Goal: Information Seeking & Learning: Learn about a topic

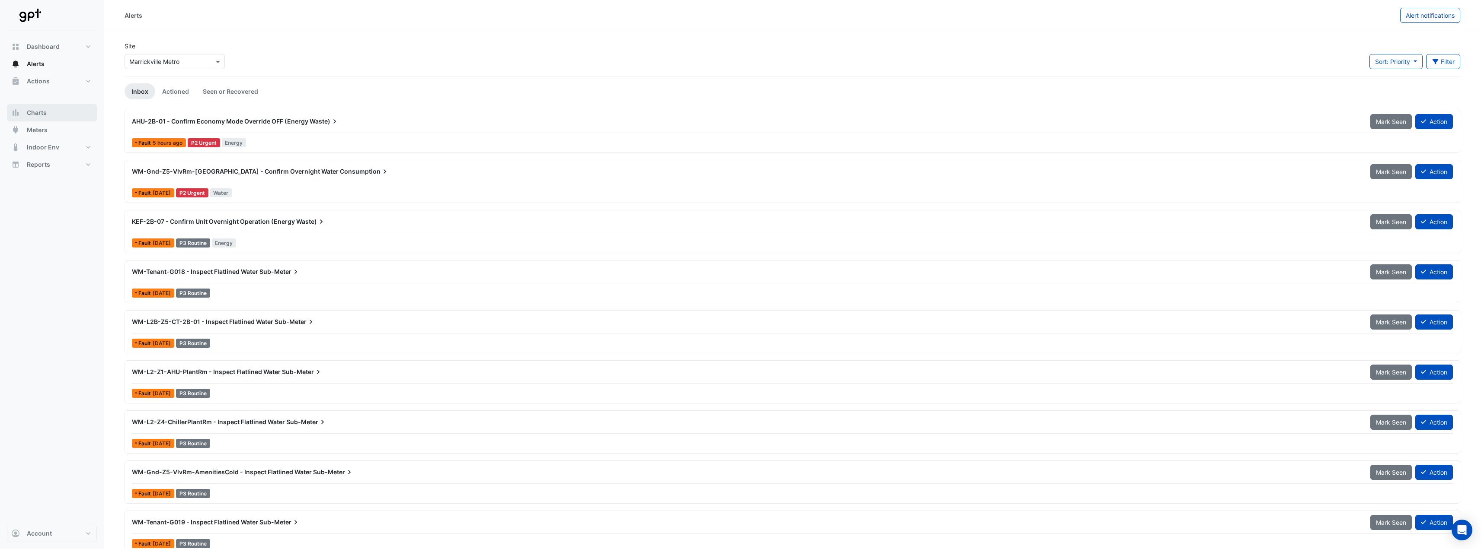
click at [59, 111] on button "Charts" at bounding box center [52, 112] width 90 height 17
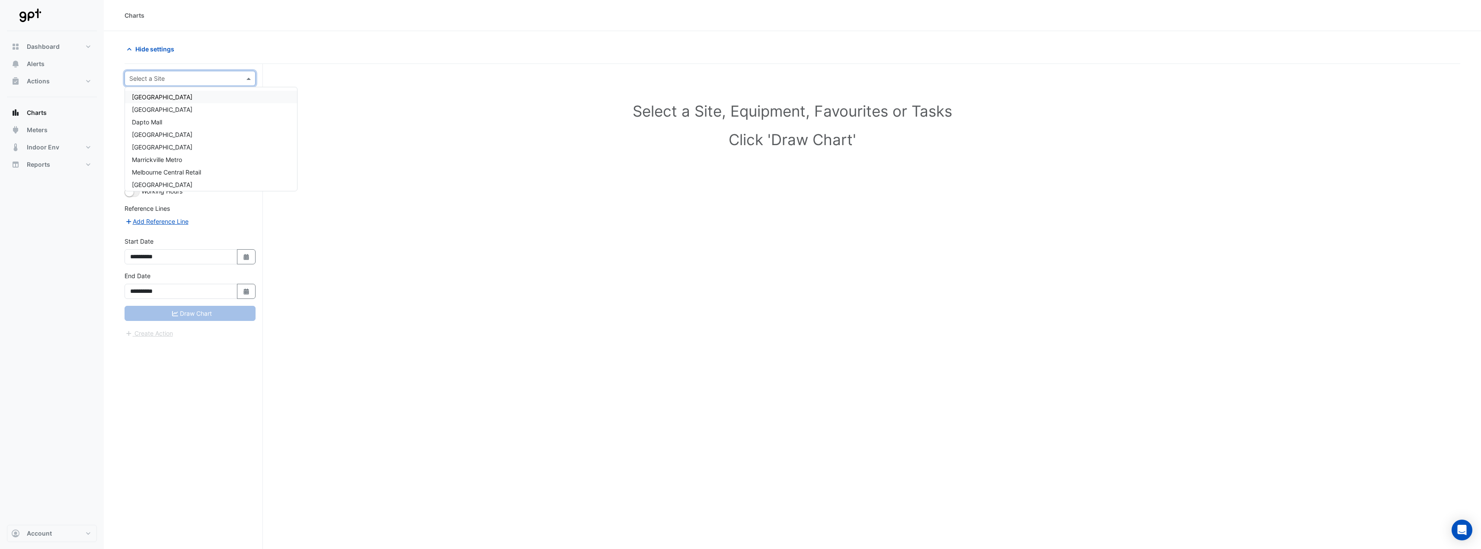
click at [204, 79] on input "text" at bounding box center [181, 78] width 104 height 9
click at [186, 95] on span "Charlestown Square" at bounding box center [162, 96] width 61 height 7
click at [239, 105] on span at bounding box center [242, 104] width 11 height 9
click at [288, 102] on div "Select a Site, Equipment, Favourites or Tasks Click 'Draw Chart'" at bounding box center [792, 126] width 1325 height 105
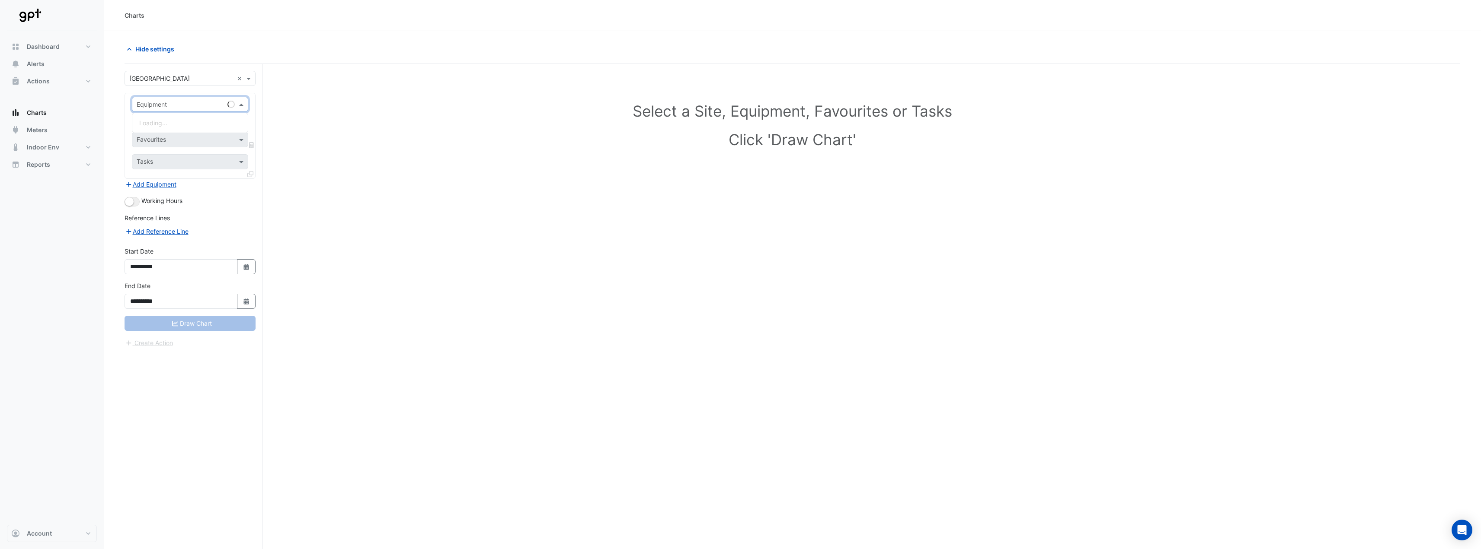
click at [245, 103] on span at bounding box center [242, 104] width 11 height 9
click at [270, 97] on div "Select a Site, Equipment, Favourites or Tasks Click 'Draw Chart'" at bounding box center [792, 126] width 1325 height 105
click at [229, 96] on div "Equipment Select an Equipment" at bounding box center [190, 109] width 130 height 32
click at [210, 105] on input "text" at bounding box center [181, 104] width 89 height 9
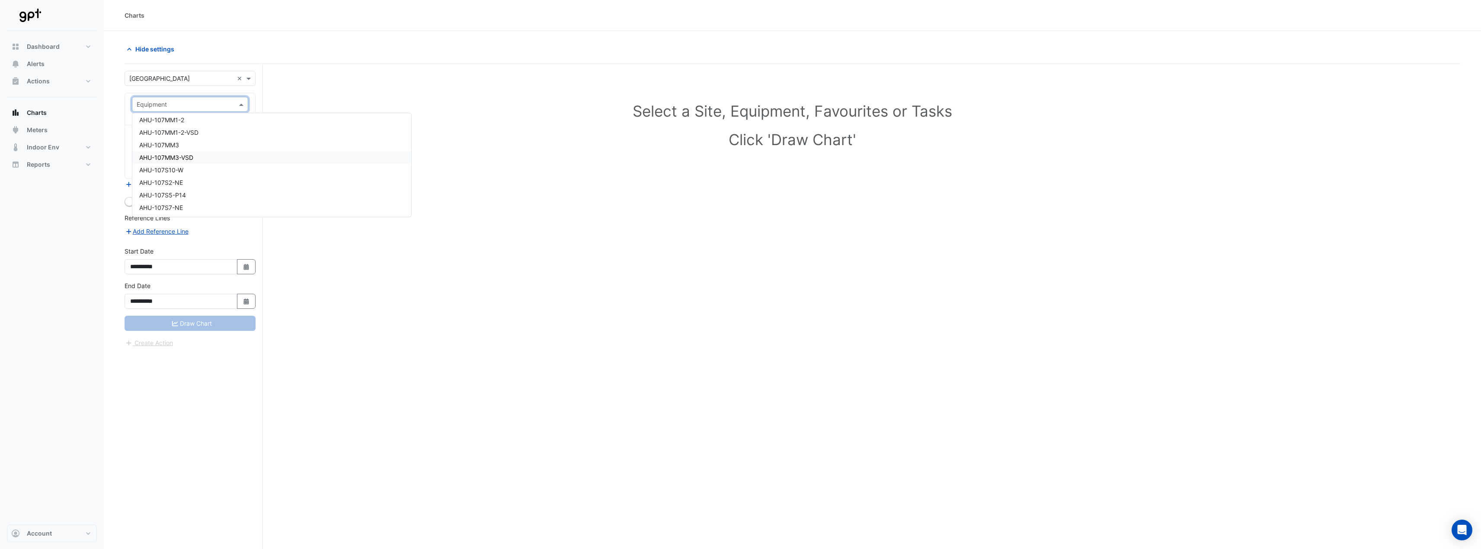
click at [196, 158] on div "AHU-107MM3-VSD" at bounding box center [271, 157] width 279 height 13
click at [189, 131] on input "text" at bounding box center [180, 131] width 87 height 9
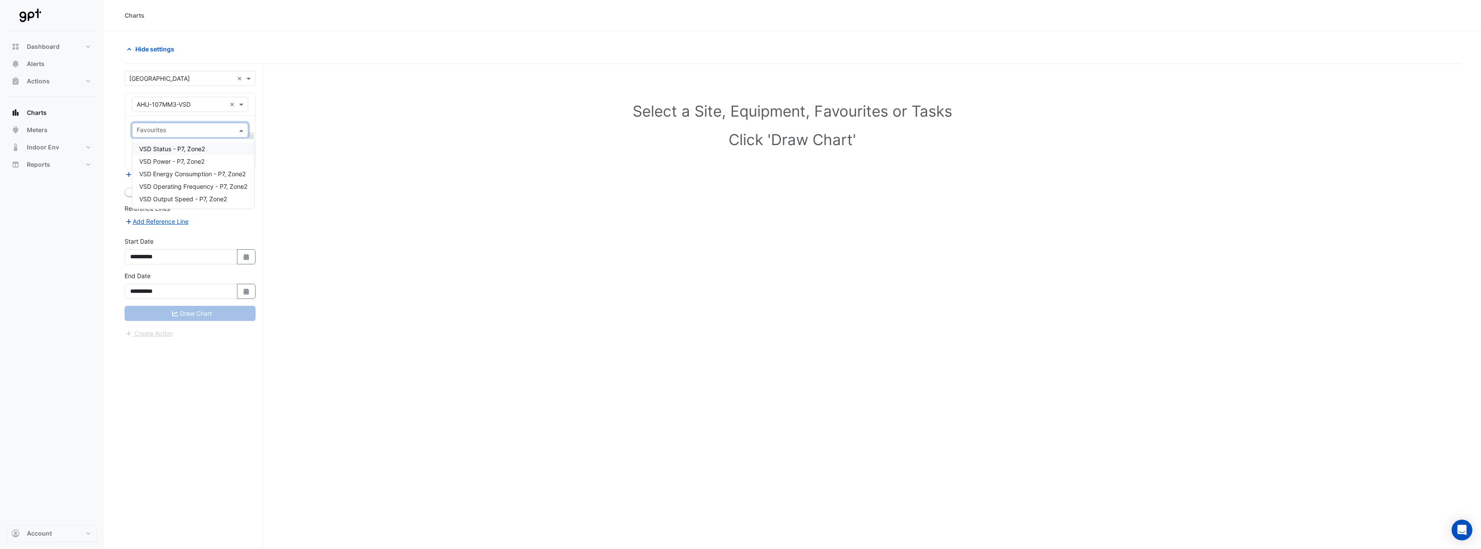
click at [190, 129] on input "text" at bounding box center [185, 131] width 97 height 9
click at [296, 141] on h1 "Click 'Draw Chart'" at bounding box center [792, 140] width 1297 height 18
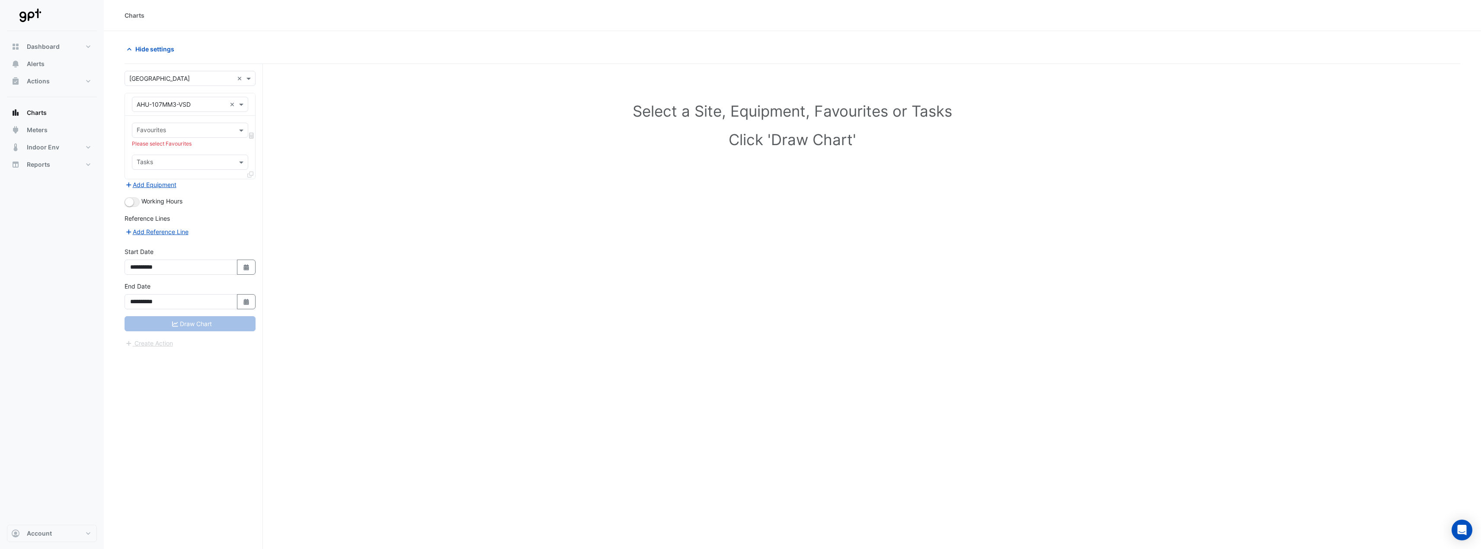
click at [224, 134] on input "text" at bounding box center [185, 131] width 97 height 9
click at [229, 177] on span "VSD Energy Consumption - P7, Zone2" at bounding box center [192, 173] width 106 height 7
click at [288, 159] on div "Select a Site, Equipment, Favourites or Tasks Click 'Draw Chart'" at bounding box center [792, 126] width 1325 height 105
click at [223, 325] on button "Draw Chart" at bounding box center [190, 323] width 131 height 15
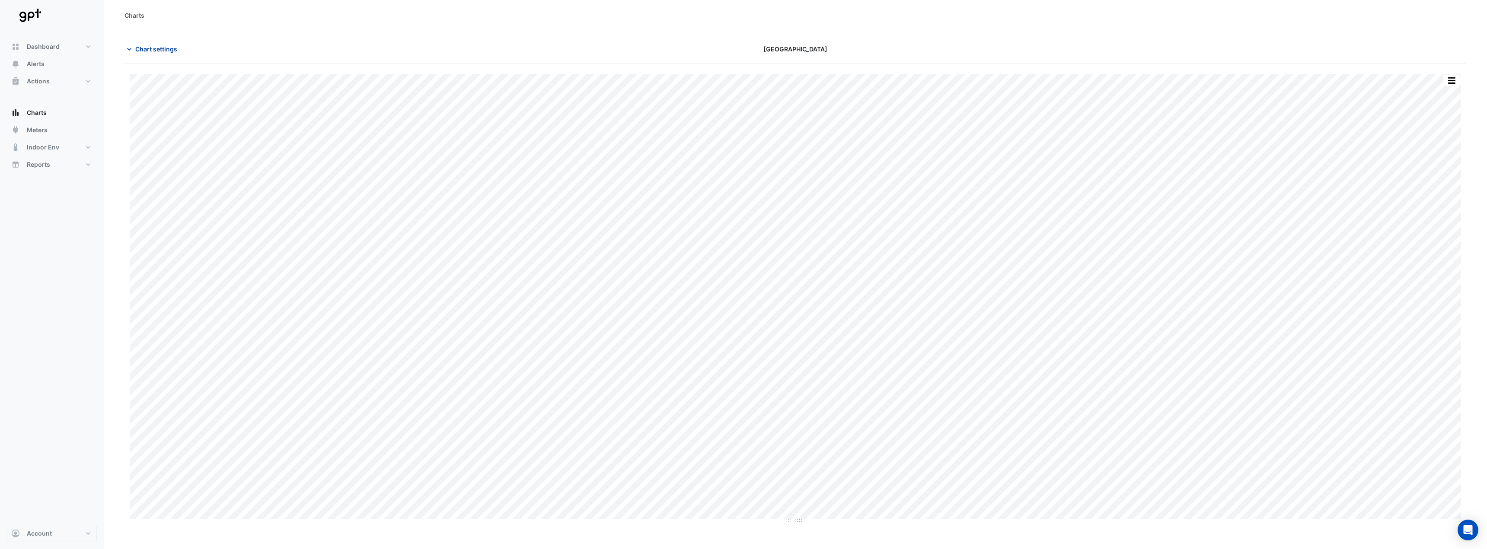
click at [156, 50] on span "Chart settings" at bounding box center [156, 49] width 42 height 9
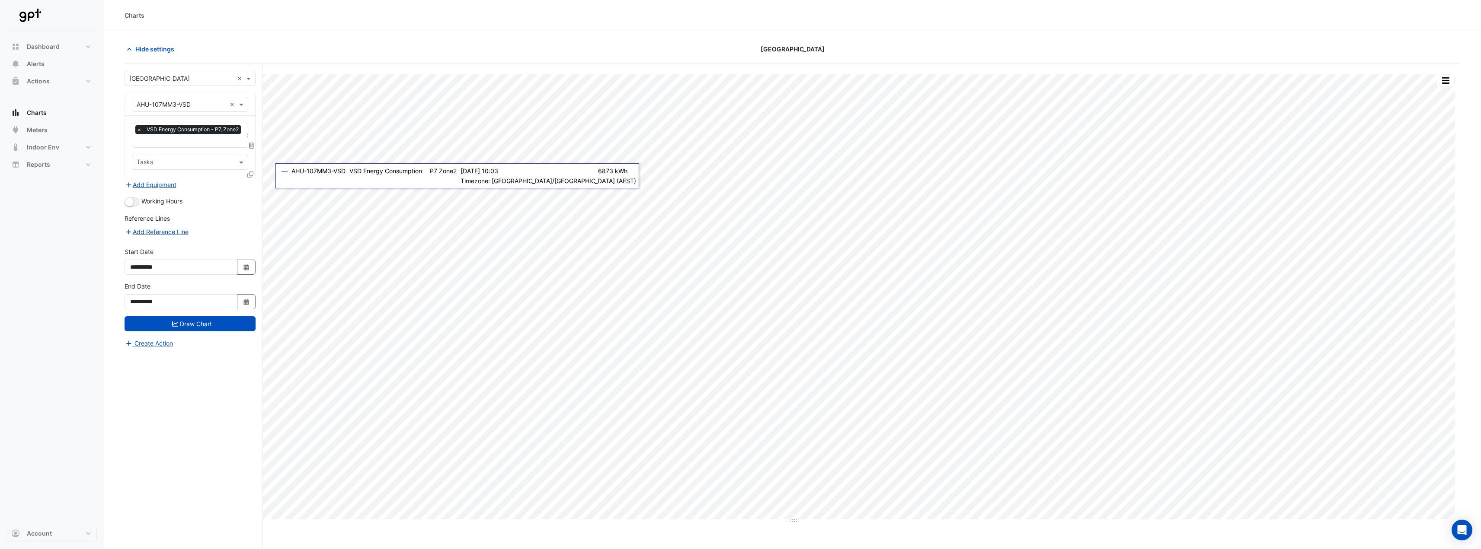
click at [173, 231] on button "Add Reference Line" at bounding box center [157, 232] width 64 height 10
select select "*"
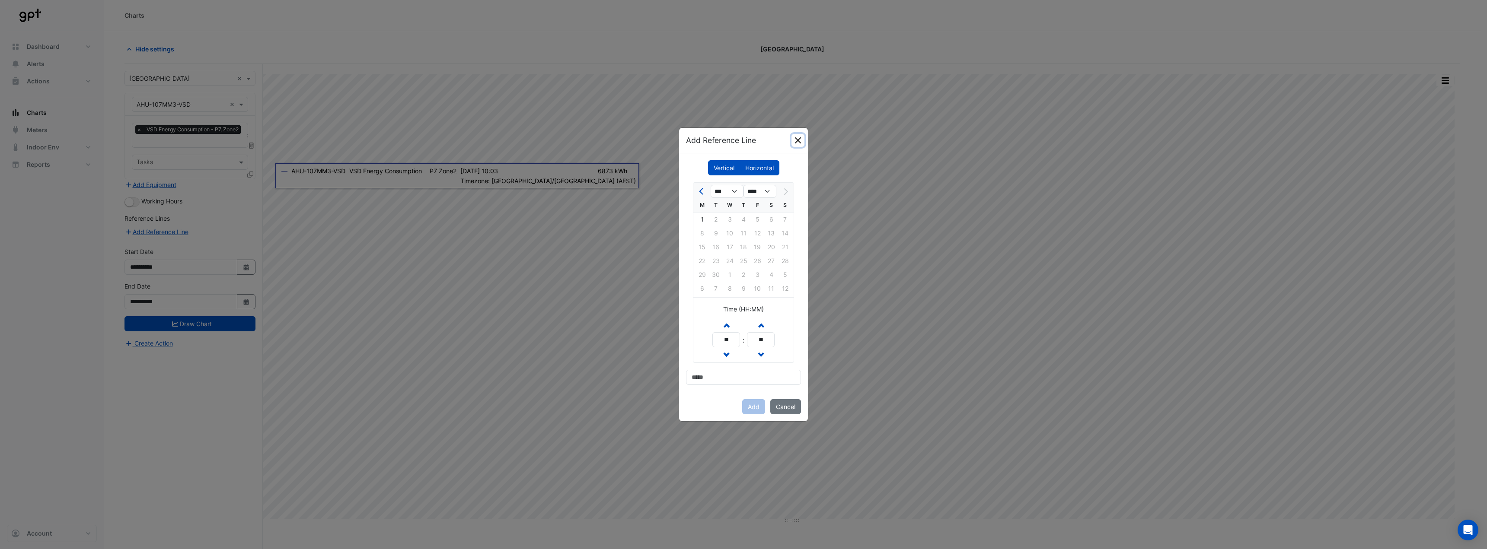
click at [801, 141] on button "Close" at bounding box center [798, 140] width 13 height 13
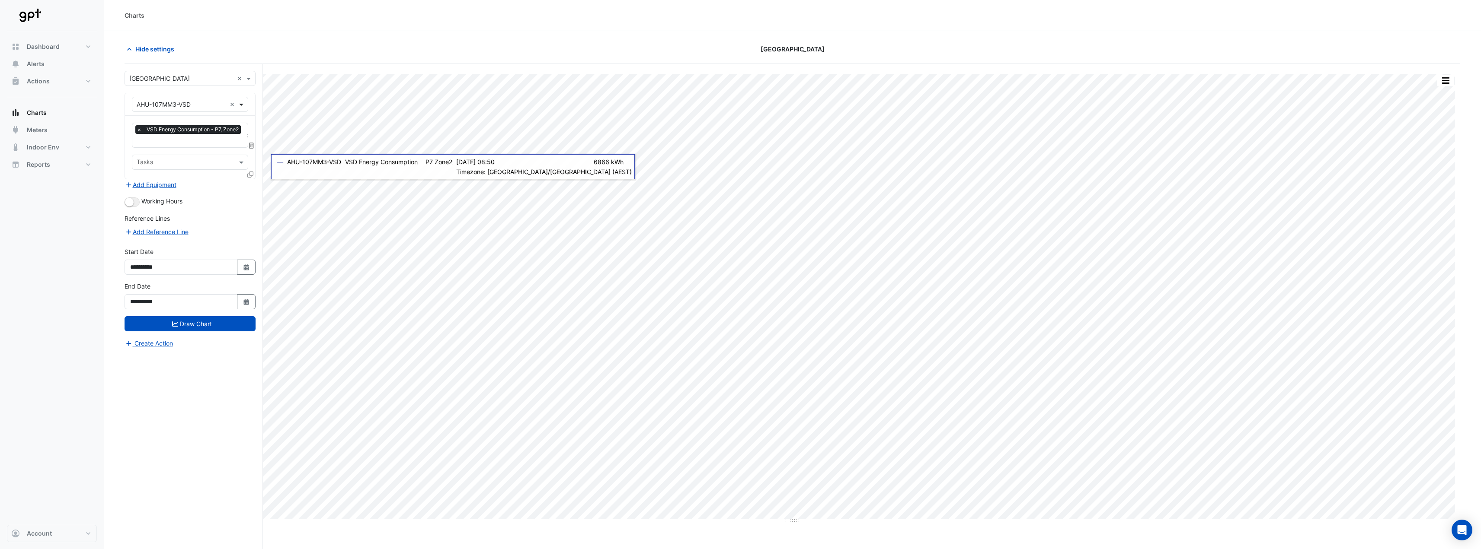
click at [244, 102] on span at bounding box center [242, 104] width 11 height 9
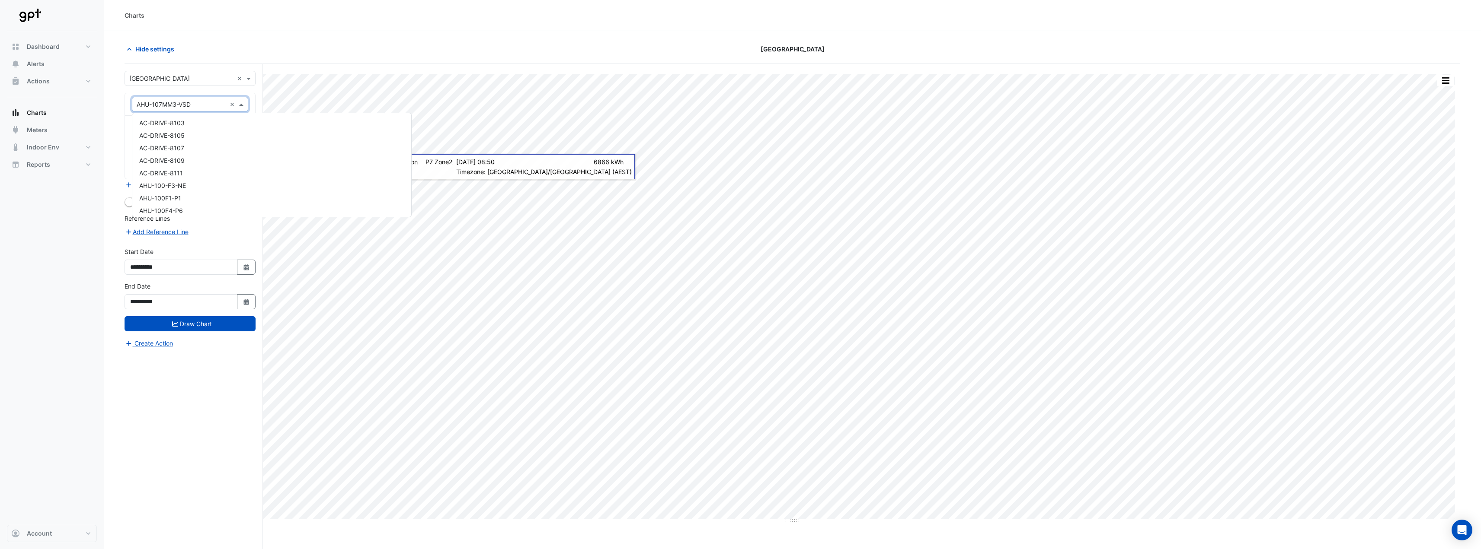
scroll to position [254, 0]
click at [212, 146] on div "AHU-107S2-NE" at bounding box center [271, 144] width 279 height 13
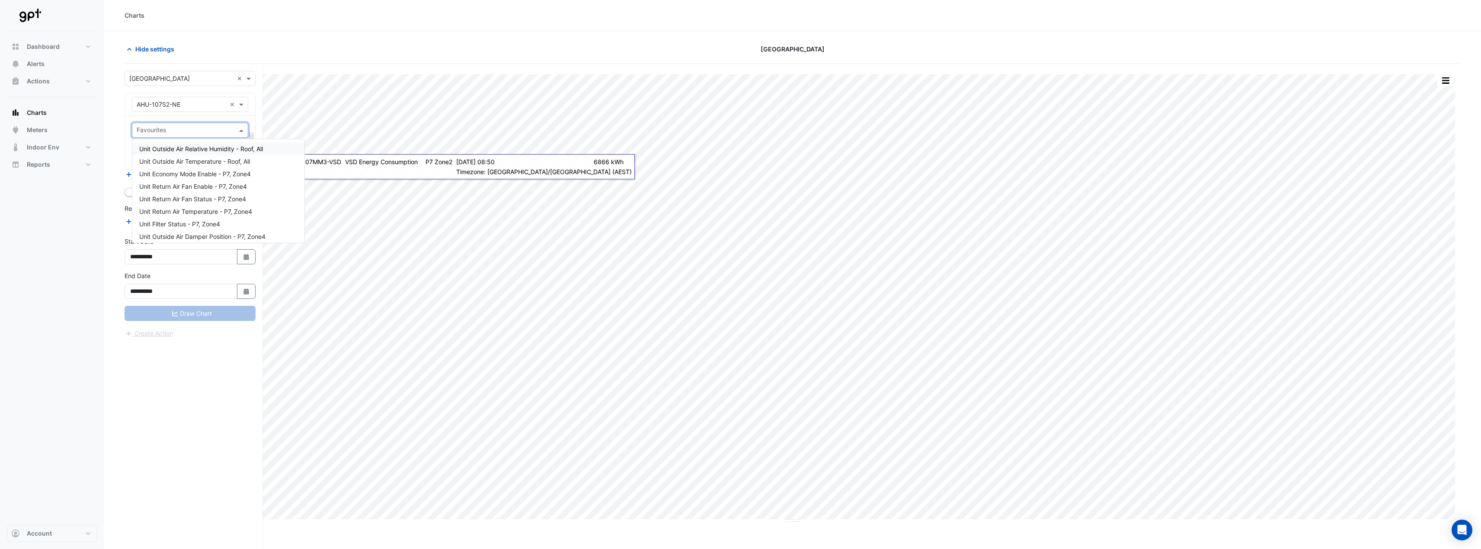
click at [224, 133] on input "text" at bounding box center [185, 131] width 97 height 9
click at [252, 150] on span "Unit Outside Air Relative Humidity - Roof, All" at bounding box center [201, 148] width 124 height 7
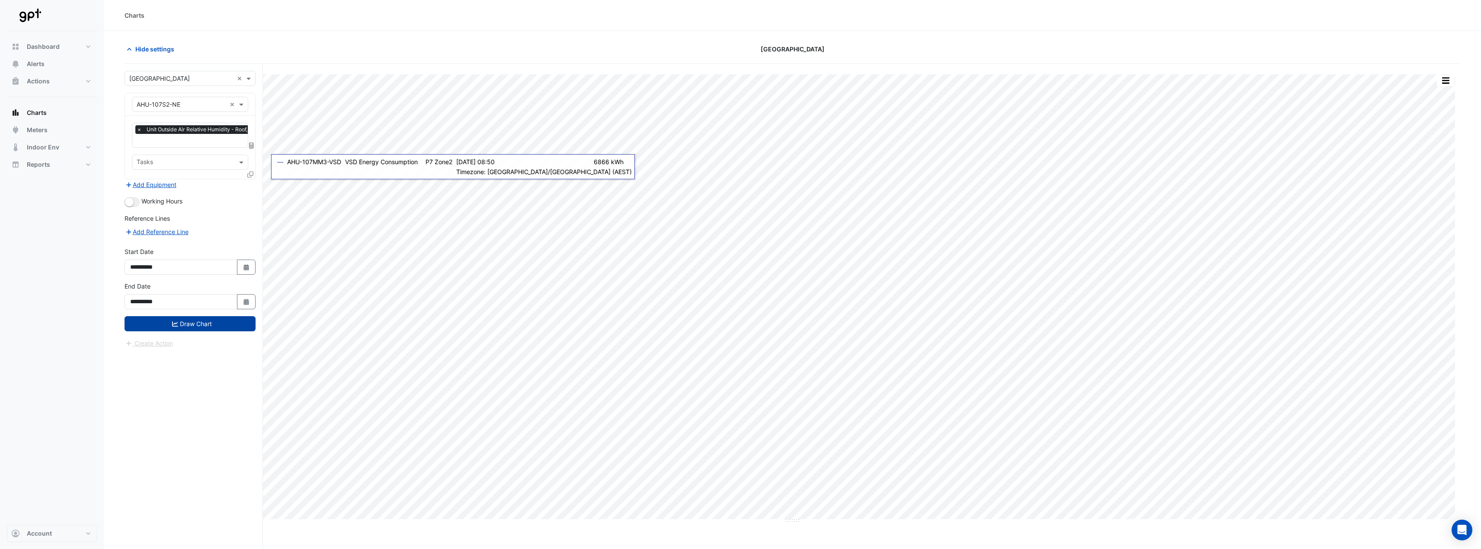
click at [201, 327] on button "Draw Chart" at bounding box center [190, 323] width 131 height 15
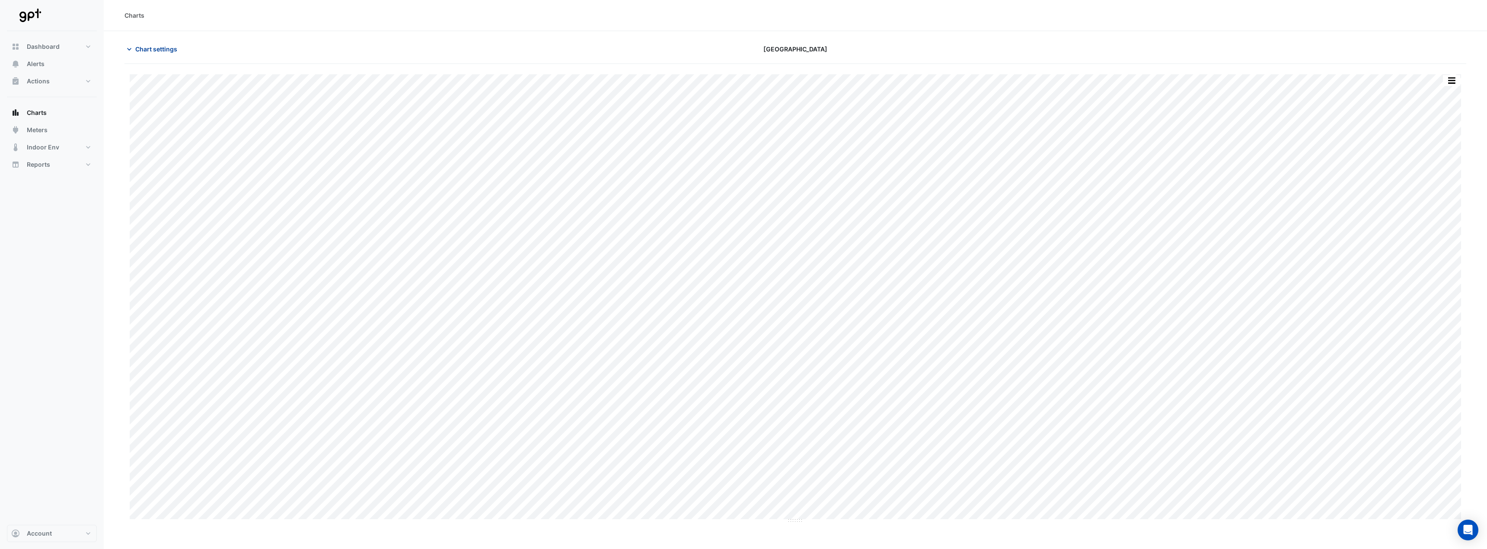
click at [139, 52] on span "Chart settings" at bounding box center [156, 49] width 42 height 9
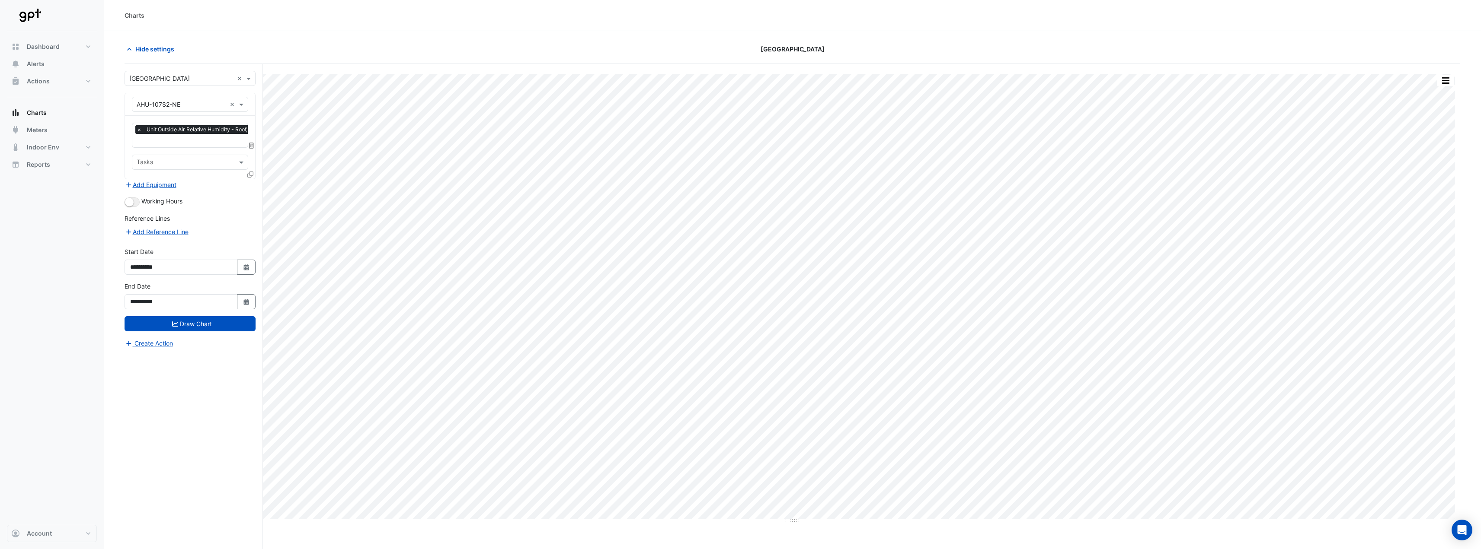
click at [138, 129] on span "×" at bounding box center [139, 129] width 8 height 9
click at [242, 132] on span at bounding box center [242, 130] width 11 height 9
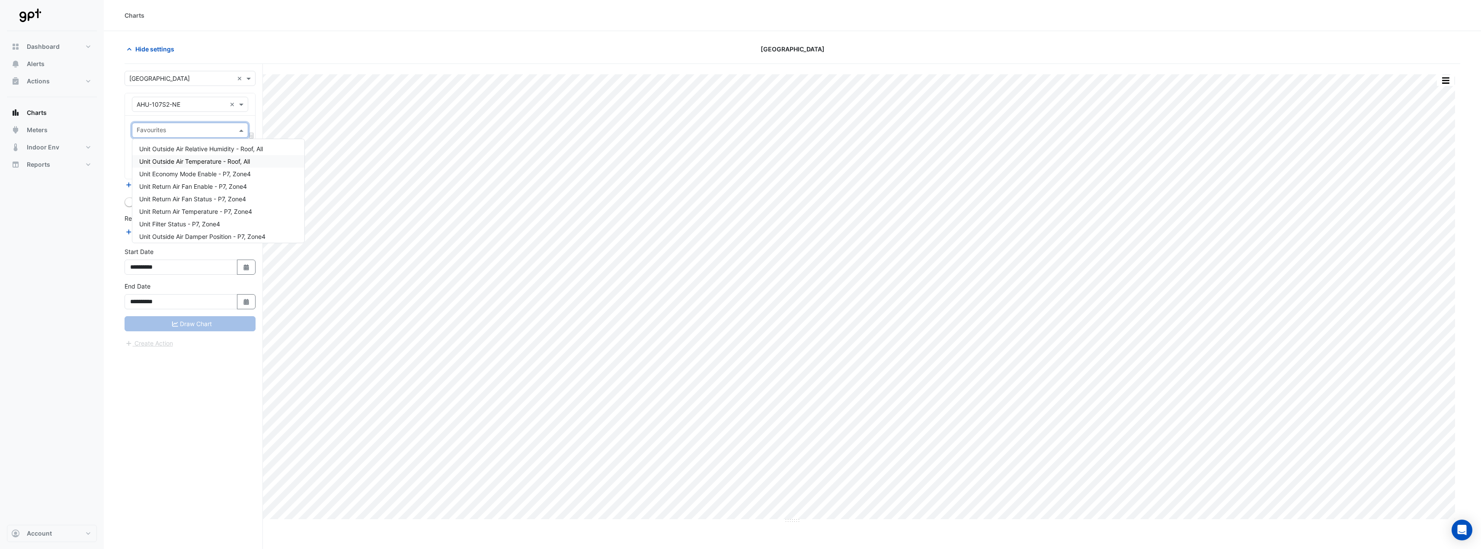
click at [246, 159] on span "Unit Outside Air Temperature - Roof, All" at bounding box center [194, 161] width 111 height 7
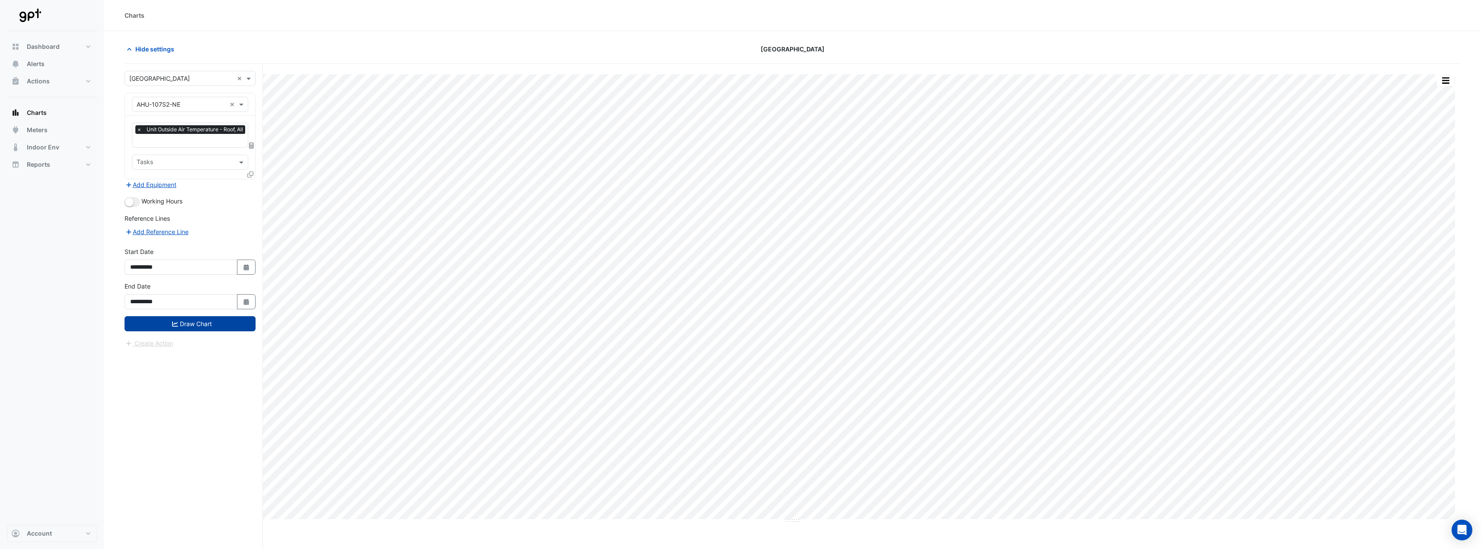
click at [230, 319] on button "Draw Chart" at bounding box center [190, 323] width 131 height 15
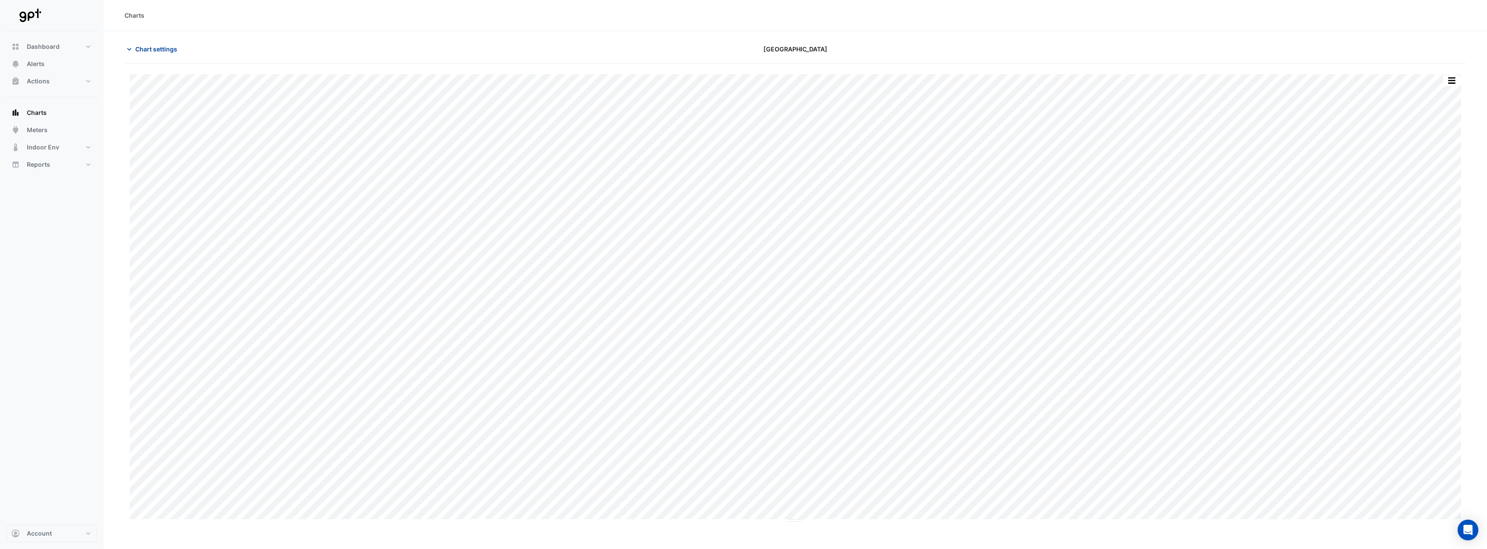
click at [146, 48] on span "Chart settings" at bounding box center [156, 49] width 42 height 9
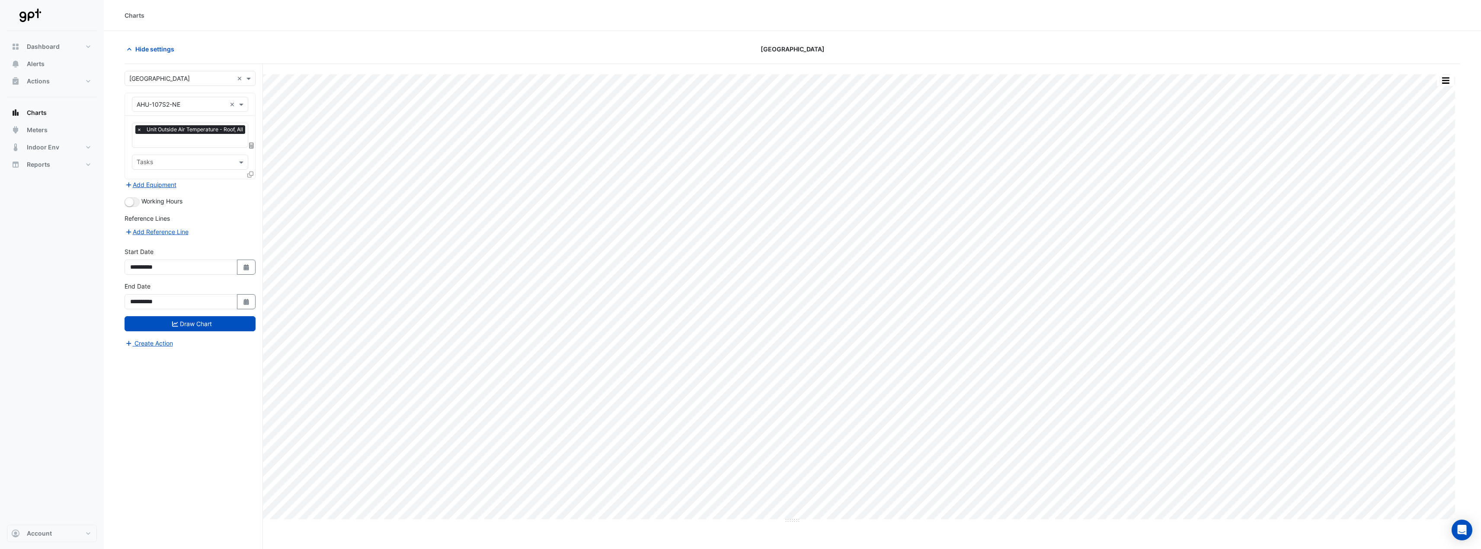
click at [139, 130] on span "×" at bounding box center [139, 129] width 8 height 9
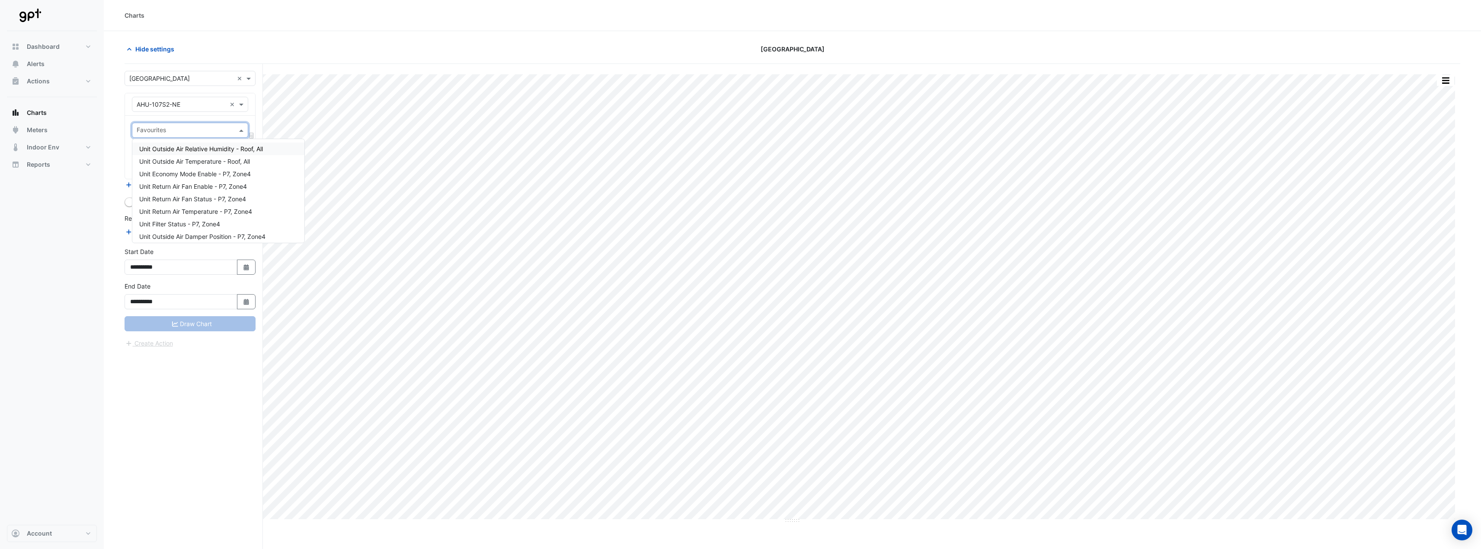
click at [243, 131] on span at bounding box center [242, 130] width 11 height 9
click at [238, 176] on span "Unit Economy Mode Enable - P7, Zone4" at bounding box center [195, 173] width 112 height 7
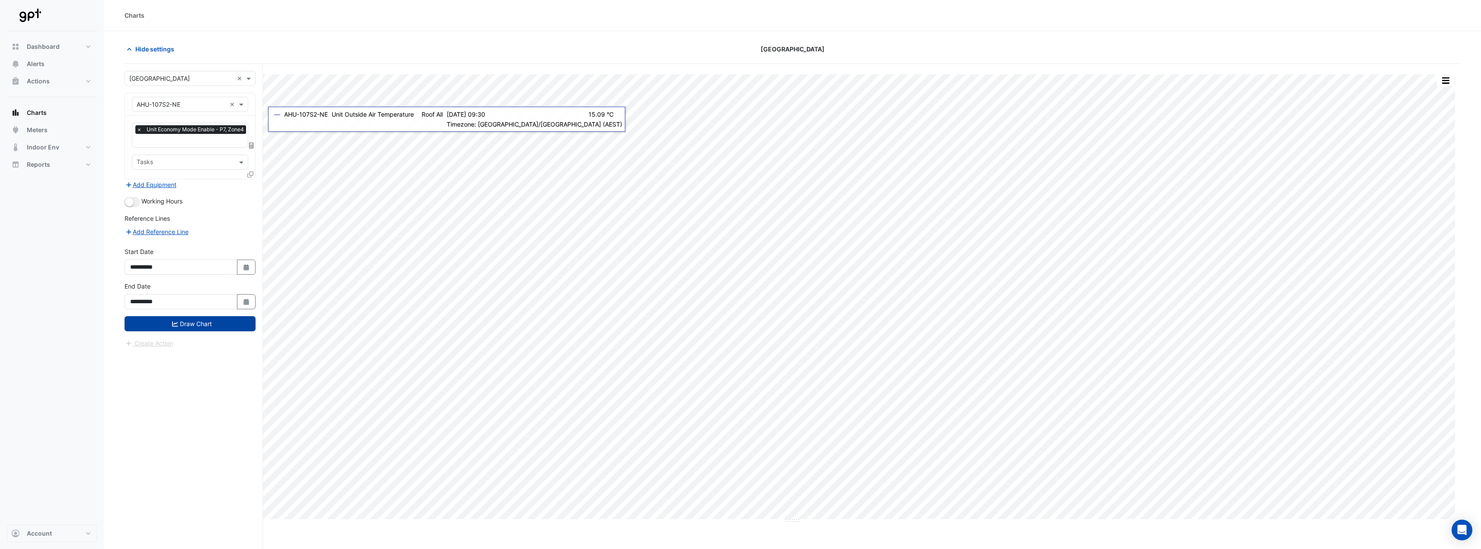
click at [224, 322] on button "Draw Chart" at bounding box center [190, 323] width 131 height 15
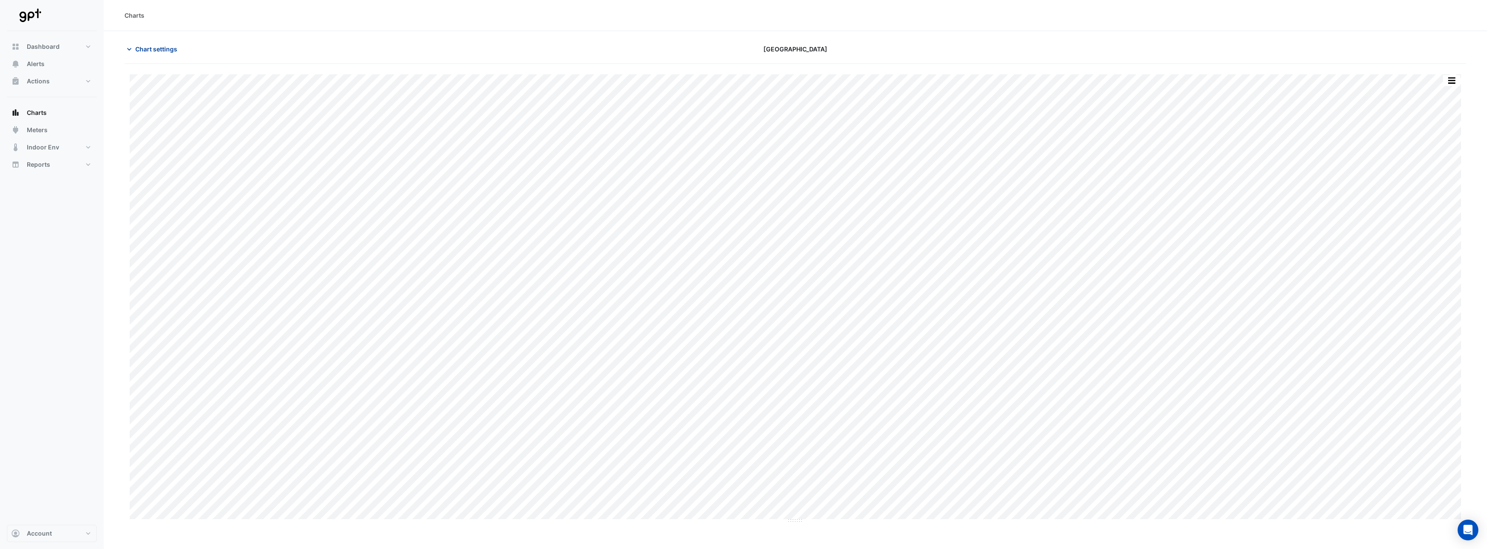
click at [152, 52] on span "Chart settings" at bounding box center [156, 49] width 42 height 9
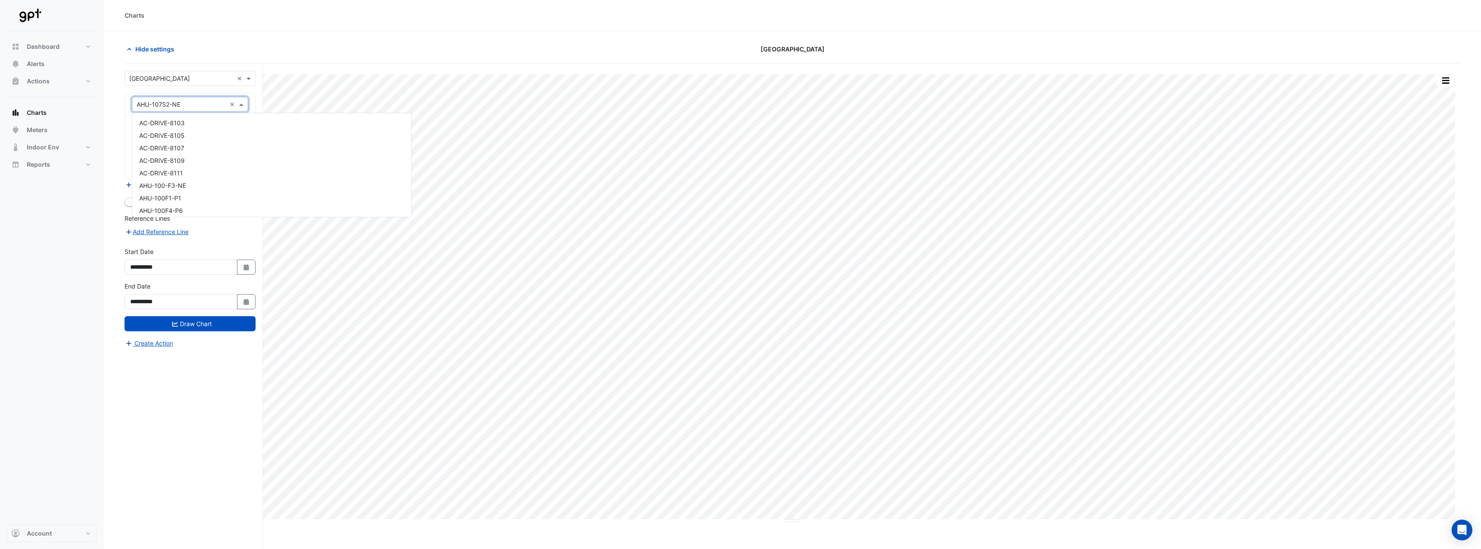
click at [244, 99] on div "Equipment × AHU-107S2-NE ×" at bounding box center [190, 104] width 116 height 15
click at [263, 63] on div "Hide settings Charlestown Square" at bounding box center [792, 53] width 1335 height 22
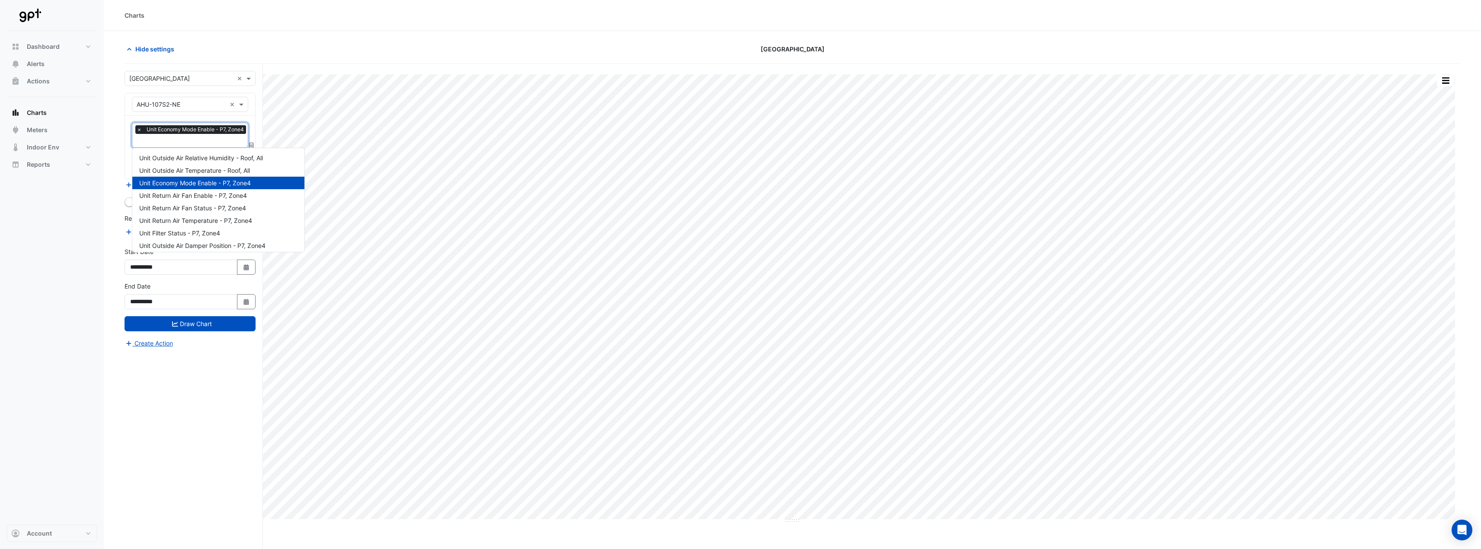
click at [144, 131] on div "× Unit Economy Mode Enable - P7, Zone4" at bounding box center [190, 129] width 111 height 9
click at [237, 197] on span "Unit Return Air Fan Enable - P7, Zone4" at bounding box center [193, 195] width 108 height 7
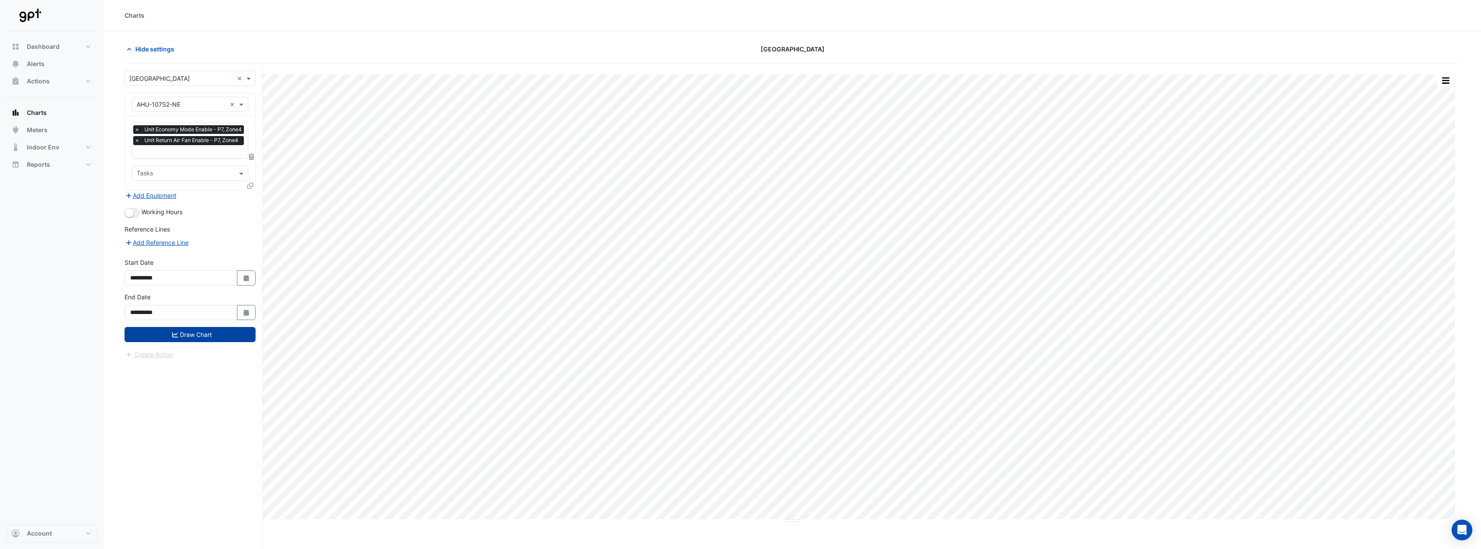
click at [209, 332] on button "Draw Chart" at bounding box center [190, 334] width 131 height 15
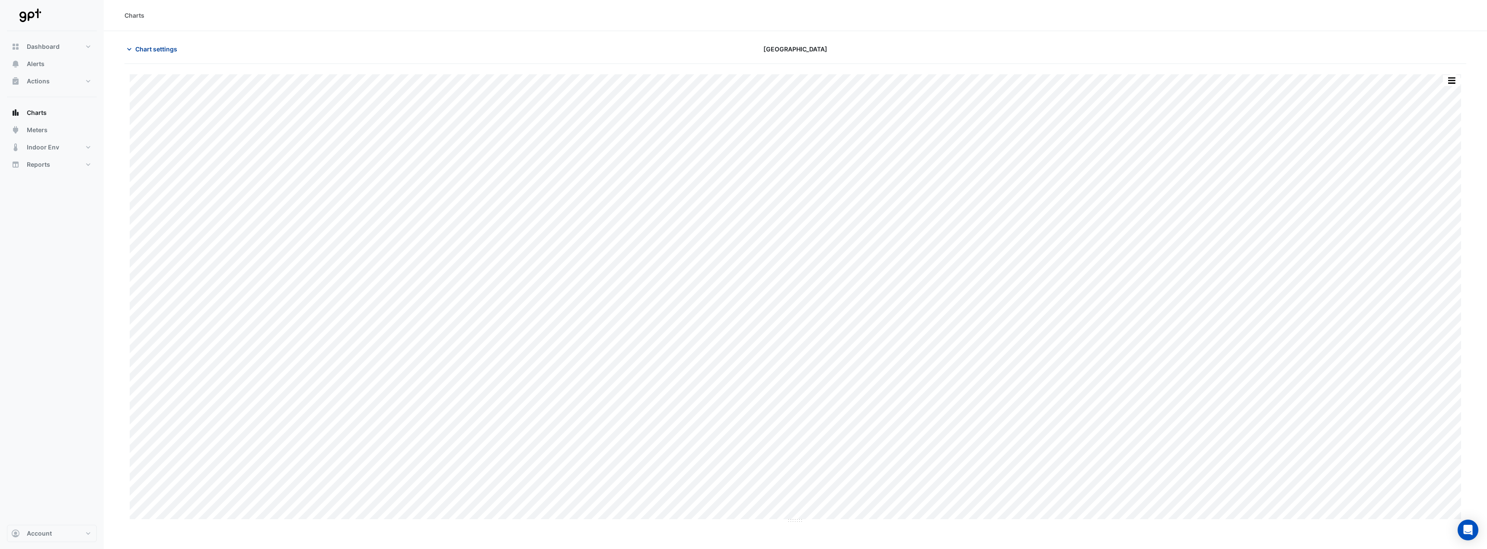
click at [144, 53] on span "Chart settings" at bounding box center [156, 49] width 42 height 9
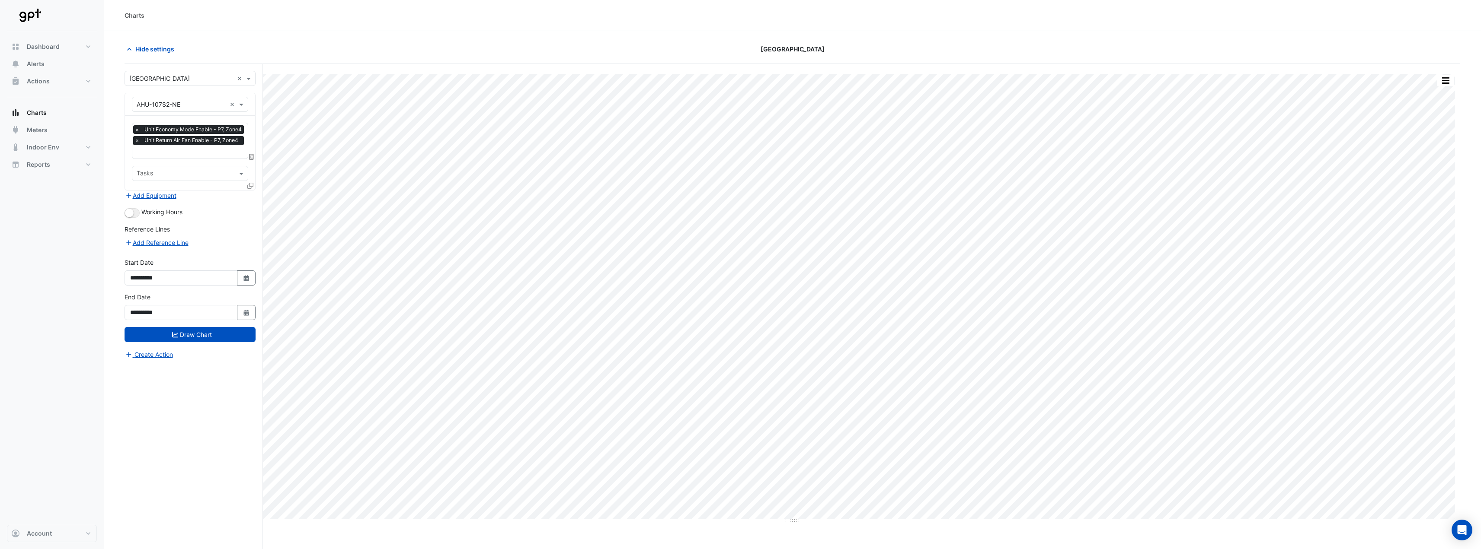
click at [137, 141] on span "×" at bounding box center [137, 140] width 8 height 9
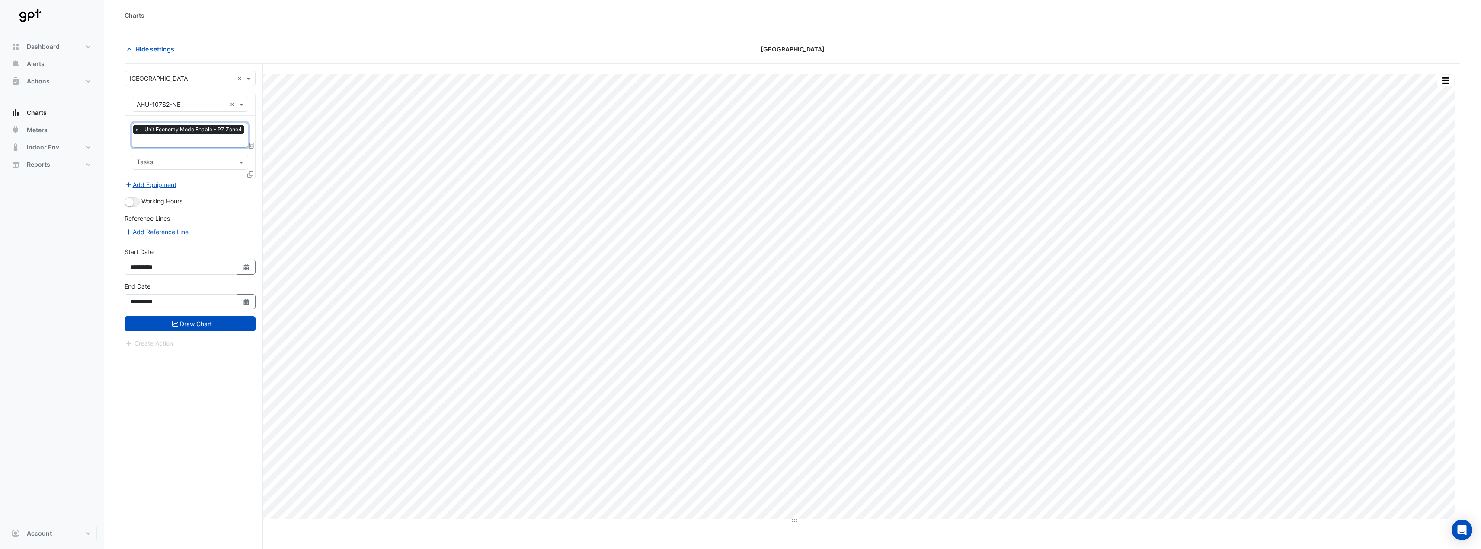
click at [137, 132] on span "×" at bounding box center [137, 129] width 8 height 9
click at [237, 130] on div "Favourites" at bounding box center [190, 130] width 116 height 15
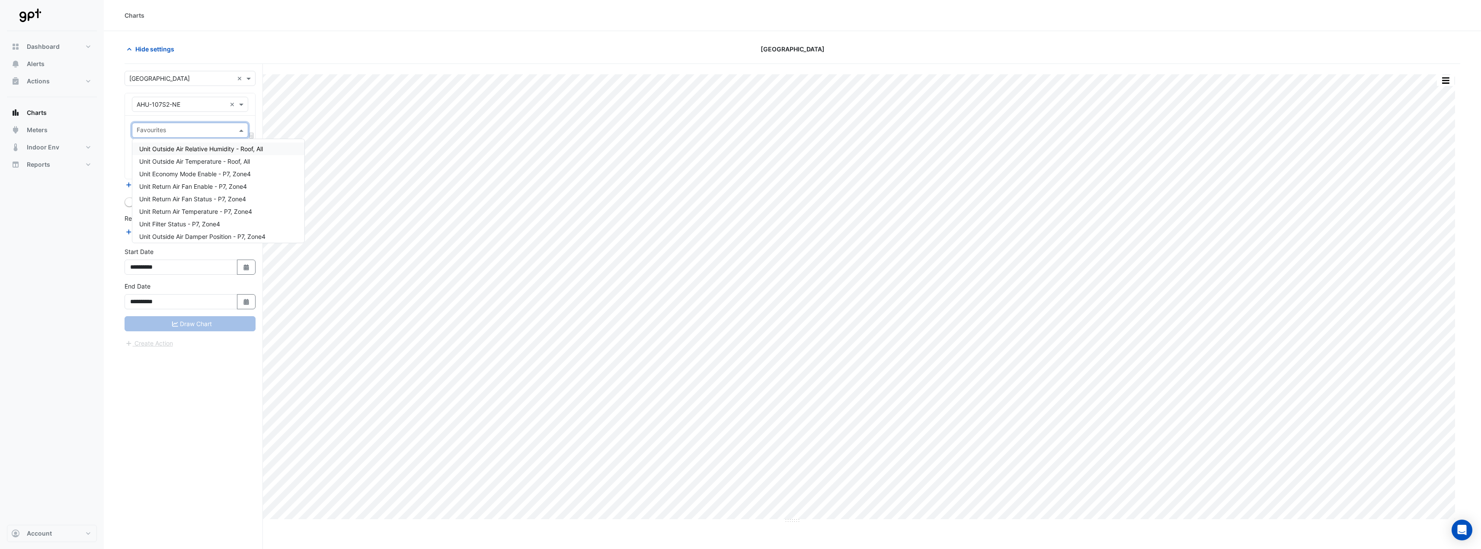
click at [237, 148] on span "Unit Outside Air Relative Humidity - Roof, All" at bounding box center [201, 148] width 124 height 7
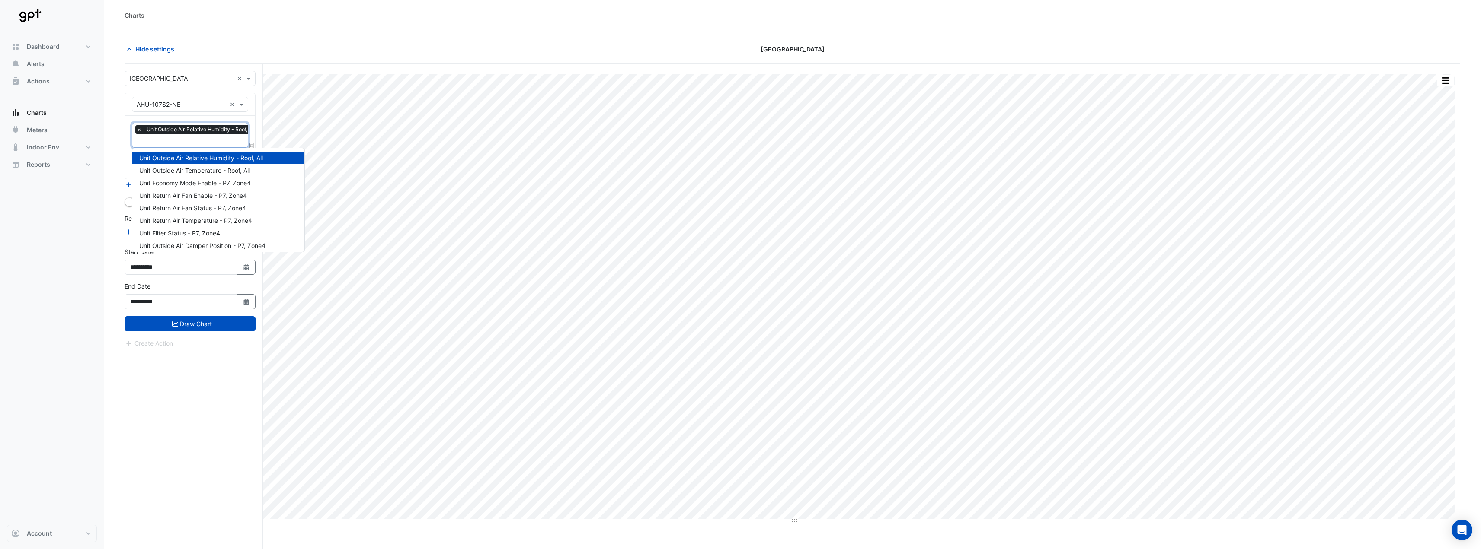
click at [206, 141] on input "text" at bounding box center [198, 141] width 122 height 9
click at [202, 169] on span "Unit Outside Air Temperature - Roof, All" at bounding box center [194, 170] width 111 height 7
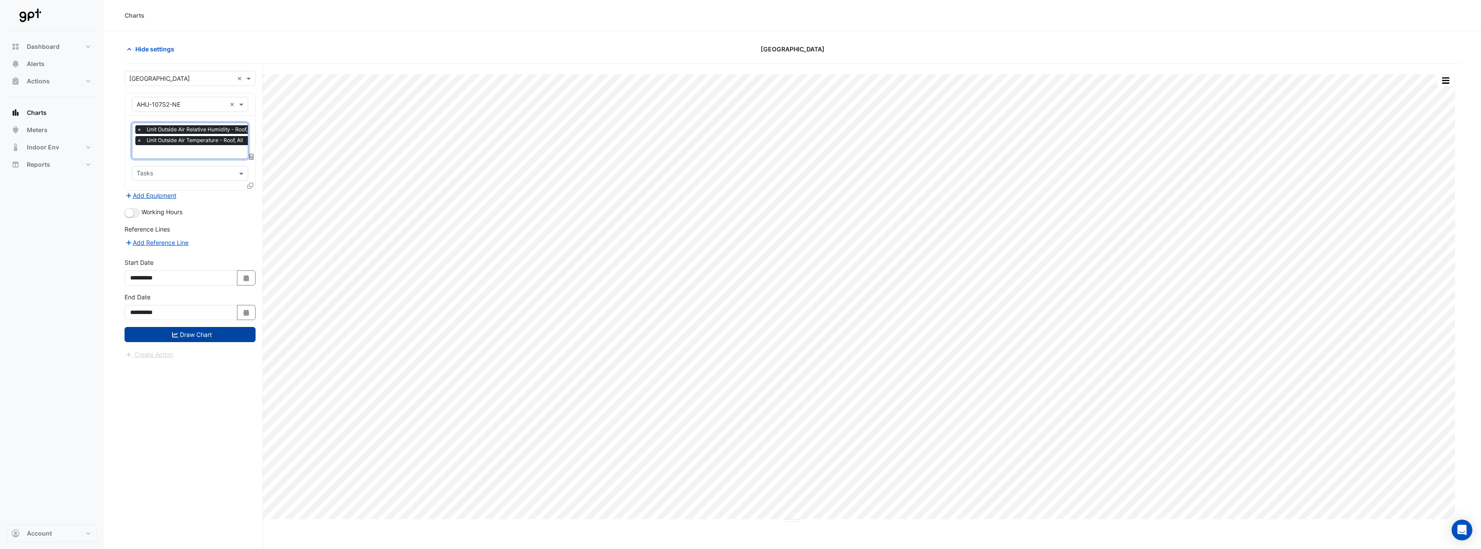
click at [205, 332] on button "Draw Chart" at bounding box center [190, 334] width 131 height 15
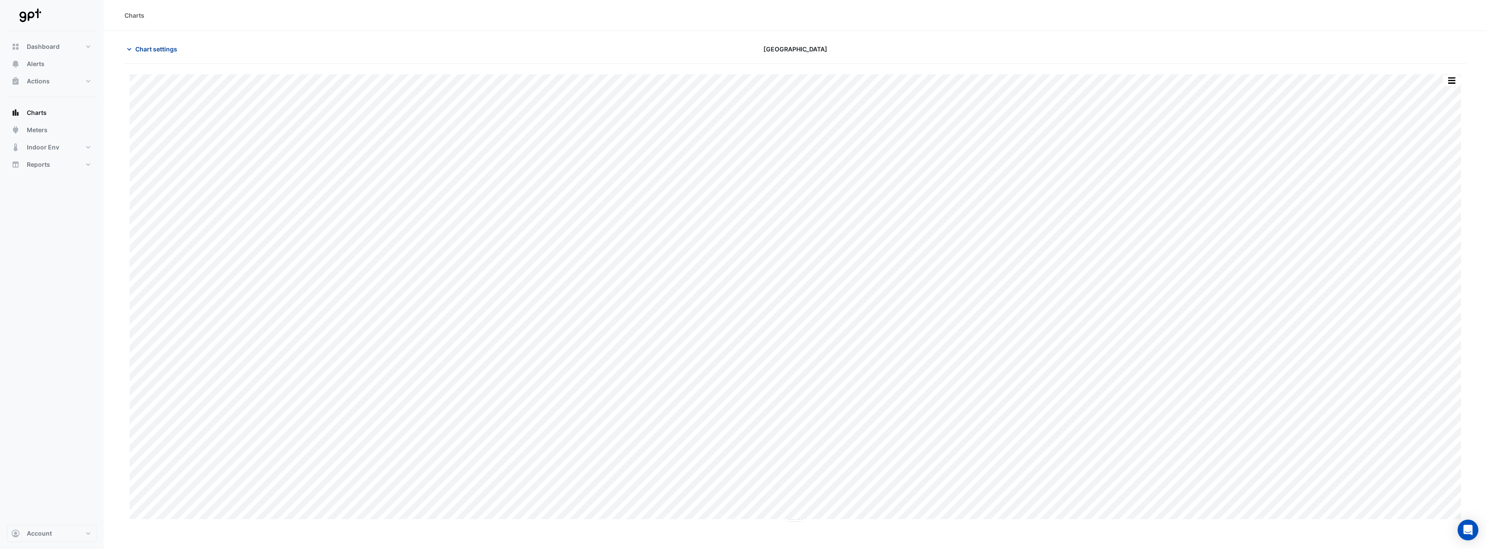
click at [150, 51] on span "Chart settings" at bounding box center [156, 49] width 42 height 9
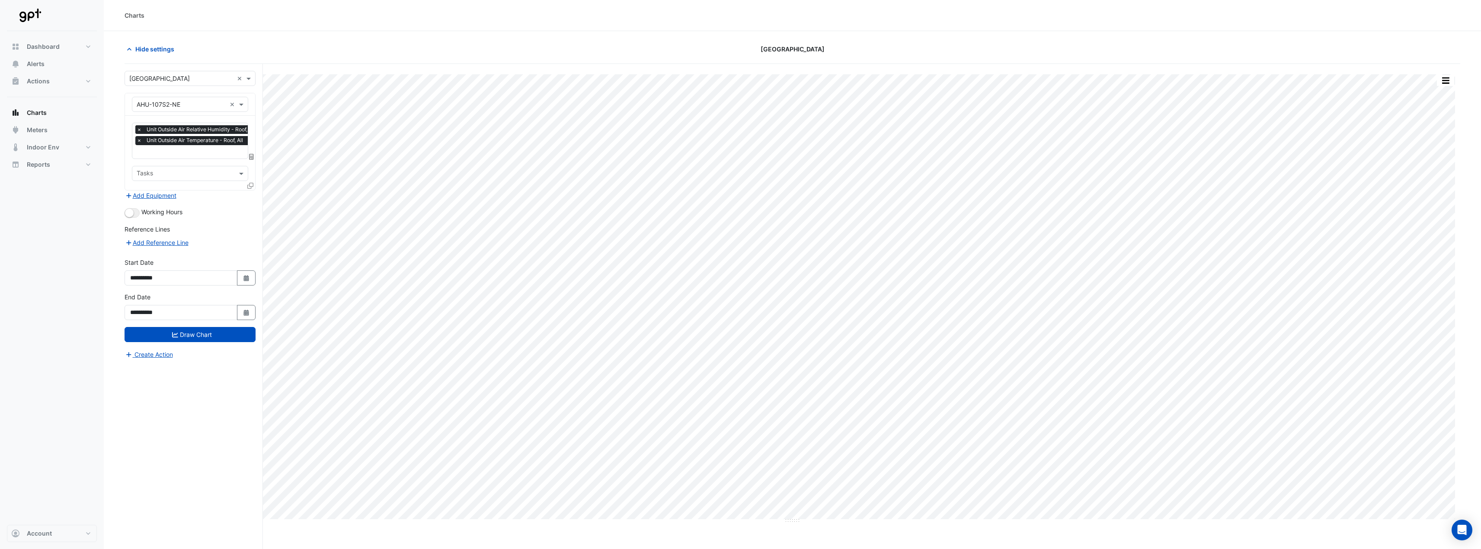
click at [138, 128] on span "×" at bounding box center [139, 129] width 8 height 9
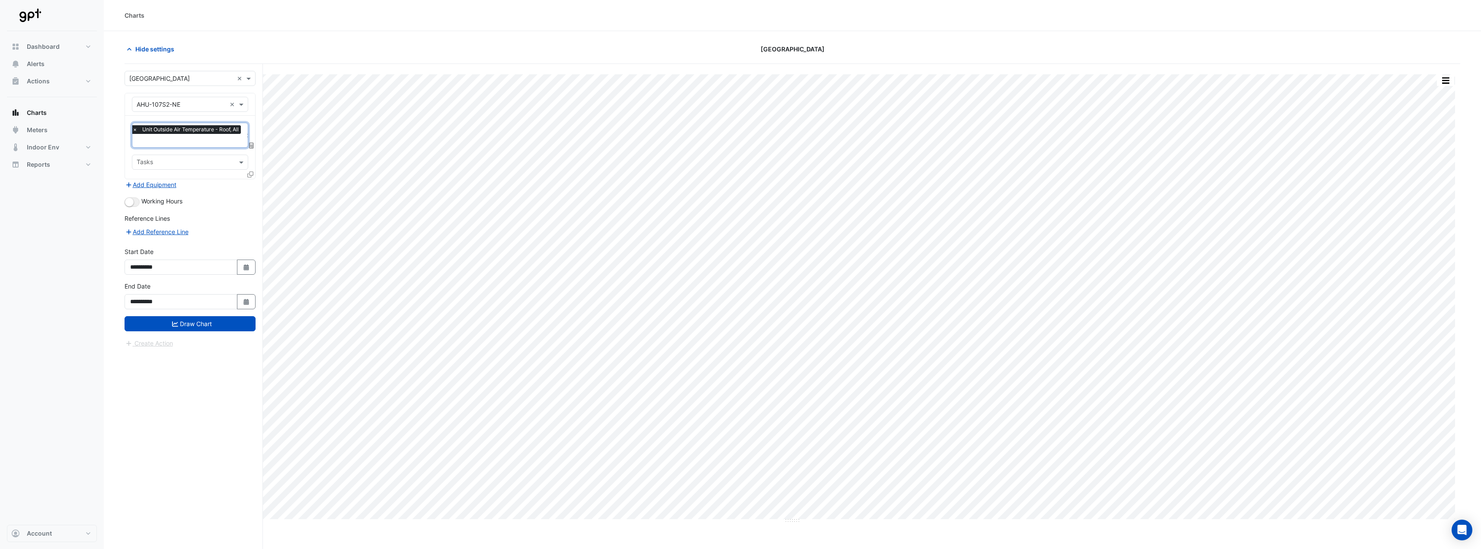
click at [136, 129] on span "×" at bounding box center [135, 129] width 8 height 9
click at [190, 119] on div "Favourites Please select Favourites Tasks" at bounding box center [190, 147] width 130 height 63
click at [51, 65] on button "Alerts" at bounding box center [52, 63] width 90 height 17
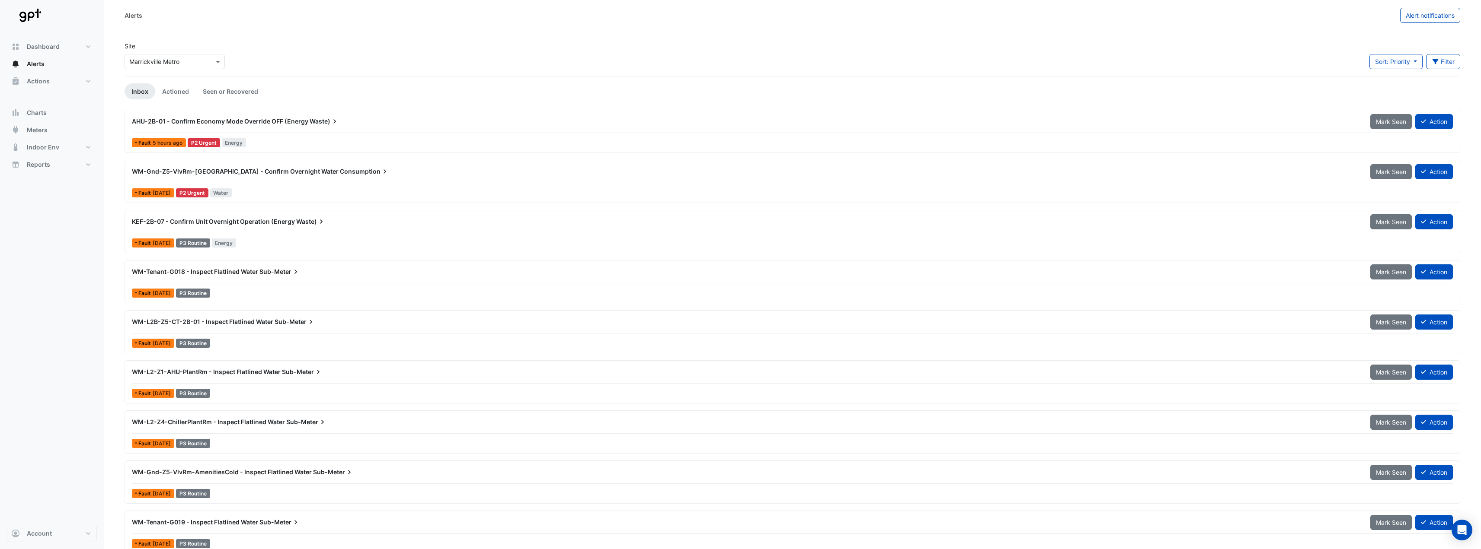
click at [328, 123] on span "Waste)" at bounding box center [324, 121] width 29 height 9
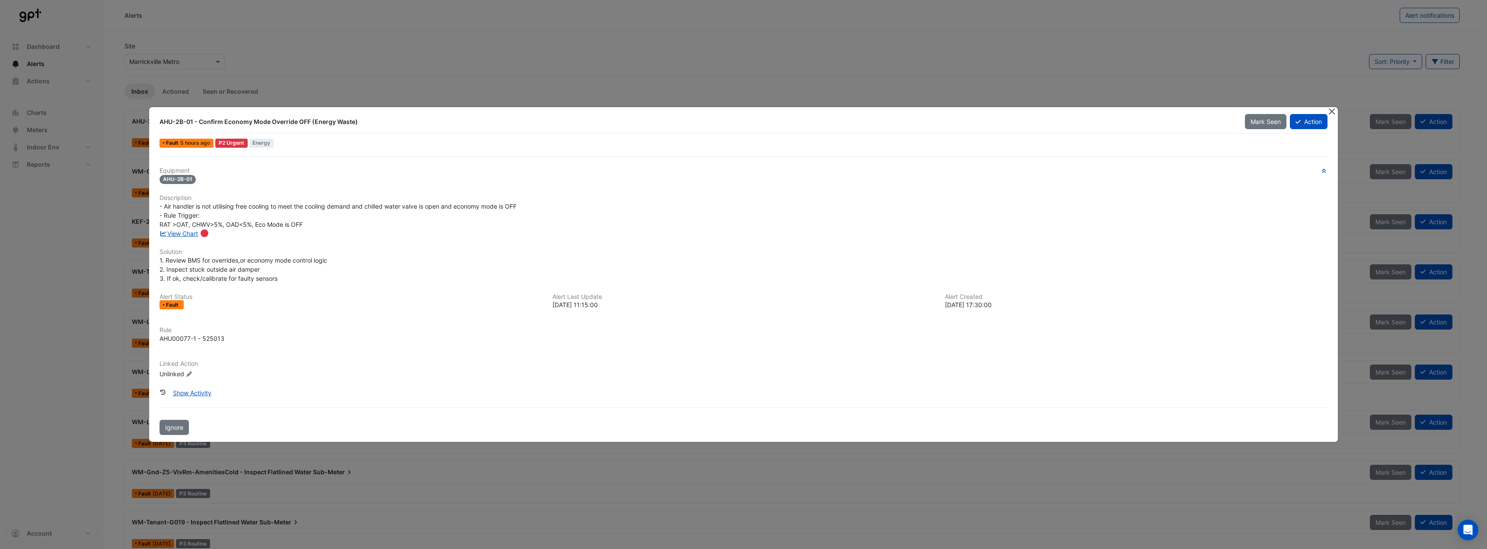
click at [1334, 111] on button "Close" at bounding box center [1331, 111] width 9 height 9
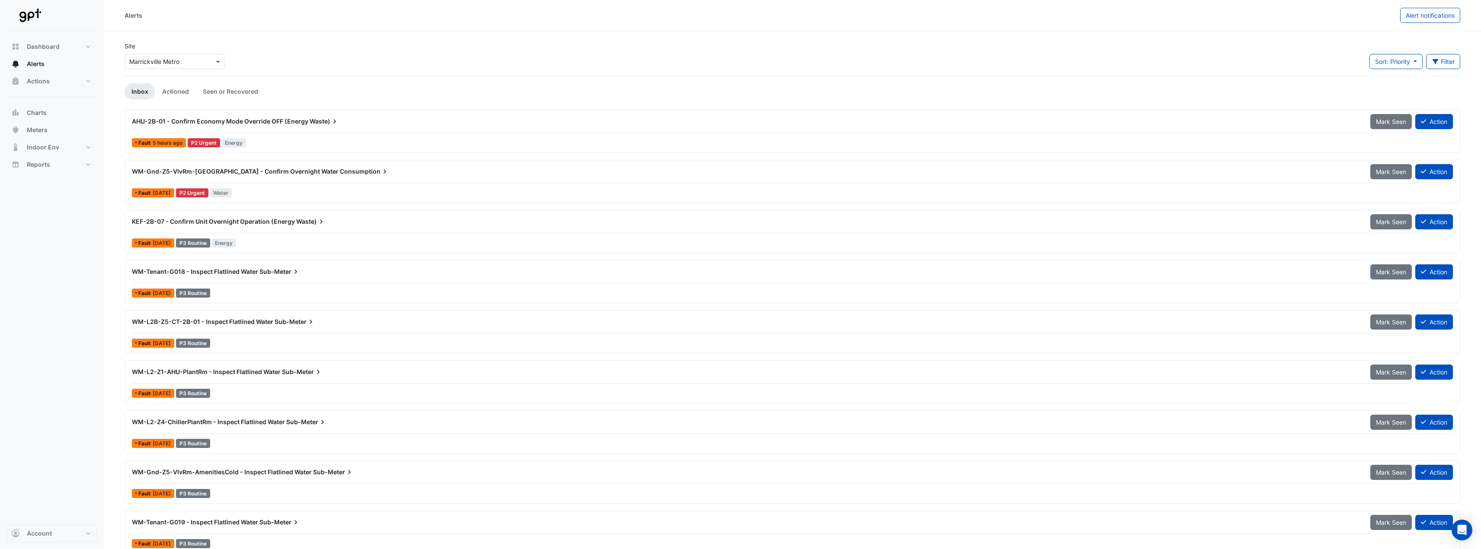
click at [204, 60] on div at bounding box center [174, 62] width 99 height 10
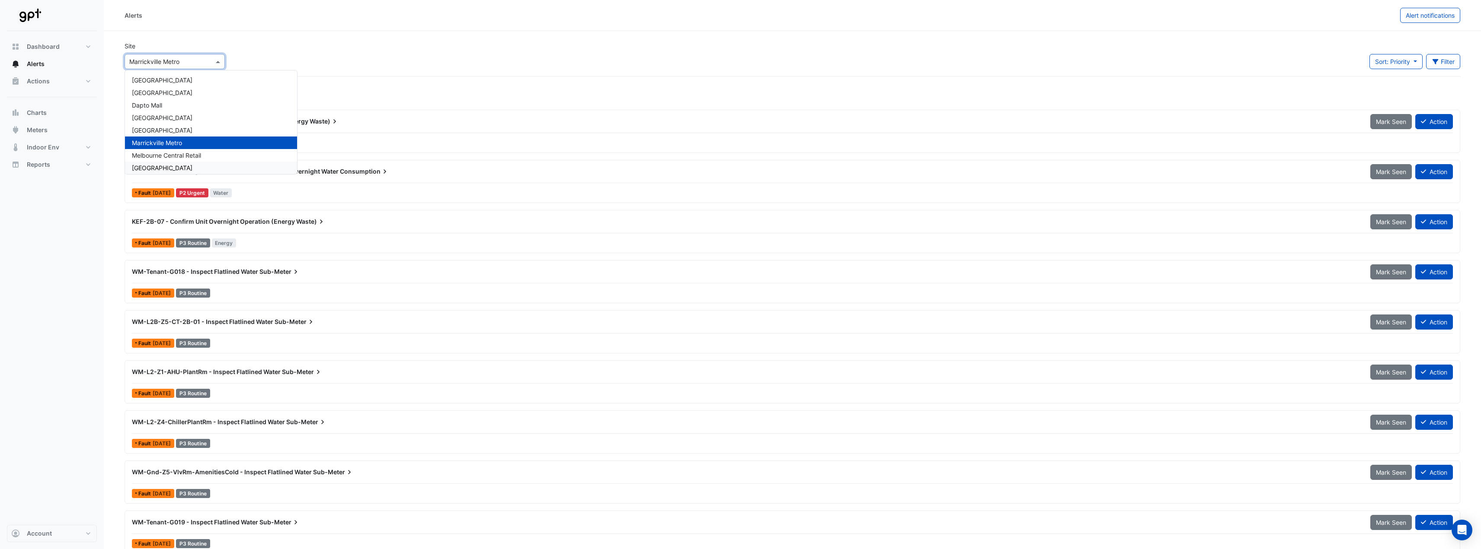
click at [187, 169] on span "[GEOGRAPHIC_DATA]" at bounding box center [162, 167] width 61 height 7
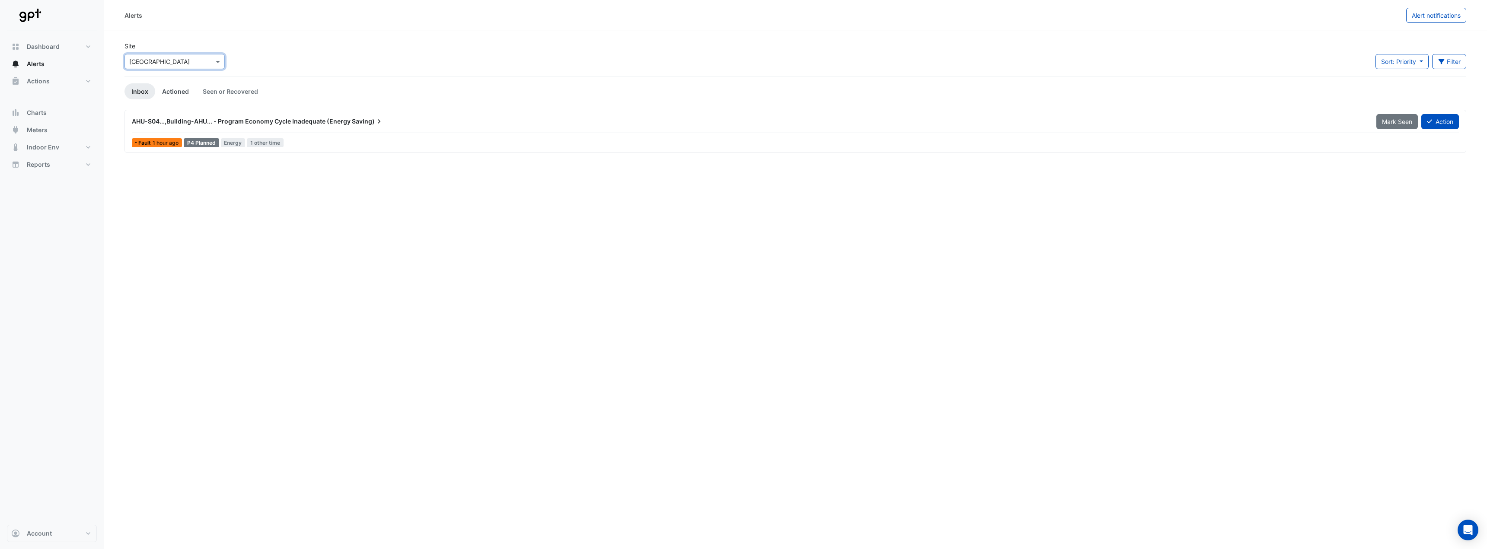
click at [177, 94] on link "Actioned" at bounding box center [175, 91] width 41 height 16
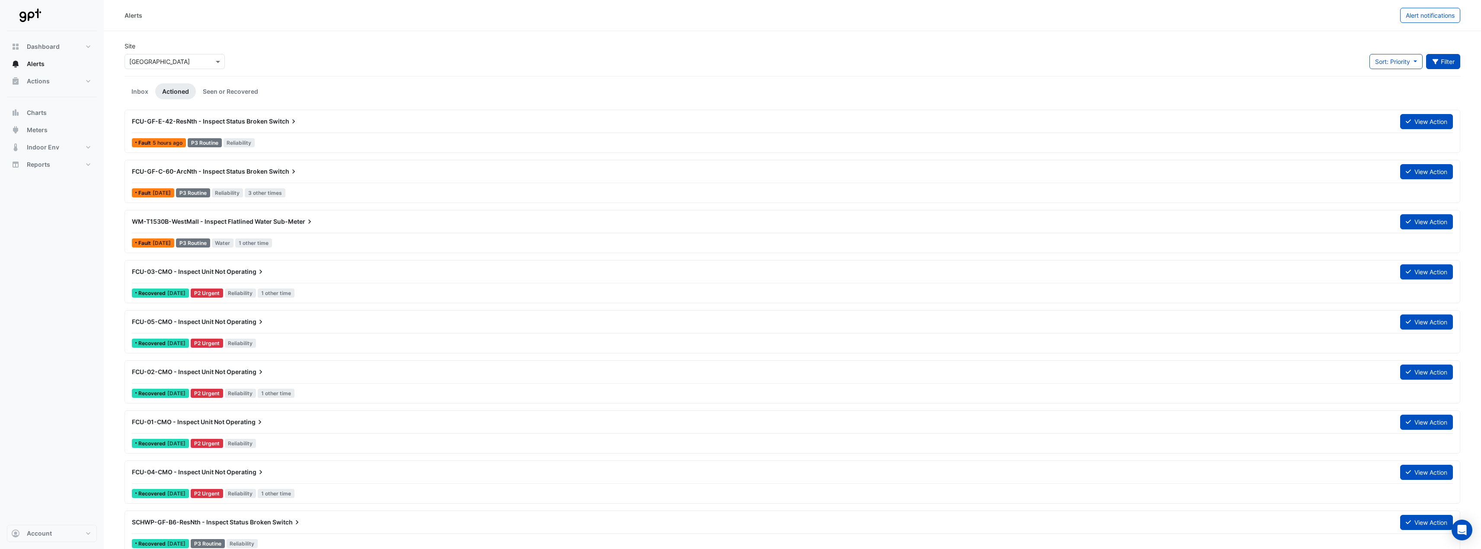
click at [1445, 63] on button "Filter" at bounding box center [1443, 61] width 35 height 15
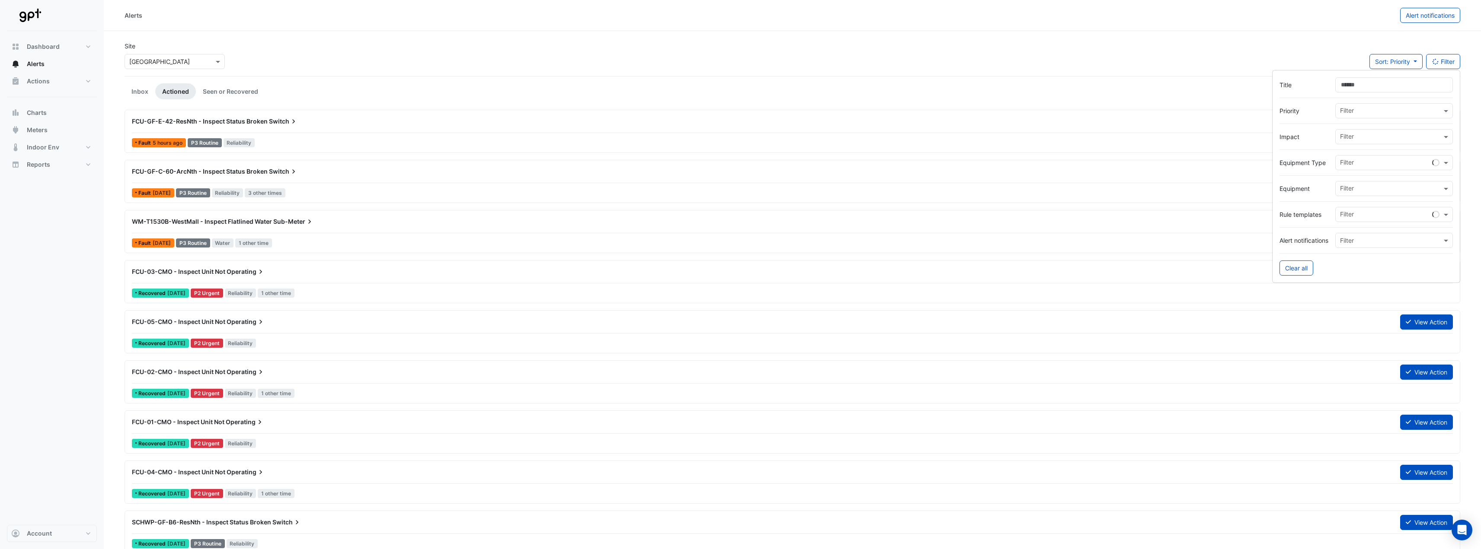
click at [1395, 89] on input "Title" at bounding box center [1394, 84] width 118 height 15
click at [1028, 30] on div "Alerts Alert notifications" at bounding box center [792, 15] width 1377 height 31
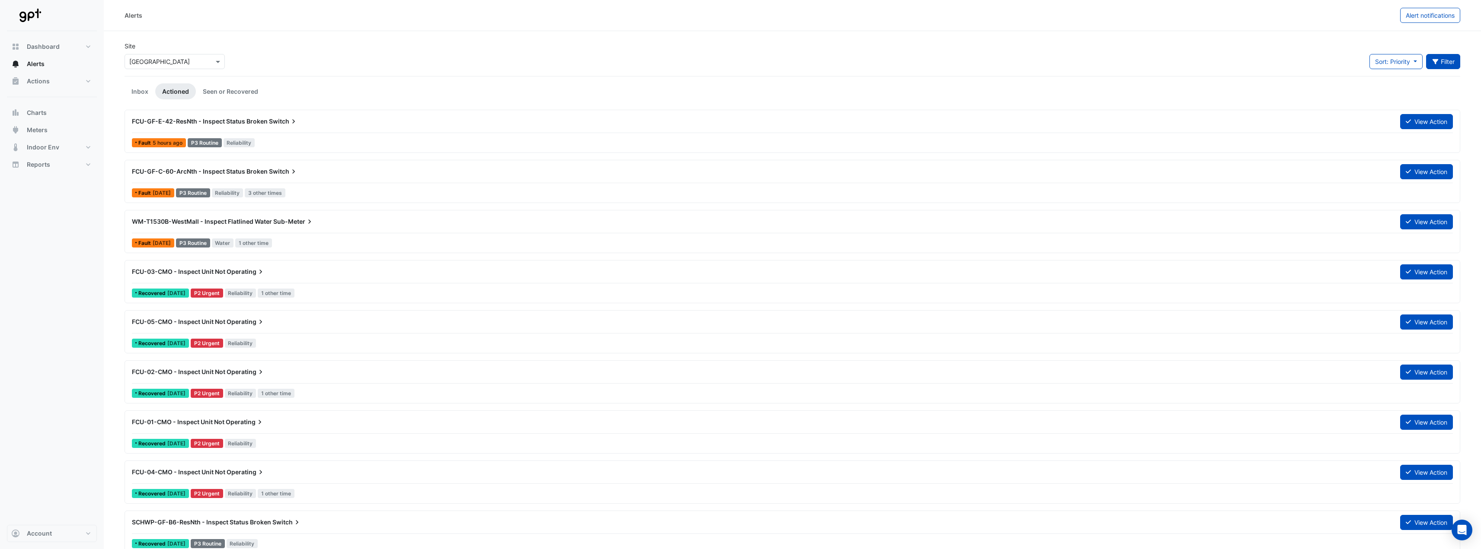
click at [1448, 61] on button "Filter" at bounding box center [1443, 61] width 35 height 15
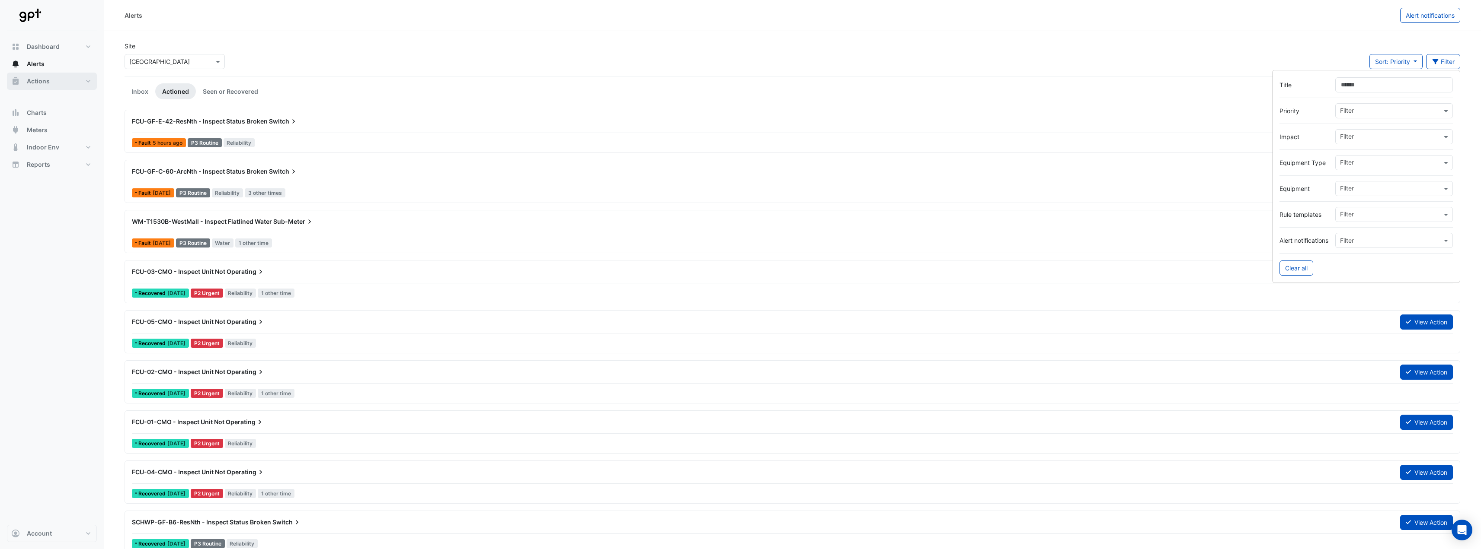
click at [48, 80] on span "Actions" at bounding box center [38, 81] width 23 height 9
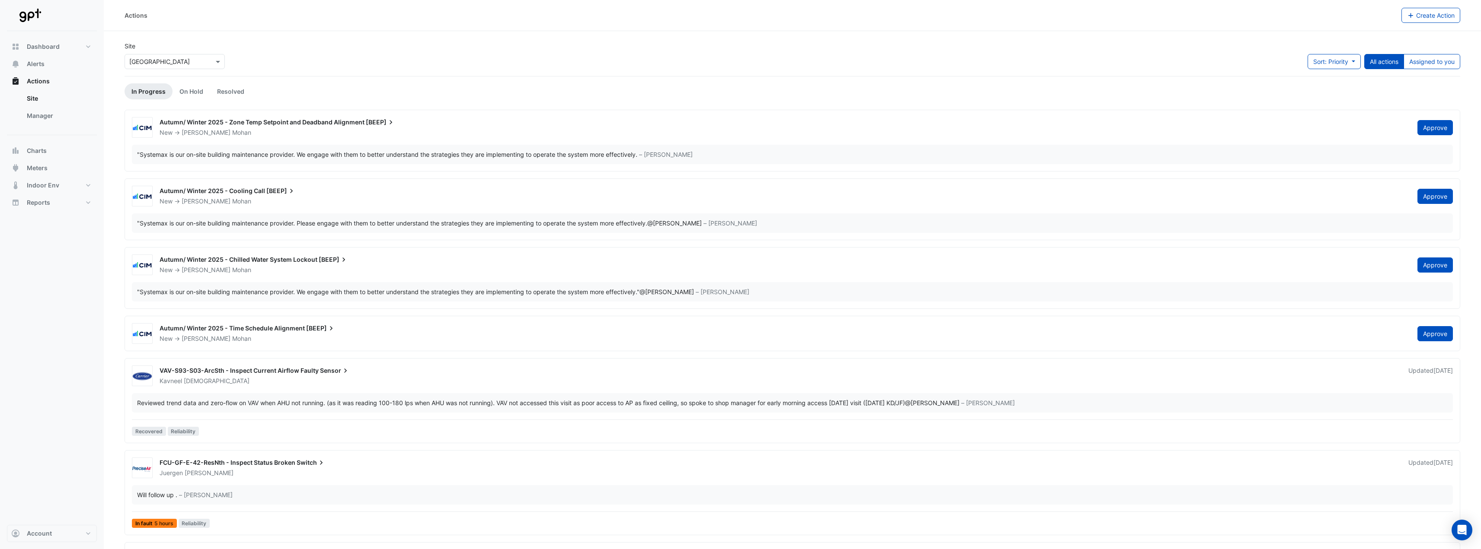
click at [312, 62] on div "Site Select a Site × Pacific Fair Shopping Centre Sort: Priority Priority Updat…" at bounding box center [792, 59] width 1346 height 35
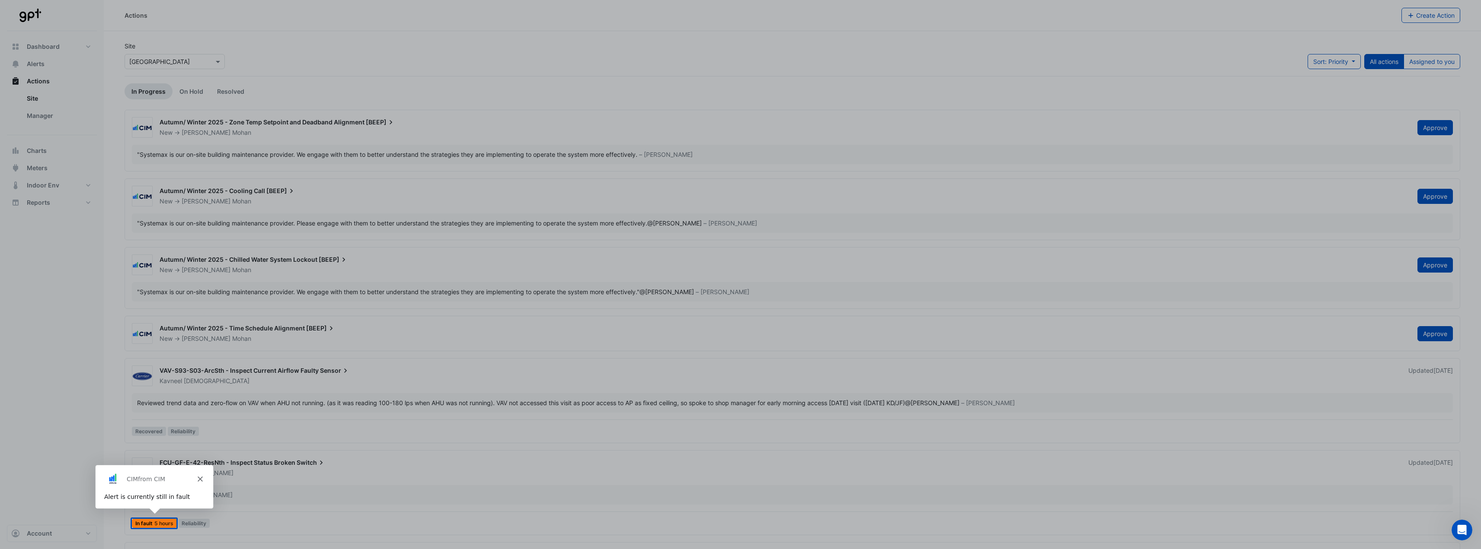
click at [200, 477] on icon "Close" at bounding box center [199, 478] width 5 height 5
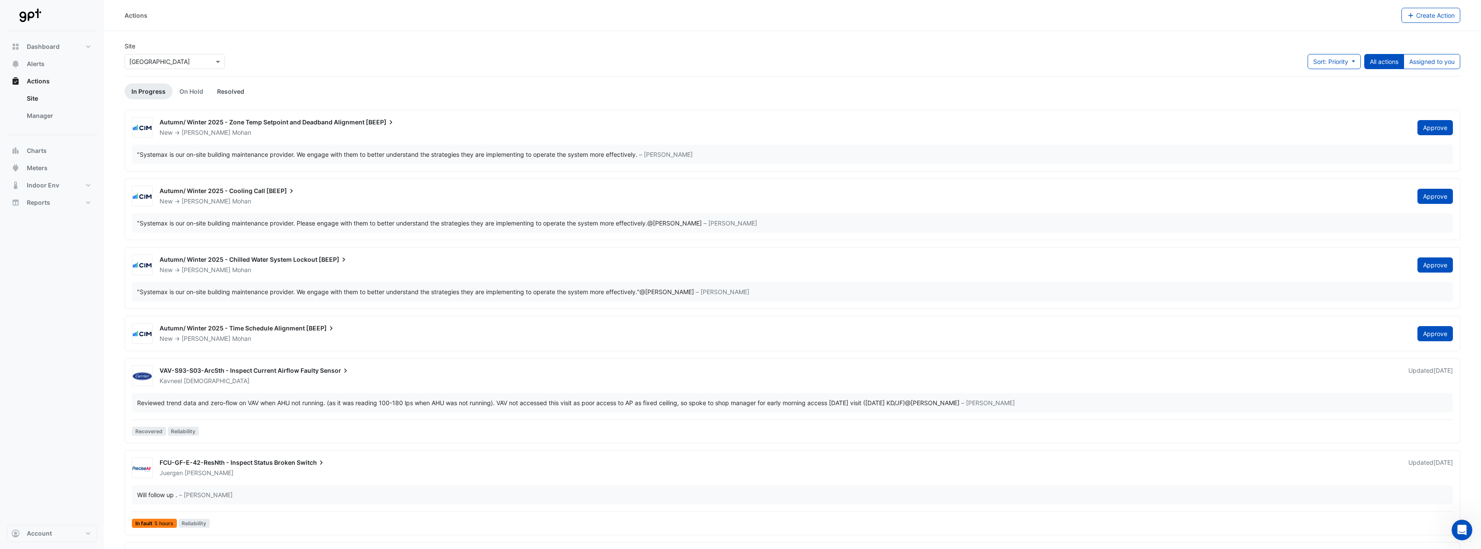
click at [228, 93] on link "Resolved" at bounding box center [230, 91] width 41 height 16
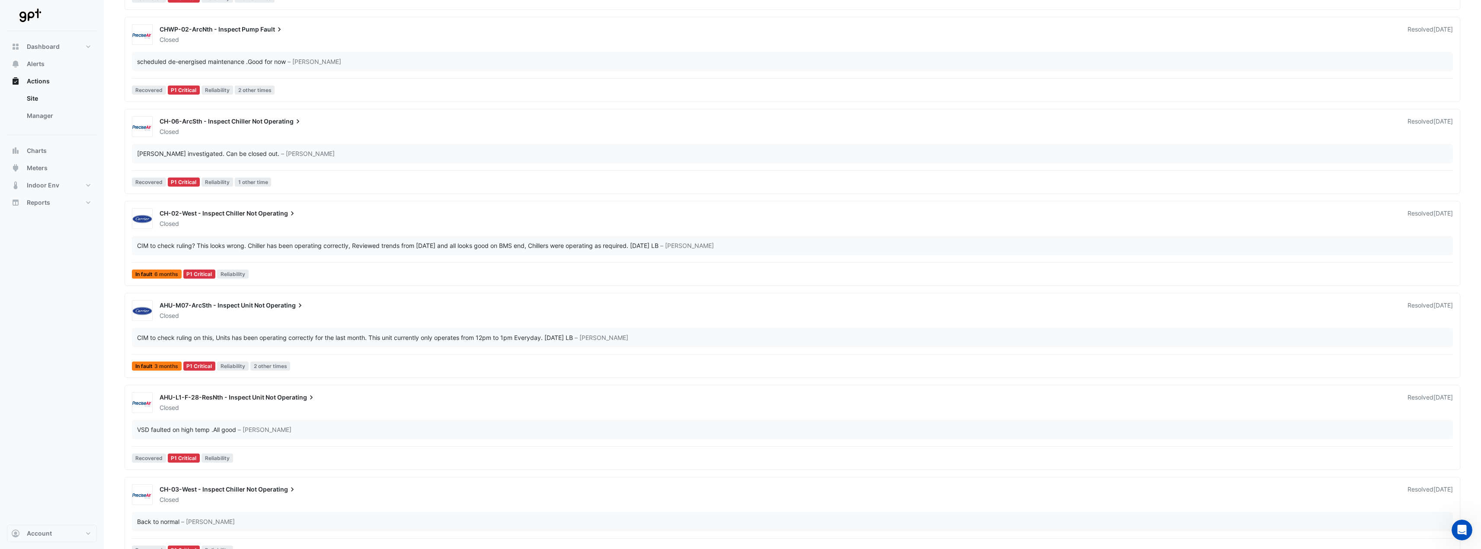
scroll to position [735, 0]
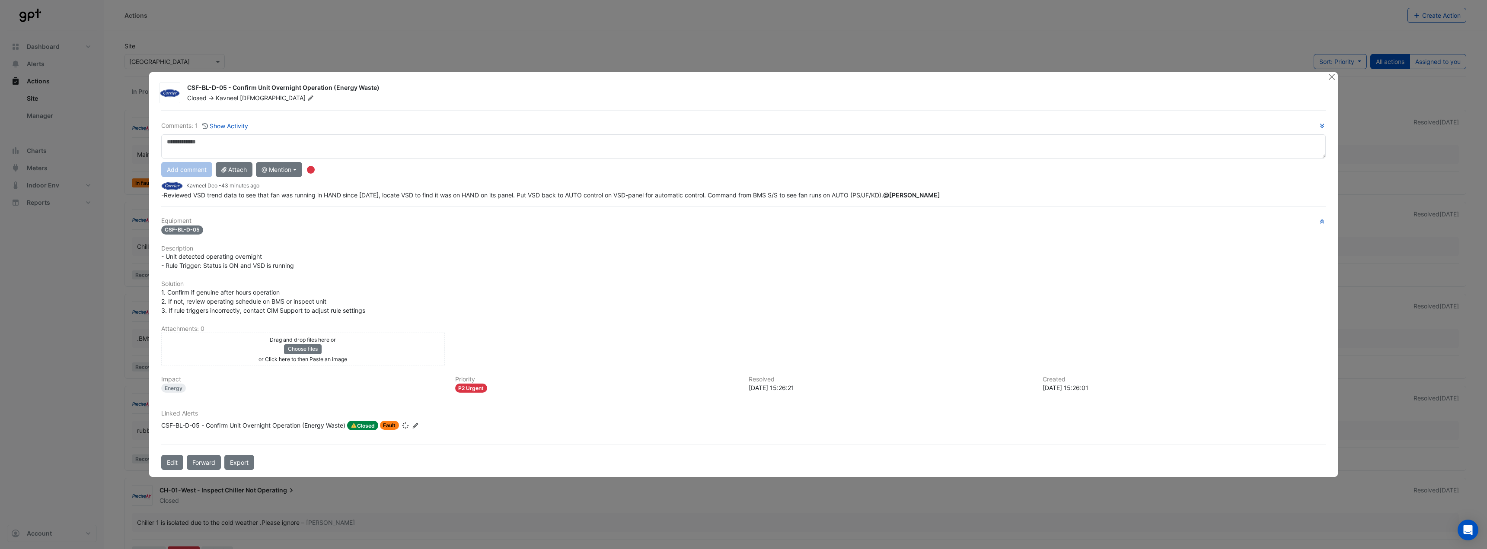
click at [317, 200] on div "-Reviewed VSD trend data to see that fan was running in HAND since 21/08/25, lo…" at bounding box center [743, 195] width 1165 height 9
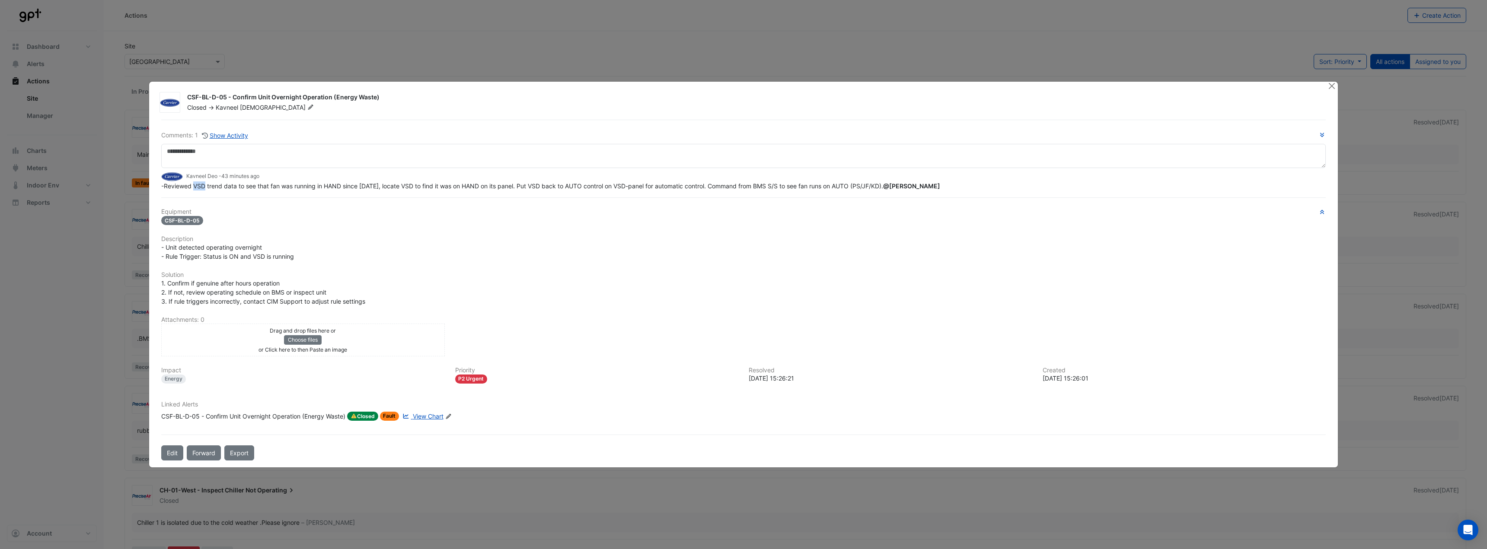
drag, startPoint x: 195, startPoint y: 184, endPoint x: 204, endPoint y: 183, distance: 9.1
click at [204, 183] on span "-Reviewed VSD trend data to see that fan was running in HAND since 21/08/25, lo…" at bounding box center [551, 185] width 781 height 7
click at [205, 183] on span "-Reviewed VSD trend data to see that fan was running in HAND since 21/08/25, lo…" at bounding box center [551, 185] width 781 height 7
drag, startPoint x: 195, startPoint y: 183, endPoint x: 204, endPoint y: 183, distance: 9.5
click at [204, 183] on span "-Reviewed VSD trend data to see that fan was running in HAND since 21/08/25, lo…" at bounding box center [551, 185] width 781 height 7
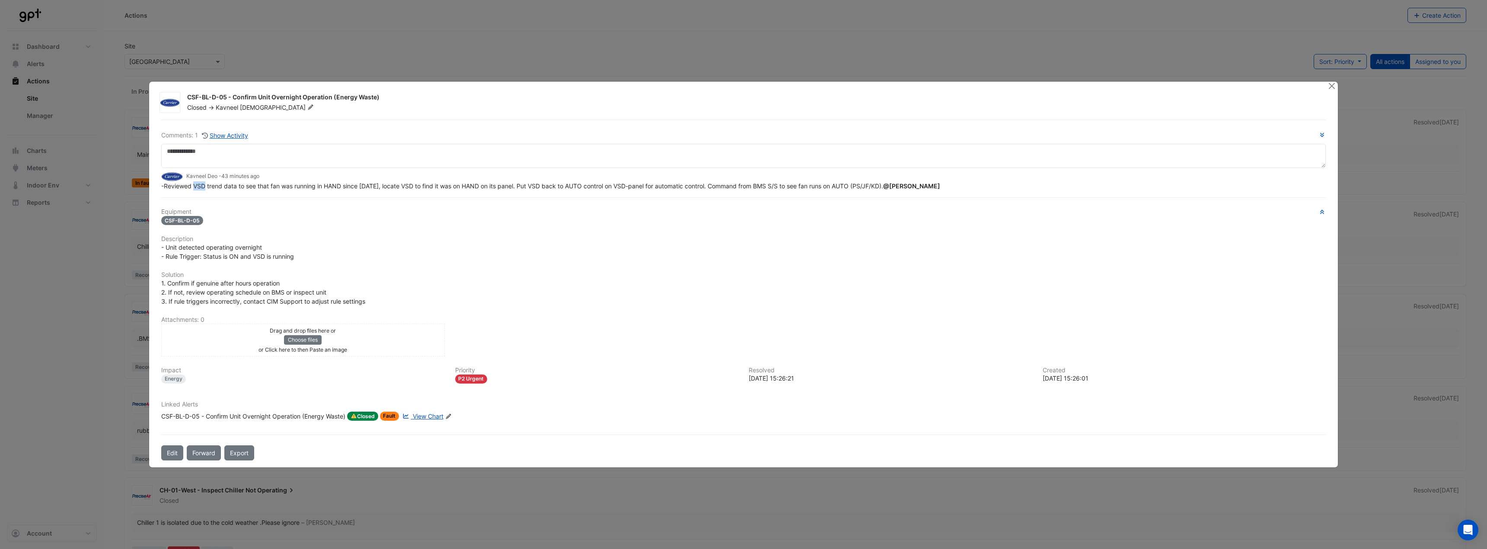
click at [196, 183] on span "-Reviewed VSD trend data to see that fan was running in HAND since 21/08/25, lo…" at bounding box center [551, 185] width 781 height 7
drag, startPoint x: 193, startPoint y: 183, endPoint x: 204, endPoint y: 184, distance: 11.3
click at [204, 184] on span "-Reviewed VSD trend data to see that fan was running in HAND since 21/08/25, lo…" at bounding box center [551, 185] width 781 height 7
drag, startPoint x: 194, startPoint y: 184, endPoint x: 205, endPoint y: 184, distance: 11.2
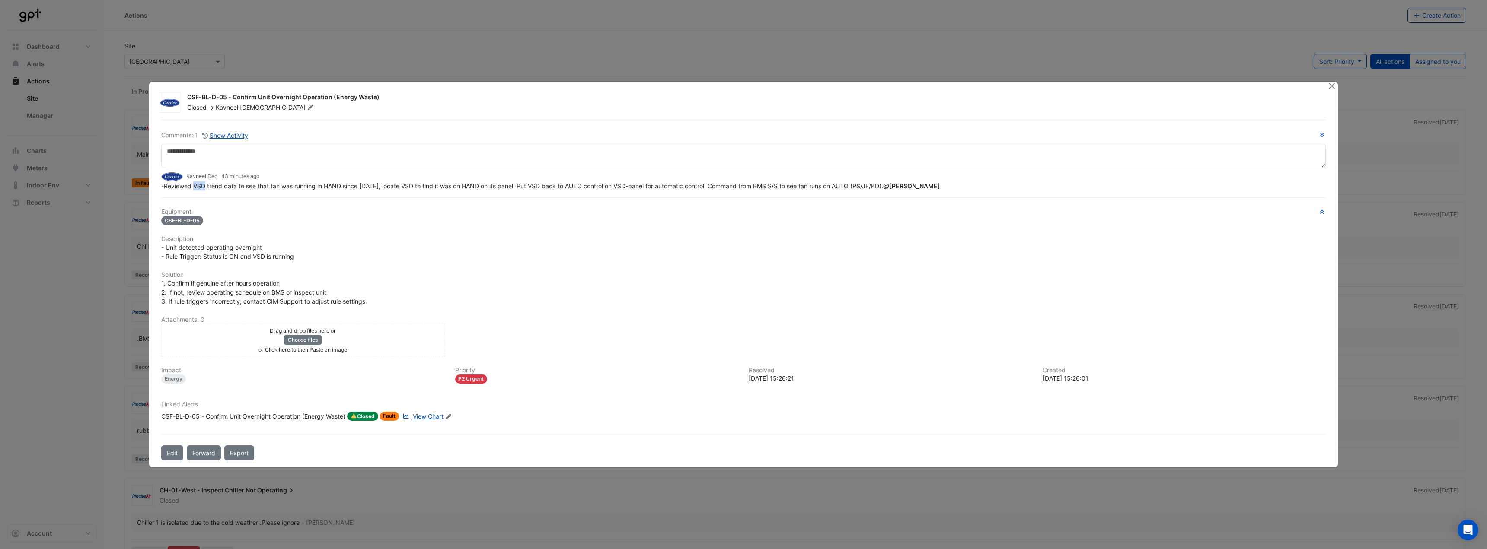
click at [205, 184] on span "-Reviewed VSD trend data to see that fan was running in HAND since 21/08/25, lo…" at bounding box center [551, 185] width 781 height 7
click at [200, 184] on span "-Reviewed VSD trend data to see that fan was running in HAND since 21/08/25, lo…" at bounding box center [551, 185] width 781 height 7
drag, startPoint x: 195, startPoint y: 184, endPoint x: 204, endPoint y: 184, distance: 10.0
click at [204, 184] on span "-Reviewed VSD trend data to see that fan was running in HAND since 21/08/25, lo…" at bounding box center [551, 185] width 781 height 7
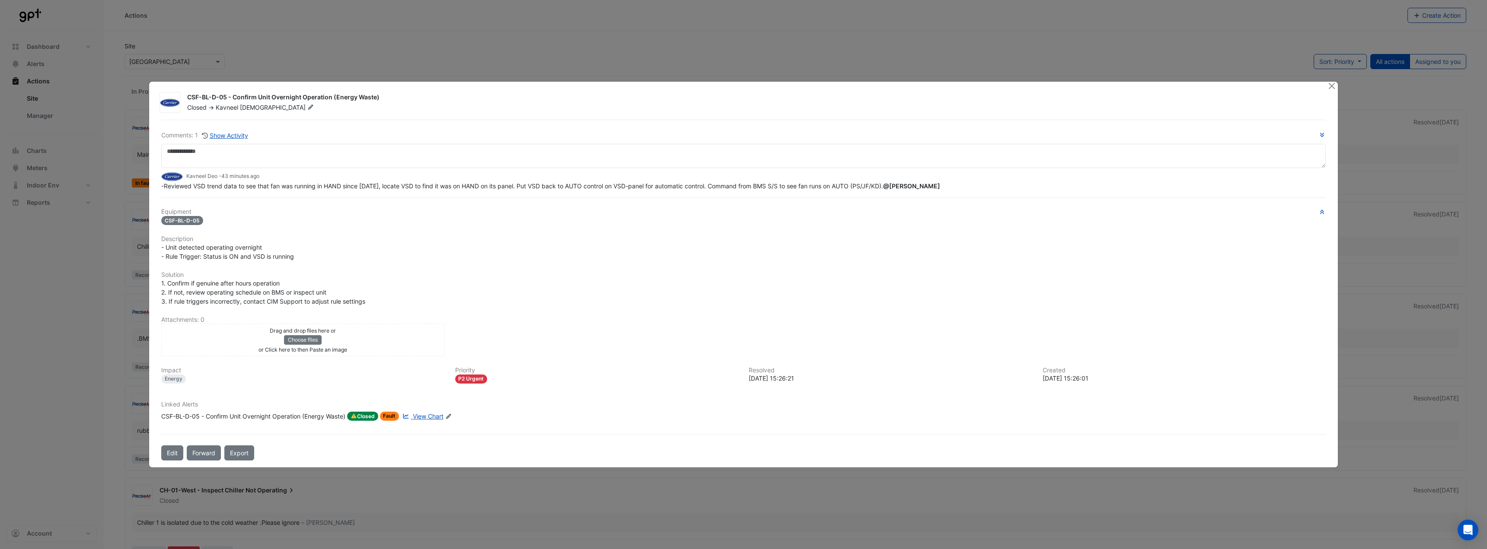
click at [260, 186] on div "-Reviewed VSD trend data to see that fan was running in HAND since 21/08/25, lo…" at bounding box center [743, 186] width 1165 height 9
click at [345, 197] on div "Comments: 1 Show Activity Kavneel Deo - 43 minutes ago -Reviewed VSD trend data…" at bounding box center [743, 290] width 1175 height 341
click at [428, 420] on span "View Chart" at bounding box center [428, 416] width 31 height 7
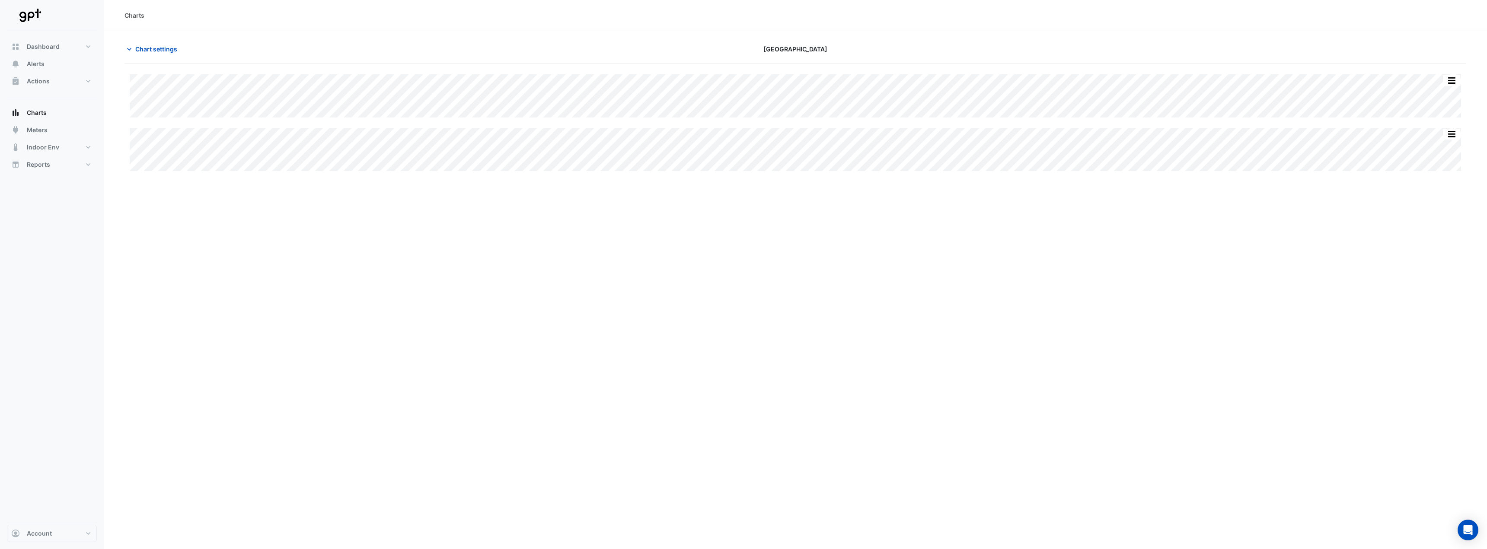
type input "**********"
click at [143, 51] on span "Chart settings" at bounding box center [156, 49] width 42 height 9
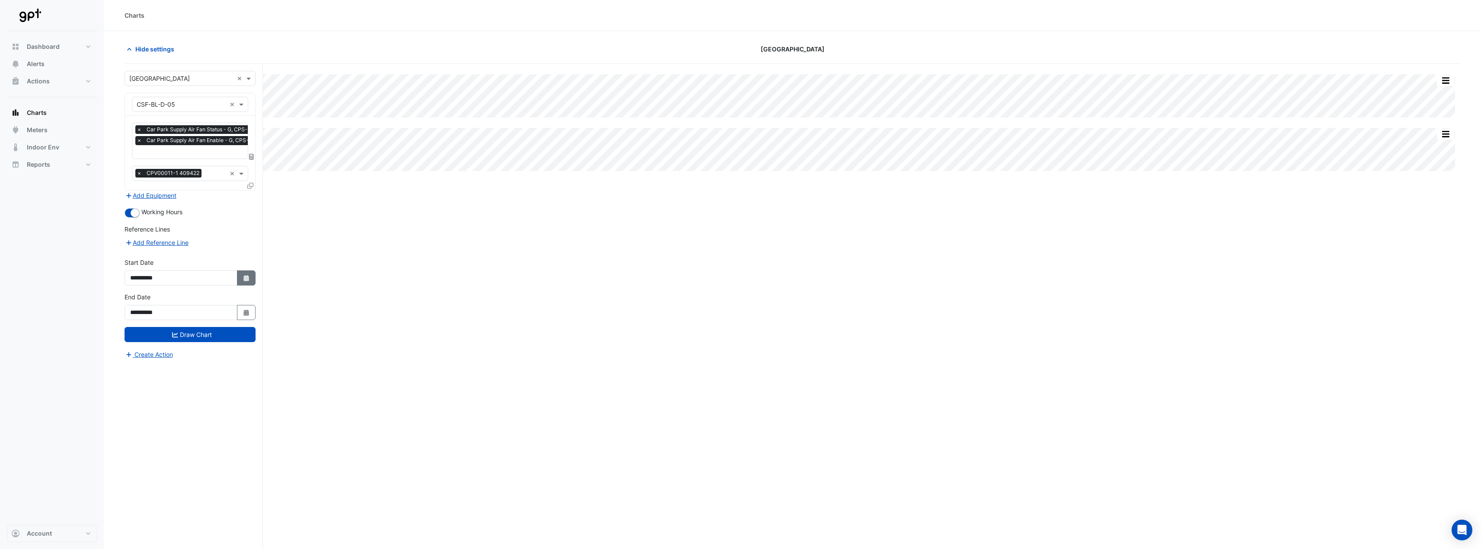
click at [242, 281] on button "Select Date" at bounding box center [246, 278] width 19 height 15
select select "*"
select select "****"
click at [192, 190] on div "1" at bounding box center [195, 191] width 14 height 14
type input "**********"
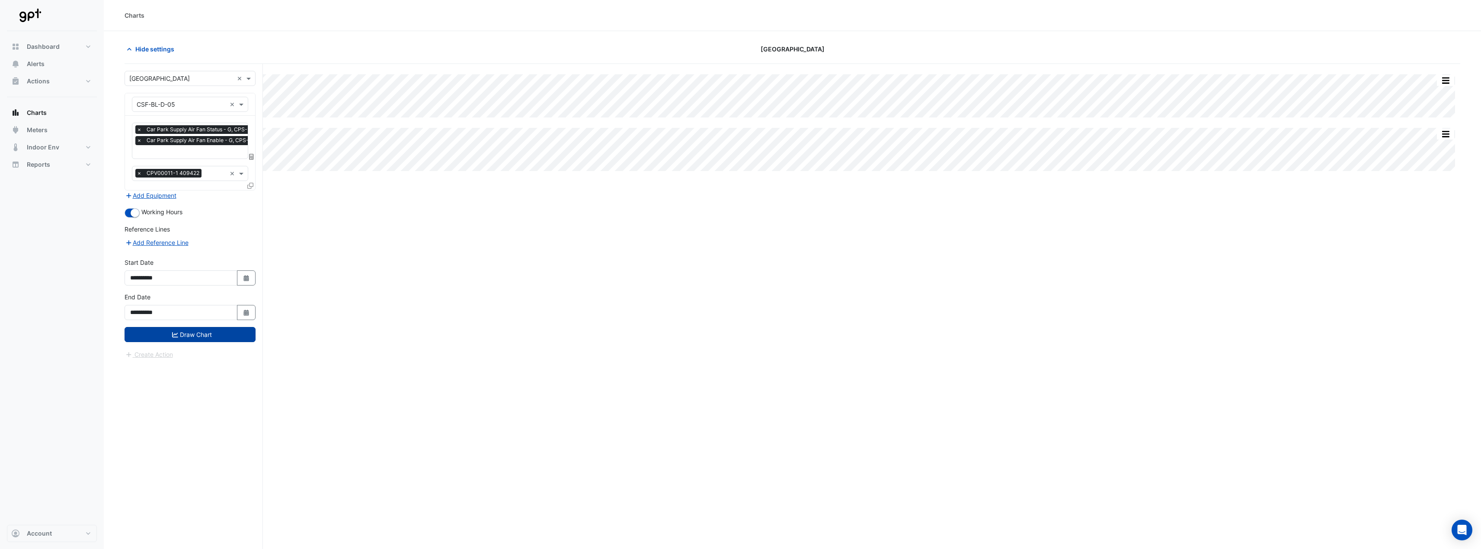
click at [224, 330] on button "Draw Chart" at bounding box center [190, 334] width 131 height 15
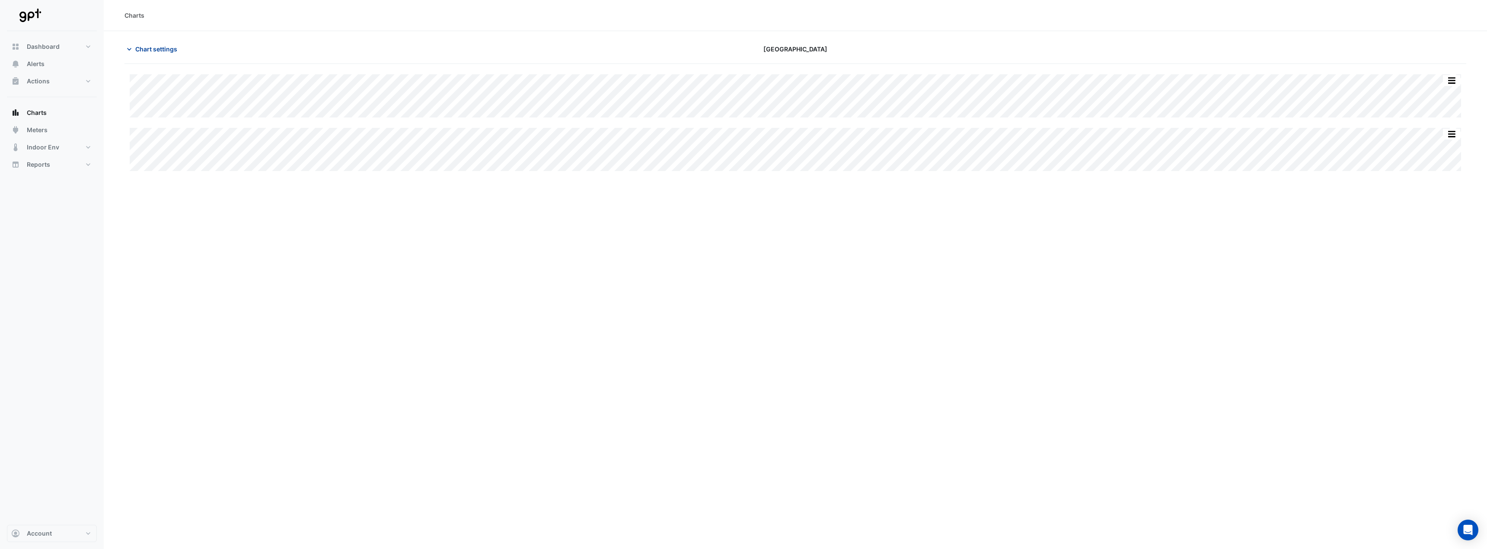
click at [159, 45] on span "Chart settings" at bounding box center [156, 49] width 42 height 9
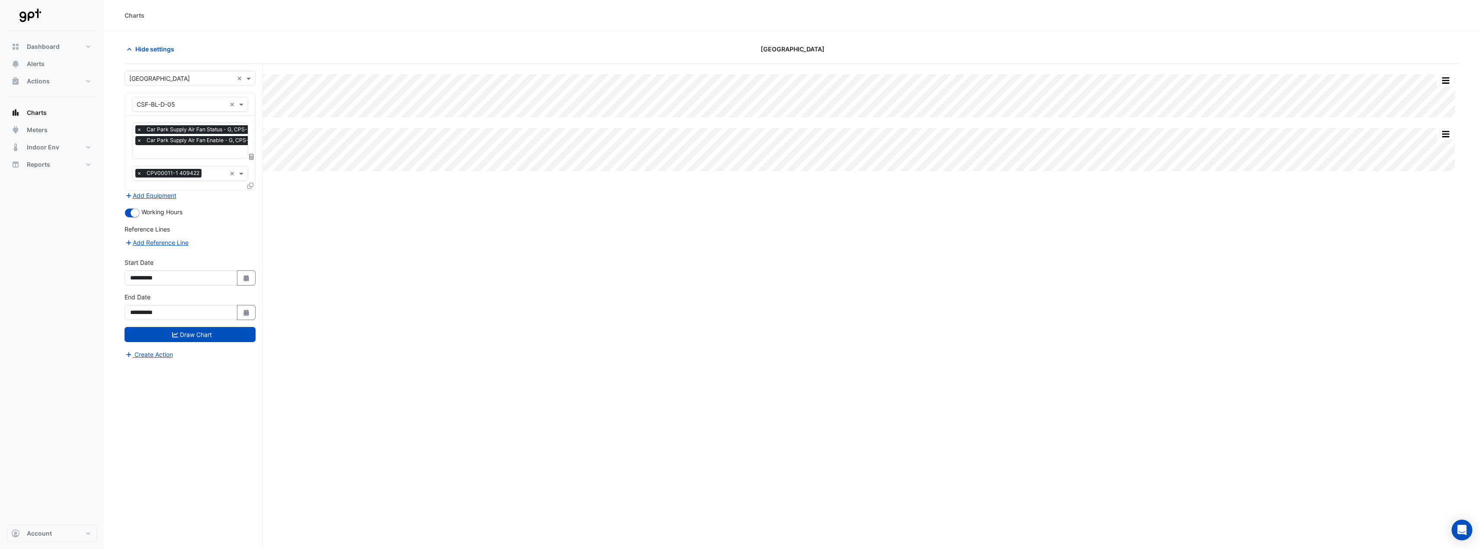
click at [354, 307] on div "Split All Split None Print Save as JPEG Save as PNG Pivot Data Table Export CSV…" at bounding box center [792, 323] width 1335 height 518
click at [933, 193] on div "Split All Split None Print Save as JPEG Save as PNG Pivot Data Table Export CSV…" at bounding box center [792, 323] width 1335 height 518
drag, startPoint x: 231, startPoint y: 174, endPoint x: 184, endPoint y: 192, distance: 50.7
click at [156, 194] on button "Add Equipment" at bounding box center [151, 196] width 52 height 10
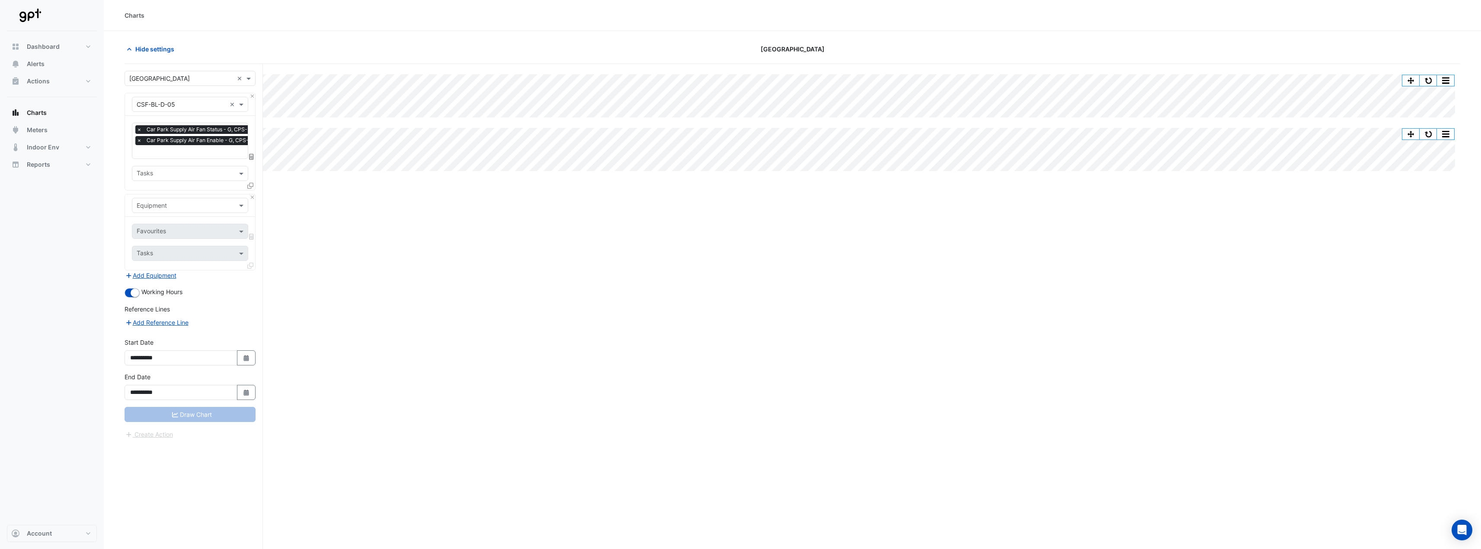
click at [170, 204] on input "text" at bounding box center [181, 205] width 89 height 9
type input "**********"
click at [183, 224] on div "CSF-BL-D-05" at bounding box center [197, 223] width 130 height 13
click at [185, 204] on input "text" at bounding box center [181, 205] width 89 height 9
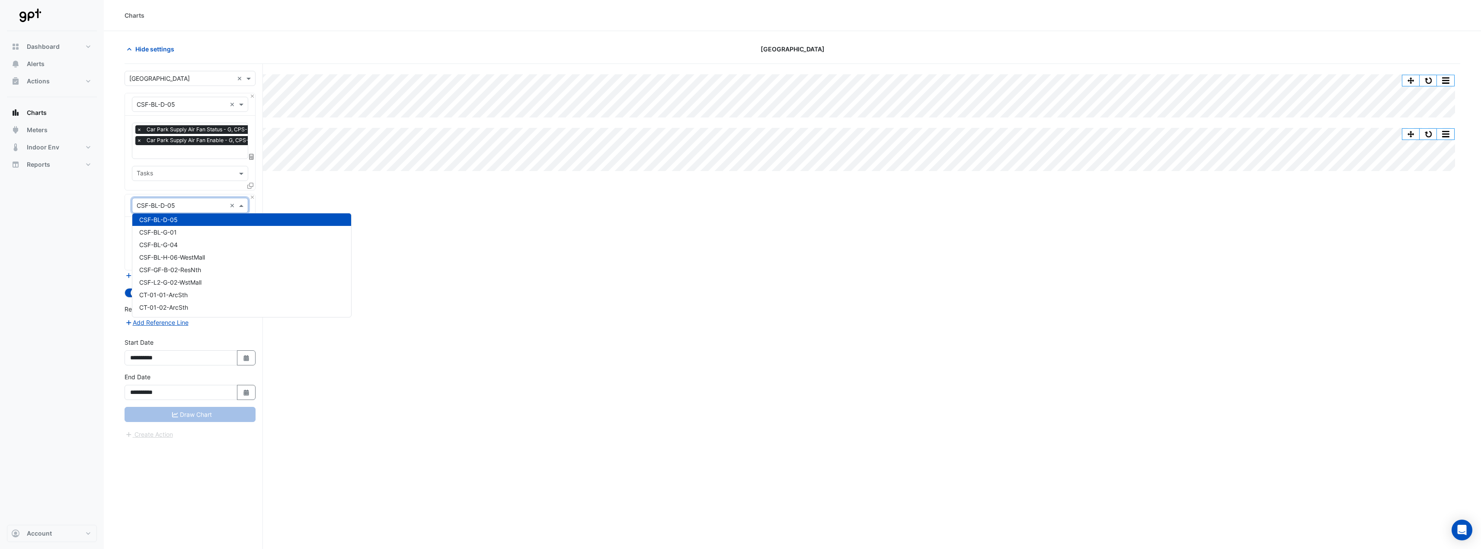
click at [180, 205] on input "text" at bounding box center [181, 205] width 89 height 9
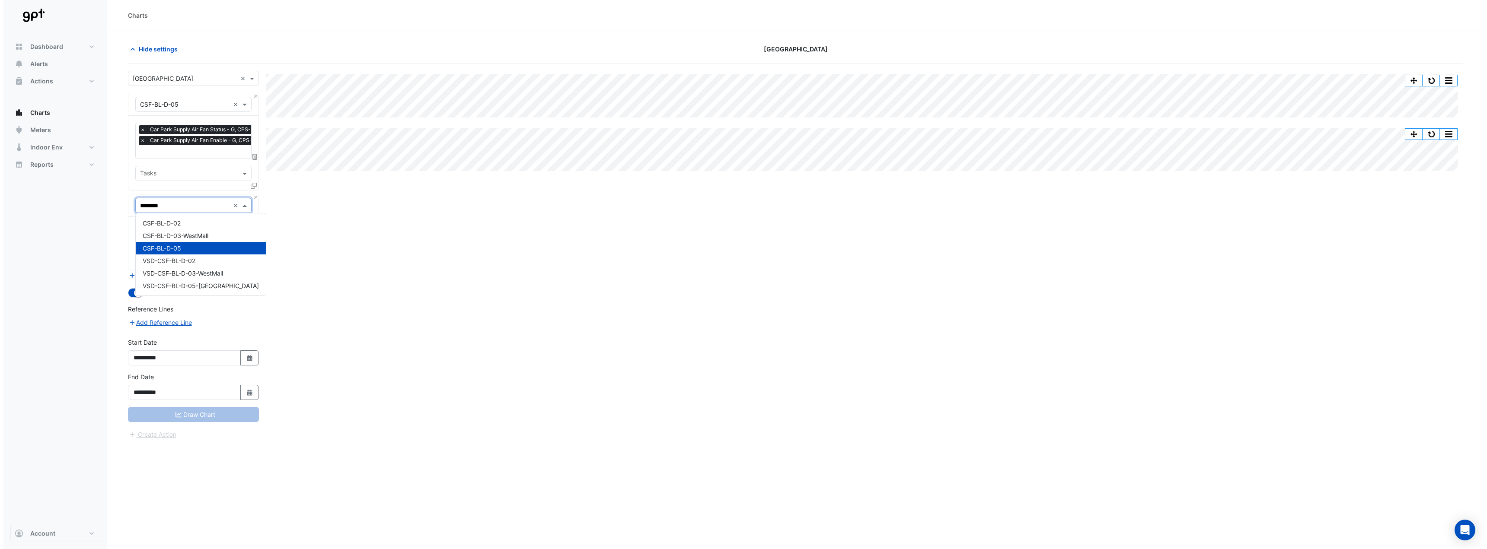
scroll to position [0, 0]
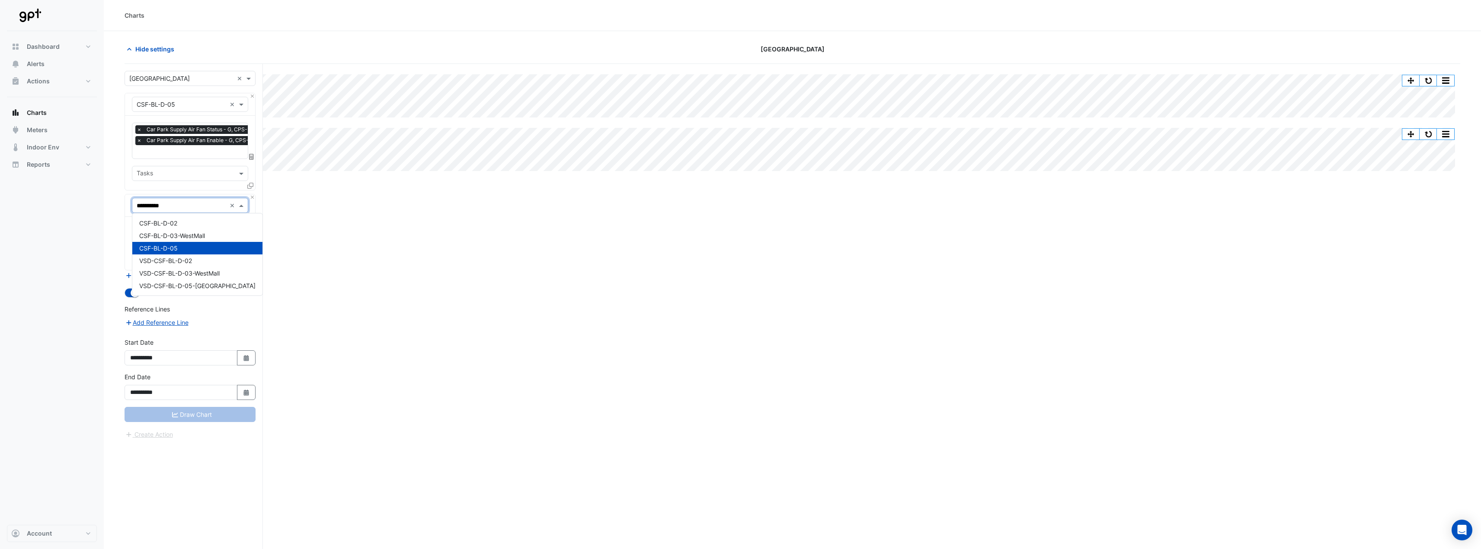
type input "**********"
click at [186, 236] on span "VSD-CSF-BL-D-05-Westmall" at bounding box center [197, 235] width 116 height 7
click at [208, 232] on input "text" at bounding box center [185, 232] width 97 height 9
click at [225, 232] on input "text" at bounding box center [185, 232] width 97 height 9
click at [213, 273] on span "VSD Power - G, CPS-BL-D-05" at bounding box center [181, 274] width 84 height 7
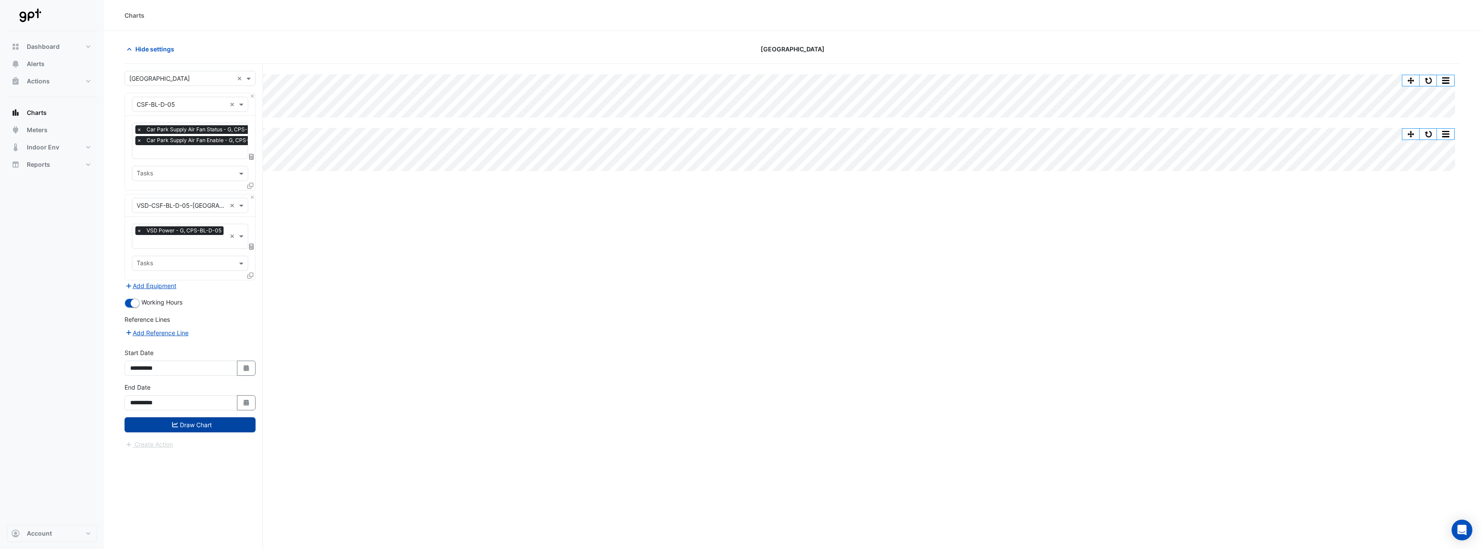
click at [182, 424] on button "Draw Chart" at bounding box center [190, 425] width 131 height 15
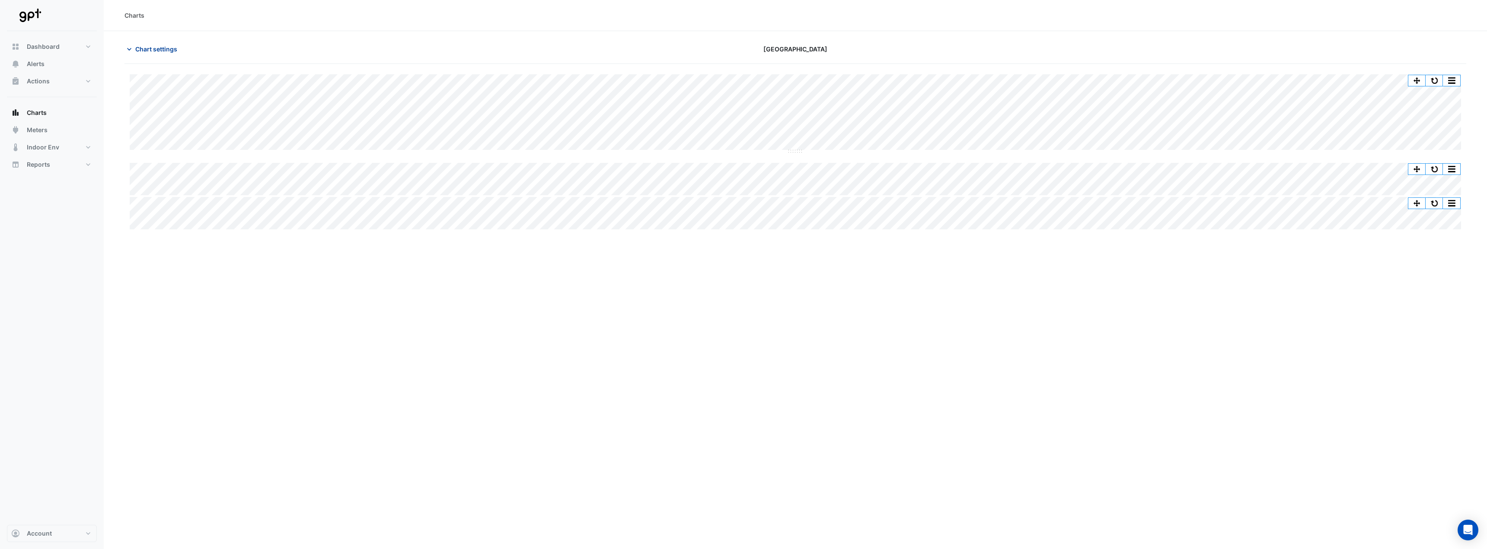
click at [159, 48] on span "Chart settings" at bounding box center [156, 49] width 42 height 9
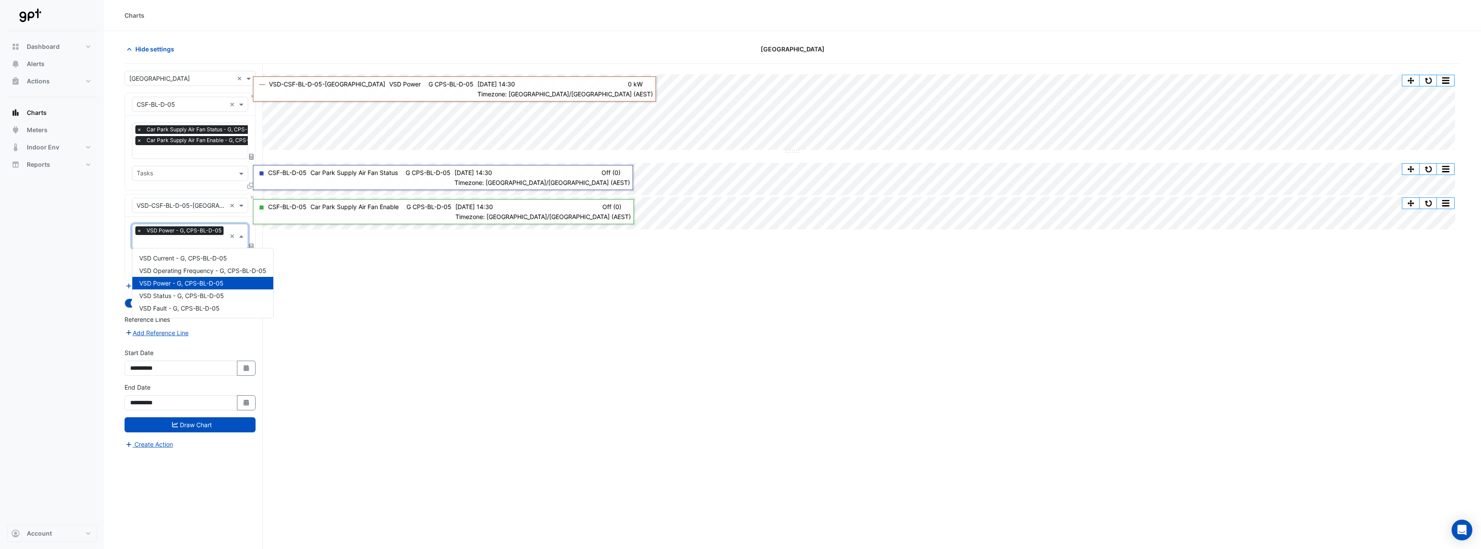
click at [181, 239] on input "text" at bounding box center [181, 242] width 89 height 9
click at [198, 268] on span "VSD Operating Frequency - G, CPS-BL-D-05" at bounding box center [202, 270] width 127 height 7
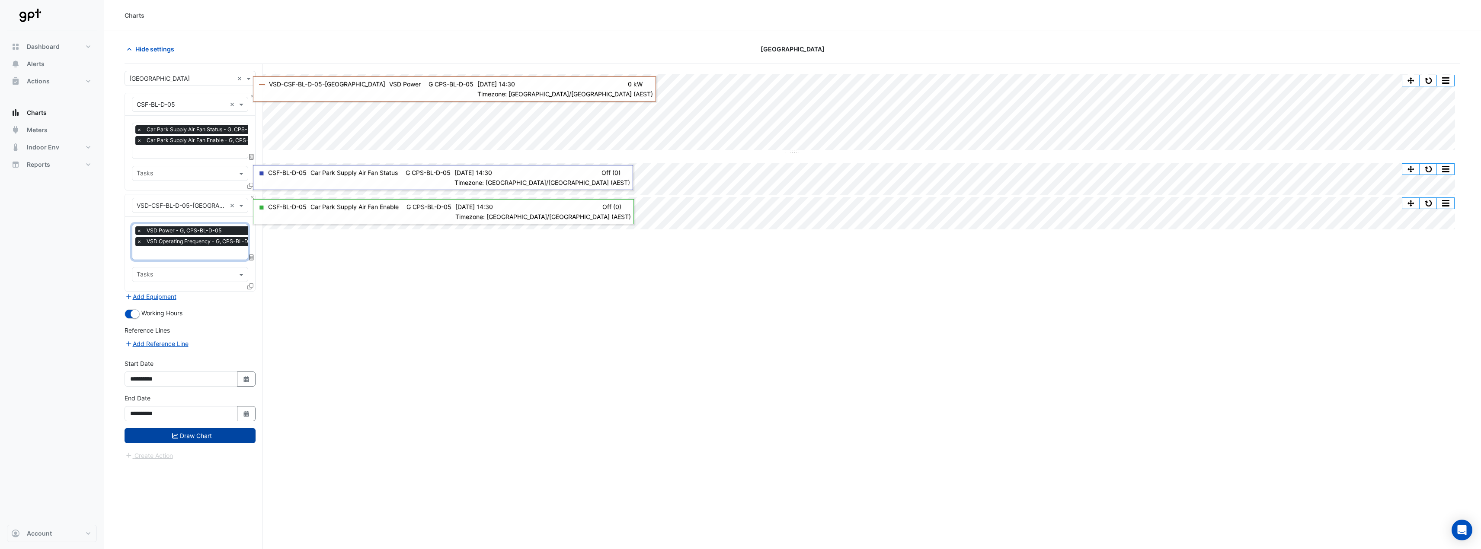
click at [211, 435] on button "Draw Chart" at bounding box center [190, 435] width 131 height 15
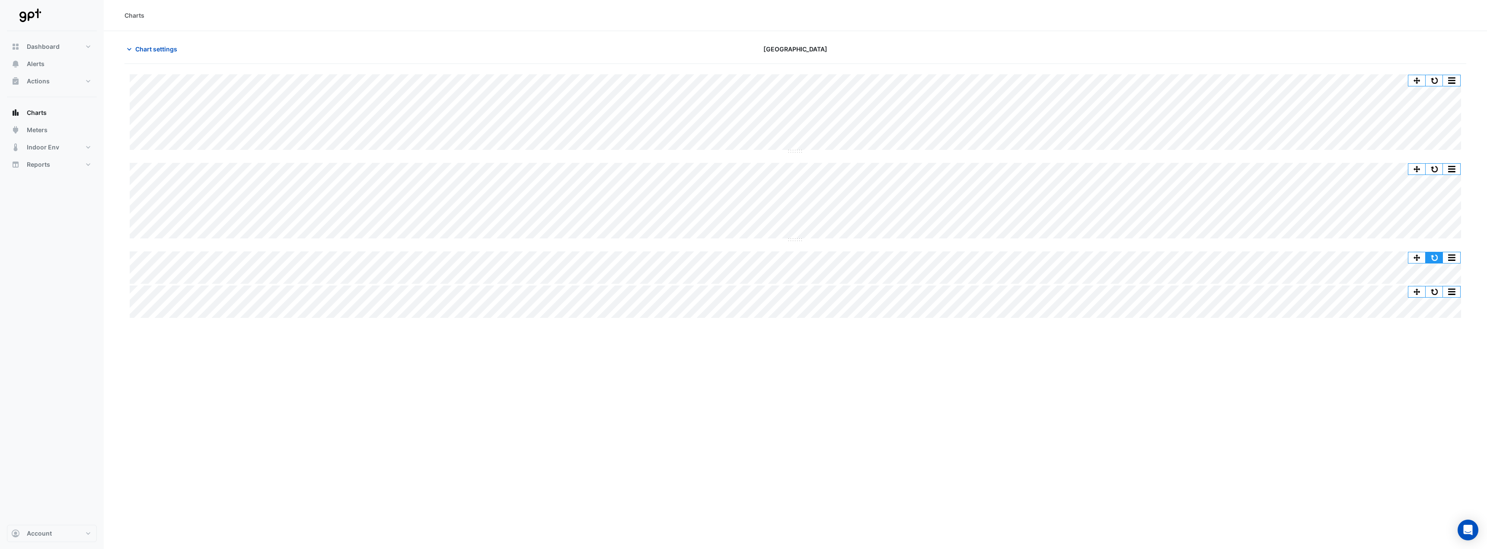
click at [1436, 259] on button "button" at bounding box center [1434, 257] width 17 height 11
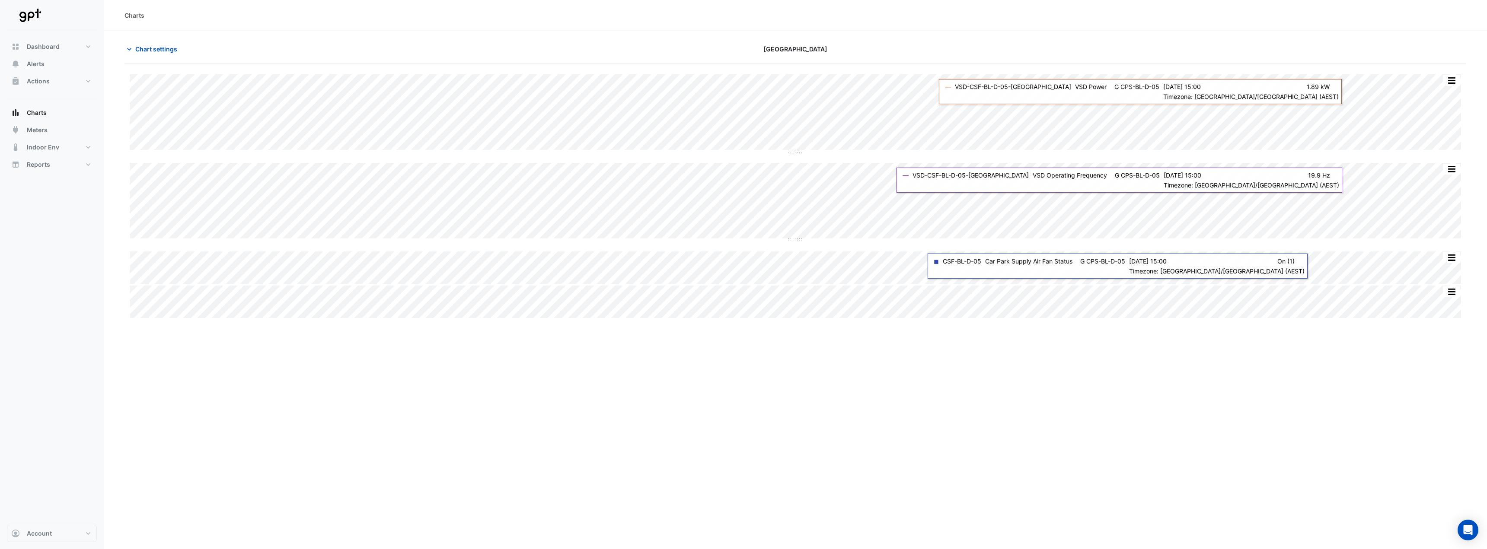
click at [1159, 372] on div "Charts Chart settings Pacific Fair Shopping Centre Split by Equip Split All Spl…" at bounding box center [795, 274] width 1383 height 549
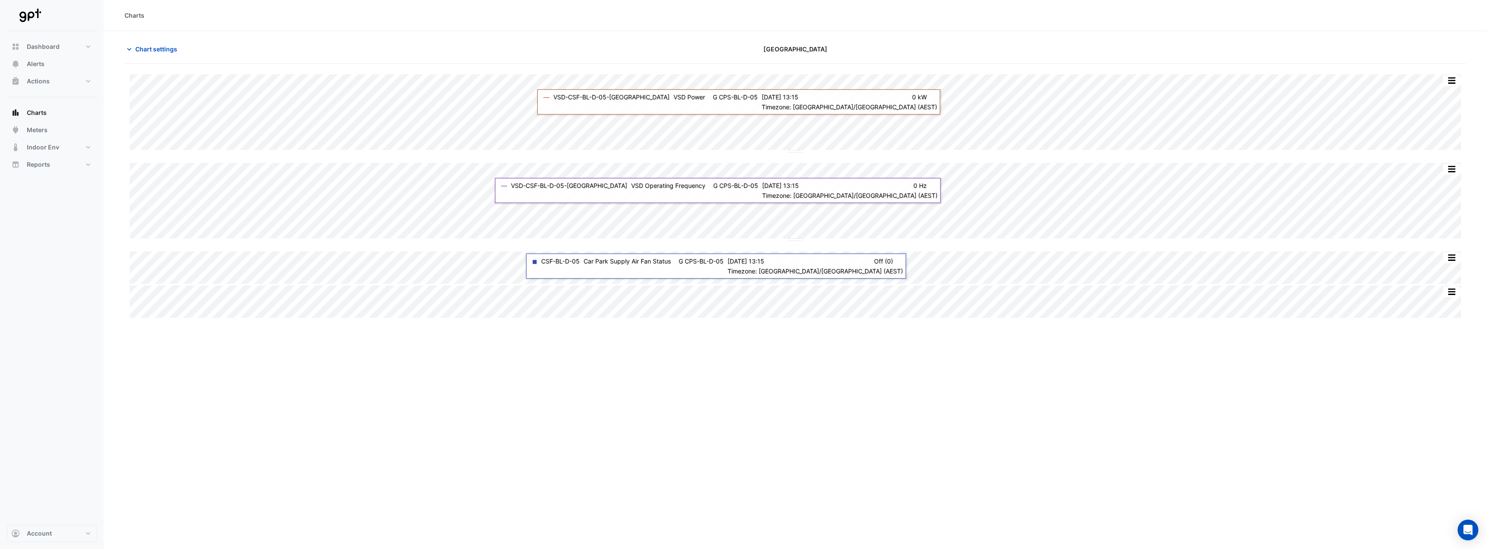
click at [448, 406] on div "Charts Chart settings Pacific Fair Shopping Centre Split by Equip Split All Spl…" at bounding box center [795, 274] width 1383 height 549
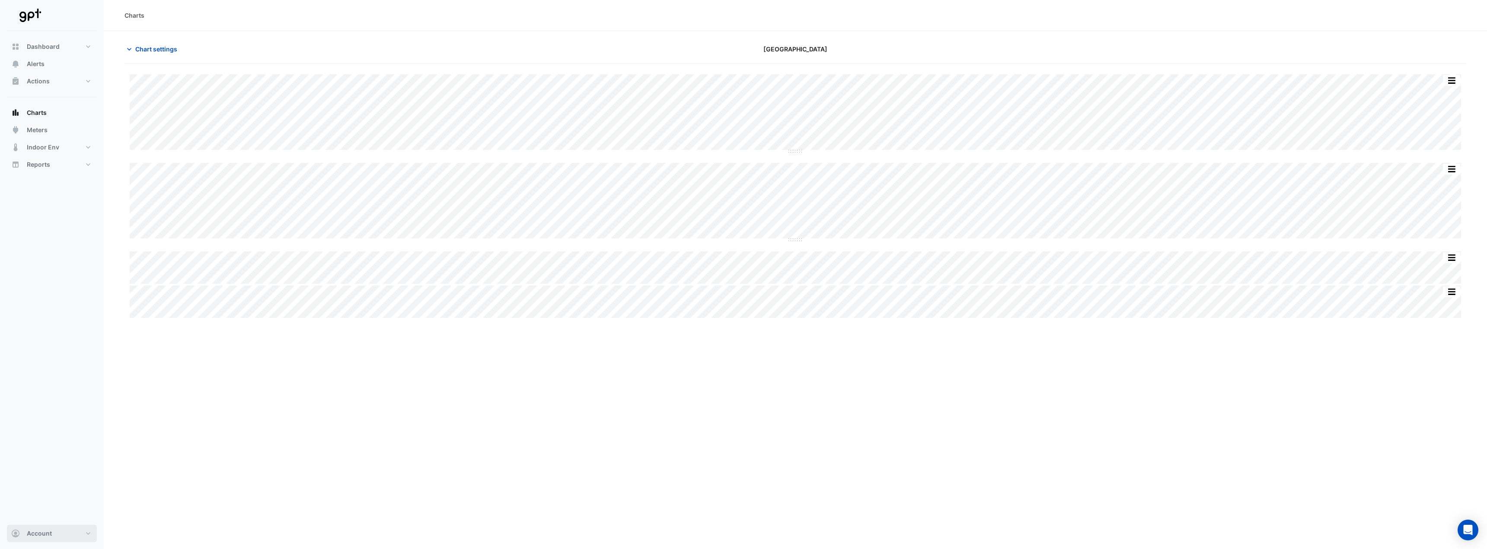
click at [75, 530] on button "Account" at bounding box center [52, 533] width 90 height 17
click at [51, 438] on link "Account Settings" at bounding box center [52, 435] width 82 height 17
click at [86, 533] on button "Account" at bounding box center [52, 533] width 90 height 17
click at [51, 450] on link "Preferences" at bounding box center [52, 452] width 82 height 17
click at [182, 118] on label "Someone Mentions You:" at bounding box center [158, 119] width 67 height 9
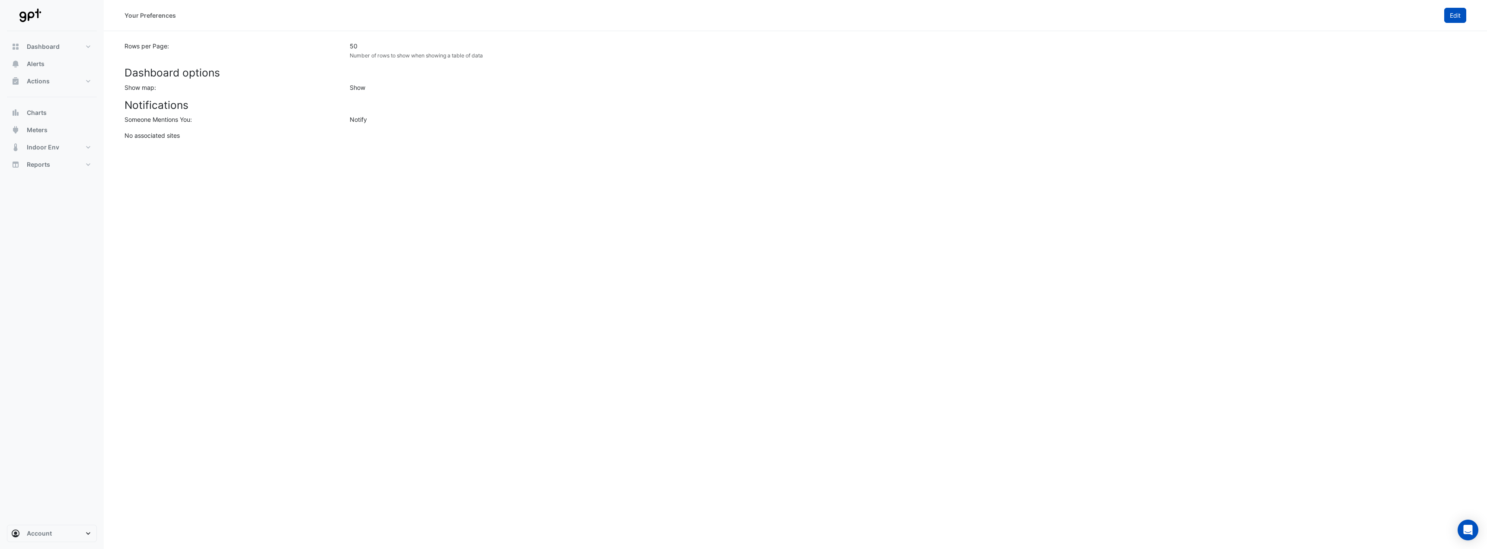
click at [1458, 15] on span "Edit" at bounding box center [1455, 15] width 11 height 7
click at [183, 162] on button "Cancel" at bounding box center [174, 163] width 31 height 15
click at [84, 537] on button "Account" at bounding box center [52, 533] width 90 height 17
click at [51, 485] on link "Sites" at bounding box center [52, 487] width 82 height 17
select select "**"
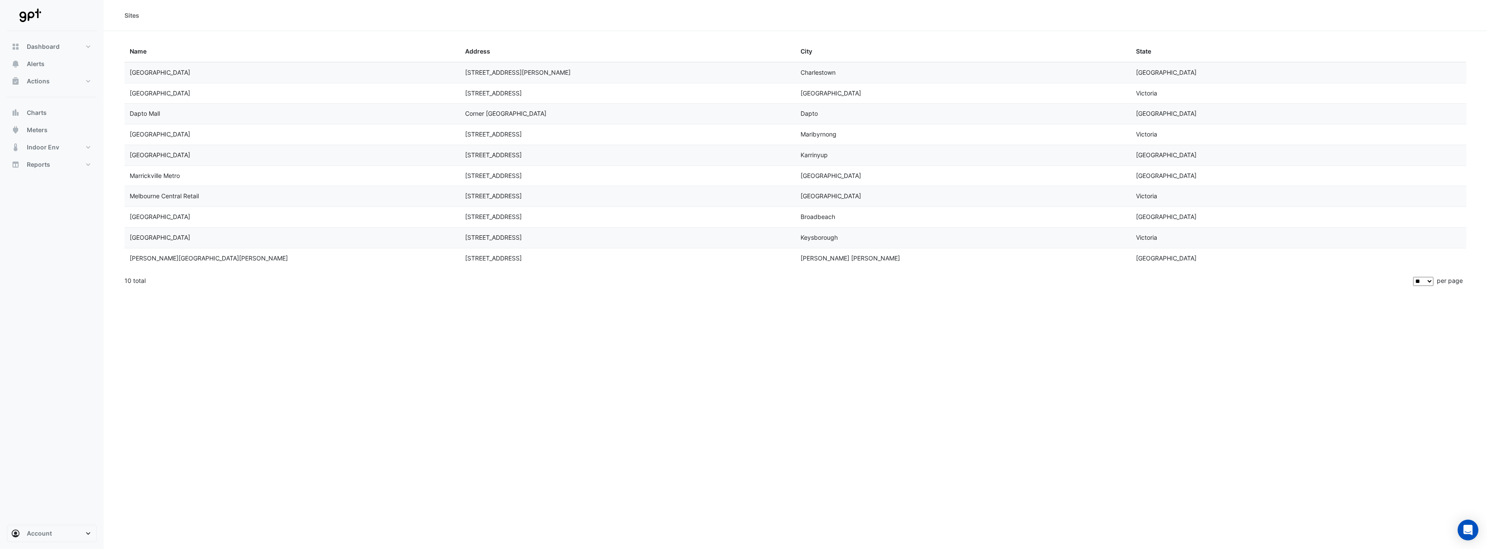
drag, startPoint x: 191, startPoint y: 67, endPoint x: 208, endPoint y: 244, distance: 177.7
click at [208, 244] on datatable-scroller "Charlestown Square 30 Pearson St Charlestown New South Wales Chirnside Park Sho…" at bounding box center [796, 165] width 1342 height 207
click at [203, 249] on datatable-body-cell "Rouse Hill Town Centre" at bounding box center [292, 259] width 335 height 20
click at [84, 79] on button "Actions" at bounding box center [52, 81] width 90 height 17
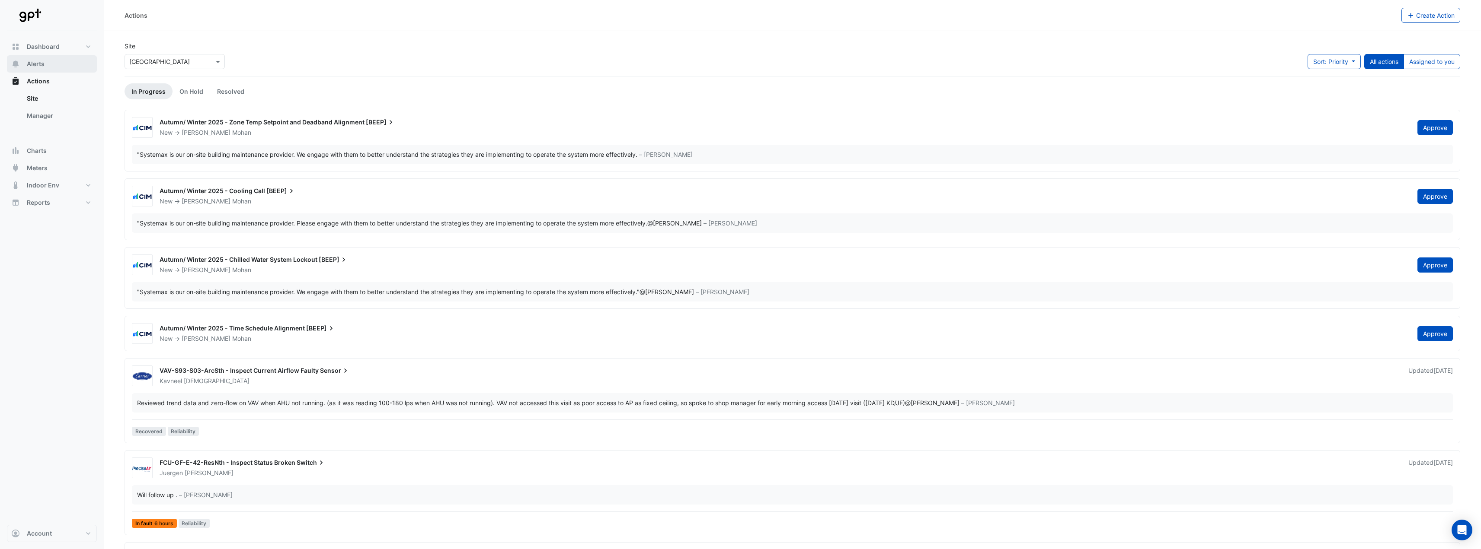
click at [67, 63] on button "Alerts" at bounding box center [52, 63] width 90 height 17
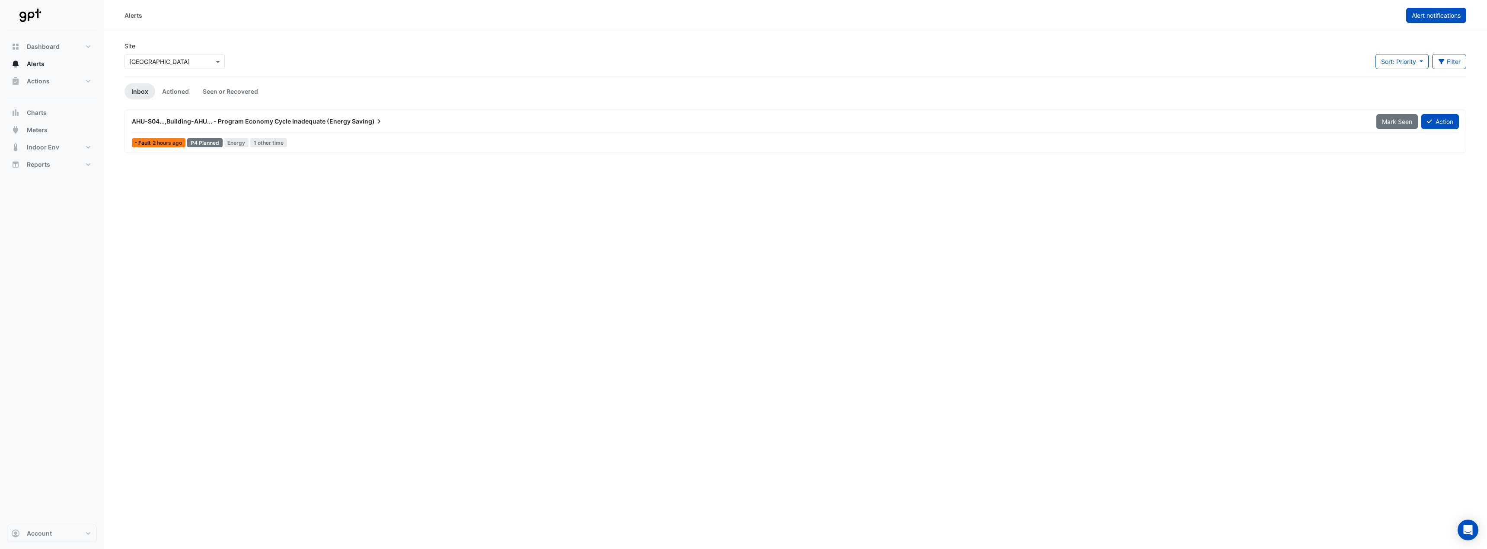
click at [1431, 20] on button "Alert notifications" at bounding box center [1436, 15] width 60 height 15
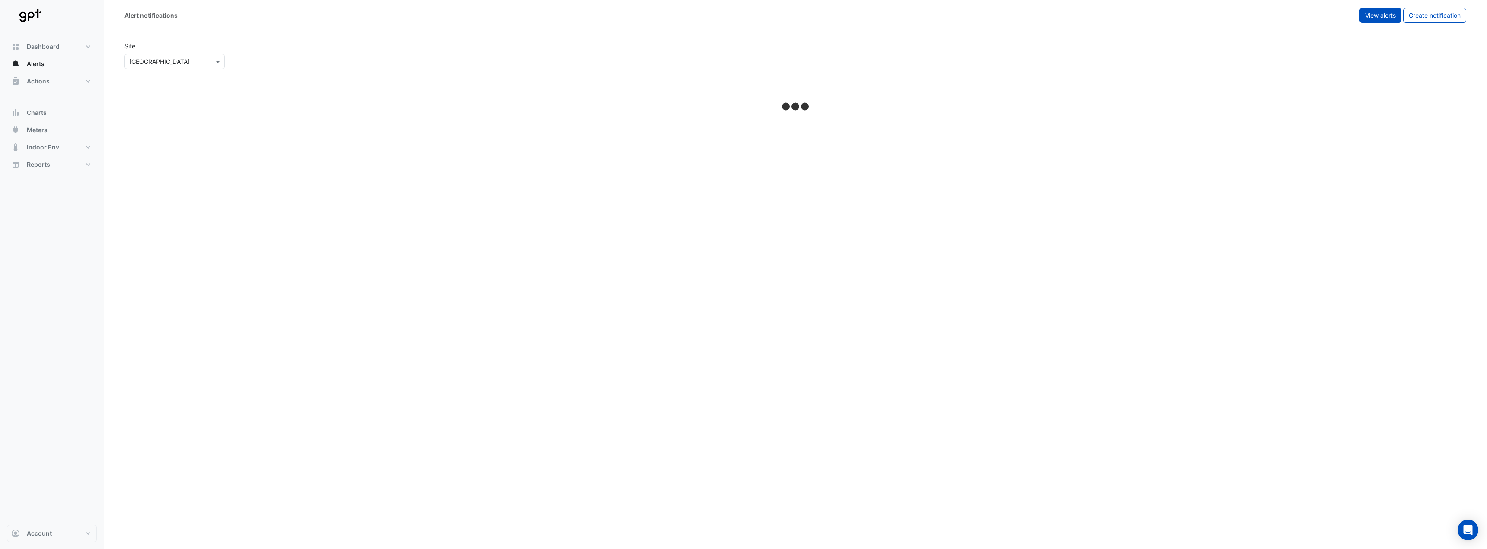
select select "*****"
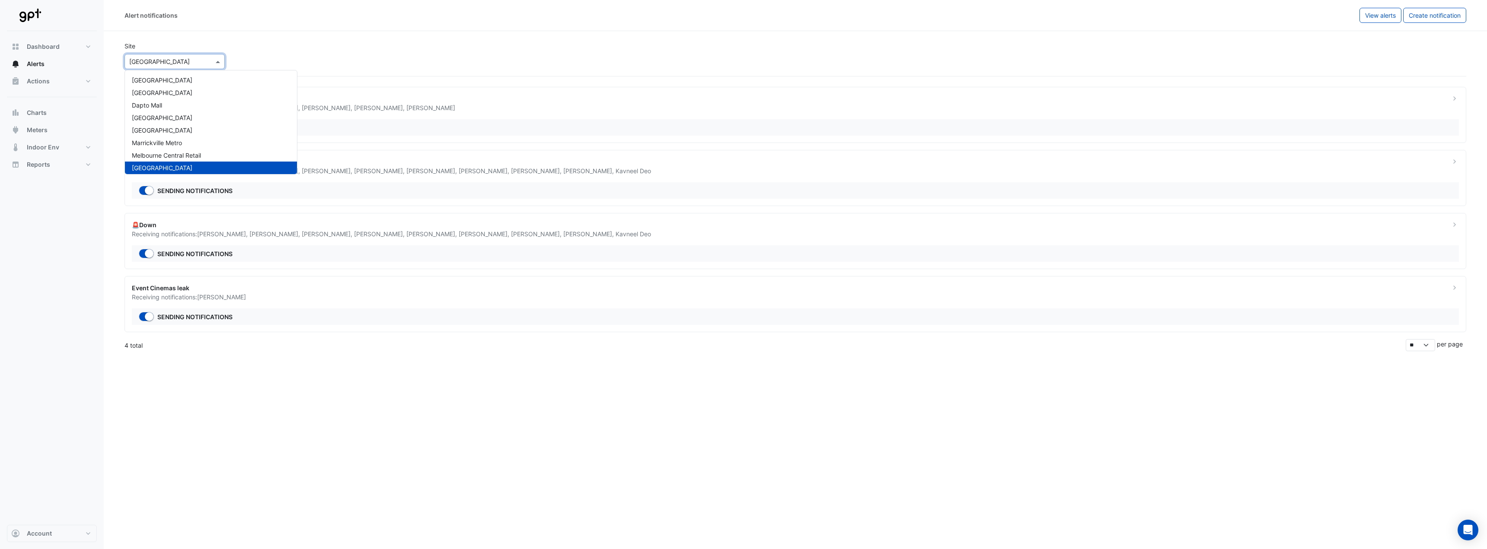
click at [209, 63] on div at bounding box center [174, 62] width 99 height 10
click at [185, 81] on span "[GEOGRAPHIC_DATA]" at bounding box center [162, 80] width 61 height 7
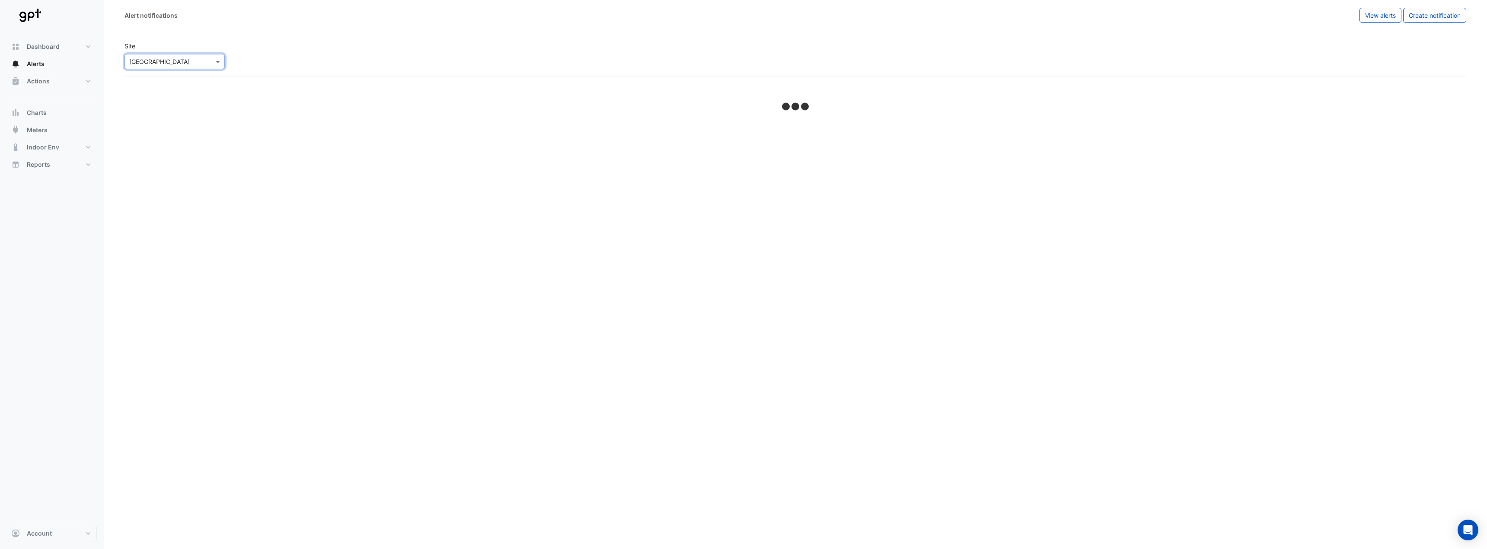
select select "*****"
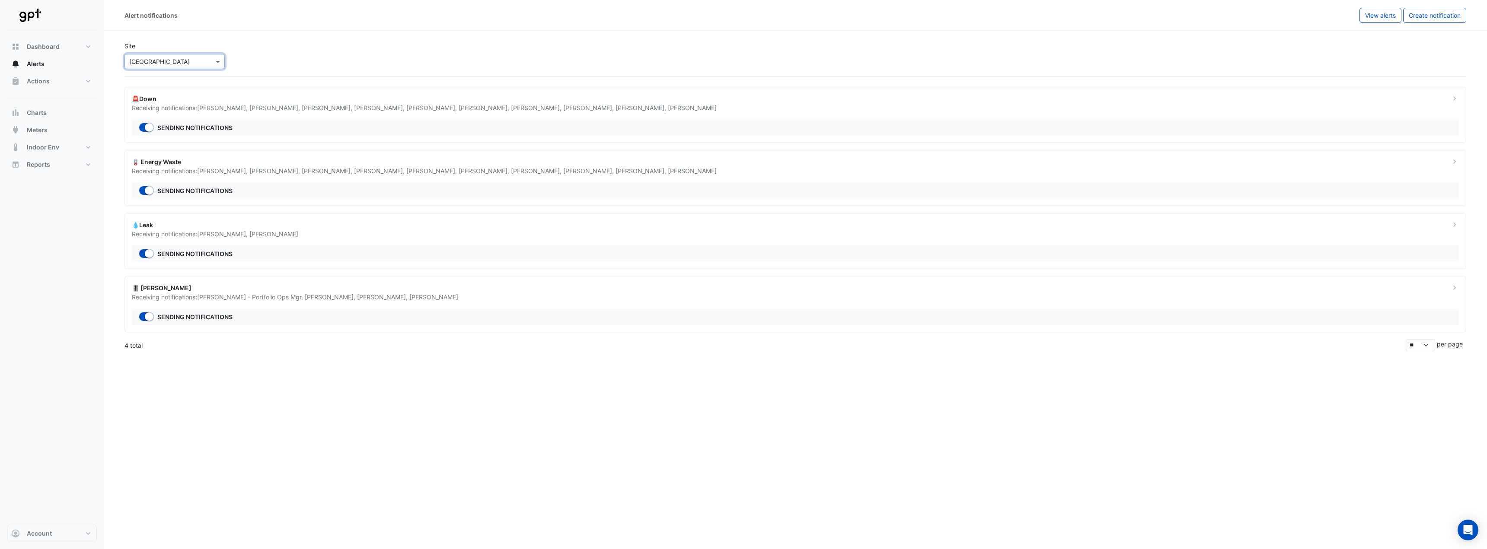
click at [208, 64] on div at bounding box center [174, 62] width 99 height 10
click at [192, 90] on span "[GEOGRAPHIC_DATA]" at bounding box center [162, 92] width 61 height 7
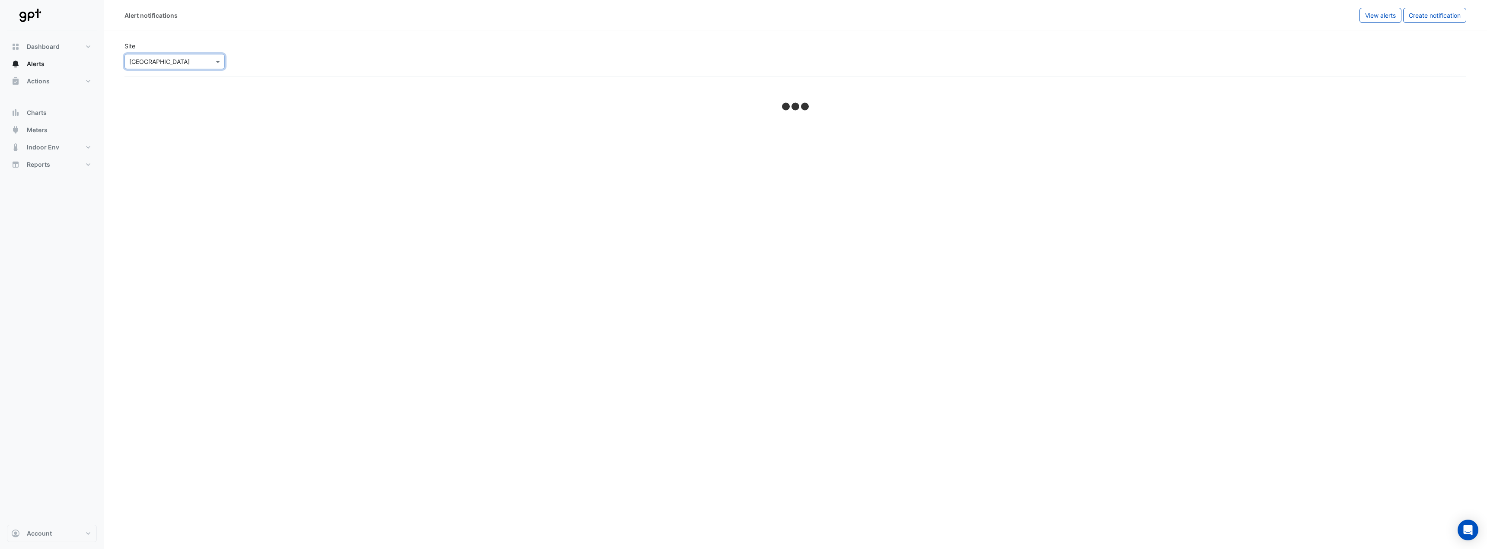
select select "*****"
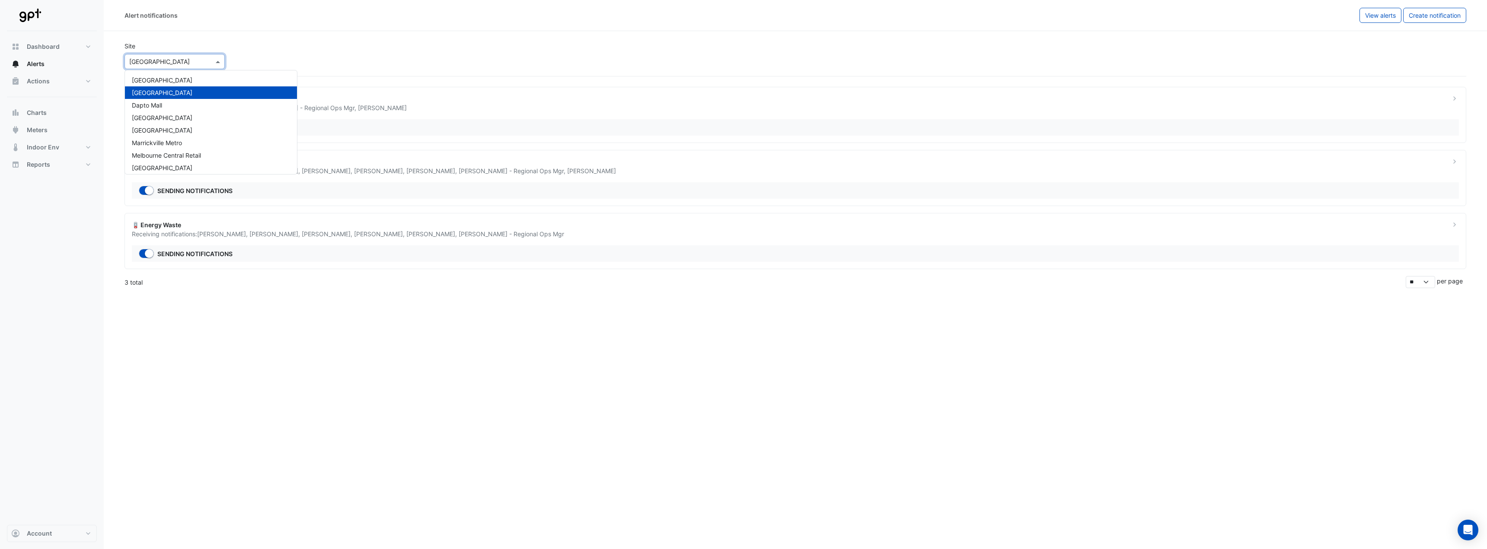
click at [205, 64] on div at bounding box center [174, 62] width 99 height 10
click at [185, 111] on div "Dapto Mall" at bounding box center [211, 105] width 172 height 13
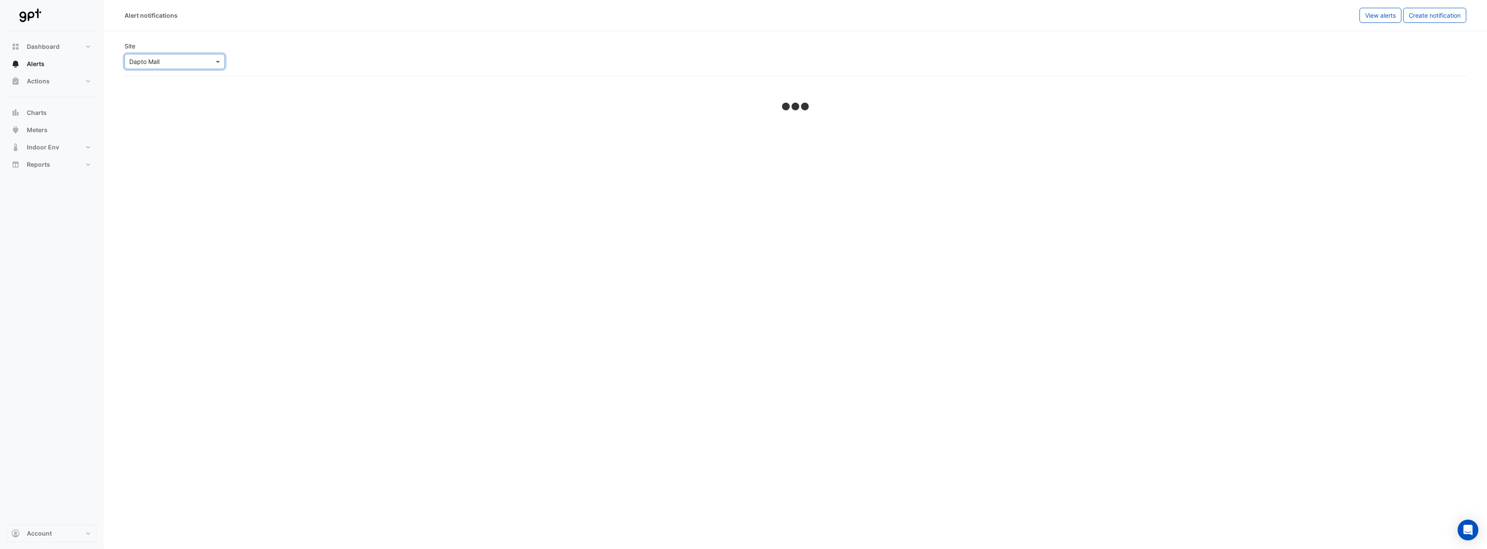
select select "*****"
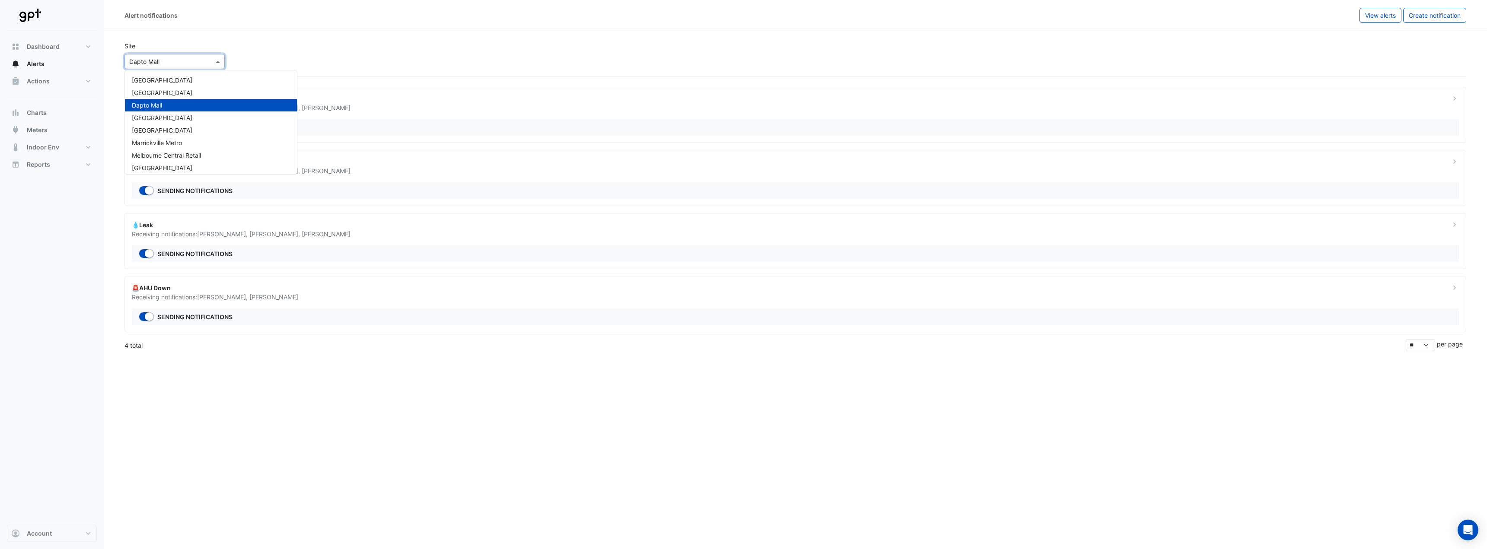
click at [207, 64] on div at bounding box center [174, 62] width 99 height 10
click at [184, 125] on div "[GEOGRAPHIC_DATA]" at bounding box center [211, 130] width 172 height 13
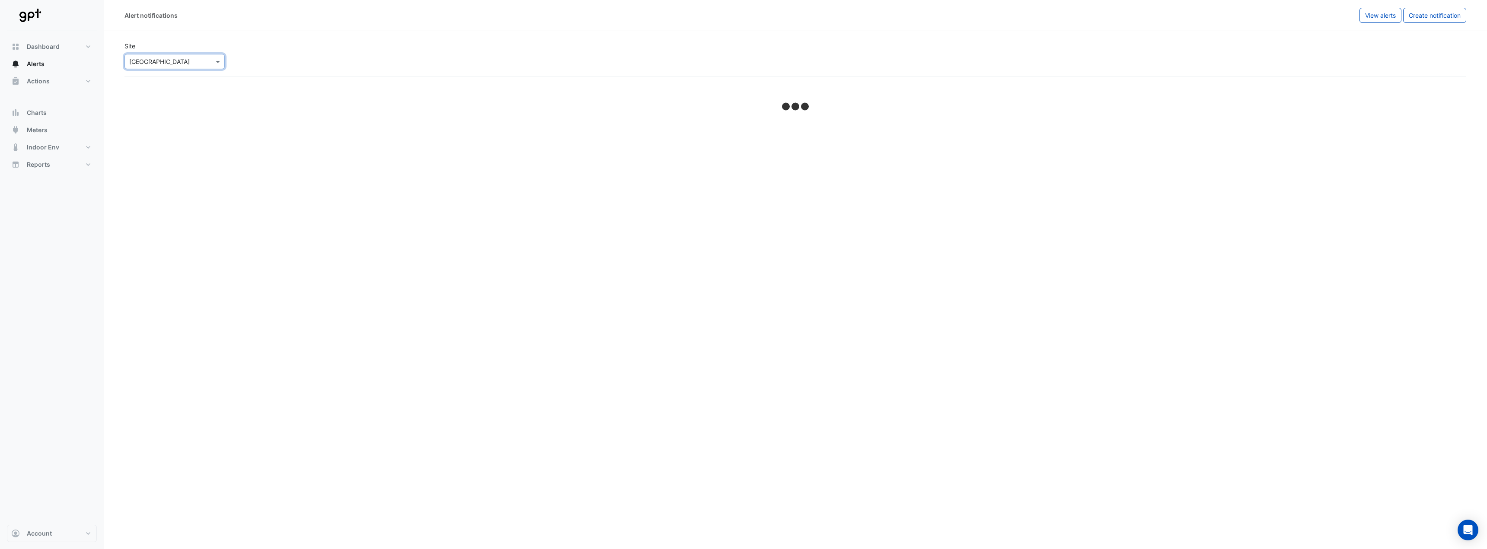
click at [280, 57] on div "Site Select a Site × Karrinyup Shopping Centre" at bounding box center [795, 56] width 1352 height 42
select select "*****"
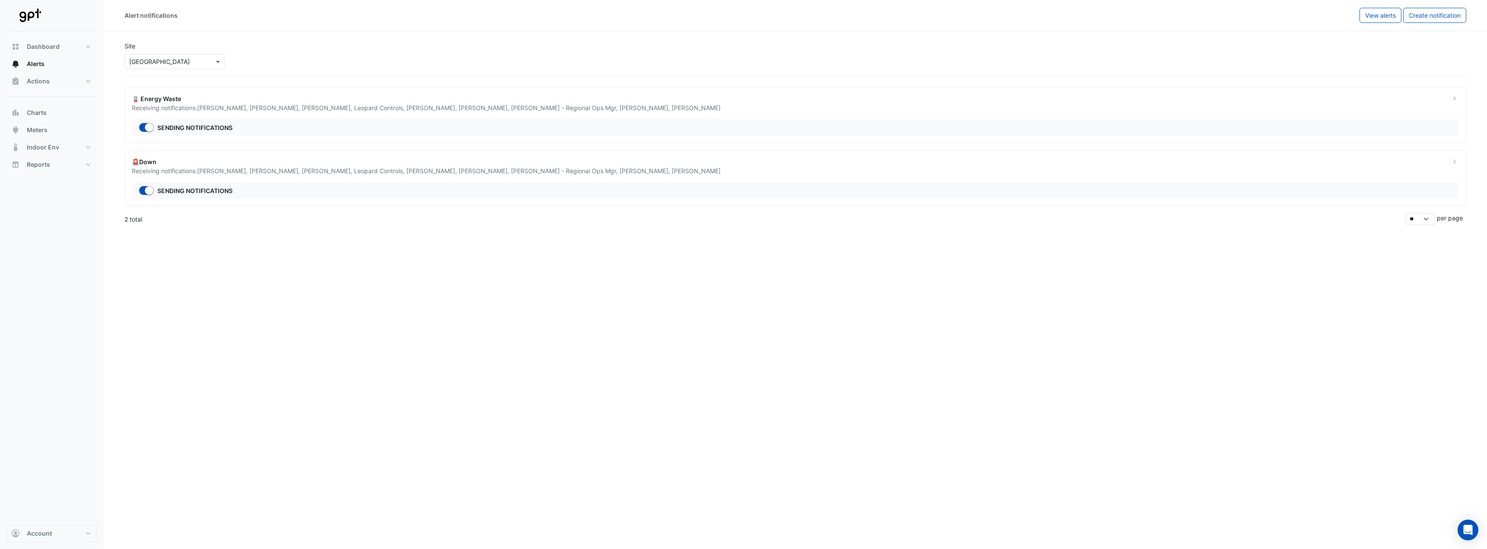
click at [246, 53] on div "Site Select a Site × Karrinyup Shopping Centre" at bounding box center [795, 56] width 1352 height 42
click at [73, 46] on button "Dashboard" at bounding box center [52, 46] width 90 height 17
select select "**"
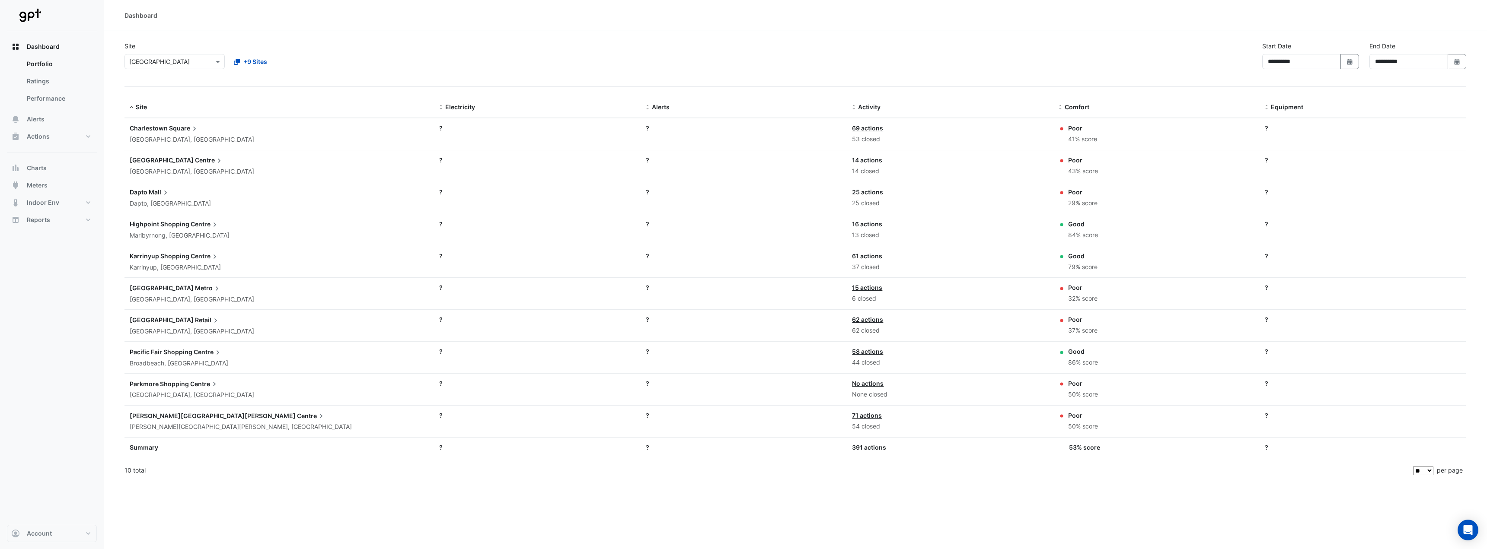
click at [286, 80] on section "**********" at bounding box center [795, 256] width 1383 height 450
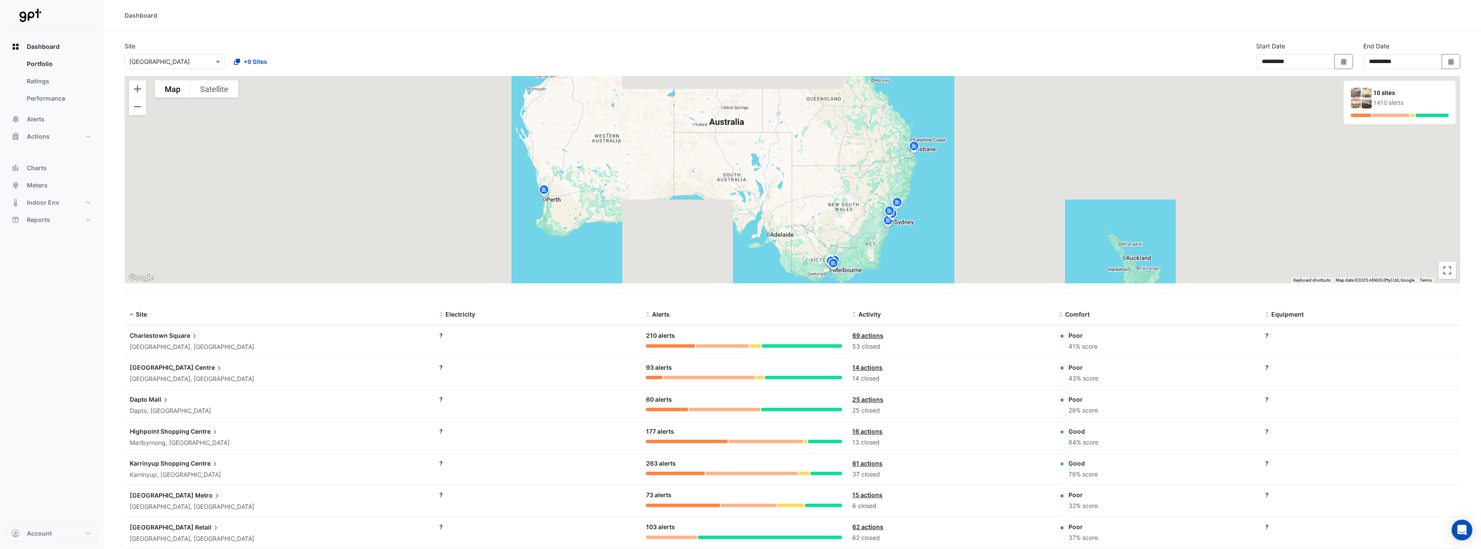
drag, startPoint x: 627, startPoint y: 233, endPoint x: 565, endPoint y: 265, distance: 70.2
click at [565, 266] on div "To activate drag with keyboard, press Alt + Enter. Once in keyboard drag state,…" at bounding box center [792, 180] width 1335 height 208
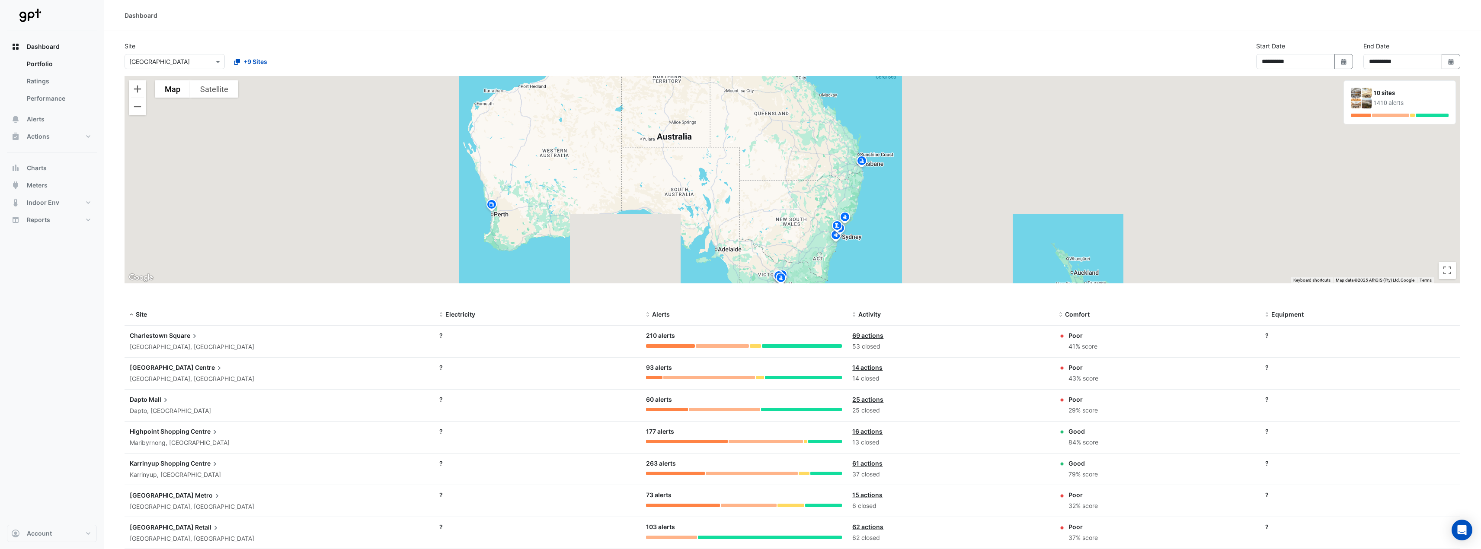
drag, startPoint x: 633, startPoint y: 230, endPoint x: 604, endPoint y: 237, distance: 29.3
click at [604, 237] on div "To activate drag with keyboard, press Alt + Enter. Once in keyboard drag state,…" at bounding box center [792, 180] width 1335 height 208
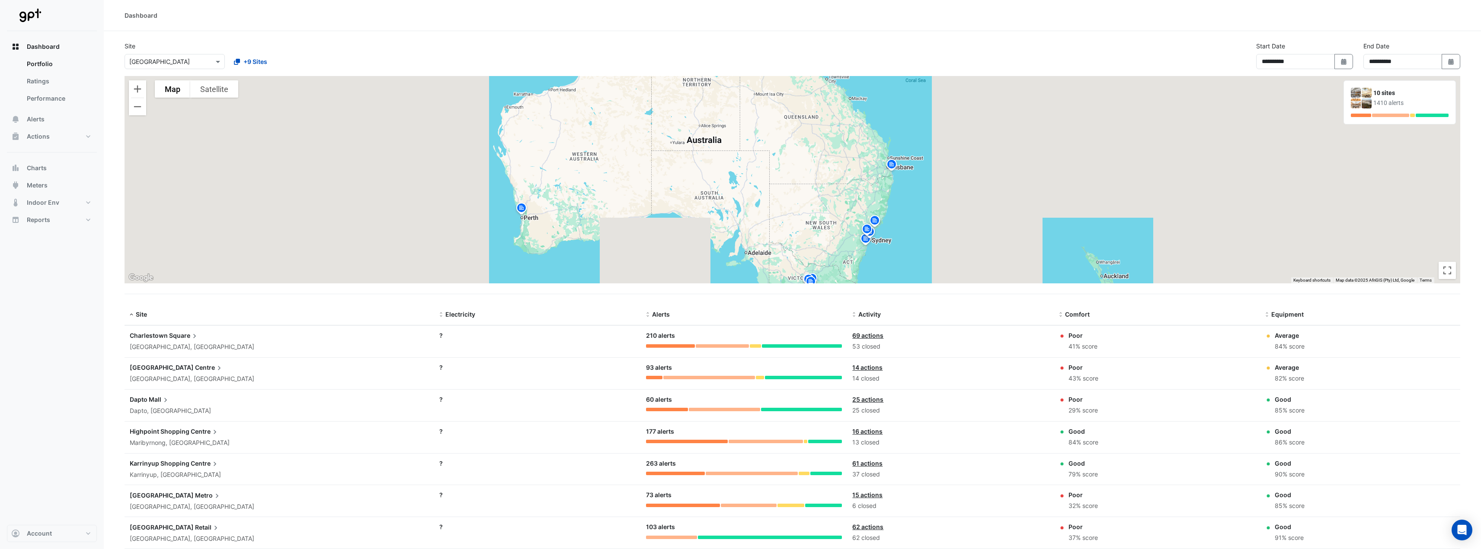
drag, startPoint x: 646, startPoint y: 220, endPoint x: 661, endPoint y: 227, distance: 16.1
click at [661, 227] on div "To activate drag with keyboard, press Alt + Enter. Once in keyboard drag state,…" at bounding box center [792, 180] width 1335 height 208
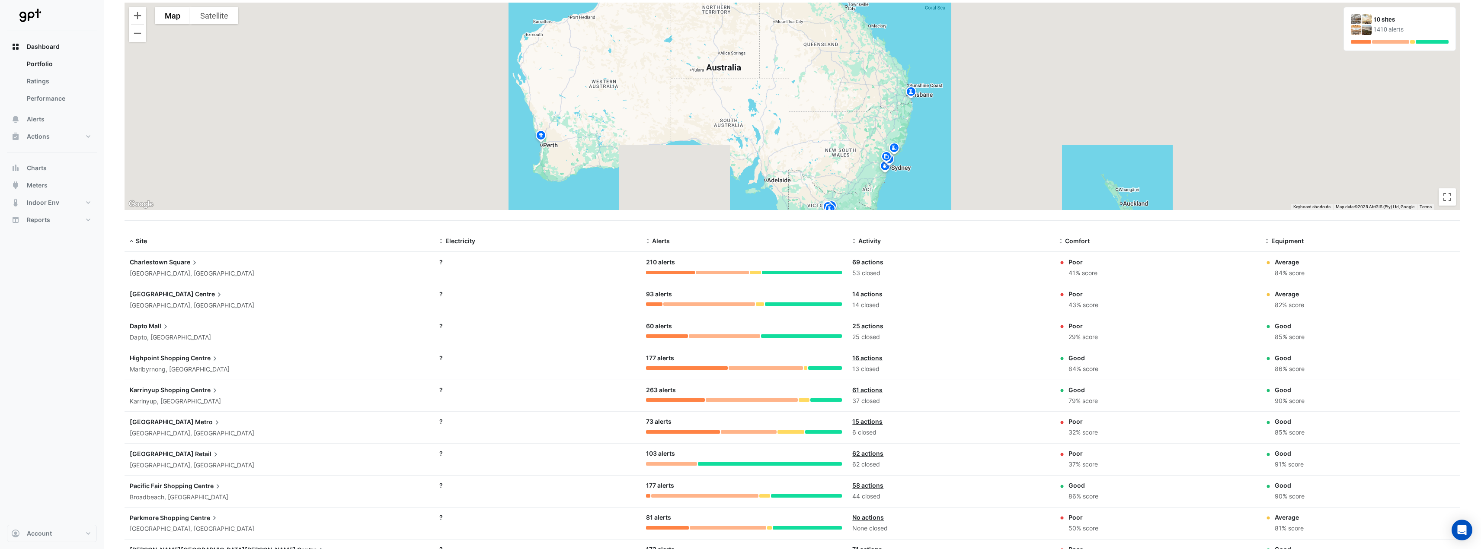
scroll to position [130, 0]
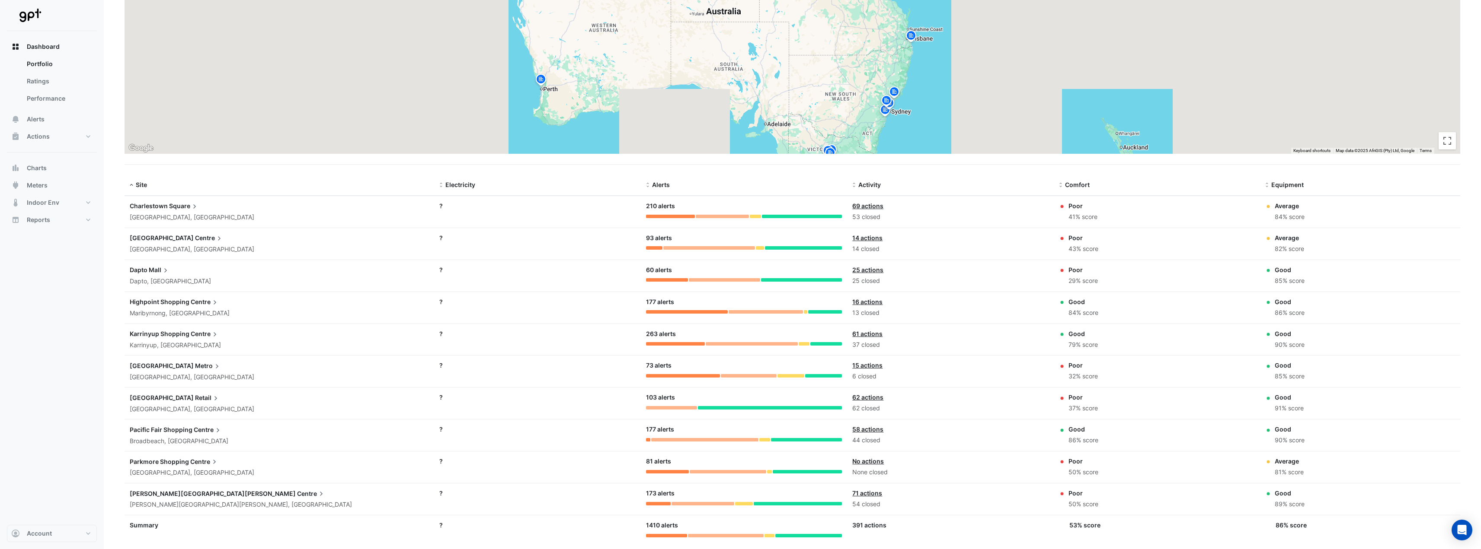
click at [210, 460] on icon at bounding box center [214, 462] width 9 height 9
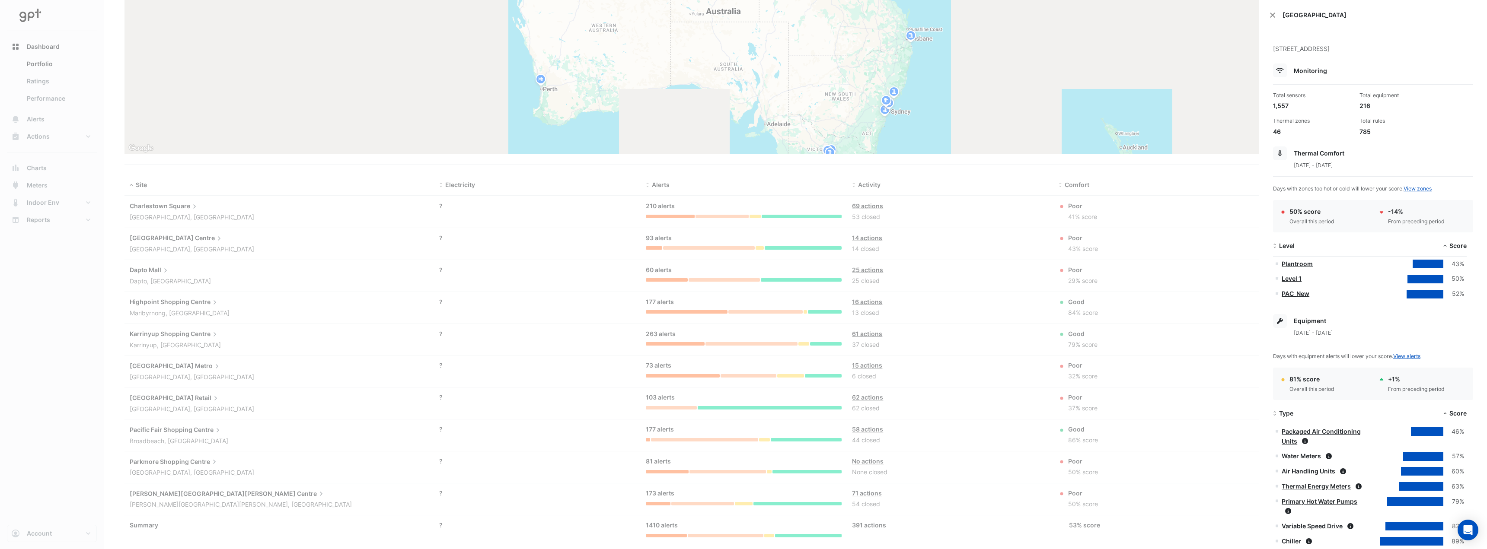
click at [328, 387] on ngb-offcanvas-backdrop at bounding box center [743, 274] width 1487 height 549
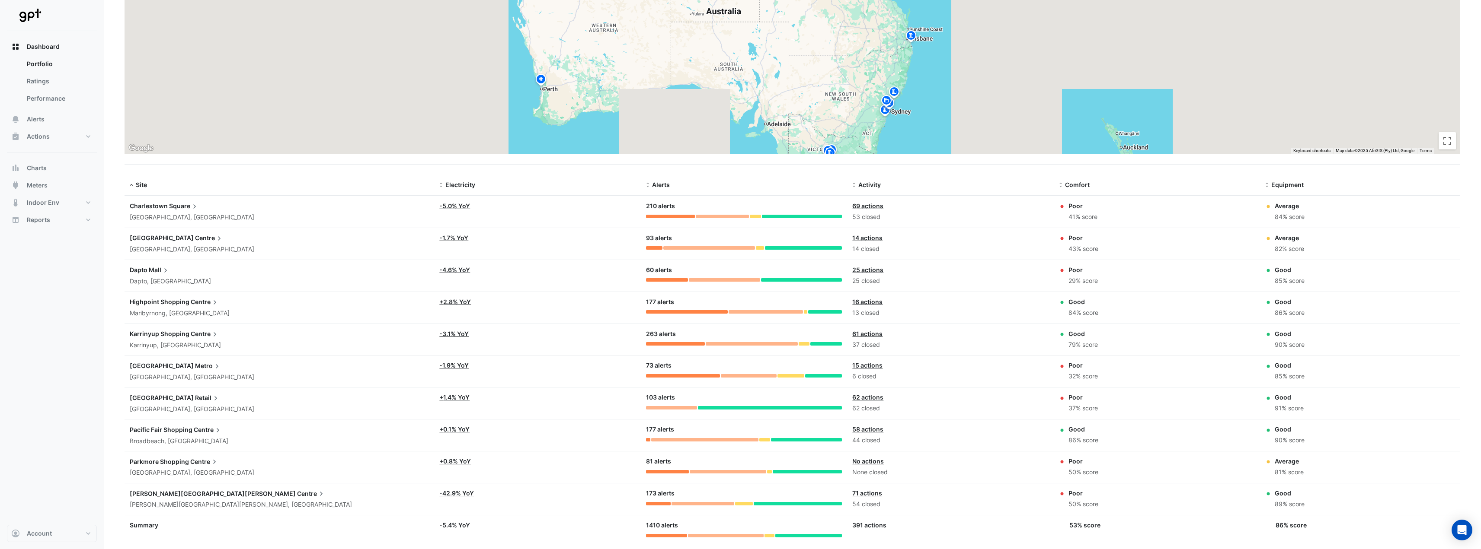
click at [181, 463] on span "Parkmore Shopping" at bounding box center [159, 461] width 59 height 7
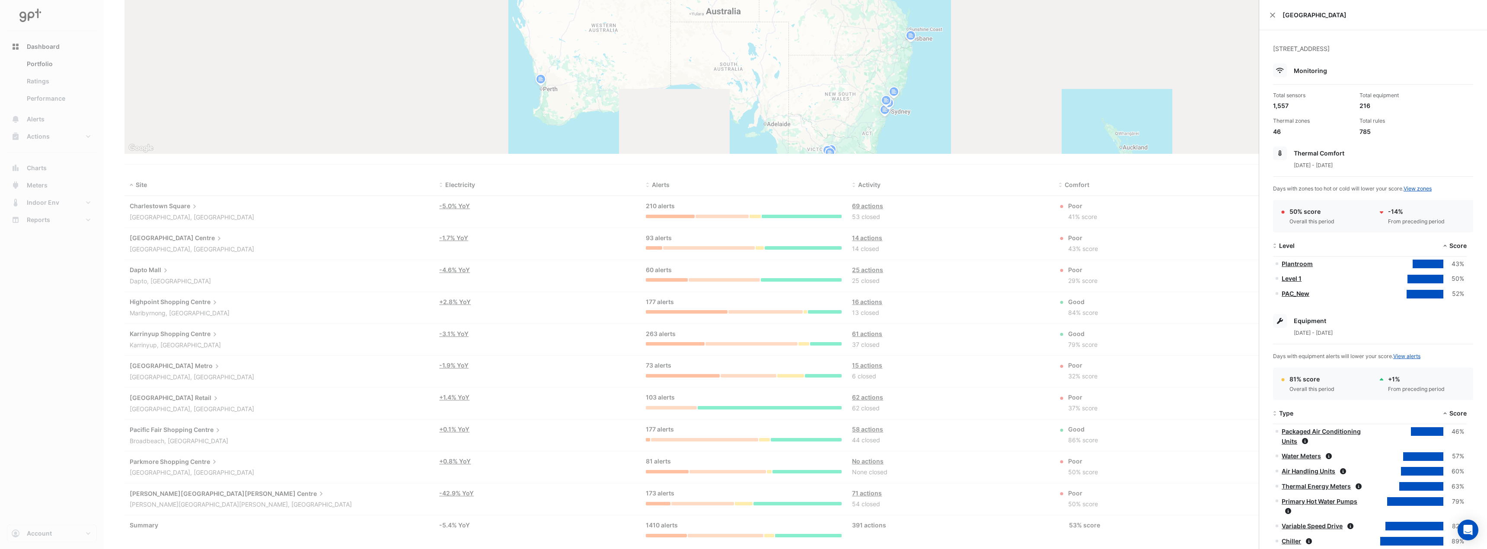
click at [182, 463] on ngb-offcanvas-backdrop at bounding box center [743, 274] width 1487 height 549
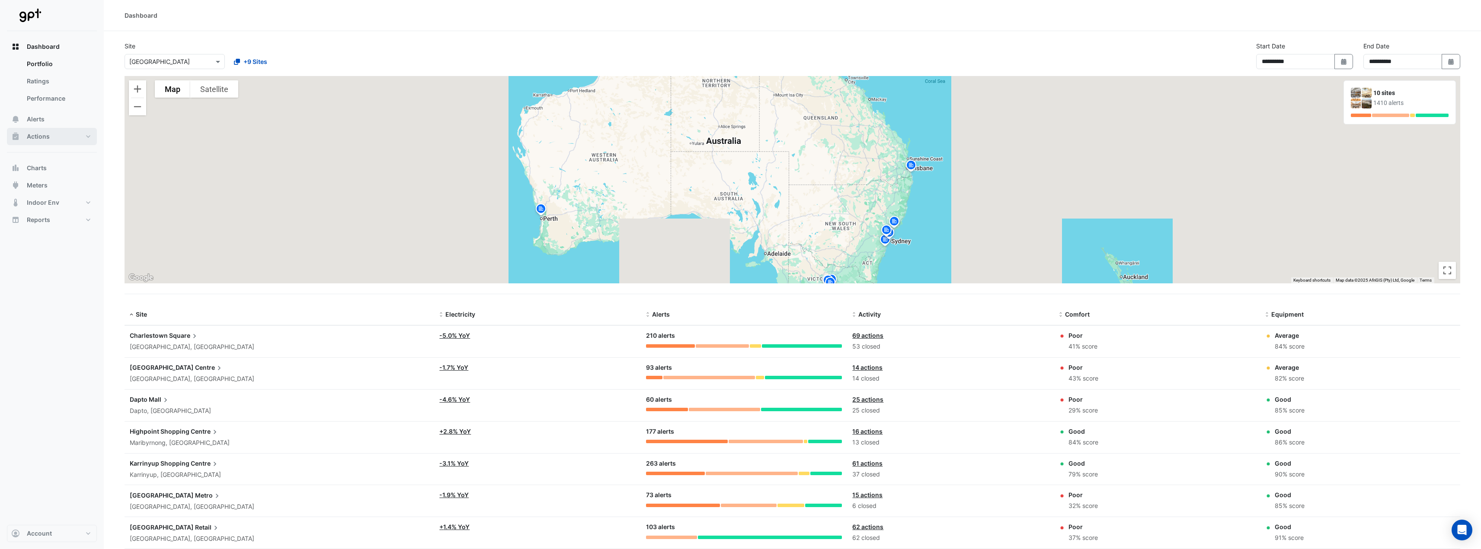
click at [75, 138] on button "Actions" at bounding box center [52, 136] width 90 height 17
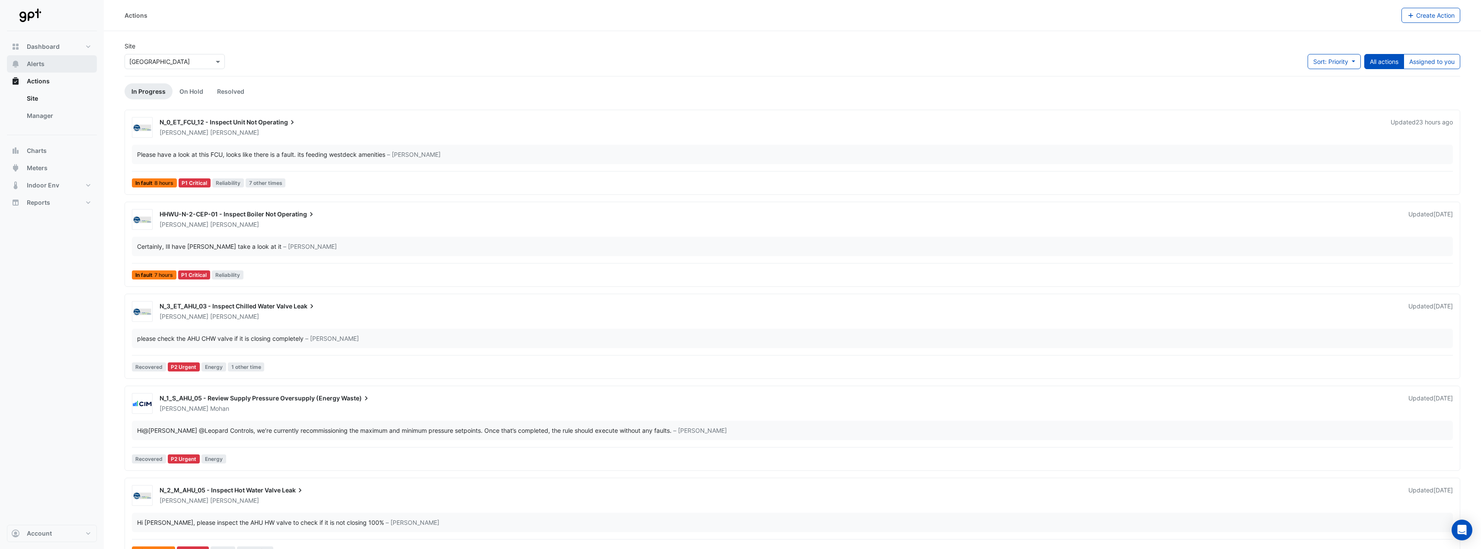
click at [66, 59] on button "Alerts" at bounding box center [52, 63] width 90 height 17
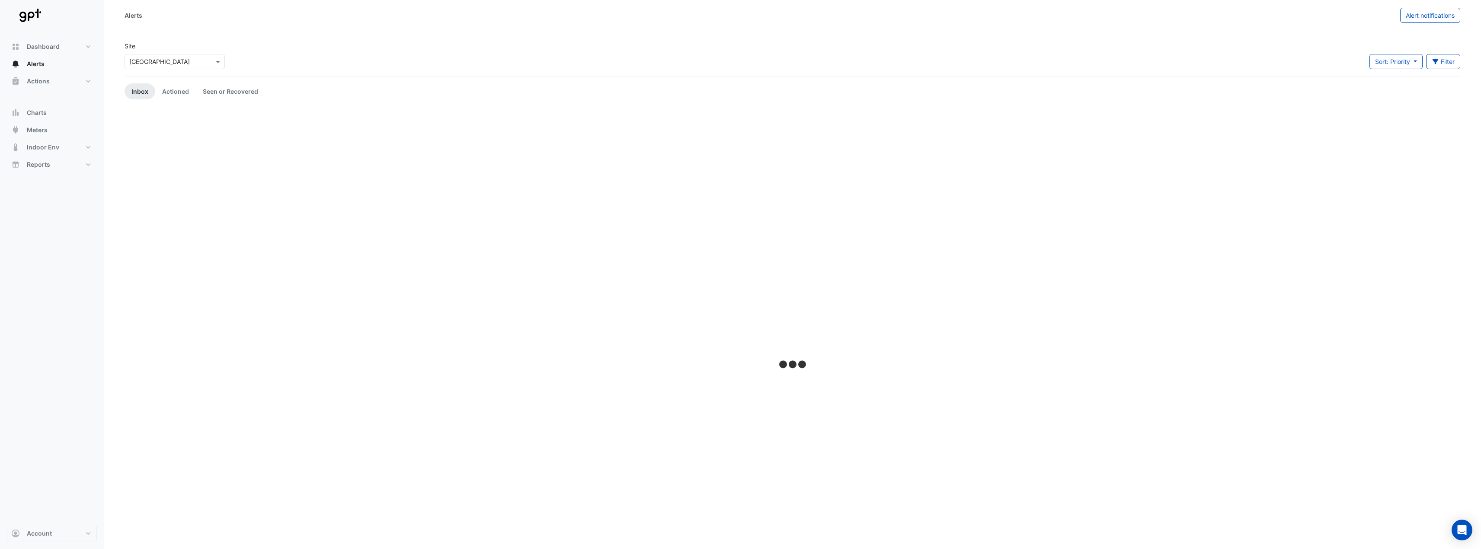
click at [167, 61] on input "text" at bounding box center [165, 62] width 73 height 9
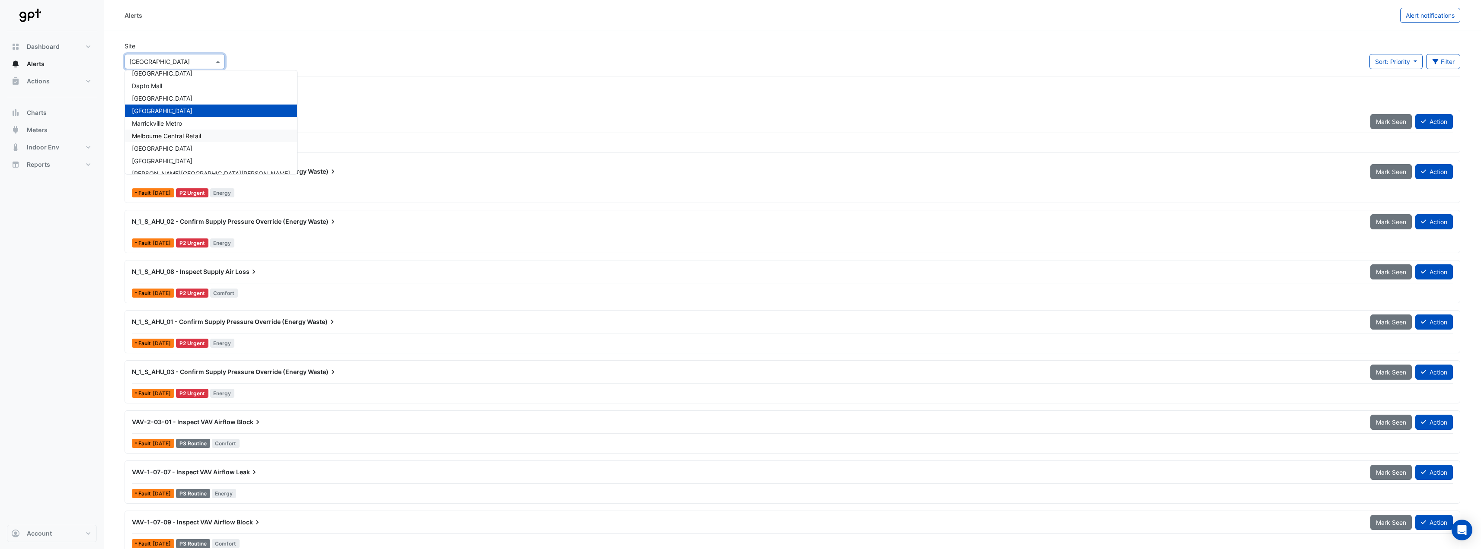
scroll to position [29, 0]
click at [179, 147] on div "[GEOGRAPHIC_DATA]" at bounding box center [211, 152] width 172 height 13
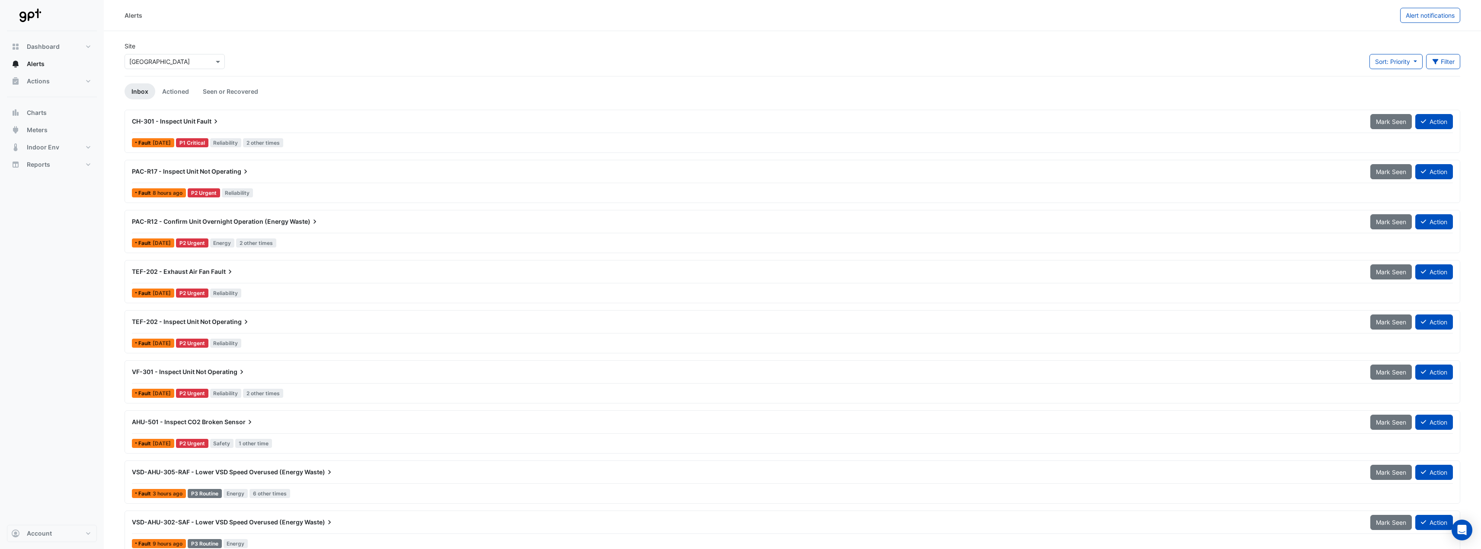
click at [259, 51] on div "Site Select a Site × Parkmore Shopping Centre Sort: Priority Priority Updated F…" at bounding box center [792, 59] width 1346 height 35
click at [187, 89] on link "Actioned" at bounding box center [175, 91] width 41 height 16
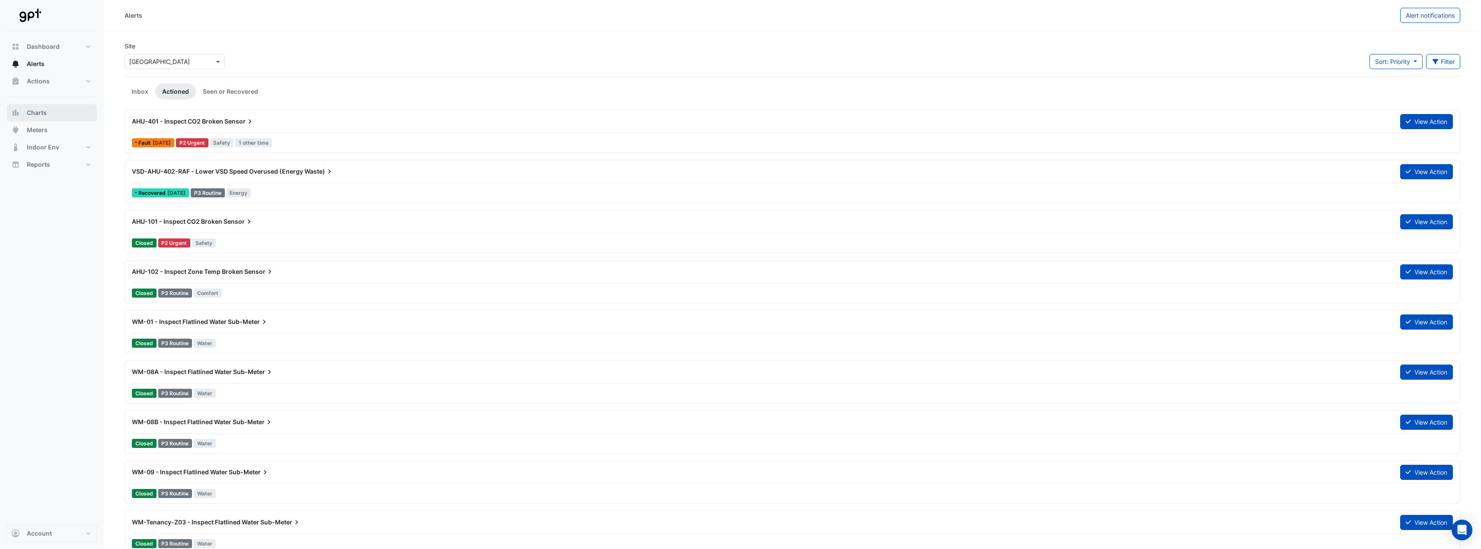
click at [51, 115] on button "Charts" at bounding box center [52, 112] width 90 height 17
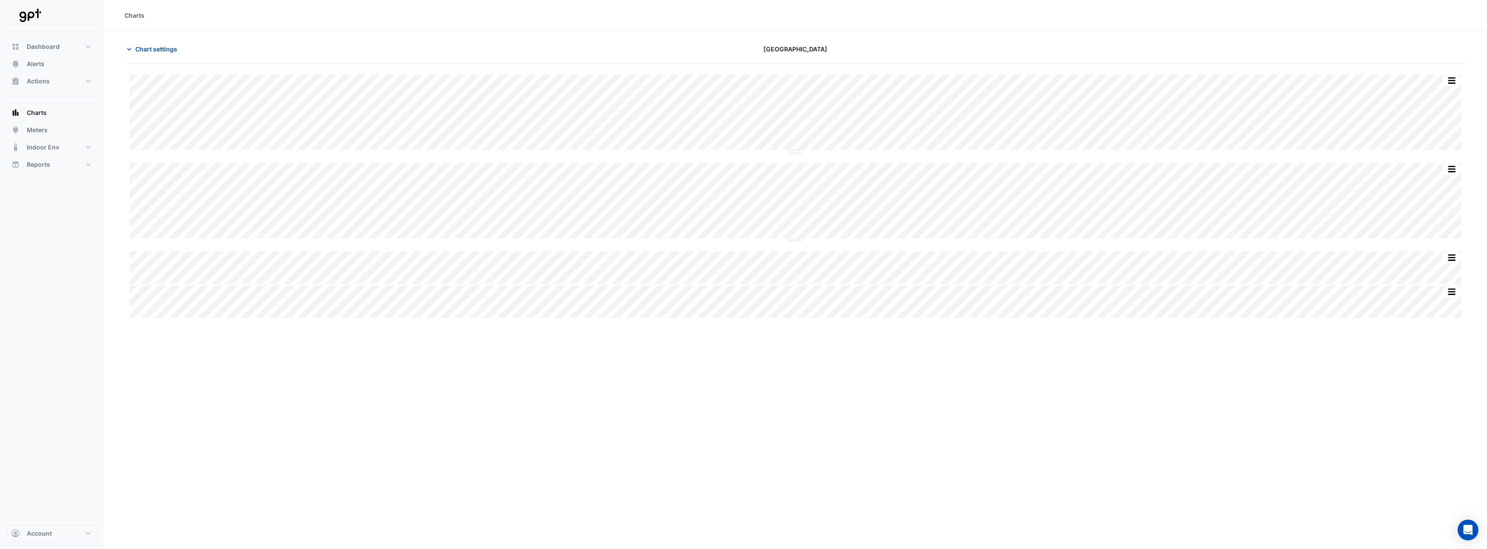
click at [172, 51] on span "Chart settings" at bounding box center [156, 49] width 42 height 9
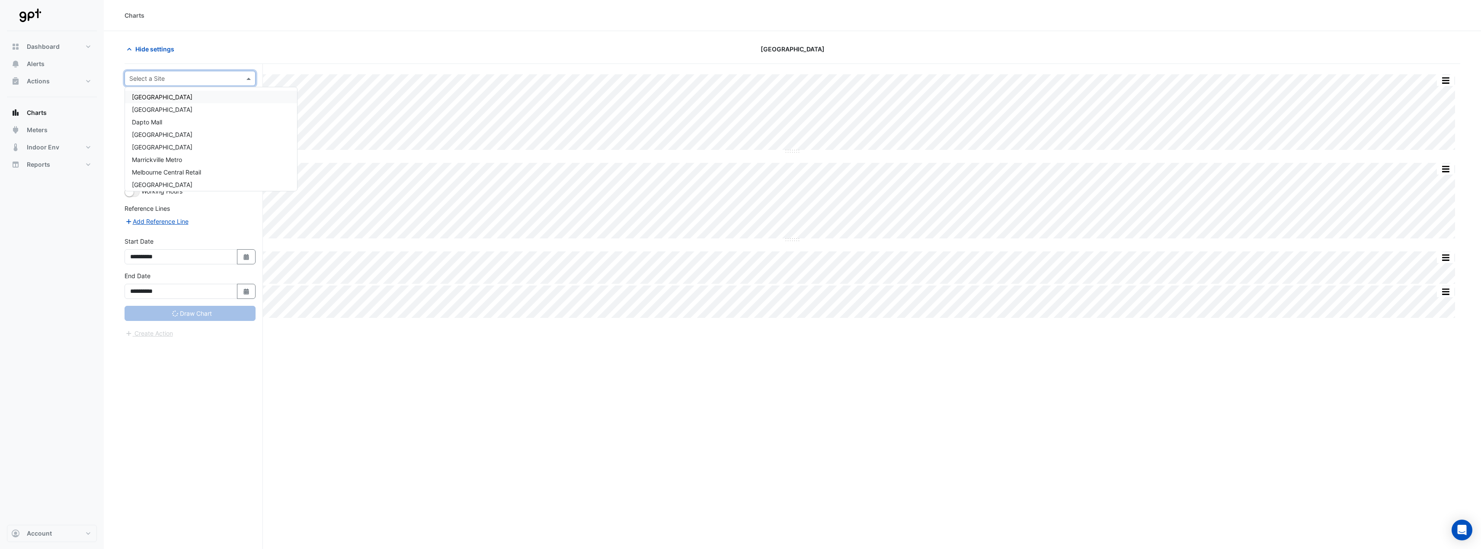
click at [166, 77] on input "text" at bounding box center [181, 78] width 104 height 9
type input "**********"
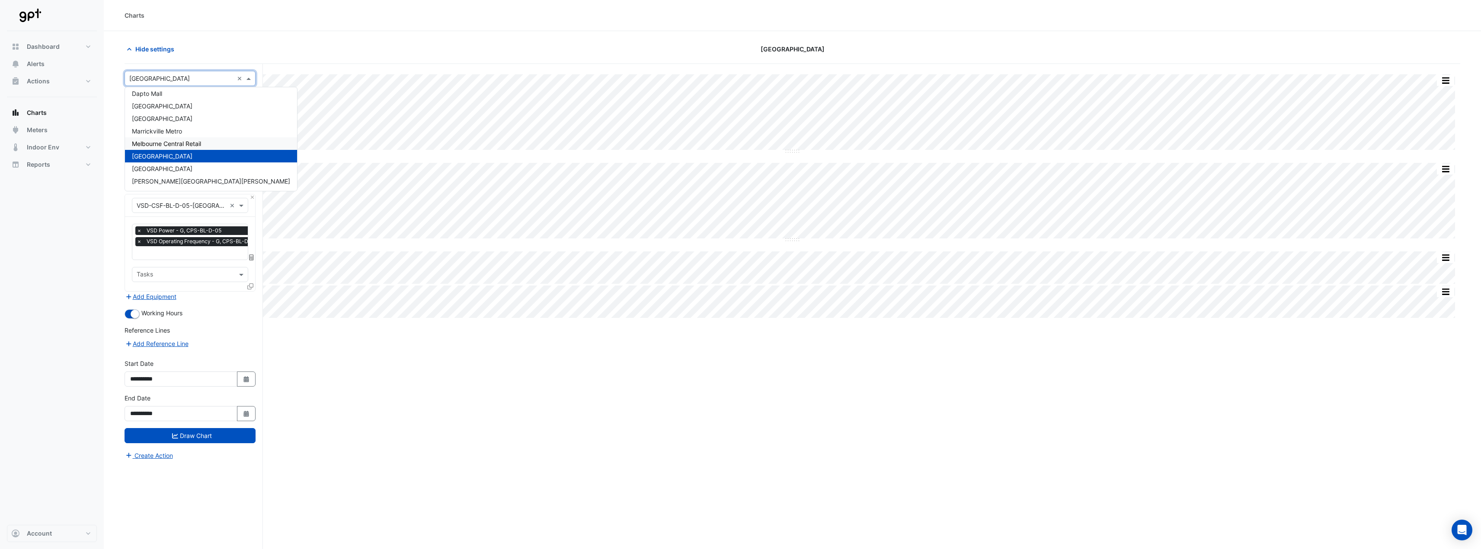
scroll to position [33, 0]
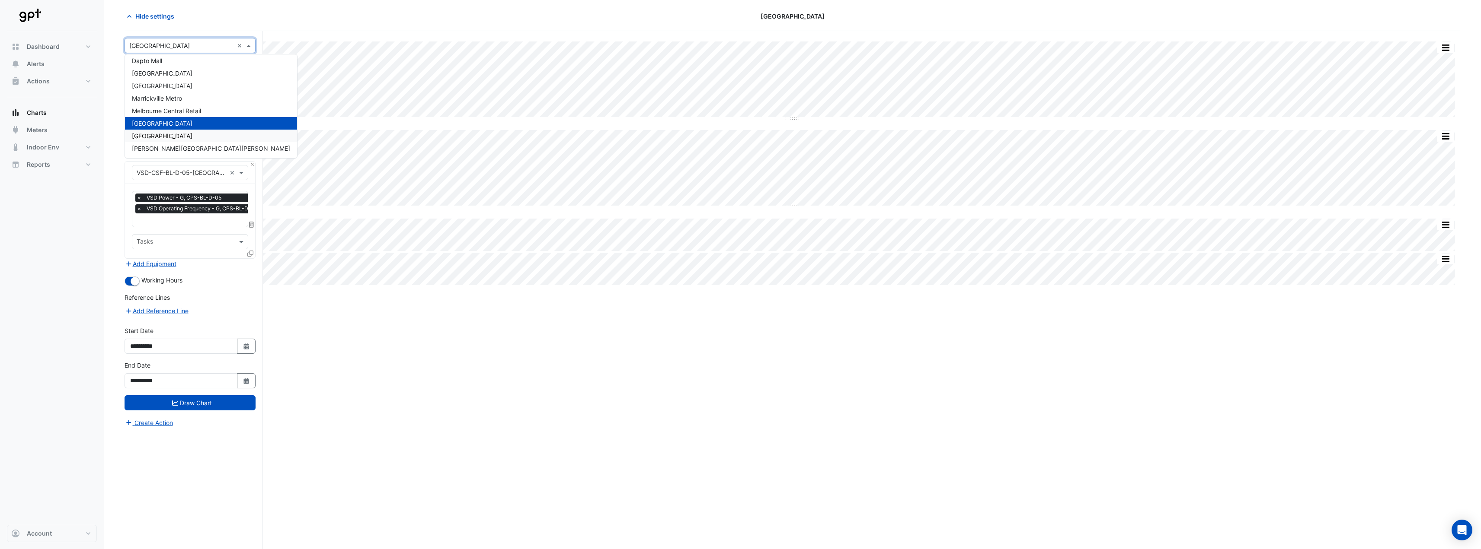
click at [181, 136] on span "[GEOGRAPHIC_DATA]" at bounding box center [162, 135] width 61 height 7
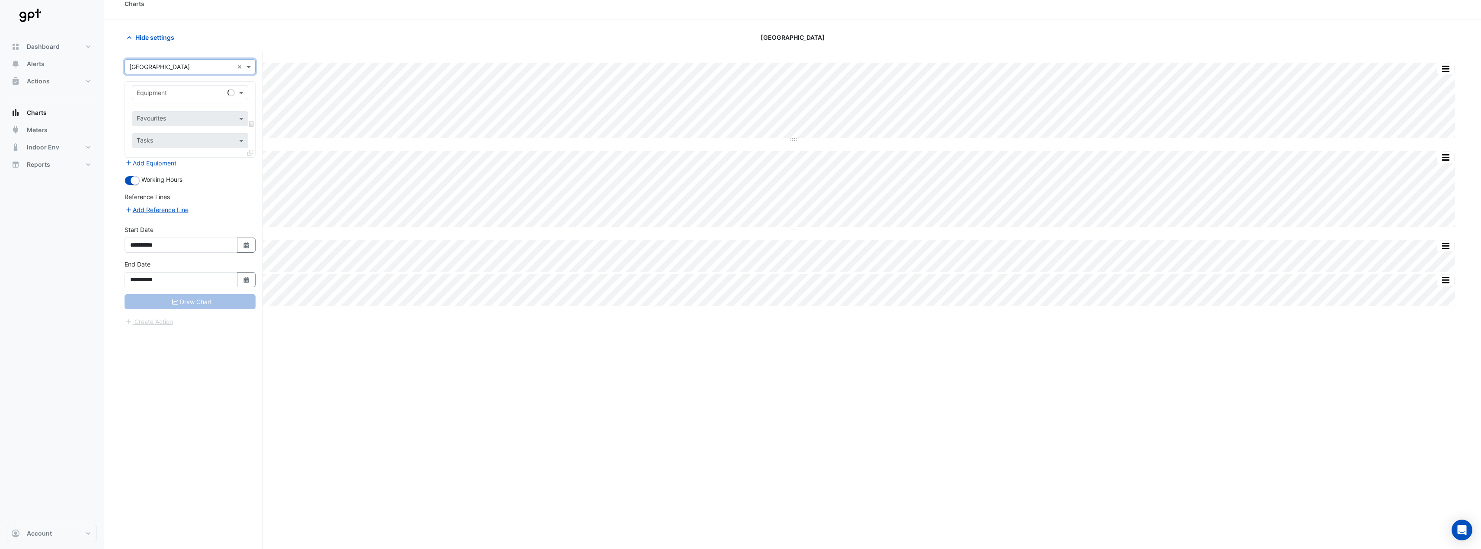
scroll to position [0, 0]
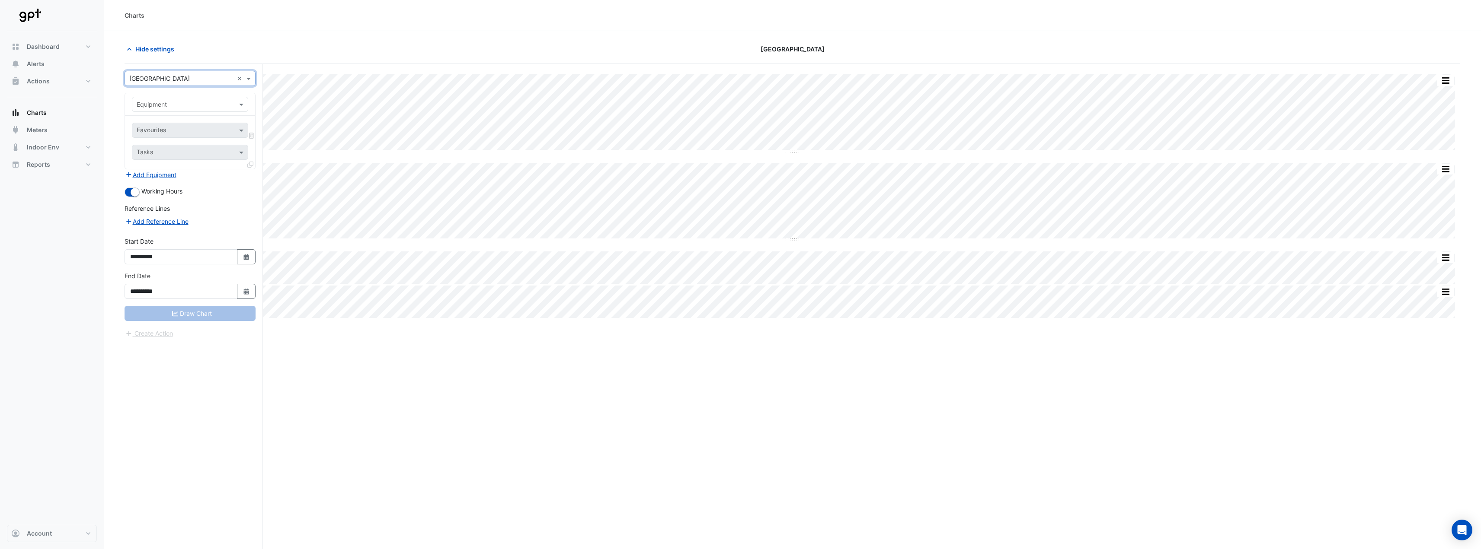
click at [347, 378] on div "Split by Equip Split All Split None Print Save as JPEG Save as PNG Pivot Data T…" at bounding box center [792, 323] width 1335 height 518
click at [205, 110] on div "Equipment" at bounding box center [190, 104] width 116 height 15
drag, startPoint x: 195, startPoint y: 139, endPoint x: 185, endPoint y: 149, distance: 13.1
click at [182, 147] on div "AHU-201" at bounding box center [236, 148] width 208 height 13
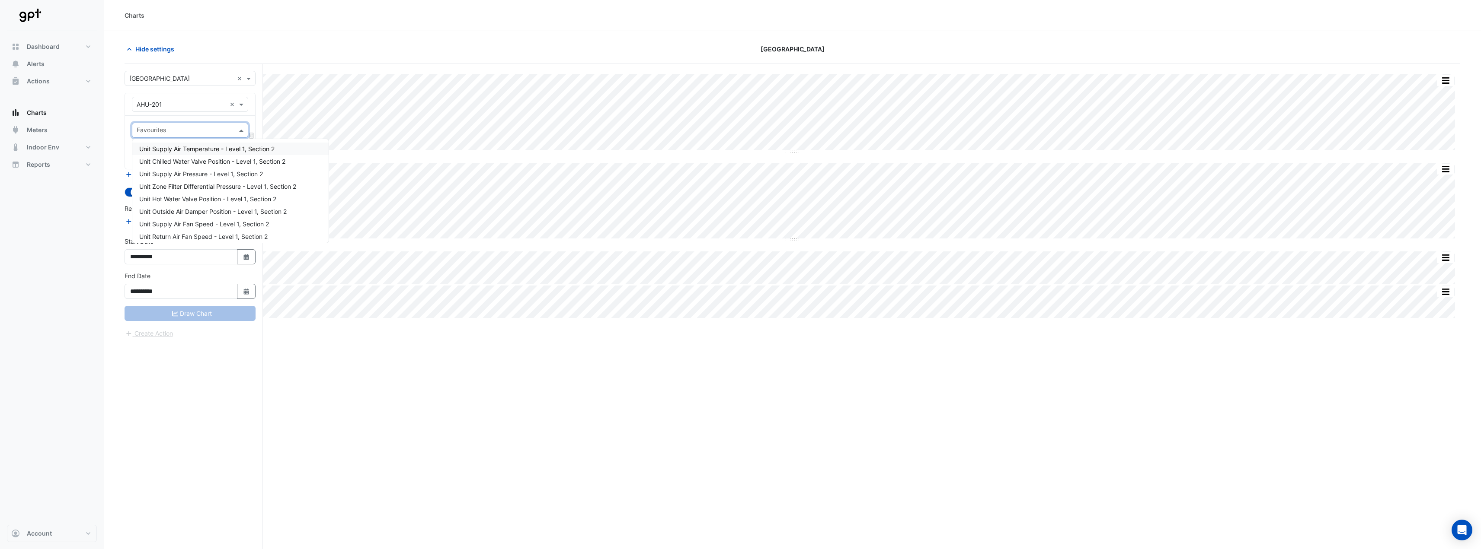
click at [242, 133] on span at bounding box center [242, 130] width 11 height 9
type input "******"
click at [264, 150] on span "Unit Supply Air Fan Enable - Level 1, Section 2" at bounding box center [204, 148] width 130 height 7
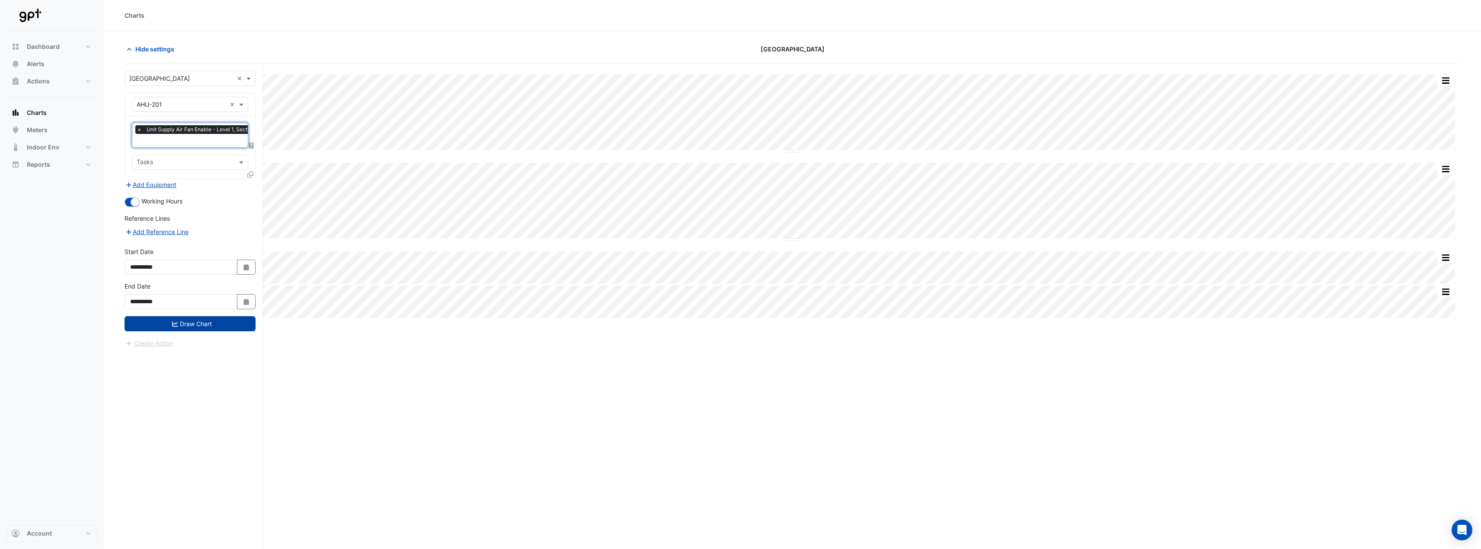
click at [191, 327] on button "Draw Chart" at bounding box center [190, 323] width 131 height 15
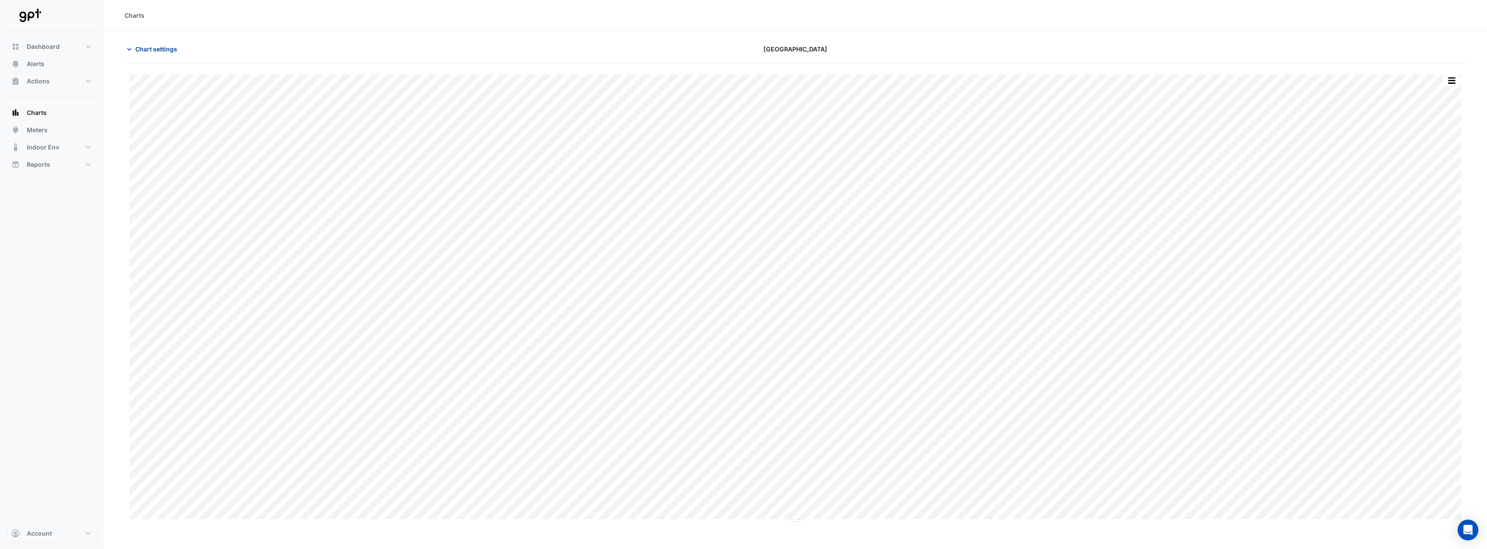
click at [169, 50] on span "Chart settings" at bounding box center [156, 49] width 42 height 9
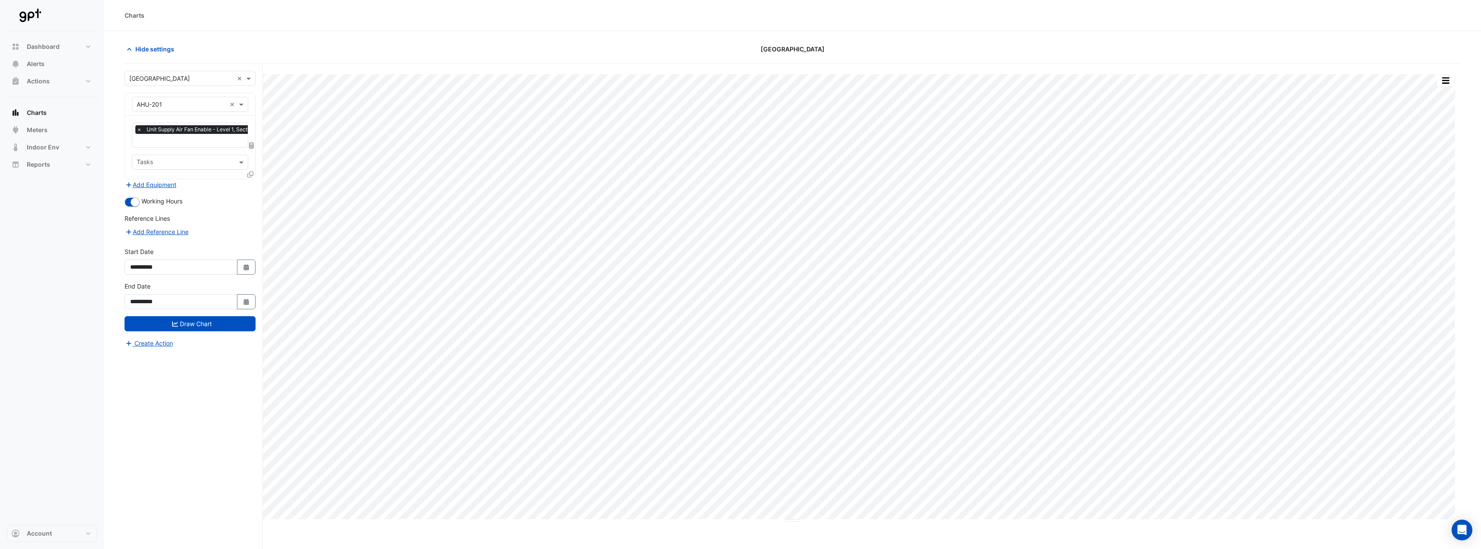
drag, startPoint x: 425, startPoint y: 51, endPoint x: 805, endPoint y: 8, distance: 382.0
click at [425, 52] on div "Hide settings" at bounding box center [343, 49] width 449 height 15
click at [237, 267] on button "Select Date" at bounding box center [246, 267] width 19 height 15
select select "*"
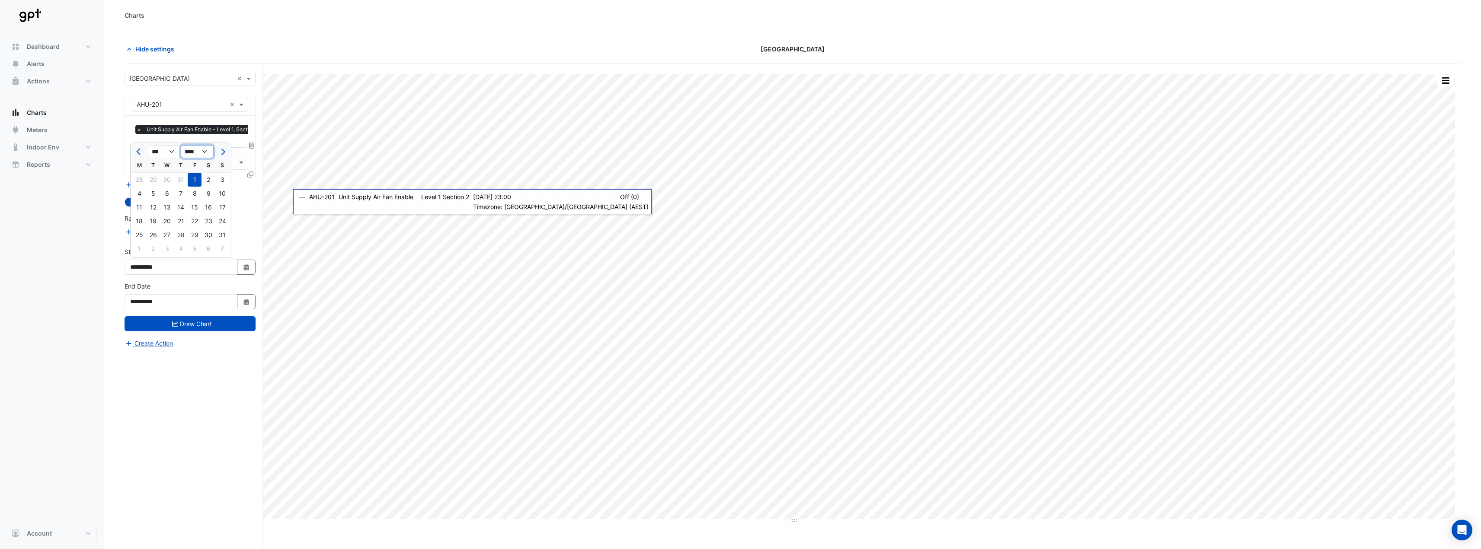
click at [208, 154] on select "**** **** **** **** **** **** **** **** **** **** ****" at bounding box center [197, 151] width 33 height 13
select select "****"
click at [181, 145] on select "**** **** **** **** **** **** **** **** **** **** ****" at bounding box center [197, 151] width 33 height 13
click at [172, 151] on select "*** *** *** *** *** *** *** *** *** *** *** ***" at bounding box center [164, 151] width 33 height 13
click at [157, 144] on div "*** *** *** *** *** *** *** *** *** *** *** *** **** **** **** **** **** **** *…" at bounding box center [181, 151] width 100 height 16
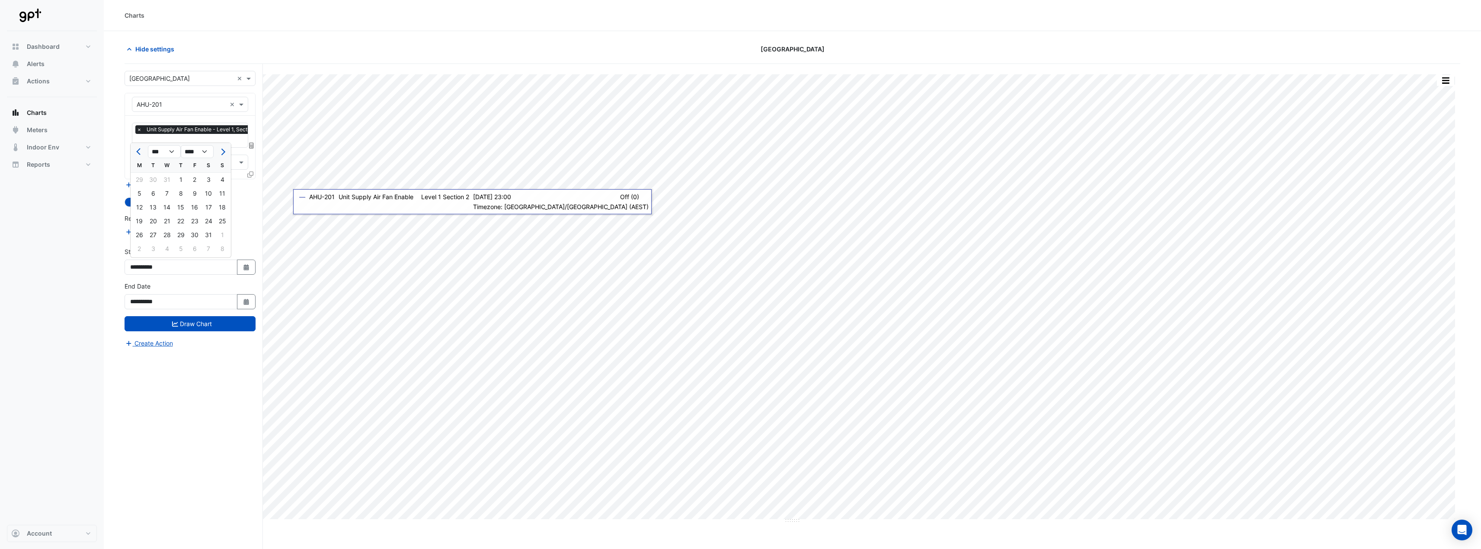
click at [192, 365] on div "**********" at bounding box center [194, 323] width 138 height 518
click at [201, 319] on button "Draw Chart" at bounding box center [190, 323] width 131 height 15
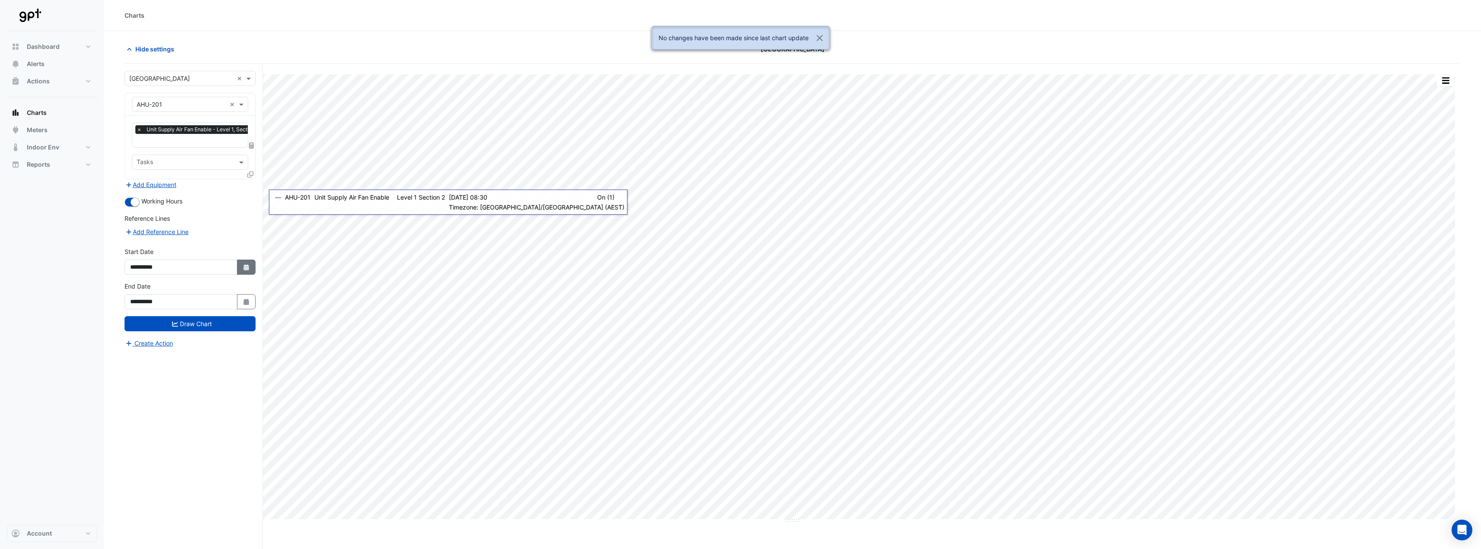
click at [241, 271] on button "Select Date" at bounding box center [246, 267] width 19 height 15
select select "*"
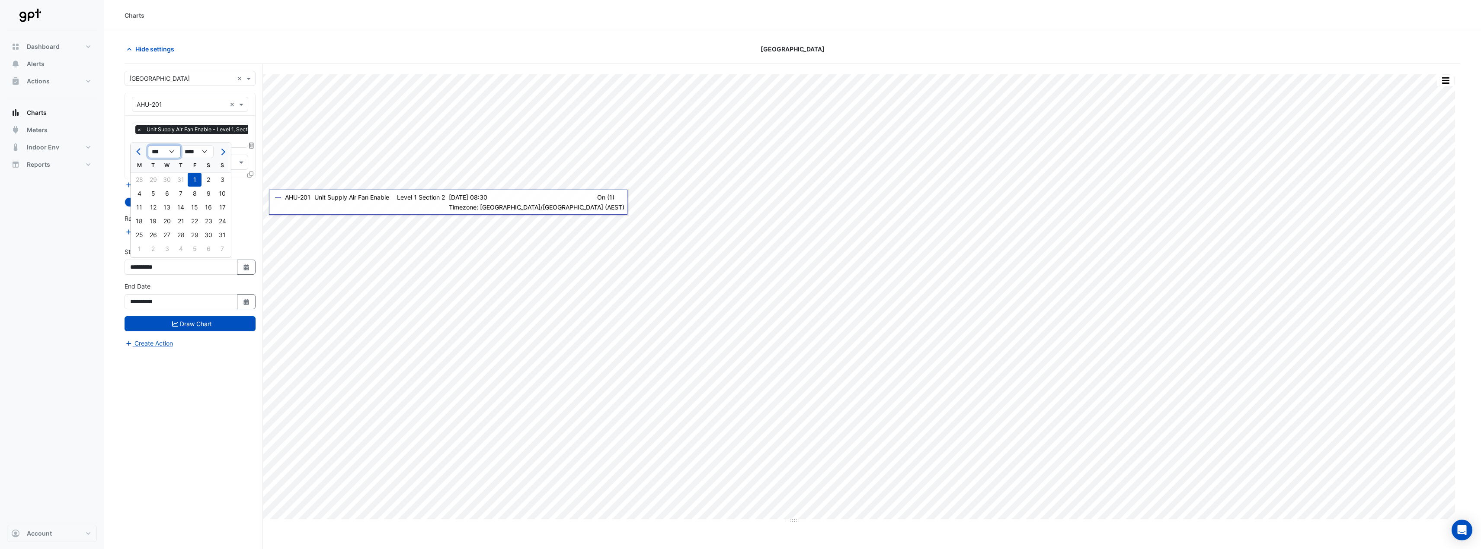
click at [176, 153] on select "*** *** *** *** *** *** *** *** ***" at bounding box center [164, 151] width 33 height 13
click at [208, 150] on select "**** **** **** **** **** **** **** **** **** **** ****" at bounding box center [197, 151] width 33 height 13
select select "****"
click at [181, 145] on select "**** **** **** **** **** **** **** **** **** **** ****" at bounding box center [197, 151] width 33 height 13
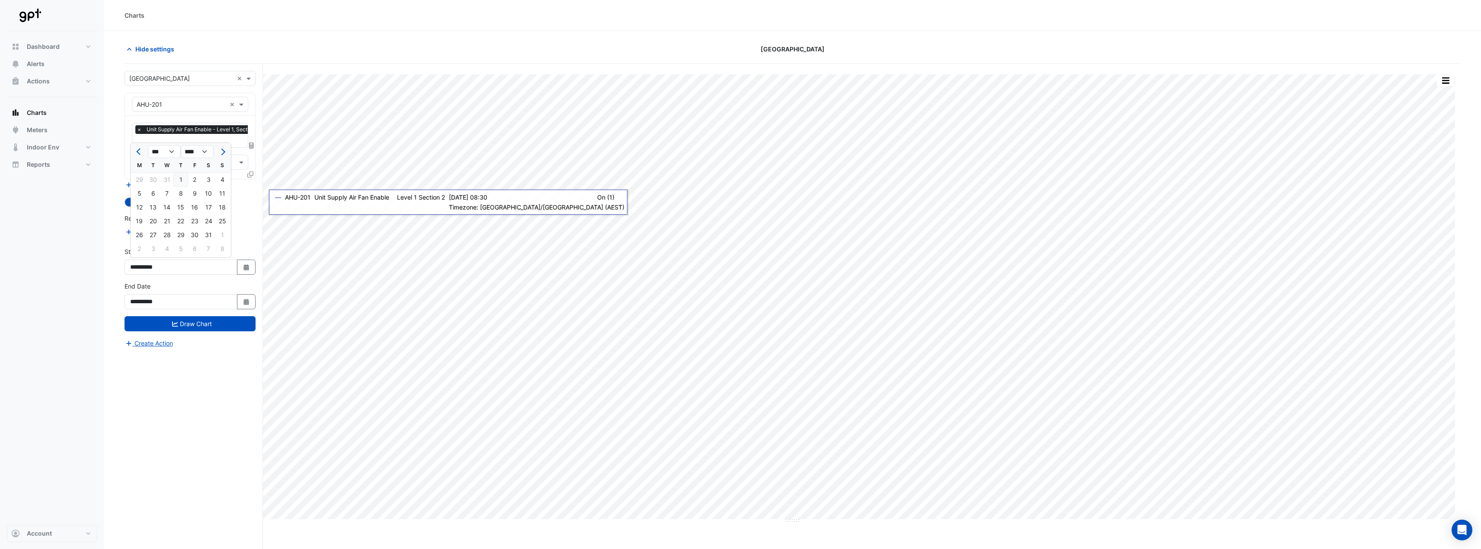
click at [182, 177] on div "1" at bounding box center [181, 180] width 14 height 14
type input "**********"
click at [187, 322] on button "Draw Chart" at bounding box center [190, 323] width 131 height 15
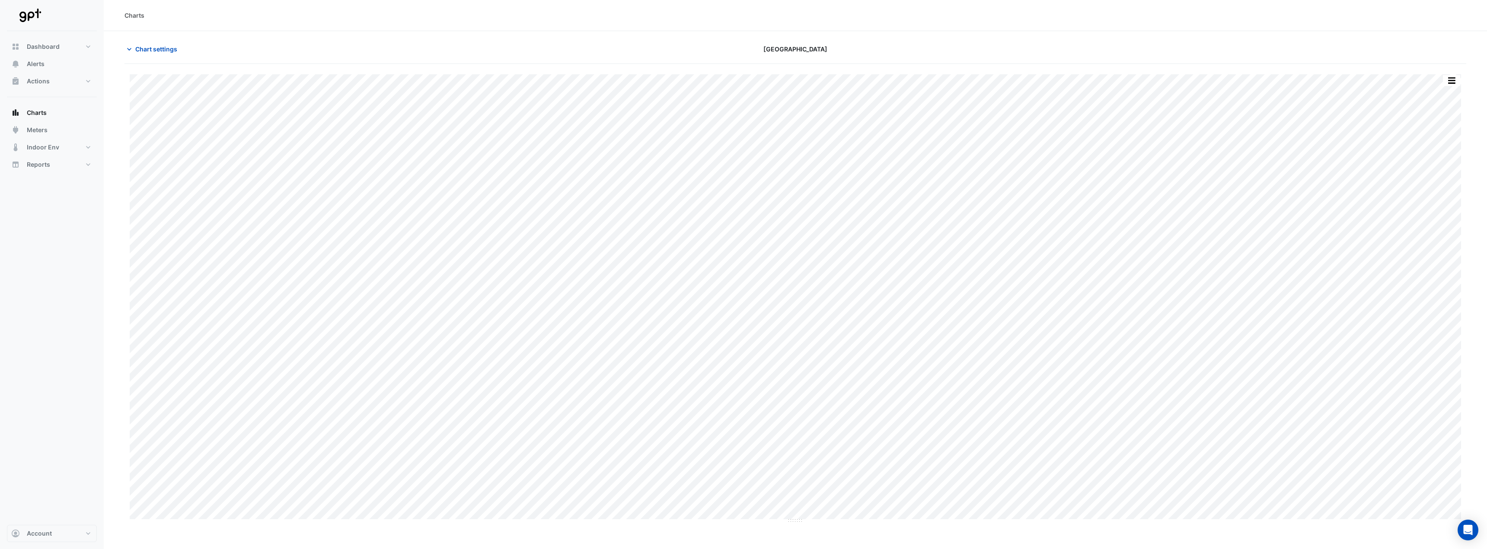
click at [651, 52] on div "[GEOGRAPHIC_DATA]" at bounding box center [795, 49] width 451 height 15
click at [1432, 81] on button "button" at bounding box center [1434, 80] width 17 height 11
click at [163, 49] on span "Chart settings" at bounding box center [156, 49] width 42 height 9
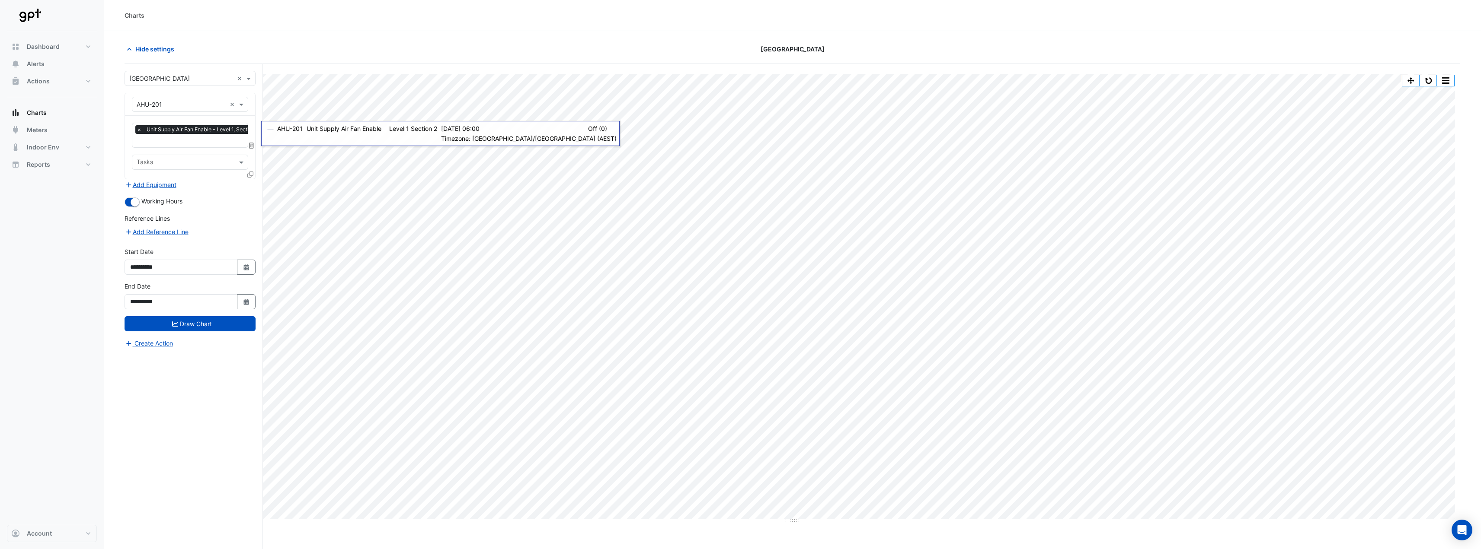
click at [208, 143] on input "text" at bounding box center [200, 141] width 127 height 9
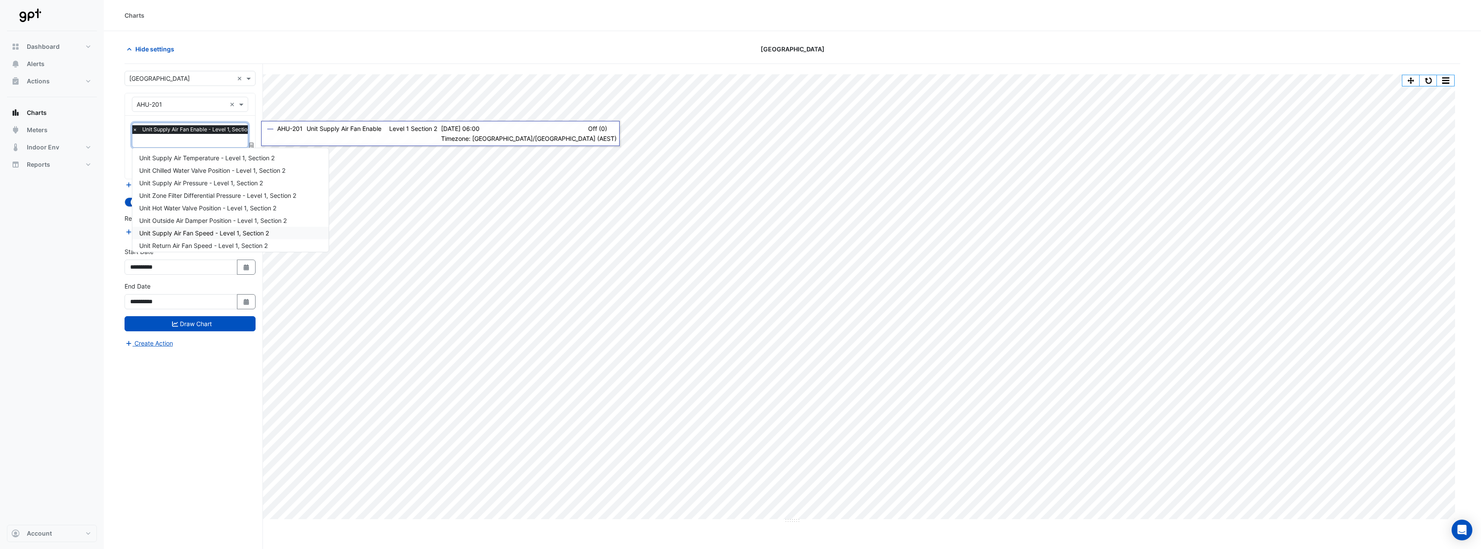
click at [181, 404] on div "**********" at bounding box center [194, 323] width 138 height 518
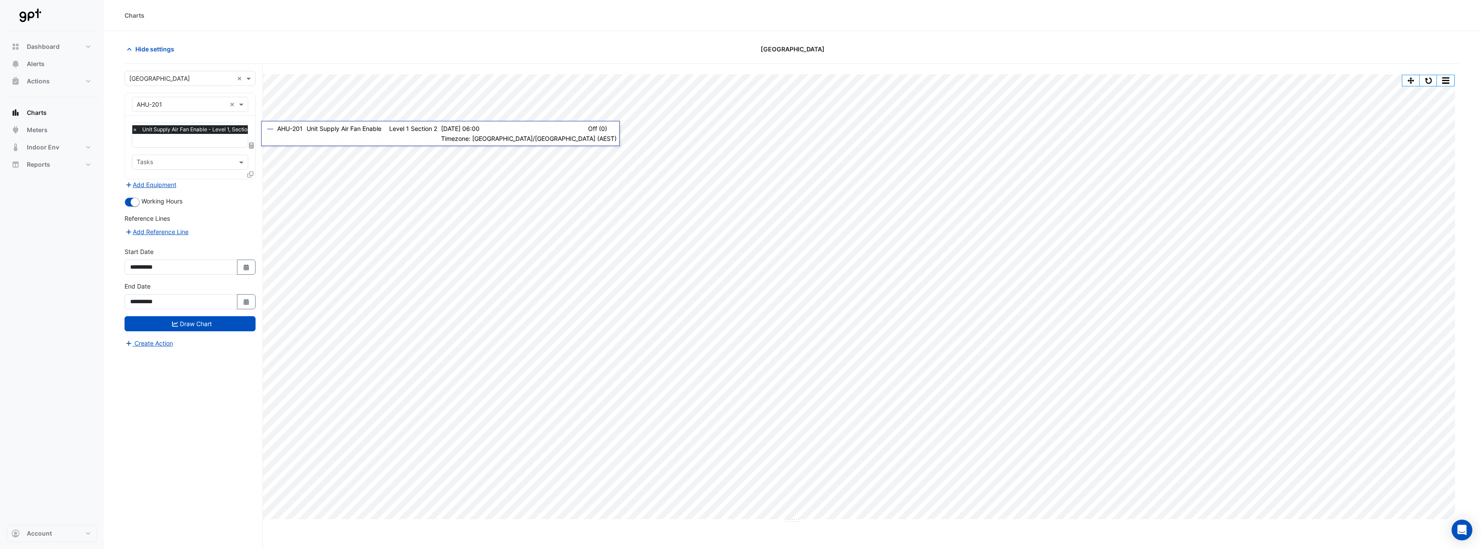
click at [208, 387] on div "**********" at bounding box center [194, 323] width 138 height 518
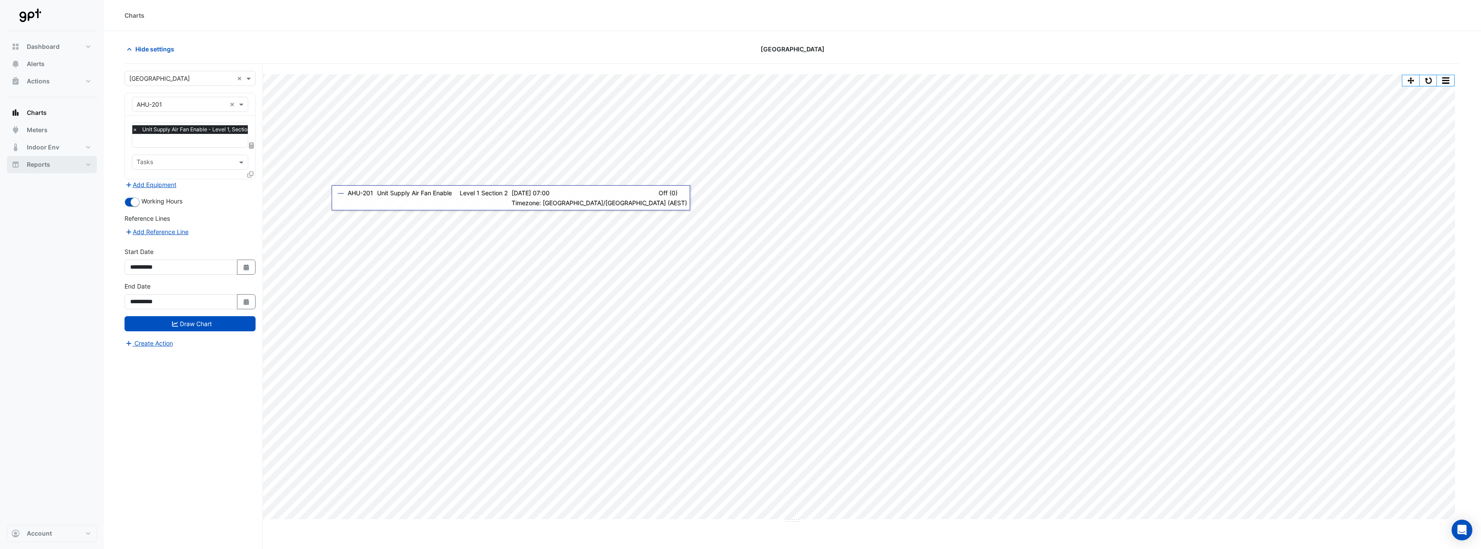
click at [84, 164] on button "Reports" at bounding box center [52, 164] width 90 height 17
select select "**"
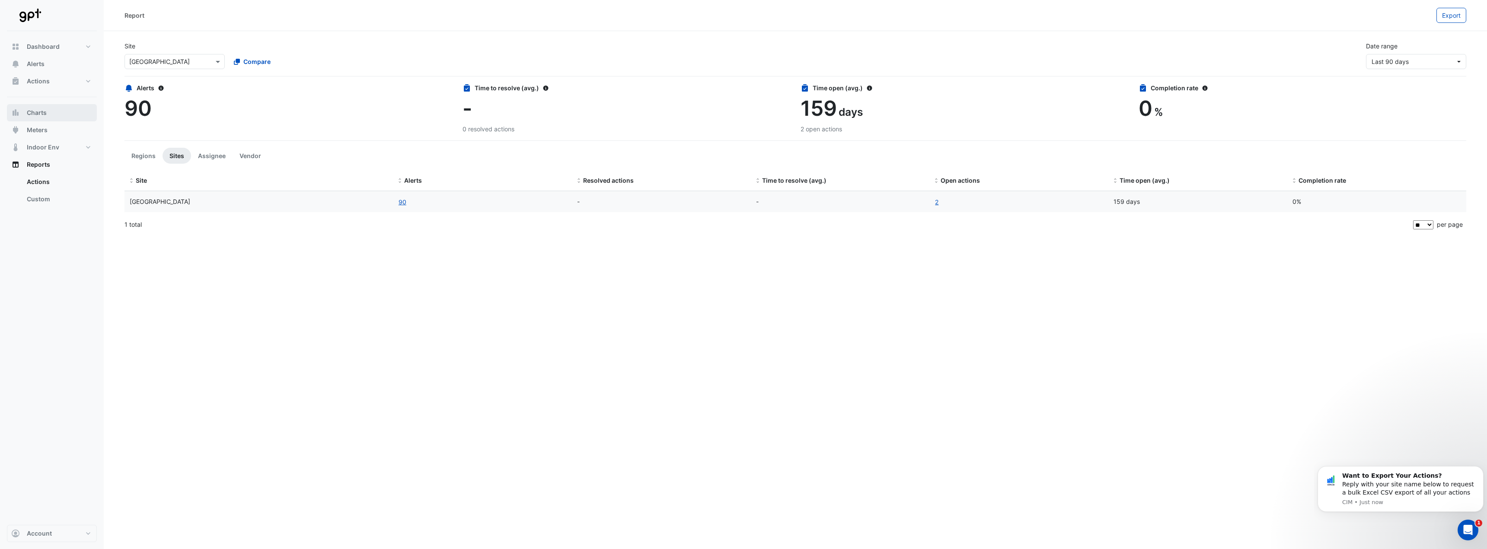
click at [62, 113] on button "Charts" at bounding box center [52, 112] width 90 height 17
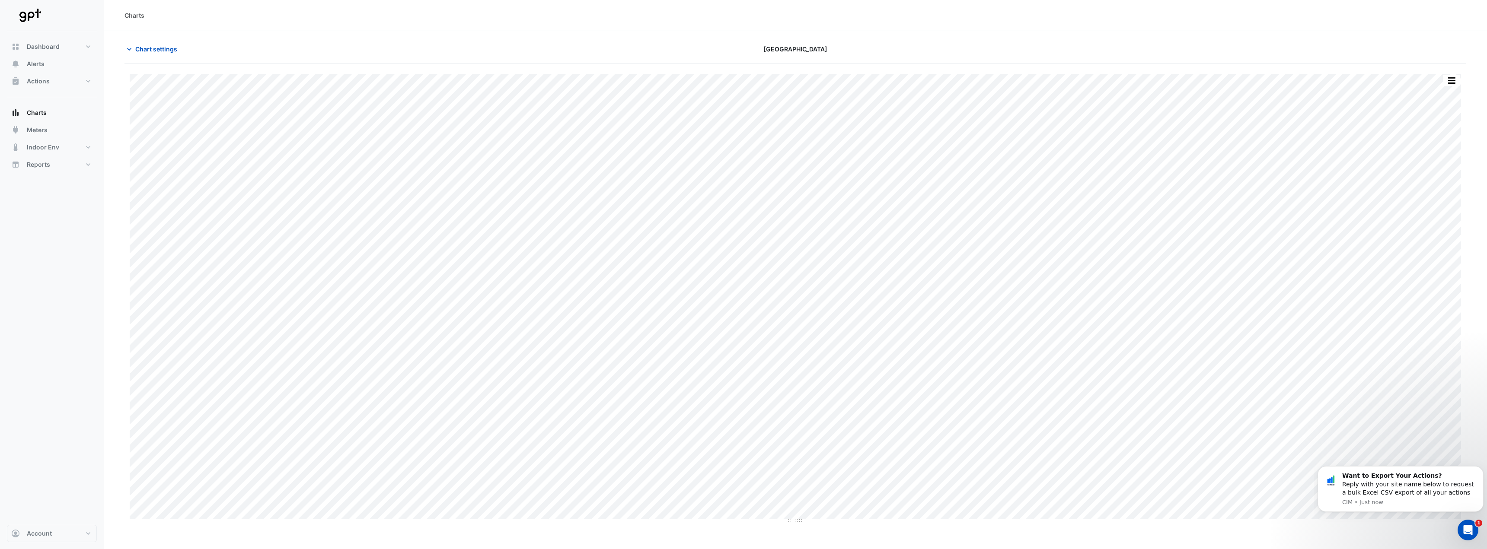
type input "**********"
click at [1456, 80] on button "button" at bounding box center [1451, 80] width 17 height 11
click at [173, 54] on button "Chart settings" at bounding box center [154, 49] width 58 height 15
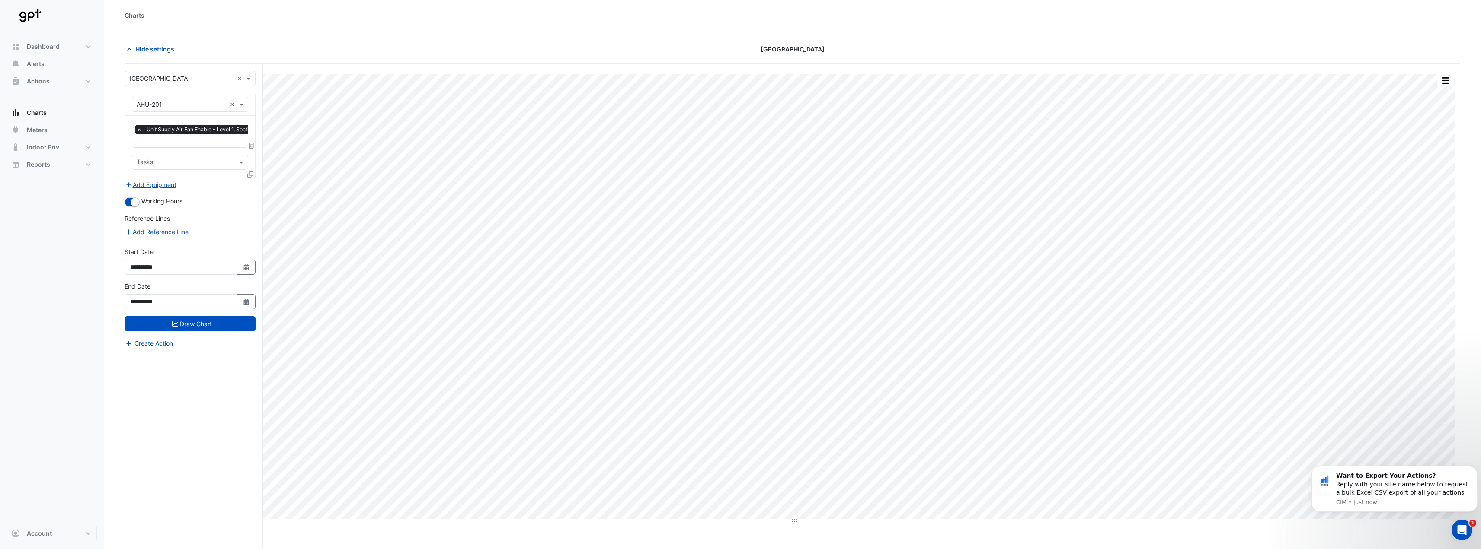
click at [138, 131] on span "×" at bounding box center [139, 129] width 8 height 9
click at [243, 106] on span at bounding box center [242, 104] width 11 height 9
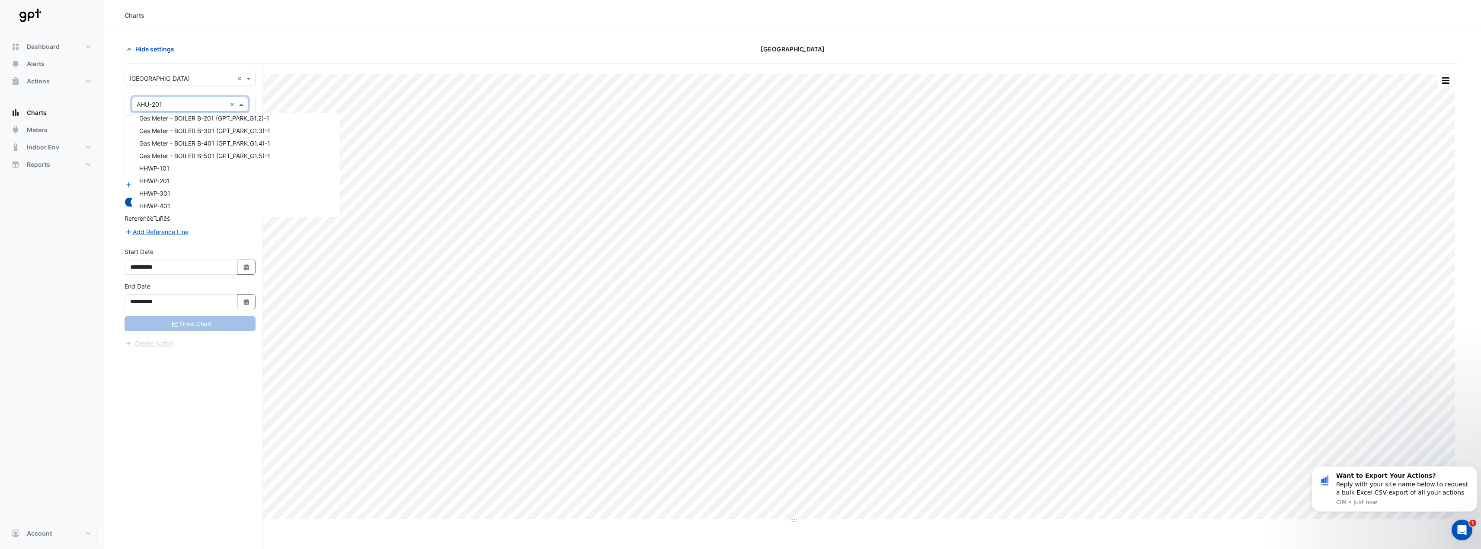
scroll to position [649, 0]
click at [267, 165] on span "Gas Meter - BOILER B-301 (GPT_PARK_G1.3)-1" at bounding box center [204, 163] width 131 height 7
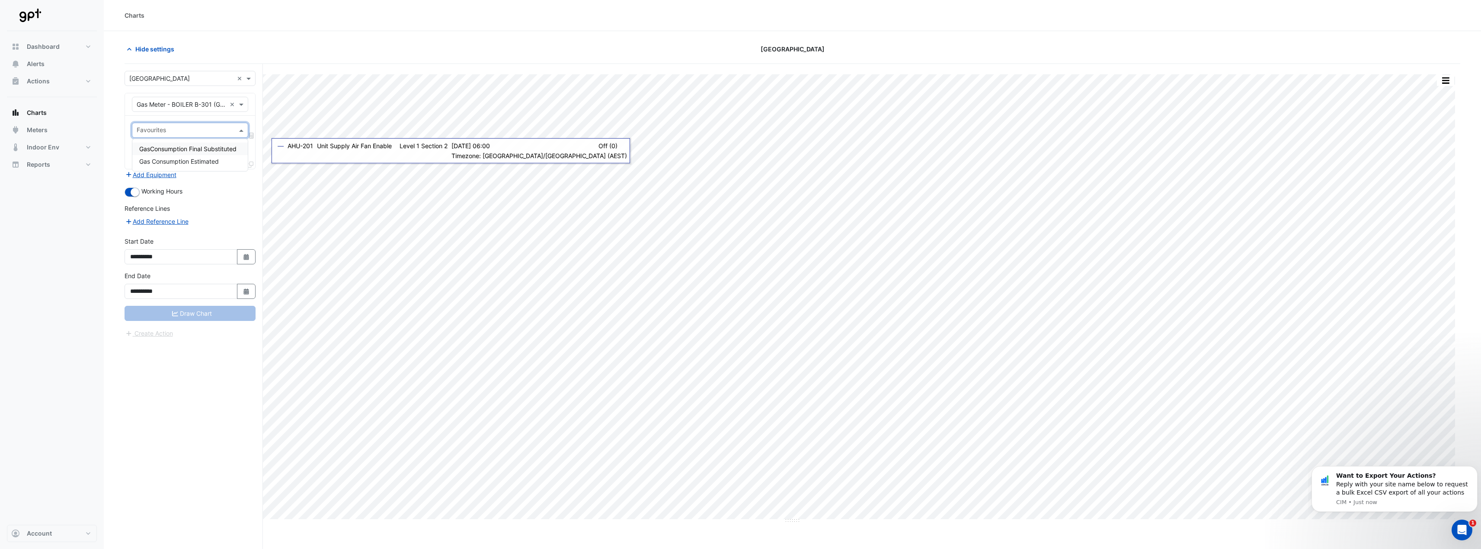
click at [239, 133] on span at bounding box center [242, 130] width 11 height 9
click at [234, 149] on span "GasConsumption Final Substituted" at bounding box center [187, 148] width 97 height 7
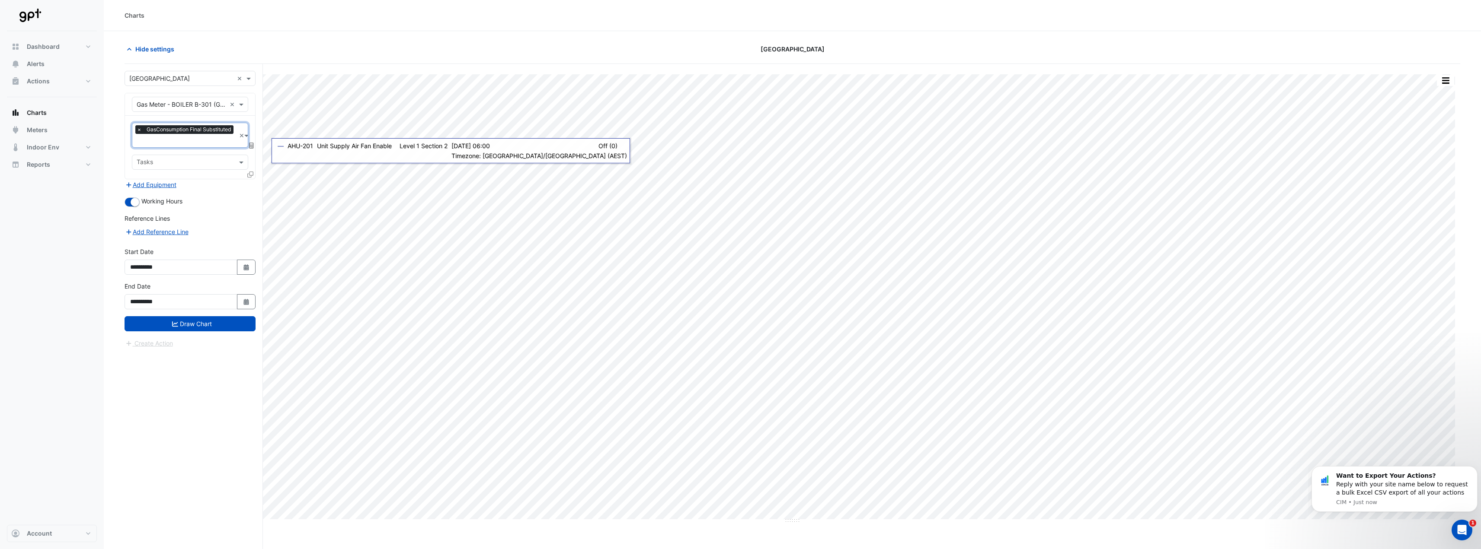
click at [140, 129] on span "×" at bounding box center [139, 129] width 8 height 9
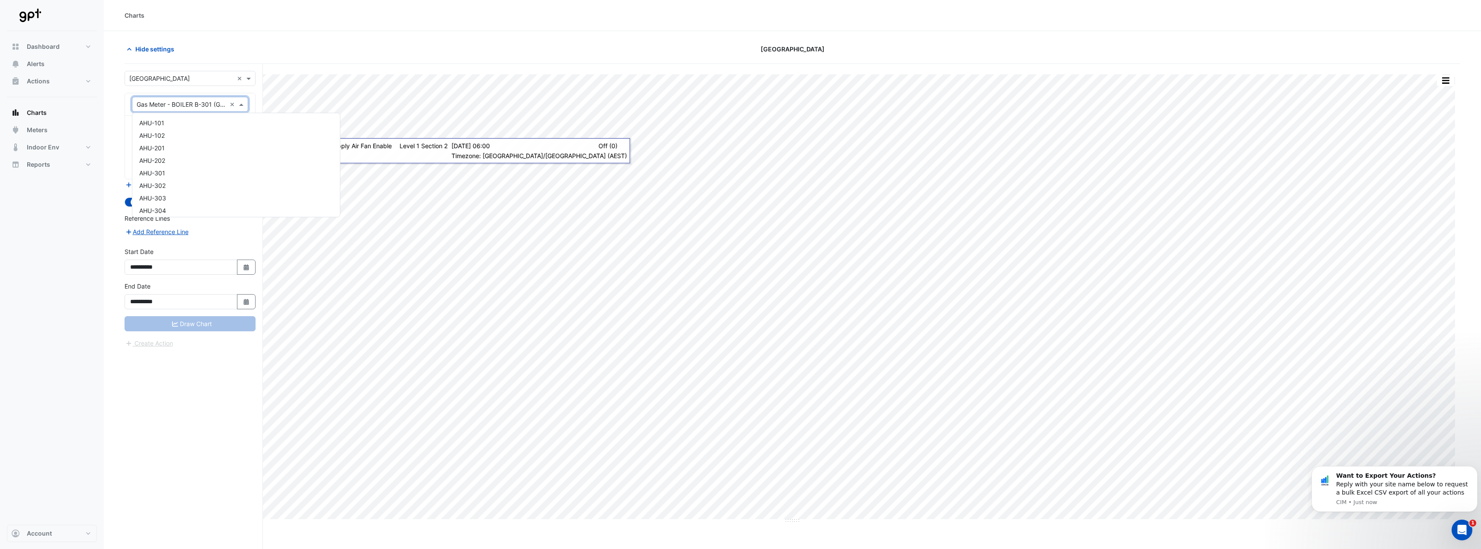
click at [205, 104] on input "text" at bounding box center [181, 104] width 89 height 9
type input "***"
click at [246, 133] on div "BOILER B-301 (GPT_PARK_G1.3)" at bounding box center [204, 135] width 145 height 13
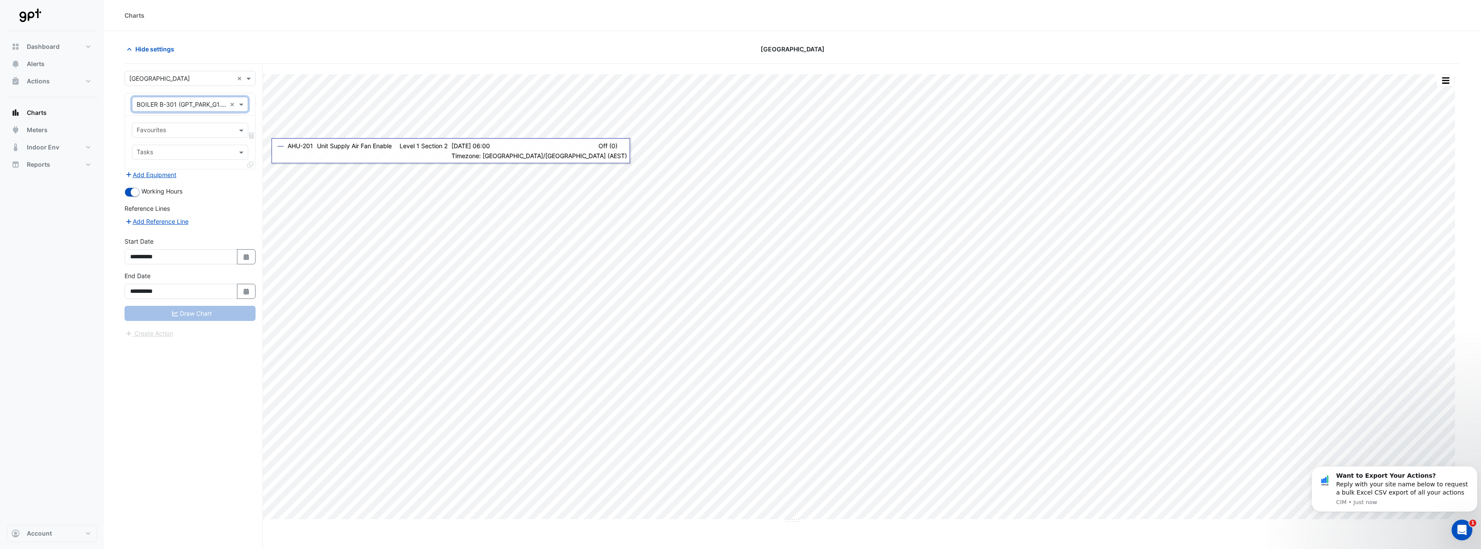
click at [178, 131] on input "text" at bounding box center [185, 131] width 97 height 9
click at [198, 153] on div "Cumulative Gas Usage - Plantroom, Plantroom" at bounding box center [204, 149] width 144 height 13
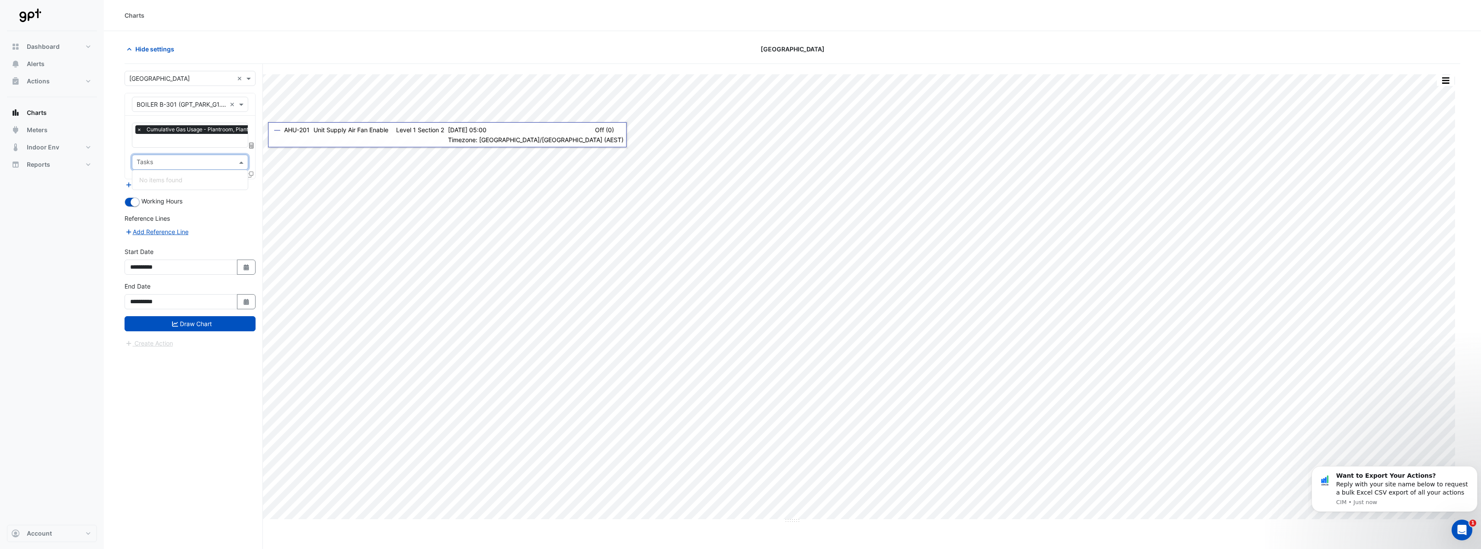
click at [244, 158] on span at bounding box center [242, 162] width 11 height 9
click at [252, 147] on icon at bounding box center [251, 146] width 5 height 6
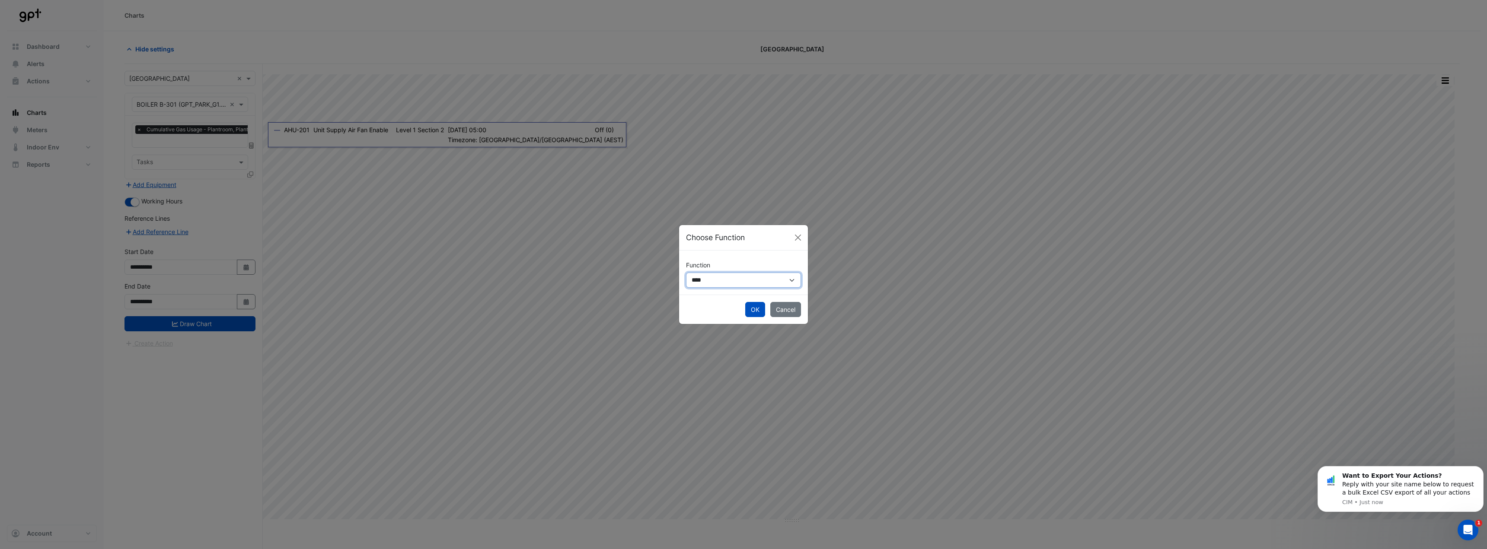
click at [765, 280] on select "**********" at bounding box center [743, 280] width 115 height 15
select select "******"
click at [686, 273] on select "**********" at bounding box center [743, 280] width 115 height 15
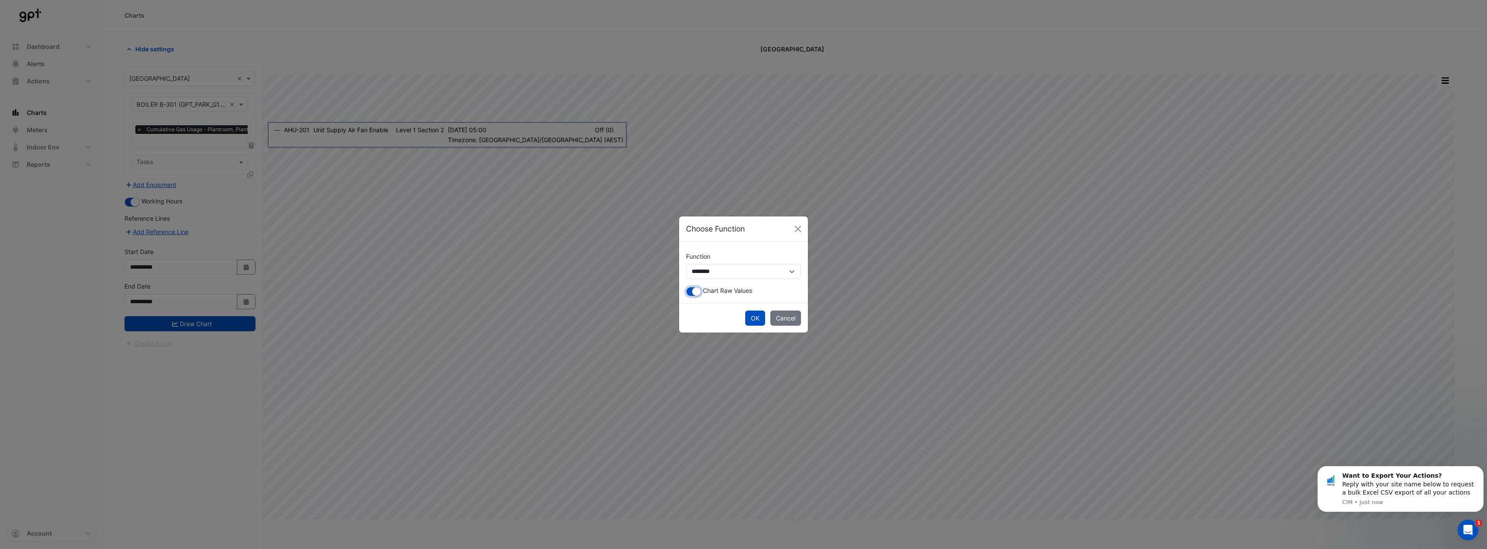
click at [700, 292] on small "button" at bounding box center [696, 292] width 9 height 9
click at [758, 320] on button "OK" at bounding box center [755, 318] width 20 height 15
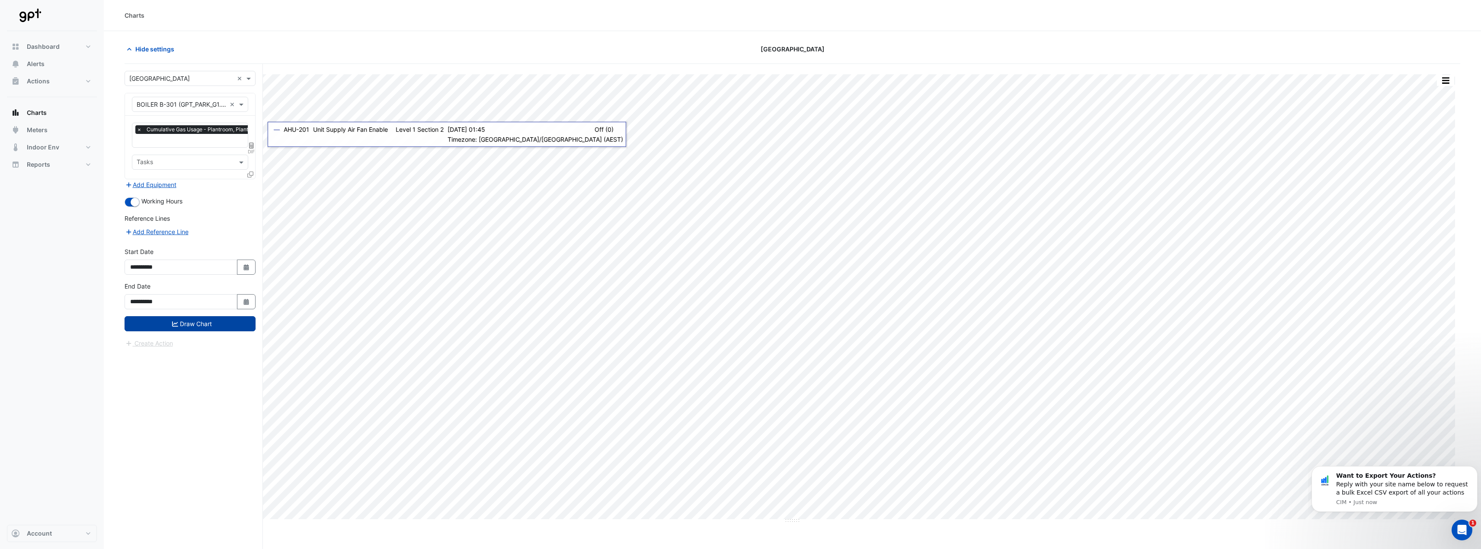
click at [209, 322] on button "Draw Chart" at bounding box center [190, 323] width 131 height 15
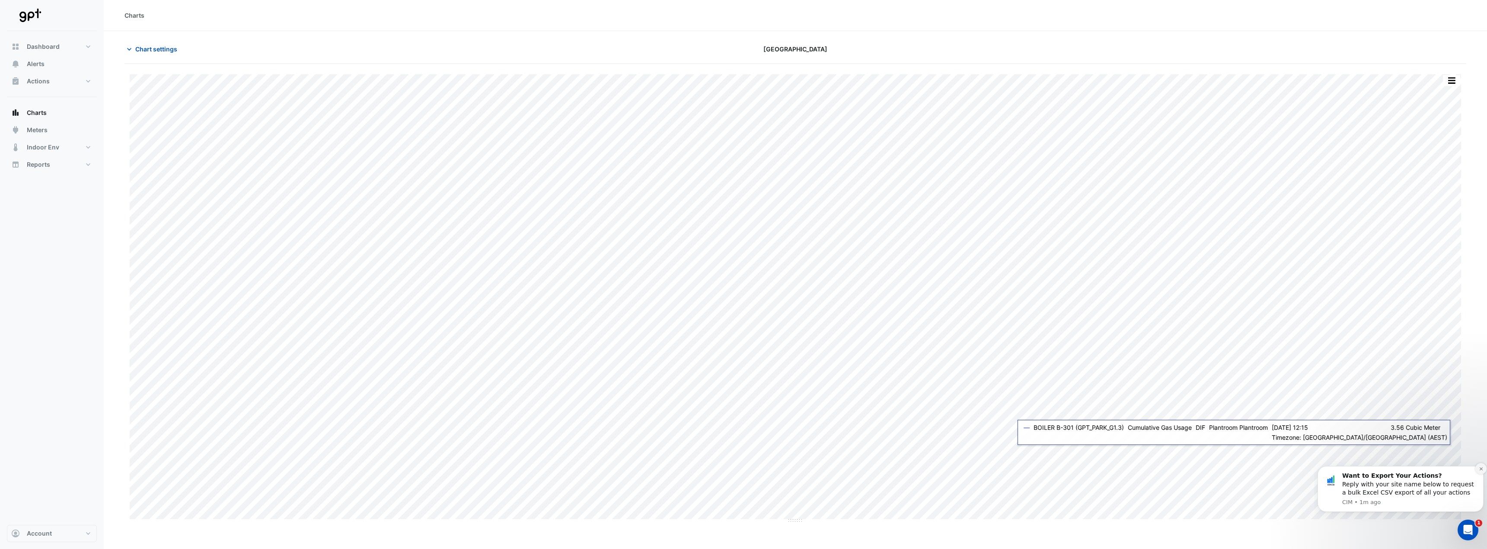
click at [1482, 470] on icon "Dismiss notification" at bounding box center [1481, 469] width 5 height 5
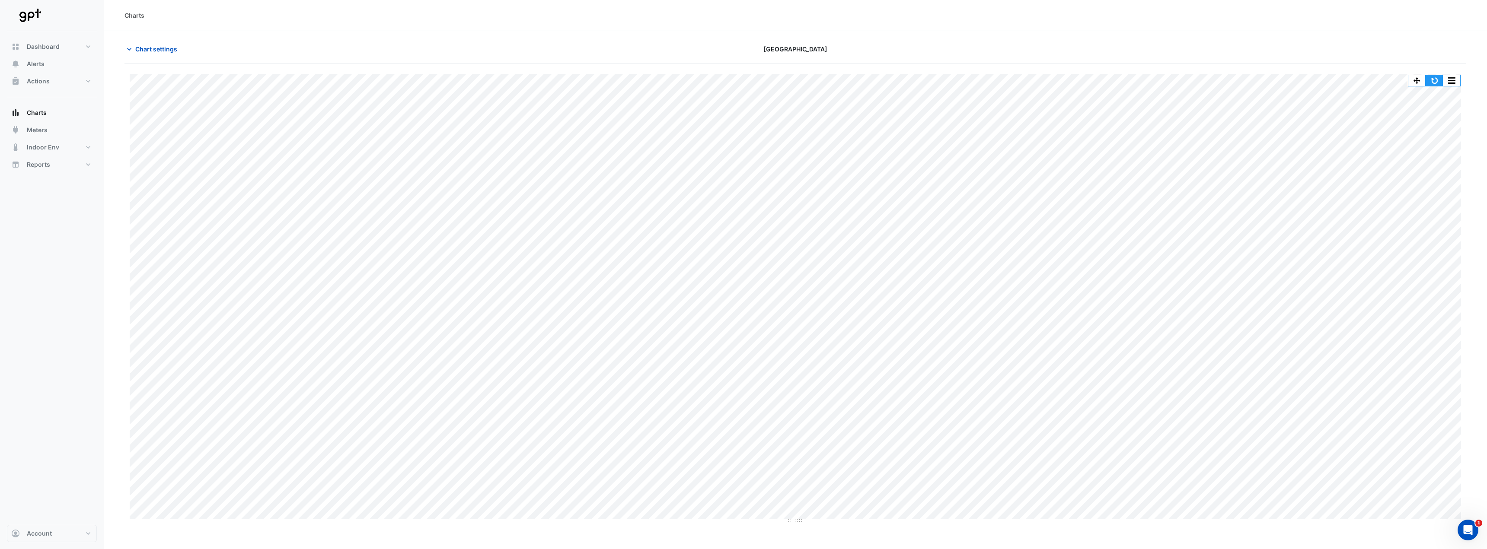
click at [1436, 85] on button "button" at bounding box center [1434, 80] width 17 height 11
click at [162, 47] on span "Chart settings" at bounding box center [156, 49] width 42 height 9
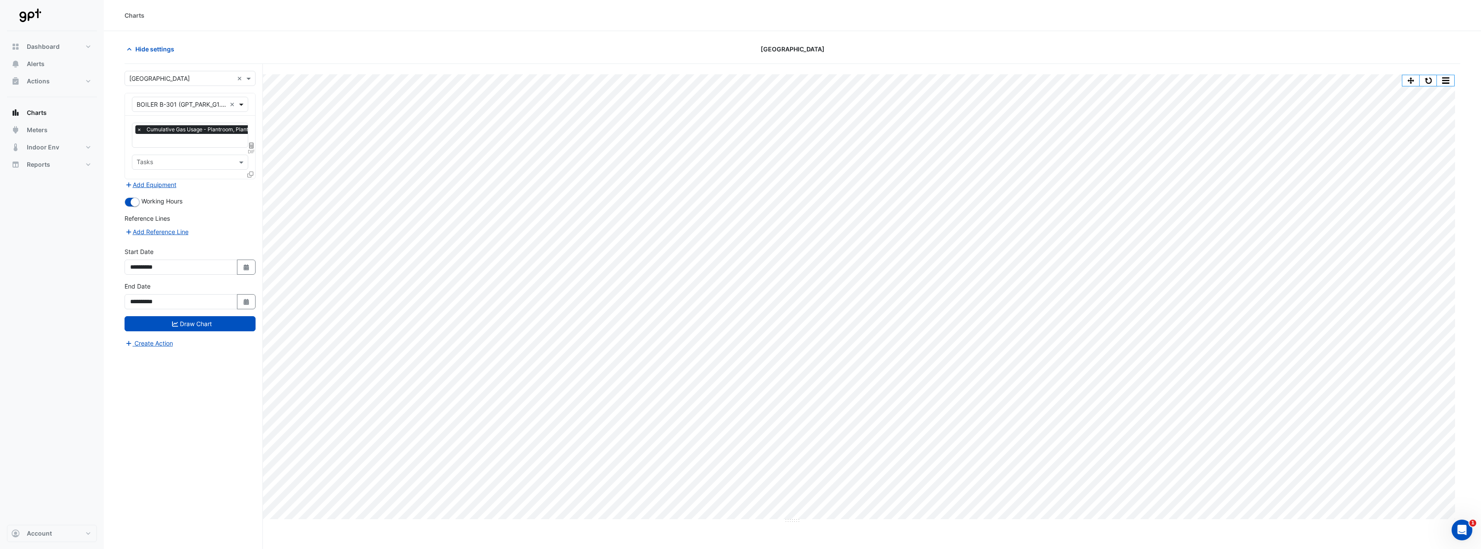
click at [243, 103] on span at bounding box center [242, 104] width 11 height 9
type input "*"
type input "***"
click at [183, 151] on div "CH-301" at bounding box center [204, 148] width 145 height 13
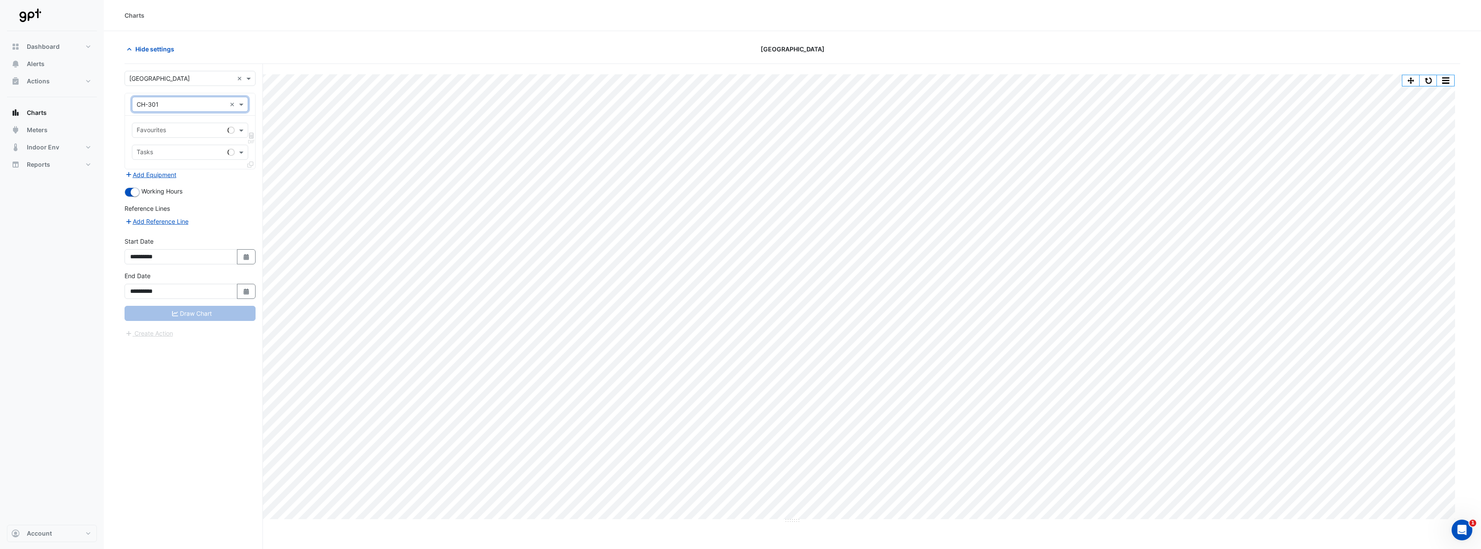
click at [211, 129] on input "text" at bounding box center [180, 131] width 87 height 9
type input "****"
click at [214, 148] on span "Chiller Load - Plantroom, Plantroom" at bounding box center [189, 148] width 100 height 7
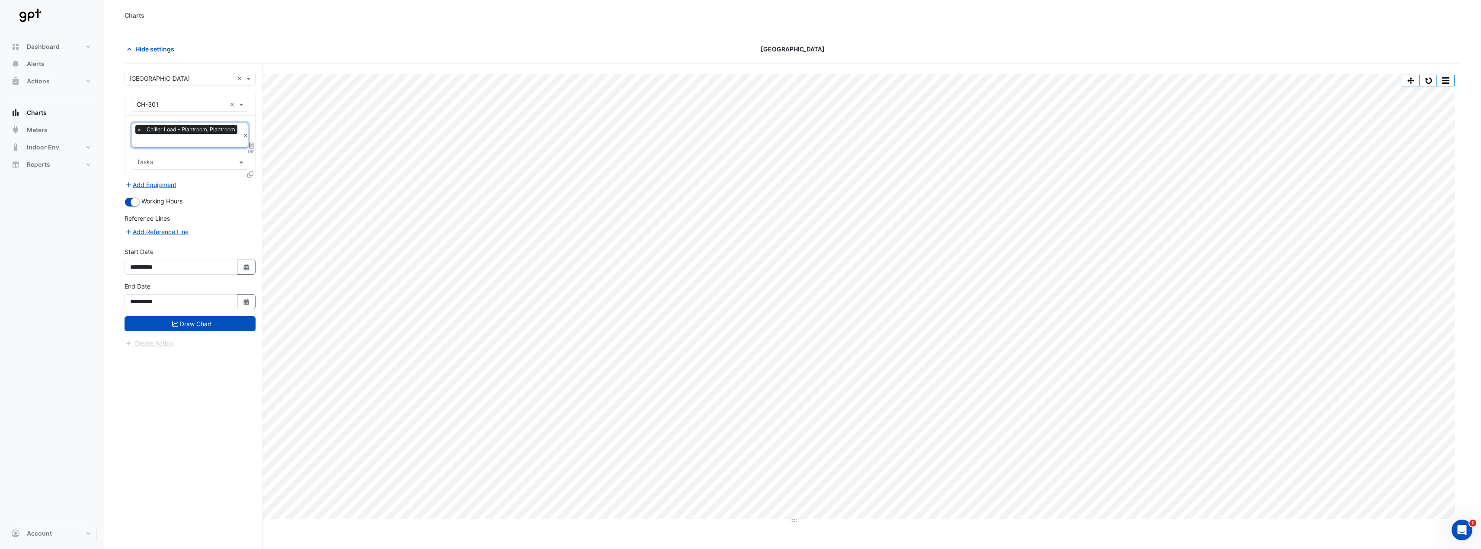
click at [251, 148] on span "DIF" at bounding box center [251, 151] width 7 height 7
select select "******"
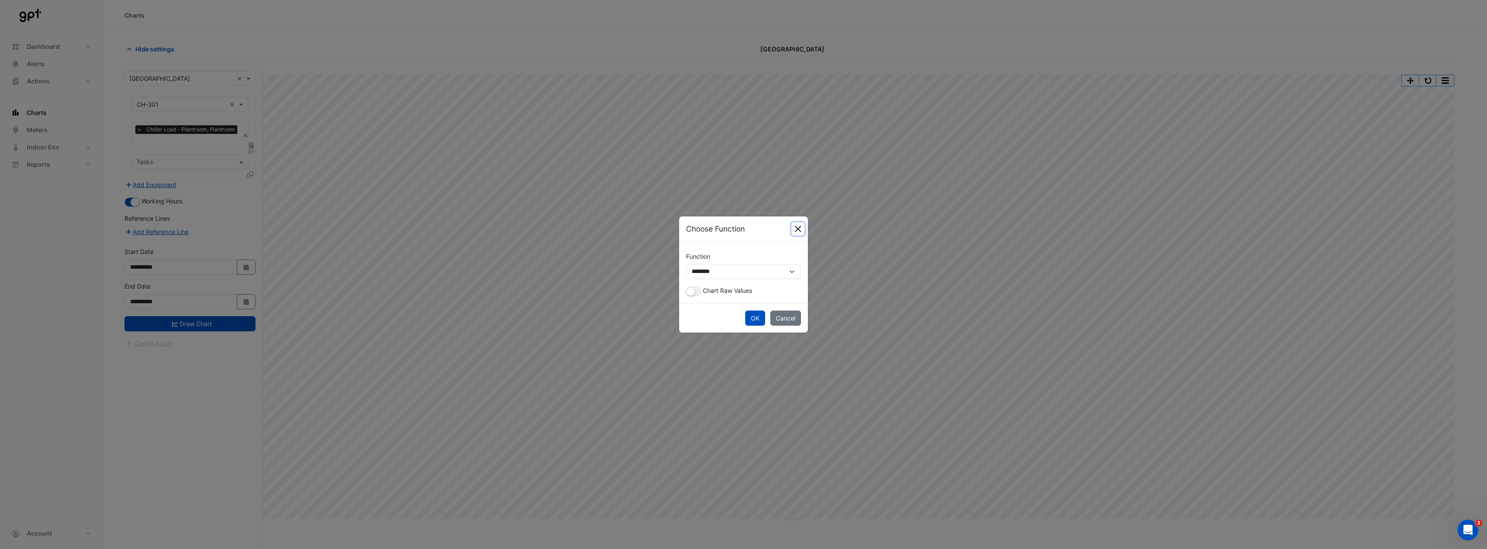
click at [795, 224] on button "Close" at bounding box center [798, 229] width 13 height 13
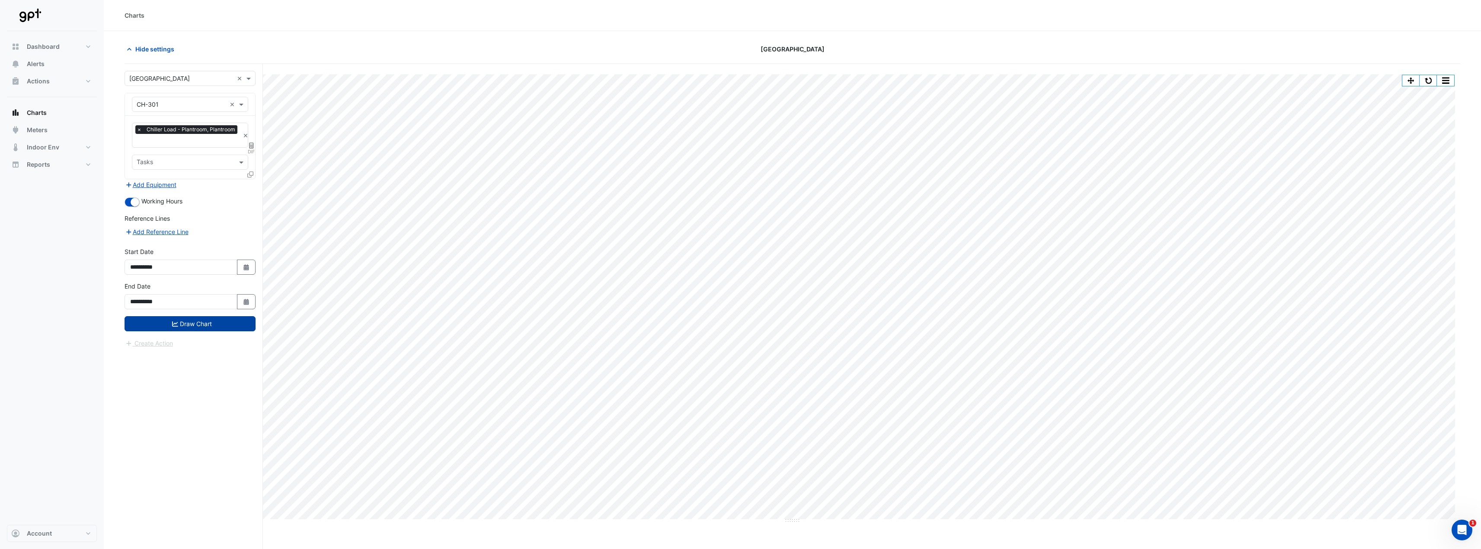
click at [206, 325] on button "Draw Chart" at bounding box center [190, 323] width 131 height 15
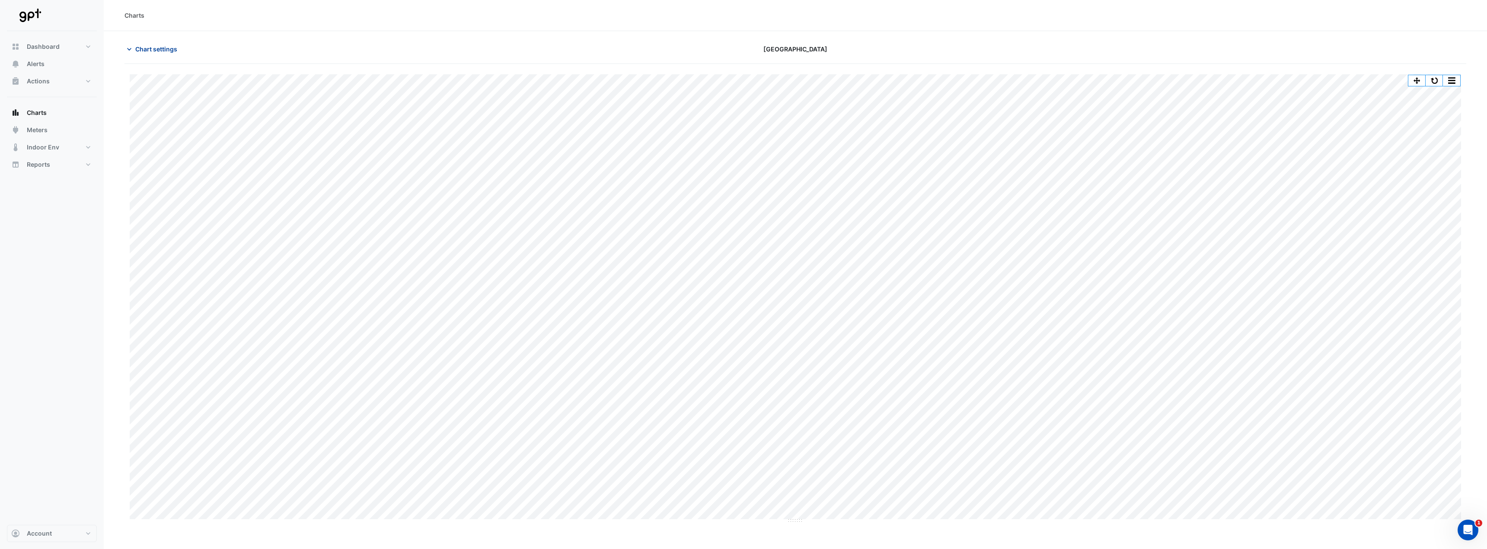
click at [170, 48] on span "Chart settings" at bounding box center [156, 49] width 42 height 9
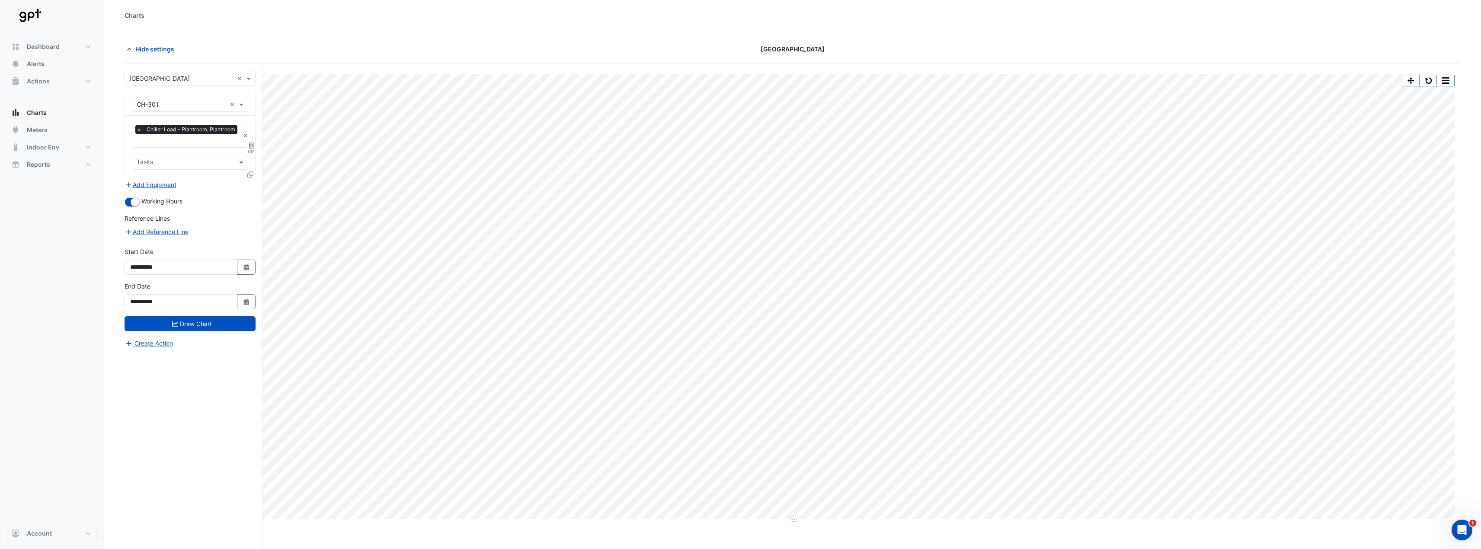
click at [250, 148] on span "DIF" at bounding box center [251, 151] width 7 height 7
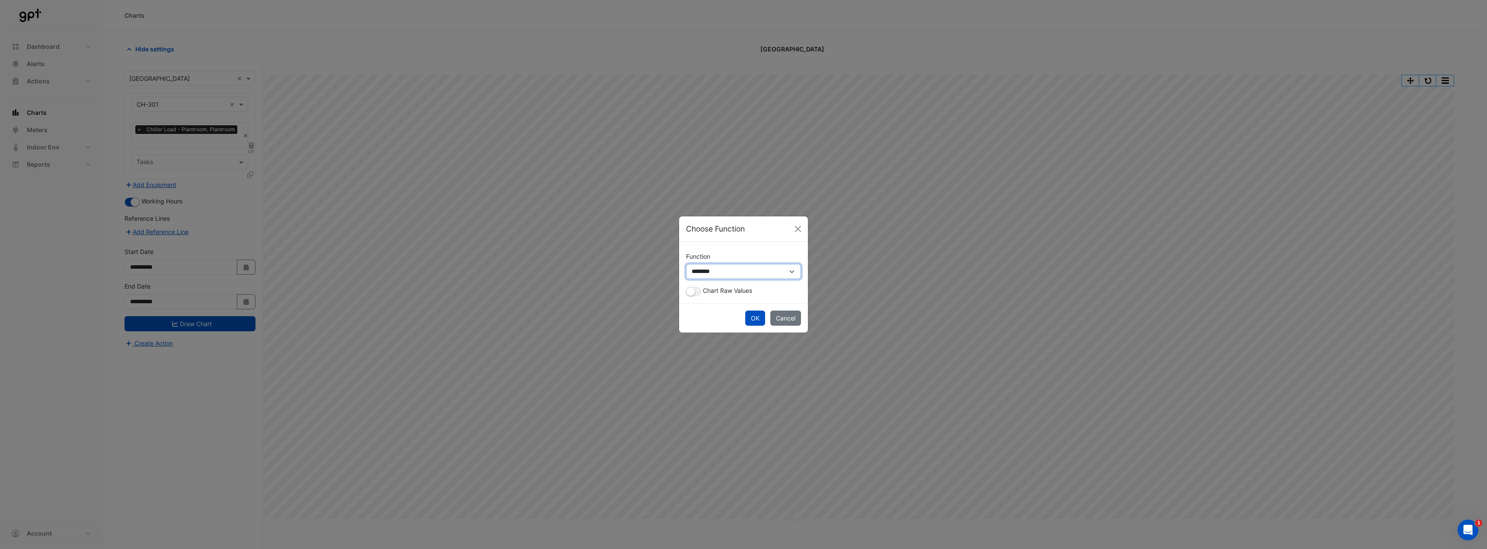
drag, startPoint x: 699, startPoint y: 272, endPoint x: 702, endPoint y: 278, distance: 6.4
click at [700, 272] on select "**********" at bounding box center [743, 271] width 115 height 15
select select "*******"
click at [686, 273] on select "**********" at bounding box center [743, 271] width 115 height 15
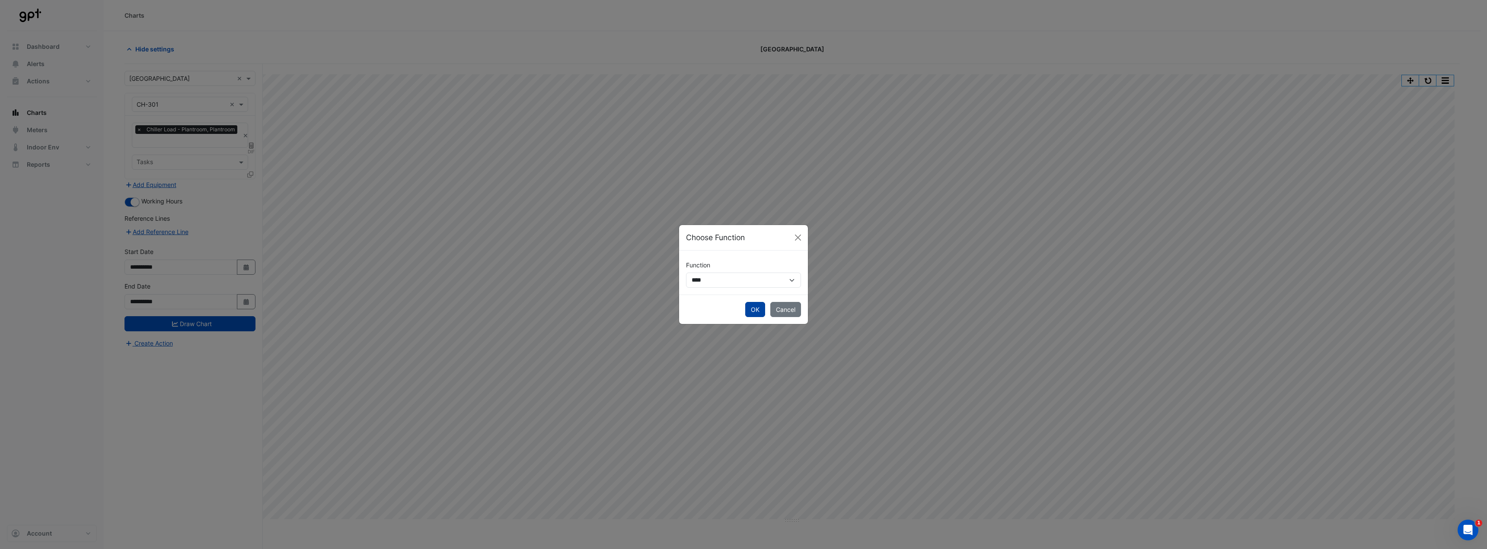
drag, startPoint x: 759, startPoint y: 315, endPoint x: 741, endPoint y: 307, distance: 19.0
click at [758, 315] on button "OK" at bounding box center [755, 309] width 20 height 15
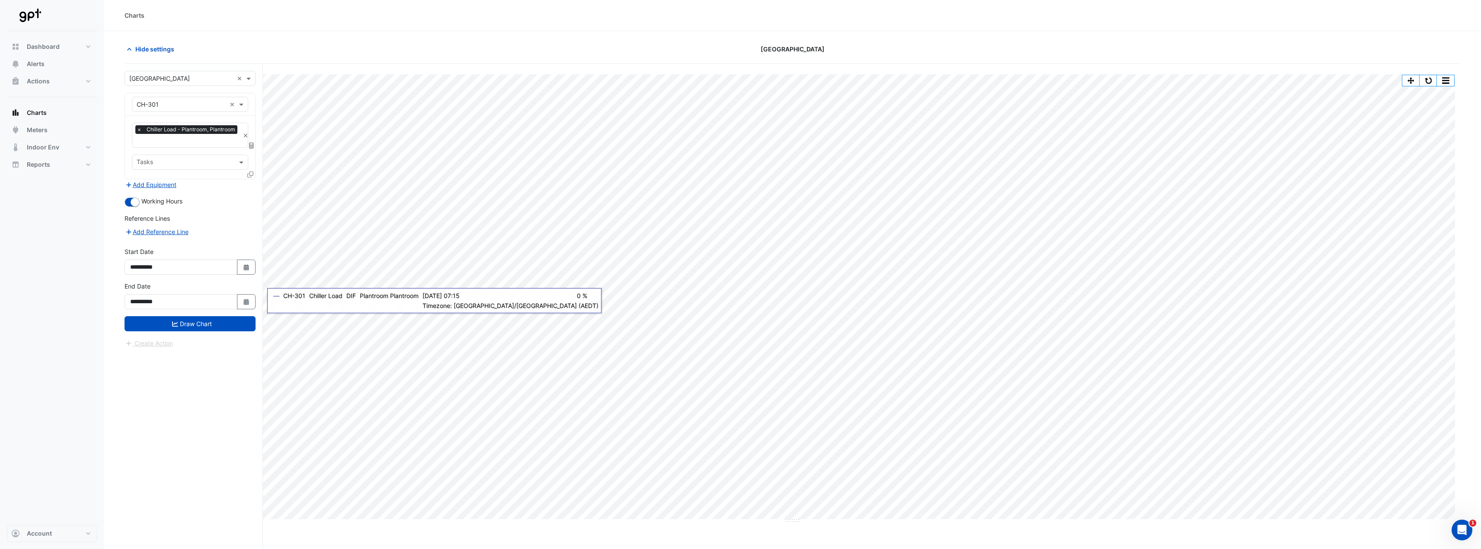
click at [227, 319] on button "Draw Chart" at bounding box center [190, 323] width 131 height 15
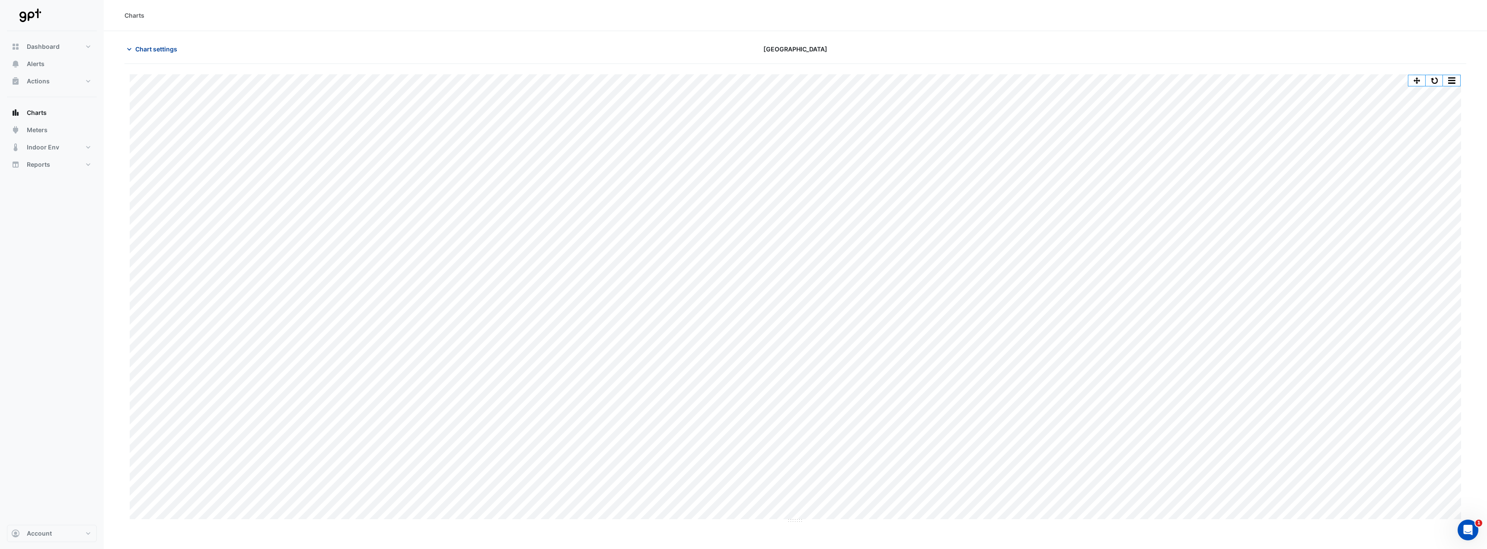
click at [171, 50] on span "Chart settings" at bounding box center [156, 49] width 42 height 9
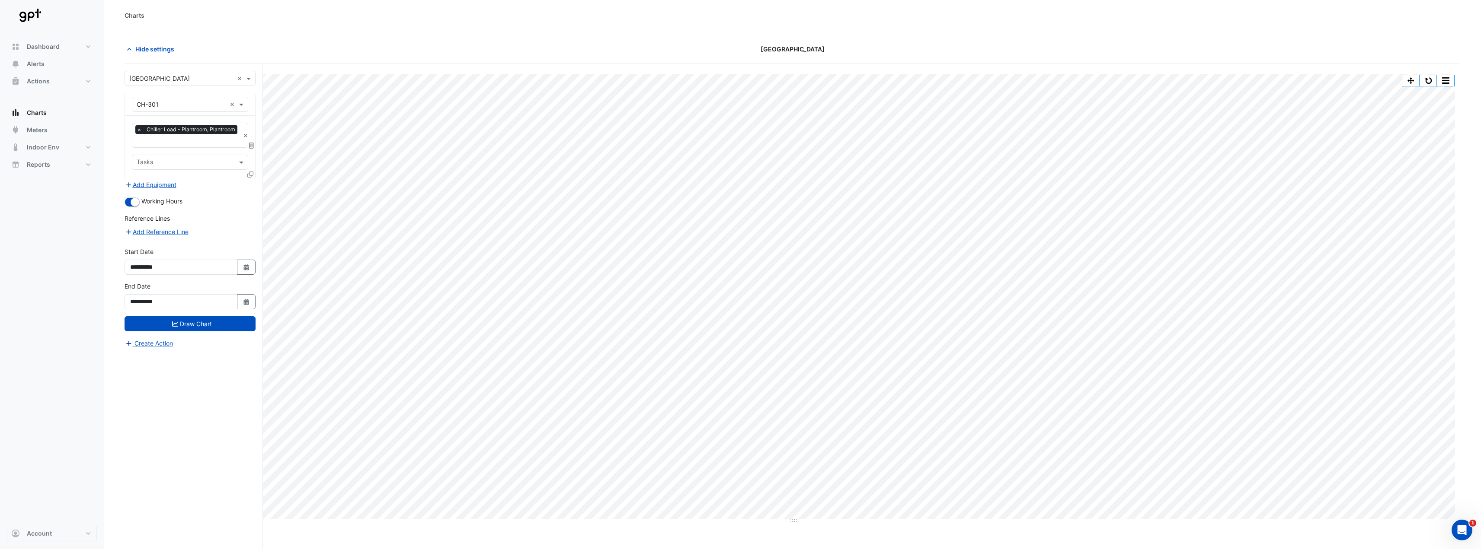
click at [249, 173] on icon at bounding box center [250, 175] width 6 height 6
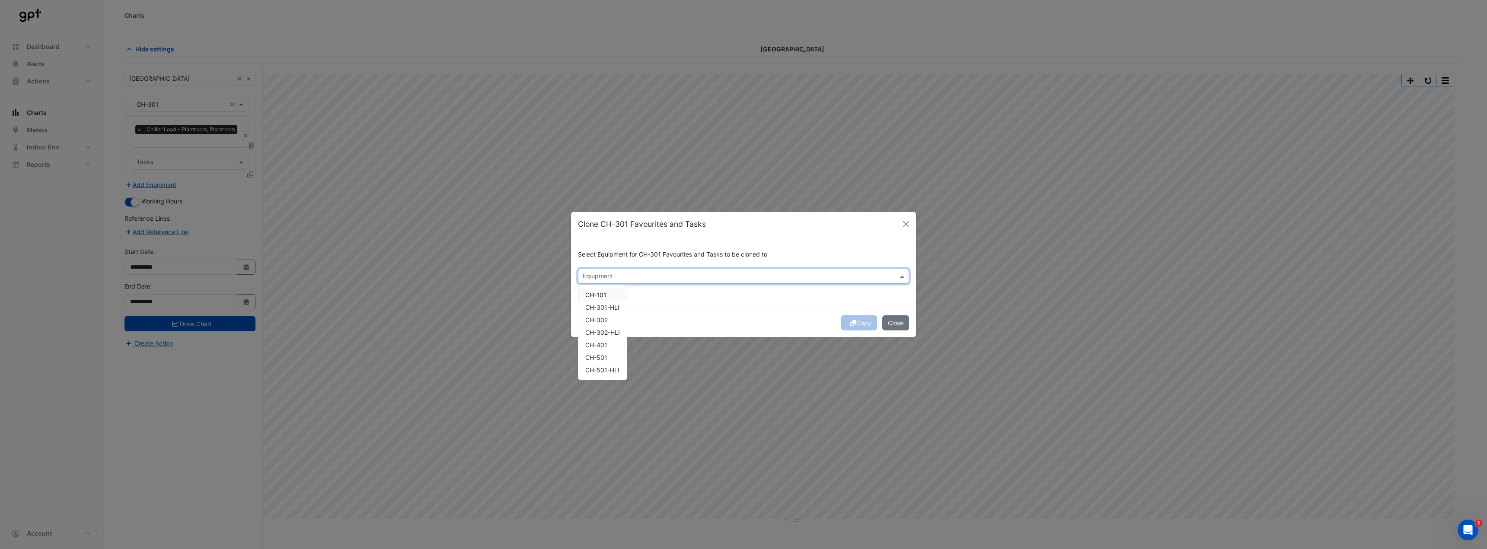
click at [649, 274] on input "text" at bounding box center [739, 277] width 312 height 9
click at [612, 315] on div "CH-302" at bounding box center [602, 320] width 48 height 13
click at [712, 301] on div "Select Equipment for CH-301 Favourites and Tasks to be cloned to Equipment × CH…" at bounding box center [743, 272] width 345 height 70
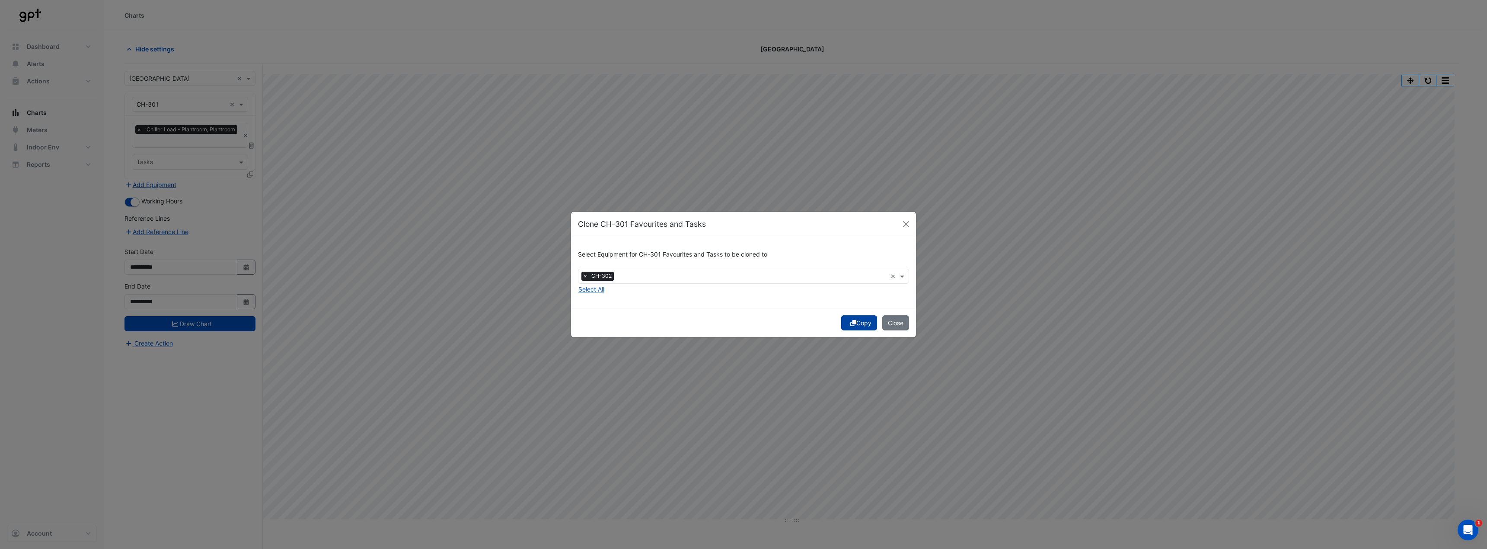
click at [847, 322] on button "Copy" at bounding box center [859, 323] width 36 height 15
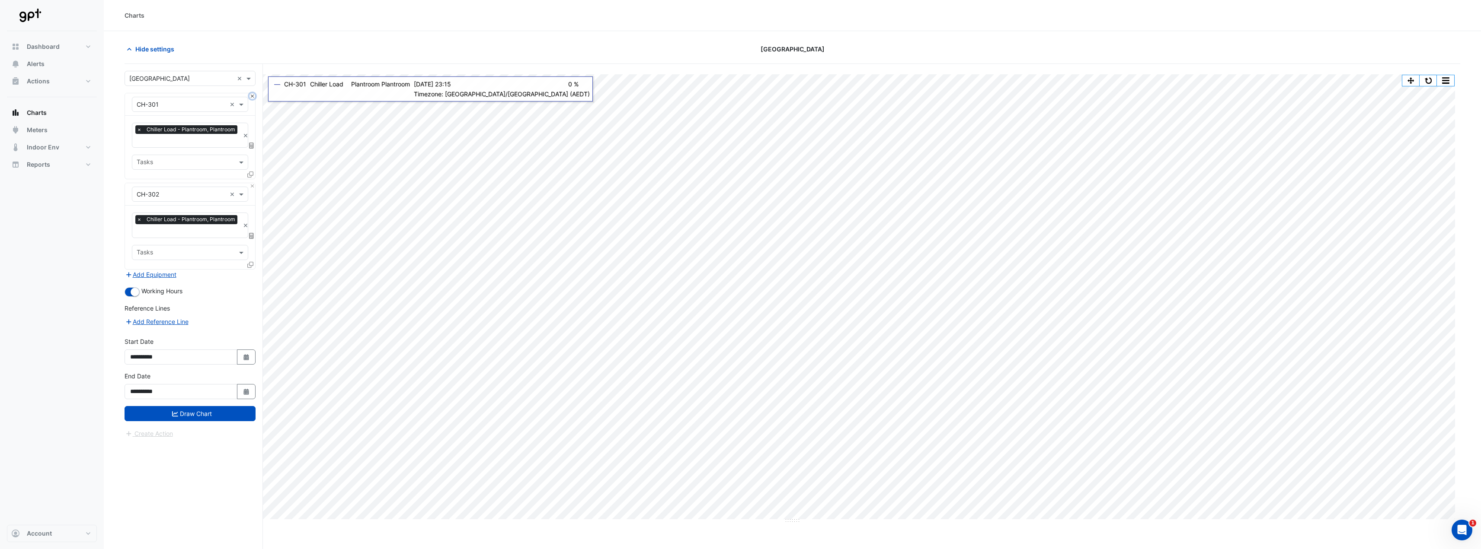
click at [253, 96] on button "Close" at bounding box center [252, 96] width 6 height 6
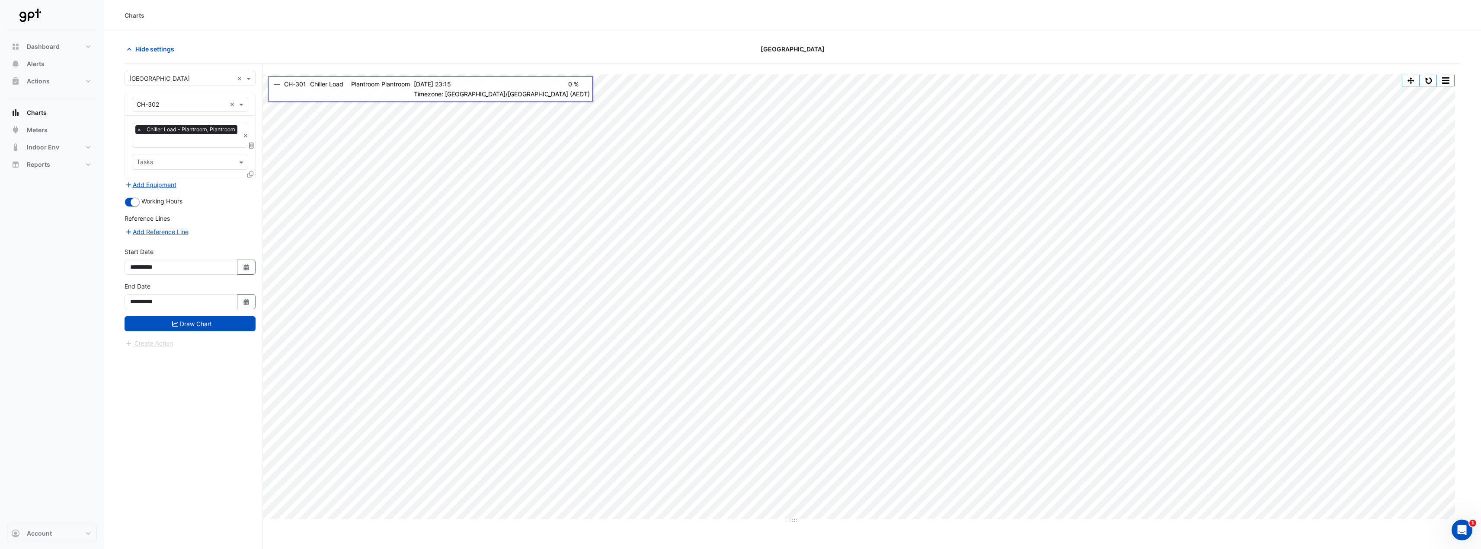
drag, startPoint x: 228, startPoint y: 319, endPoint x: 225, endPoint y: 310, distance: 10.0
click at [228, 319] on button "Draw Chart" at bounding box center [190, 323] width 131 height 15
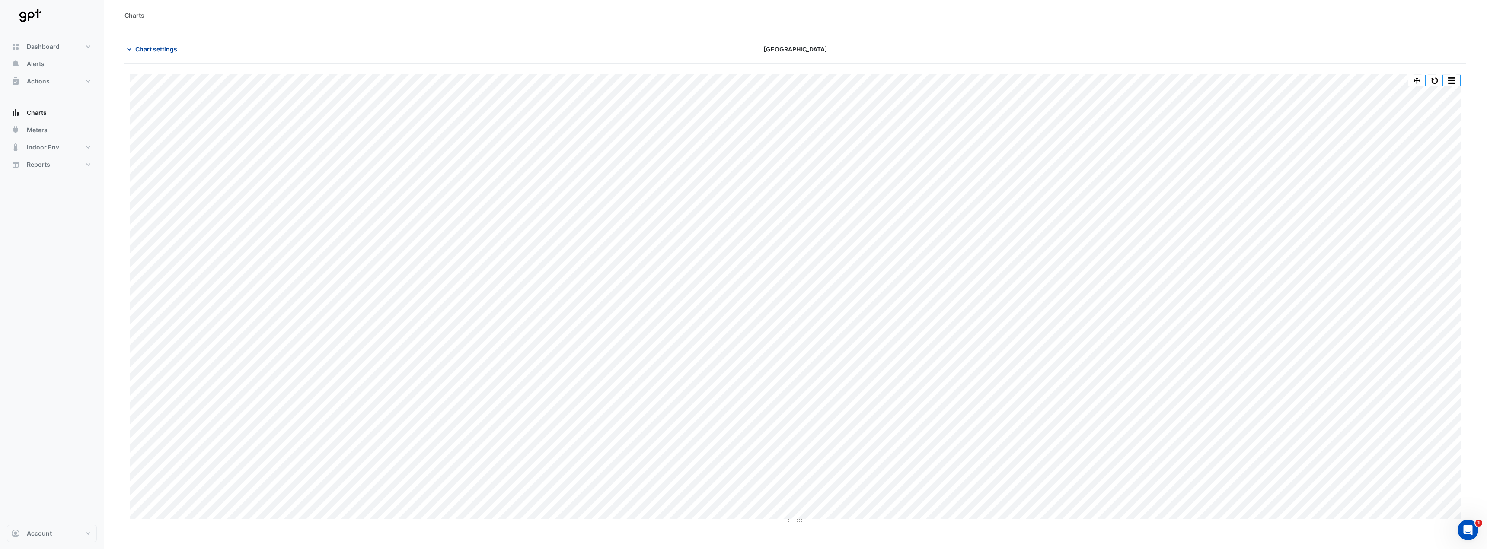
click at [163, 51] on span "Chart settings" at bounding box center [156, 49] width 42 height 9
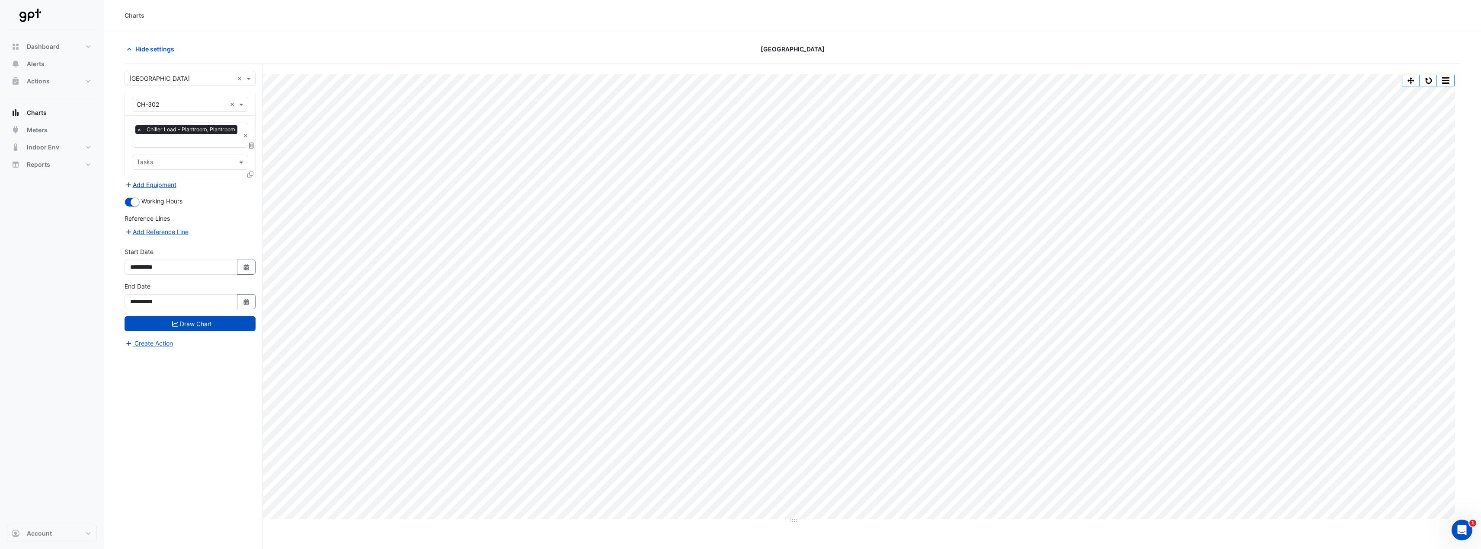
click at [160, 183] on button "Add Equipment" at bounding box center [151, 185] width 52 height 10
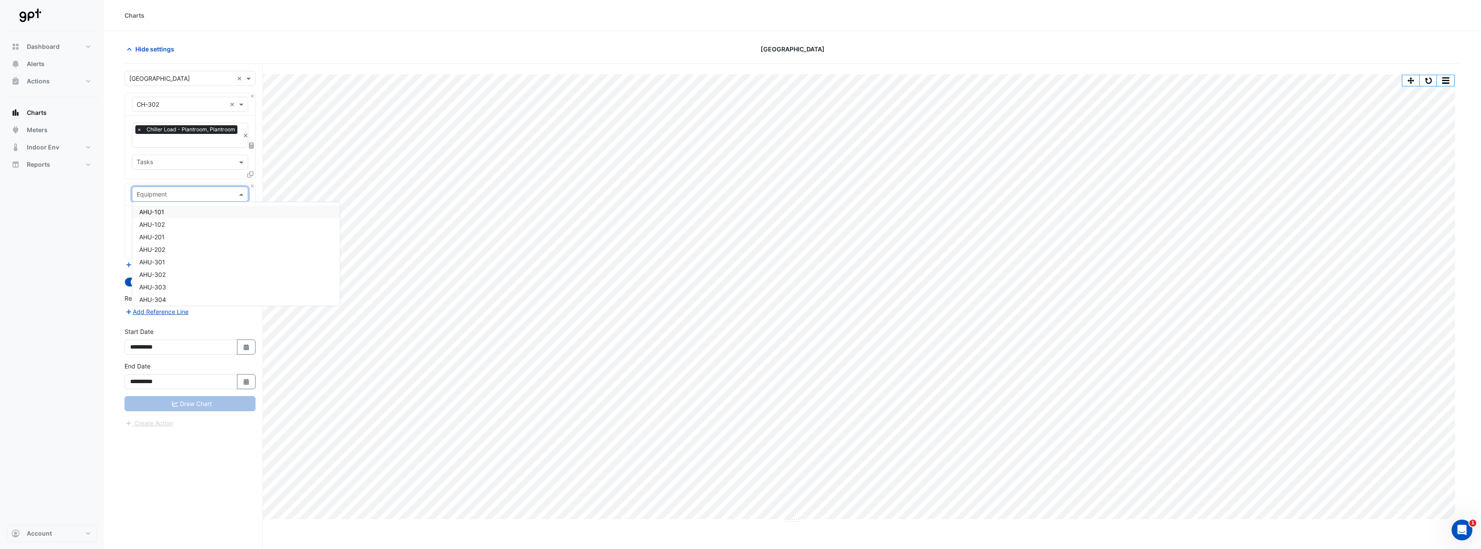
click at [166, 198] on div "Equipment" at bounding box center [152, 194] width 30 height 9
type input "**"
click at [158, 207] on div "Weather" at bounding box center [189, 212] width 115 height 13
click at [167, 217] on input "text" at bounding box center [180, 221] width 87 height 9
click at [179, 261] on span "Temperature ([PERSON_NAME])" at bounding box center [184, 262] width 91 height 7
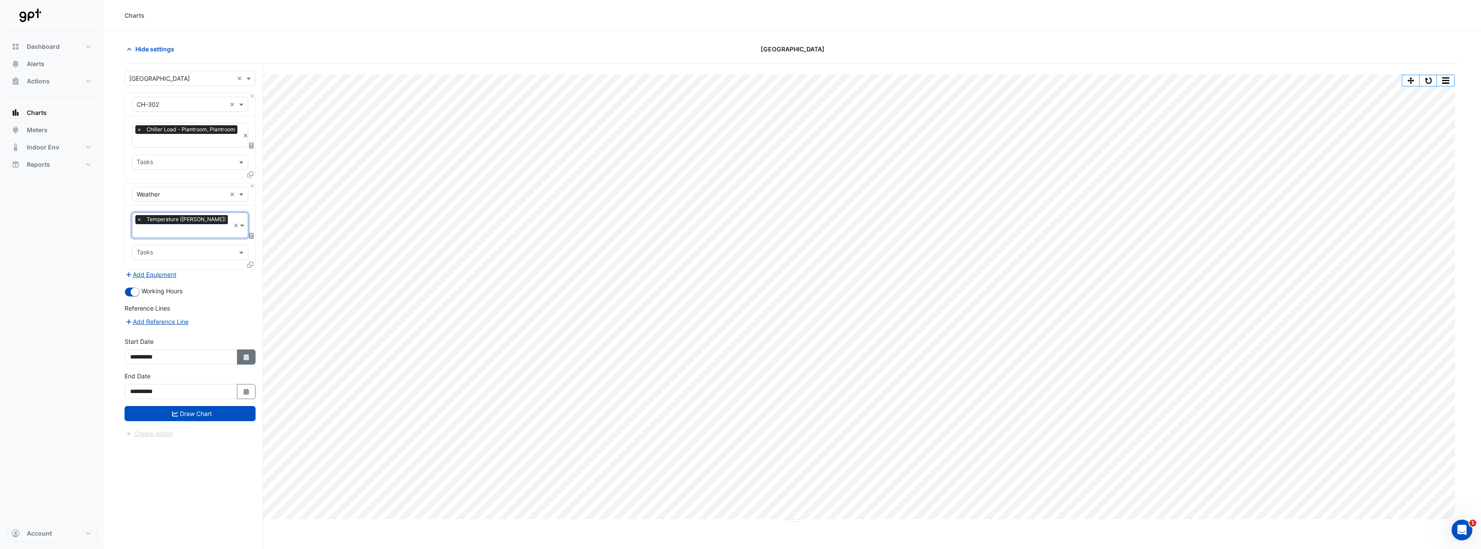
drag, startPoint x: 246, startPoint y: 344, endPoint x: 234, endPoint y: 329, distance: 18.8
click at [245, 355] on icon "Select Date" at bounding box center [247, 358] width 8 height 6
select select "*"
select select "****"
click at [221, 238] on button "Next month" at bounding box center [222, 232] width 10 height 14
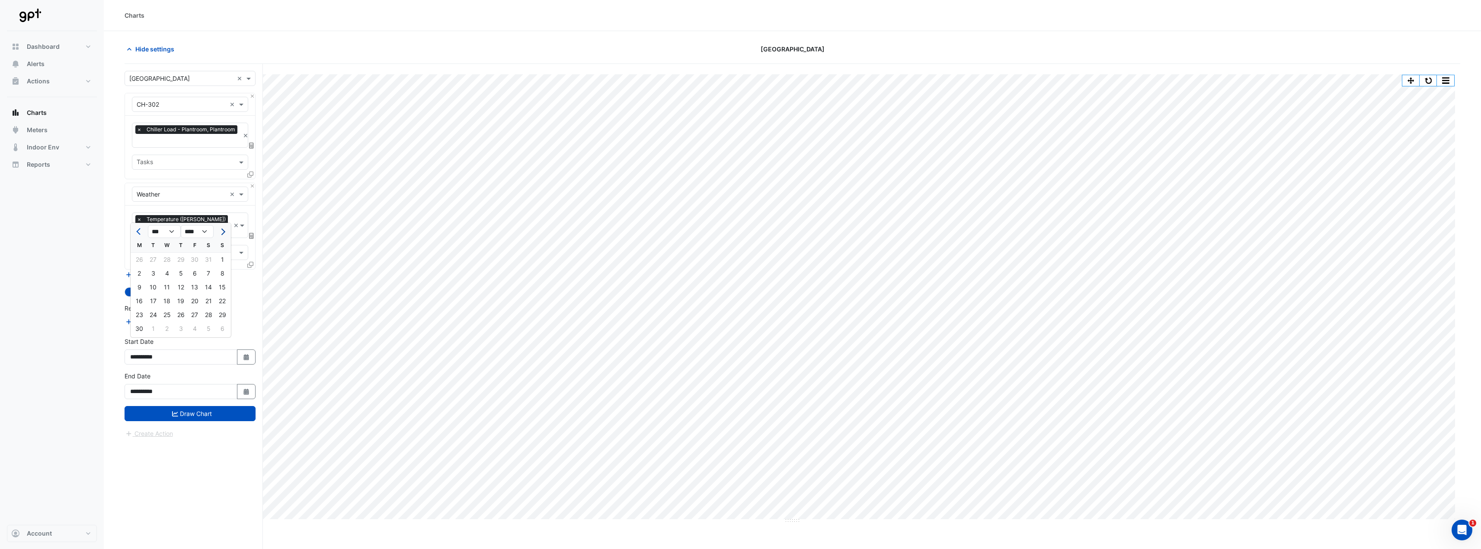
click at [221, 236] on button "Next month" at bounding box center [222, 232] width 10 height 14
click at [222, 236] on button "Next month" at bounding box center [222, 232] width 10 height 14
select select "**"
click at [192, 261] on div "1" at bounding box center [195, 260] width 14 height 14
type input "**********"
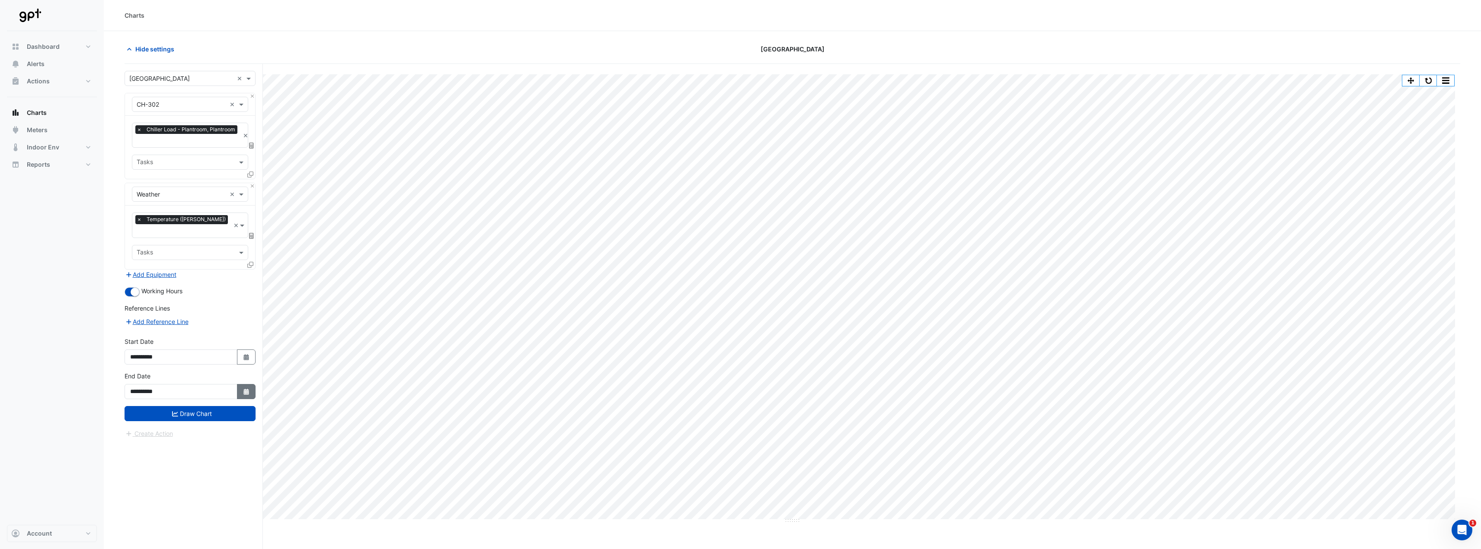
click at [245, 389] on icon "button" at bounding box center [245, 392] width 5 height 6
select select "*"
select select "****"
click at [143, 267] on button "Previous month" at bounding box center [139, 266] width 10 height 14
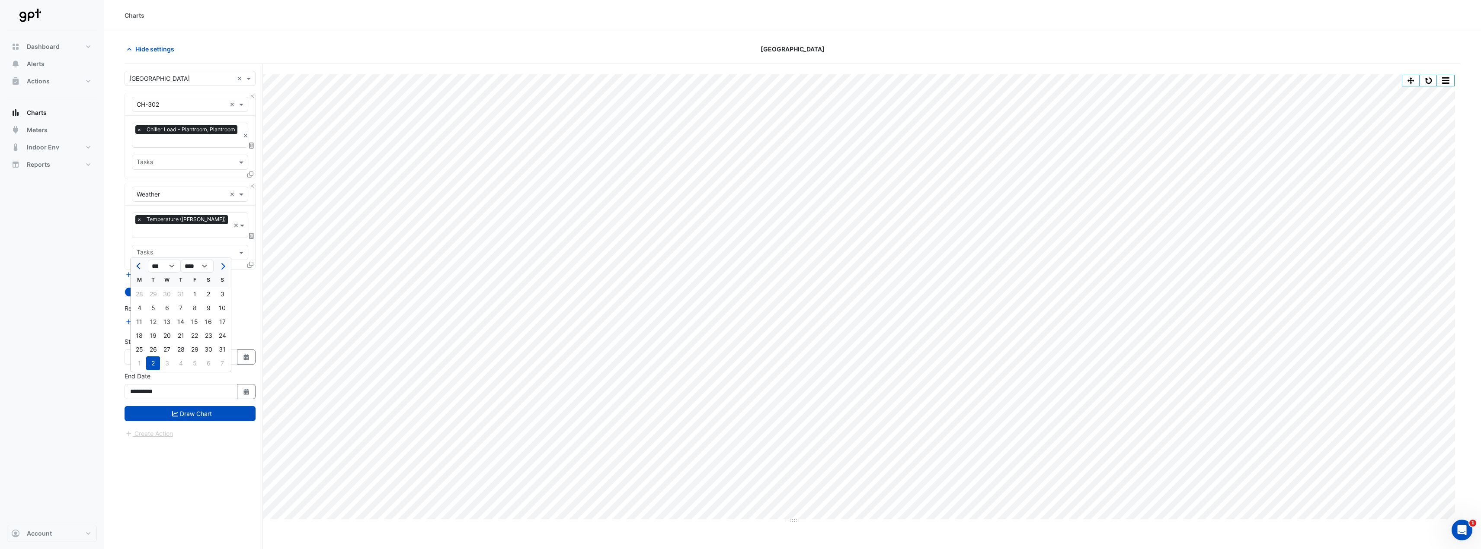
click at [143, 267] on button "Previous month" at bounding box center [139, 266] width 10 height 14
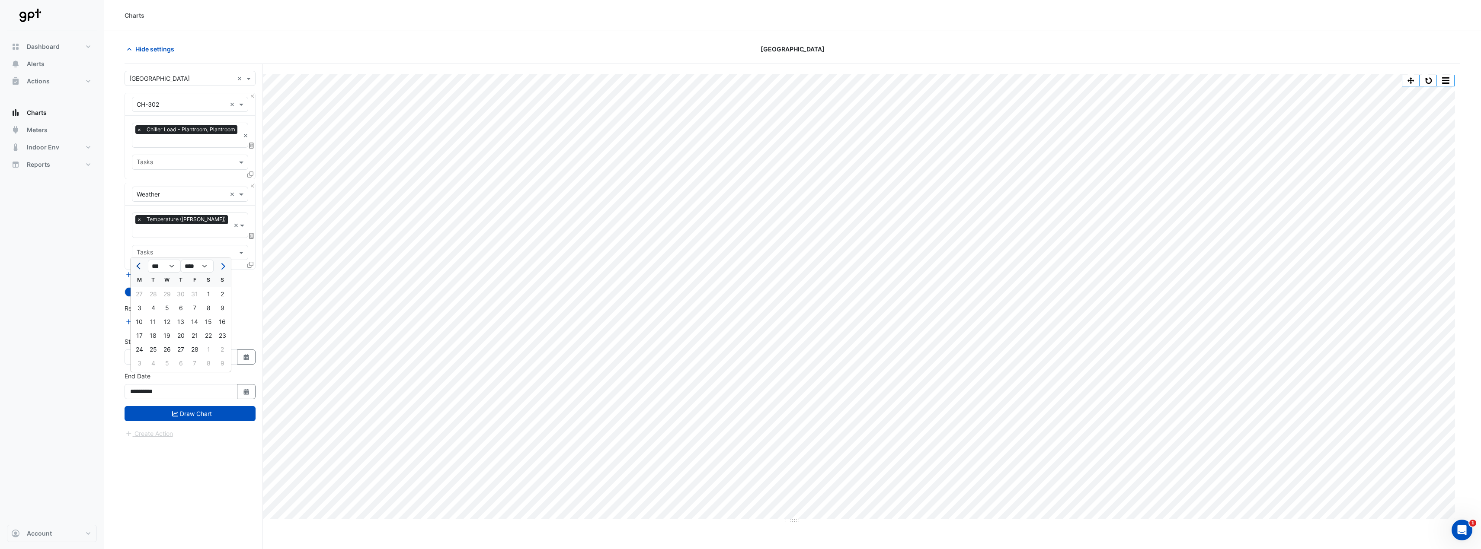
click at [143, 267] on button "Previous month" at bounding box center [139, 266] width 10 height 14
select select "*"
click at [192, 349] on div "31" at bounding box center [195, 350] width 14 height 14
type input "**********"
click at [208, 406] on button "Draw Chart" at bounding box center [190, 413] width 131 height 15
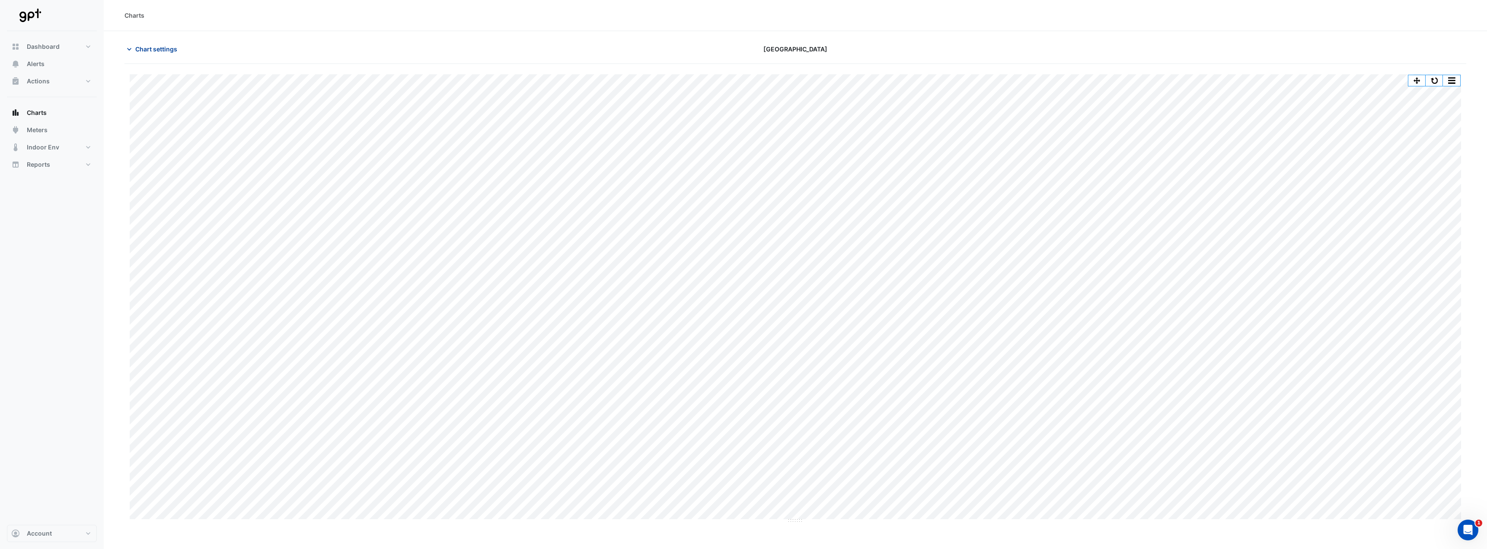
click at [145, 49] on span "Chart settings" at bounding box center [156, 49] width 42 height 9
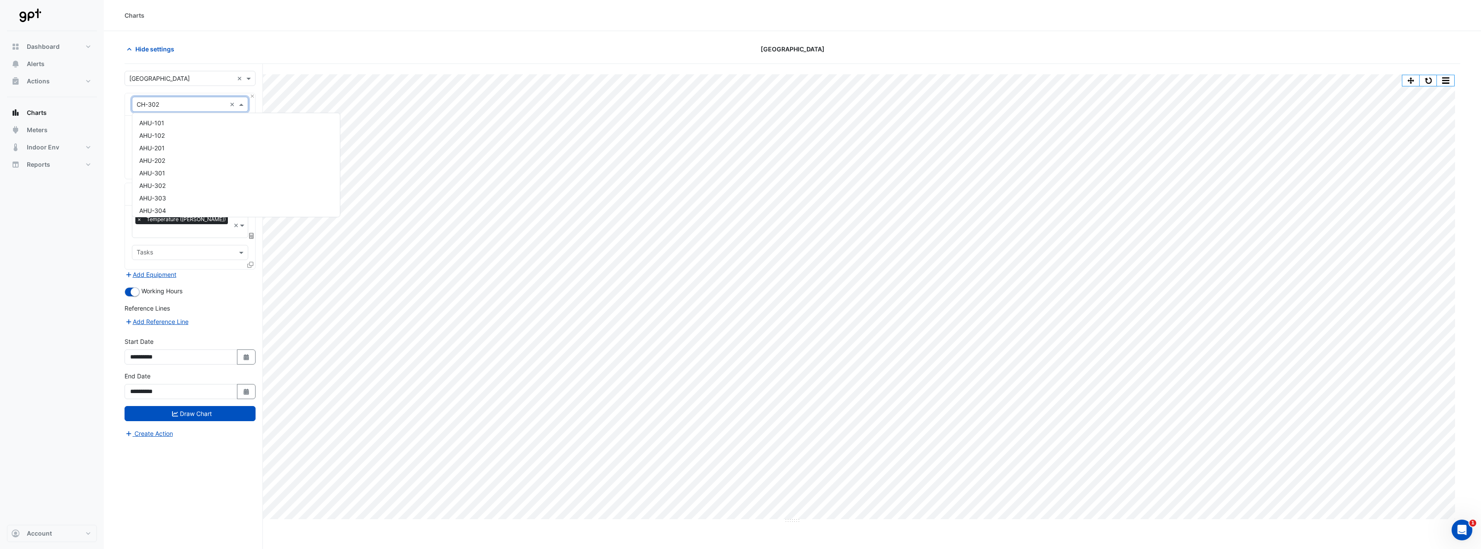
click at [242, 107] on span at bounding box center [242, 104] width 11 height 9
click at [315, 61] on div "Hide settings Parkmore Shopping Centre" at bounding box center [792, 53] width 1335 height 22
click at [253, 78] on span at bounding box center [249, 78] width 11 height 9
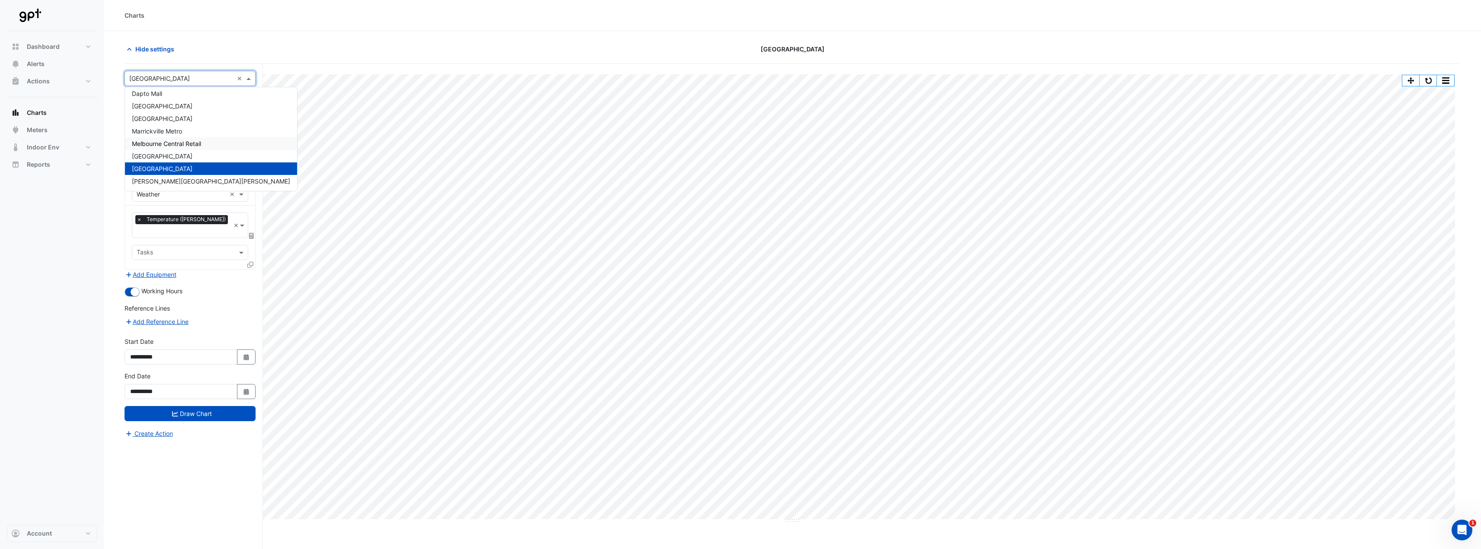
scroll to position [0, 0]
click at [228, 60] on div "Hide settings Parkmore Shopping Centre" at bounding box center [792, 53] width 1335 height 22
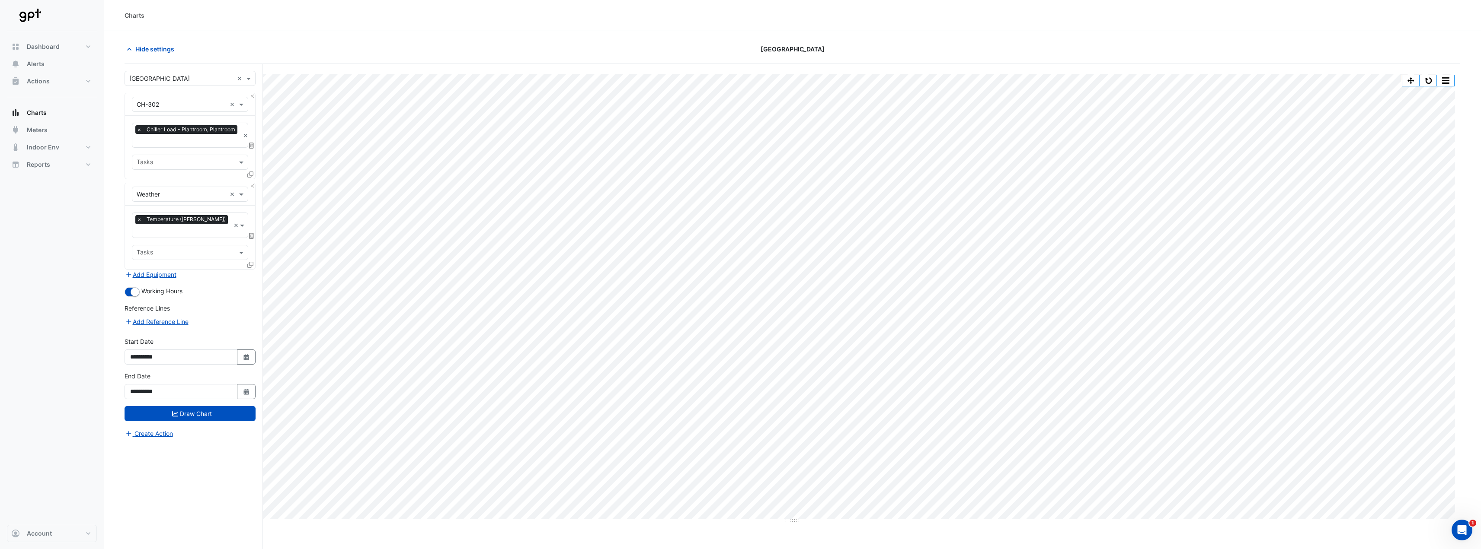
drag, startPoint x: 757, startPoint y: 48, endPoint x: 811, endPoint y: 53, distance: 55.2
click at [811, 53] on span "[GEOGRAPHIC_DATA]" at bounding box center [792, 49] width 64 height 9
click at [782, 47] on span "[GEOGRAPHIC_DATA]" at bounding box center [792, 49] width 64 height 9
click at [249, 83] on span at bounding box center [249, 78] width 11 height 9
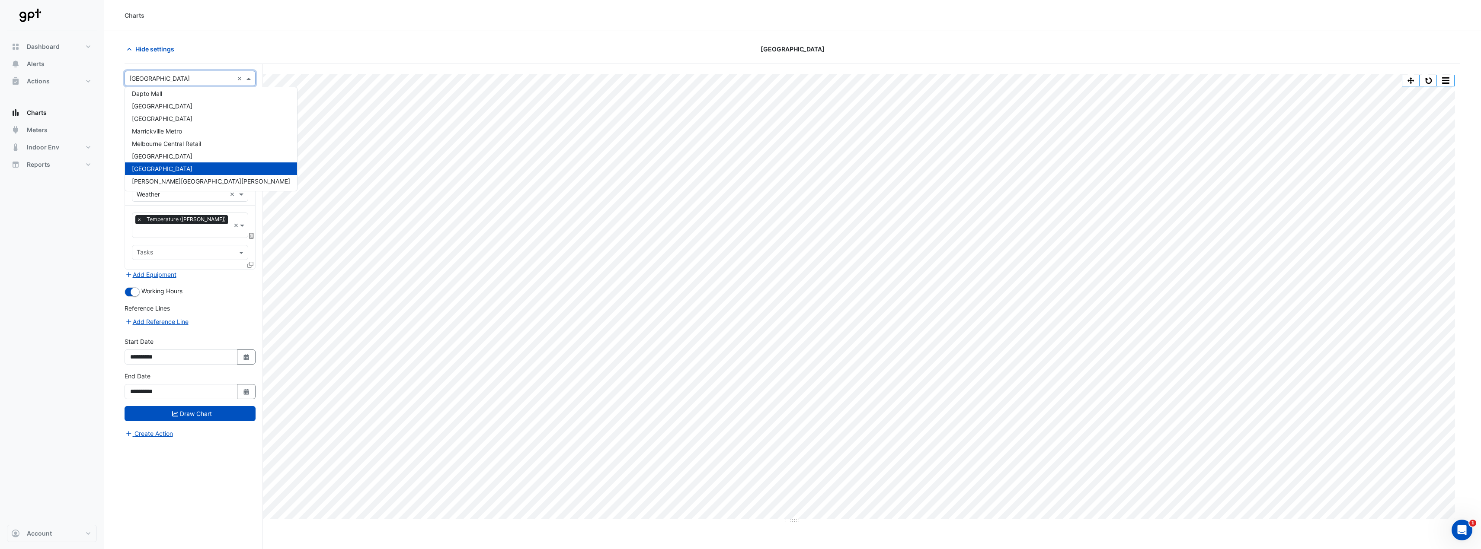
click at [380, 32] on section "Hide settings Parkmore Shopping Centre Split by Equip Split by Unit Split All P…" at bounding box center [792, 306] width 1377 height 551
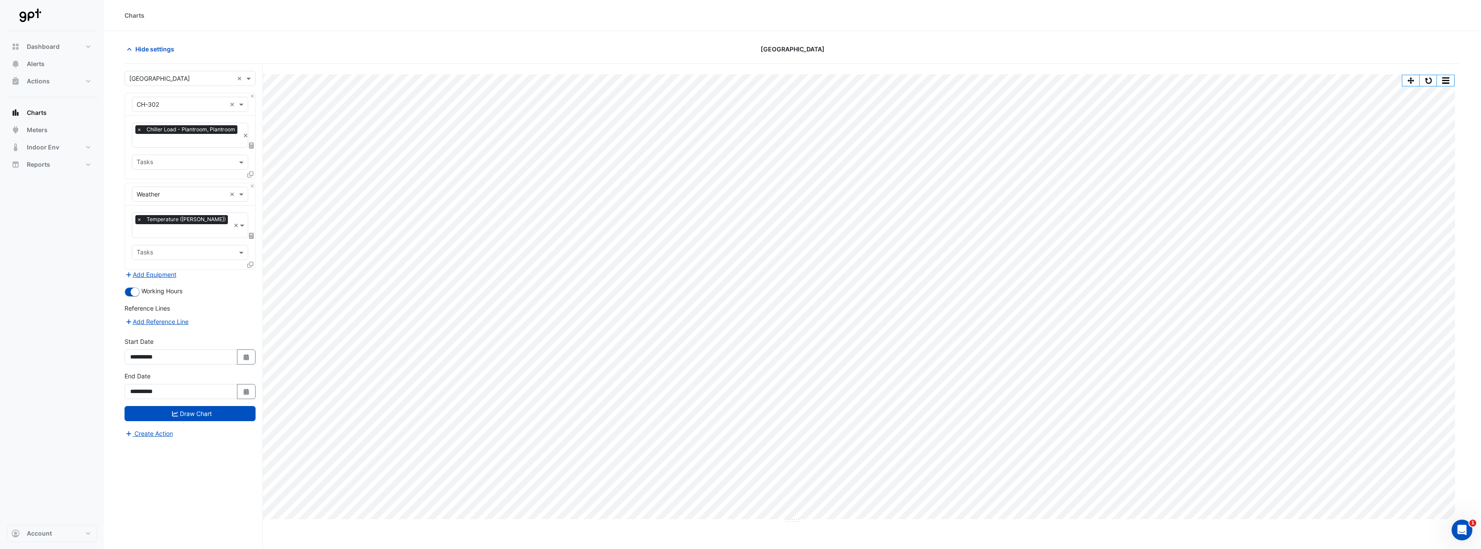
drag, startPoint x: 757, startPoint y: 48, endPoint x: 828, endPoint y: 46, distance: 70.5
click at [824, 46] on span "[GEOGRAPHIC_DATA]" at bounding box center [792, 49] width 64 height 9
click at [824, 47] on span "[GEOGRAPHIC_DATA]" at bounding box center [792, 49] width 64 height 9
drag, startPoint x: 830, startPoint y: 49, endPoint x: 756, endPoint y: 54, distance: 73.7
click at [756, 54] on div "[GEOGRAPHIC_DATA]" at bounding box center [792, 49] width 449 height 15
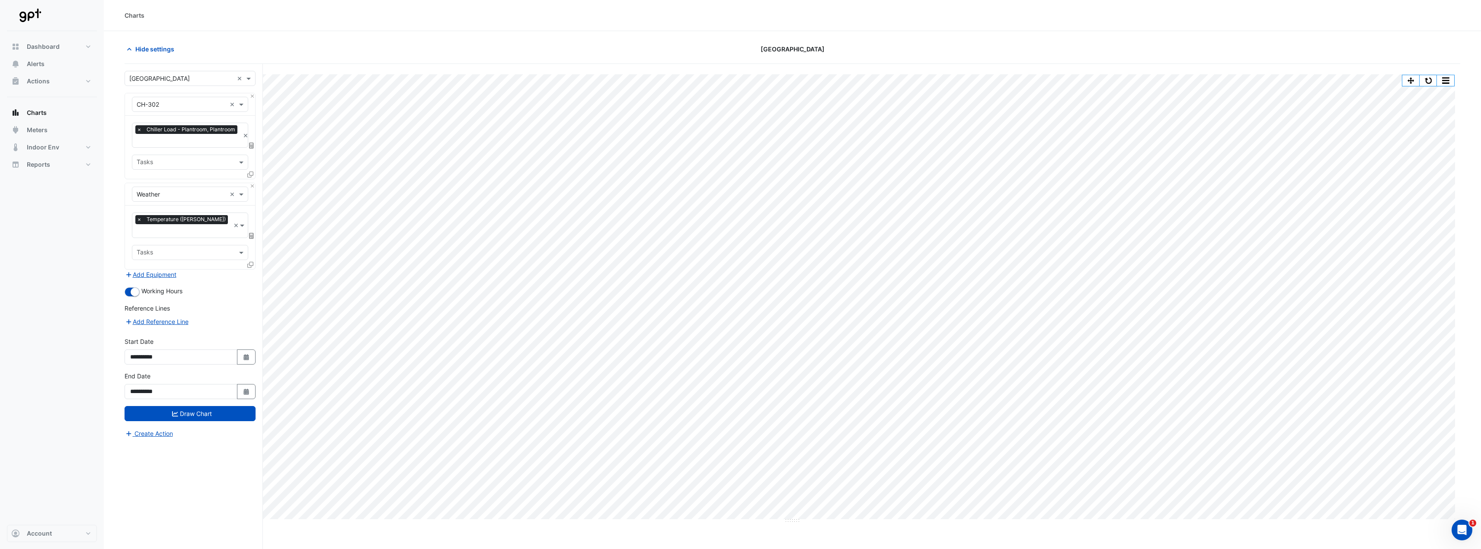
click at [760, 51] on span "[GEOGRAPHIC_DATA]" at bounding box center [792, 49] width 64 height 9
drag, startPoint x: 758, startPoint y: 51, endPoint x: 808, endPoint y: 50, distance: 50.2
click at [808, 51] on span "[GEOGRAPHIC_DATA]" at bounding box center [792, 49] width 64 height 9
drag, startPoint x: 808, startPoint y: 50, endPoint x: 813, endPoint y: 50, distance: 4.8
click at [809, 50] on span "[GEOGRAPHIC_DATA]" at bounding box center [792, 49] width 64 height 9
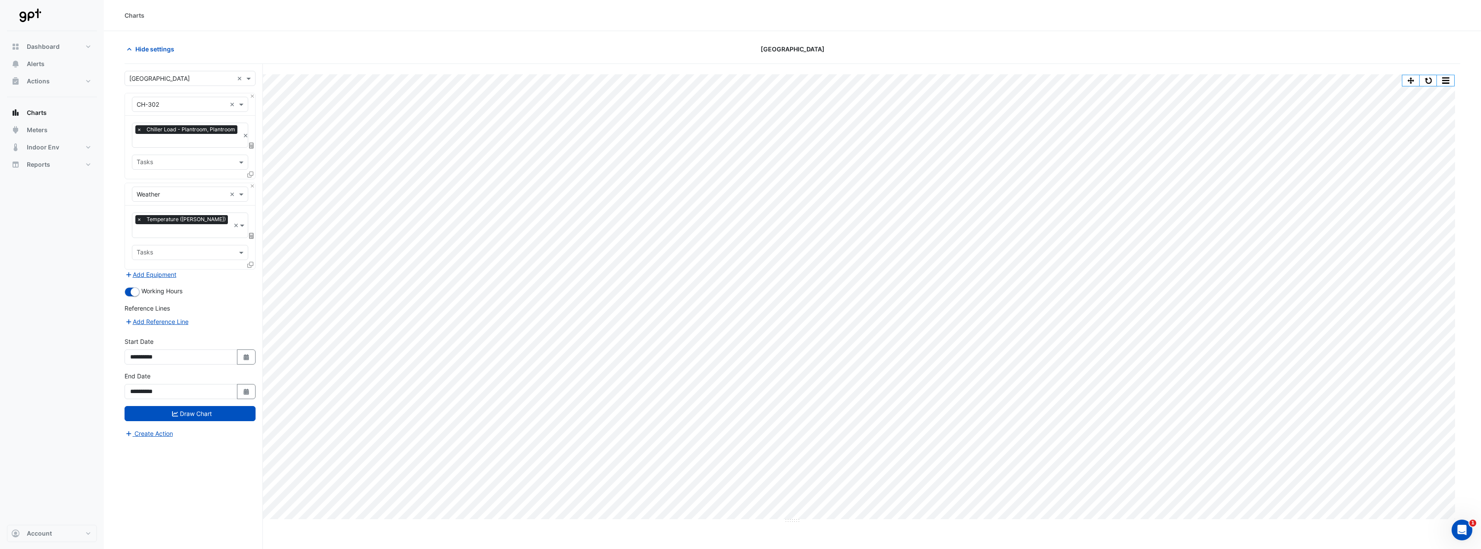
click at [824, 46] on span "[GEOGRAPHIC_DATA]" at bounding box center [792, 49] width 64 height 9
drag, startPoint x: 830, startPoint y: 49, endPoint x: 770, endPoint y: 48, distance: 59.7
click at [773, 48] on span "[GEOGRAPHIC_DATA]" at bounding box center [792, 49] width 64 height 9
click at [770, 48] on span "[GEOGRAPHIC_DATA]" at bounding box center [792, 49] width 64 height 9
drag, startPoint x: 761, startPoint y: 48, endPoint x: 789, endPoint y: 49, distance: 28.1
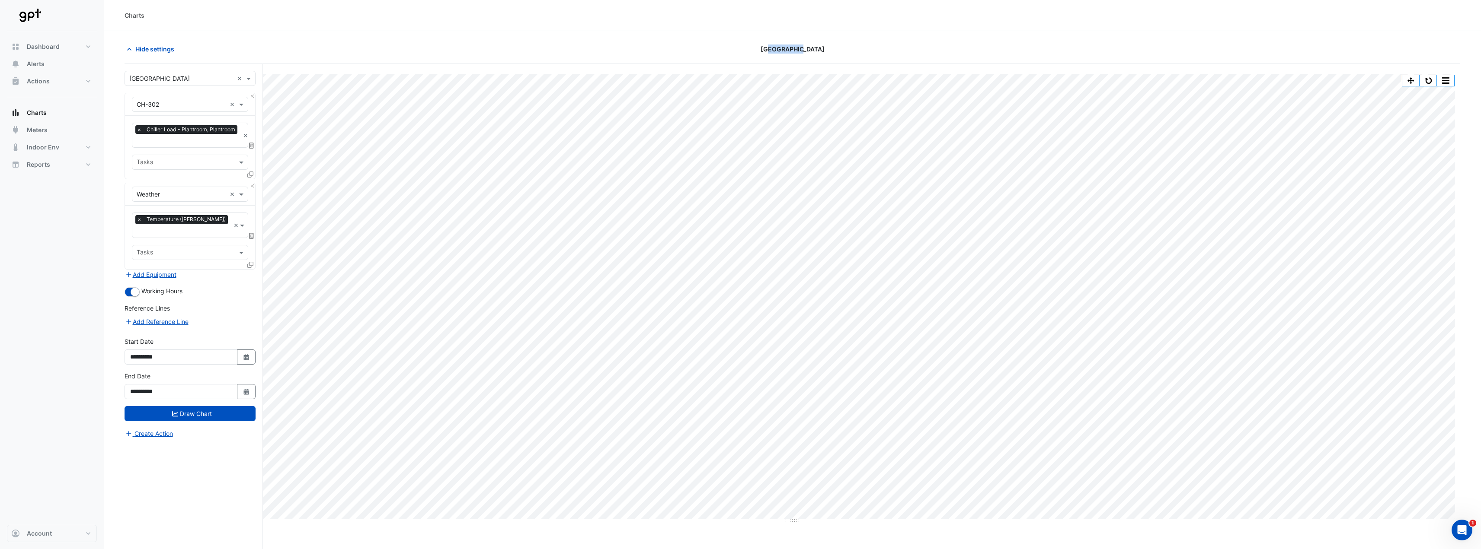
click at [789, 49] on span "[GEOGRAPHIC_DATA]" at bounding box center [792, 49] width 64 height 9
click at [250, 81] on span at bounding box center [249, 78] width 11 height 9
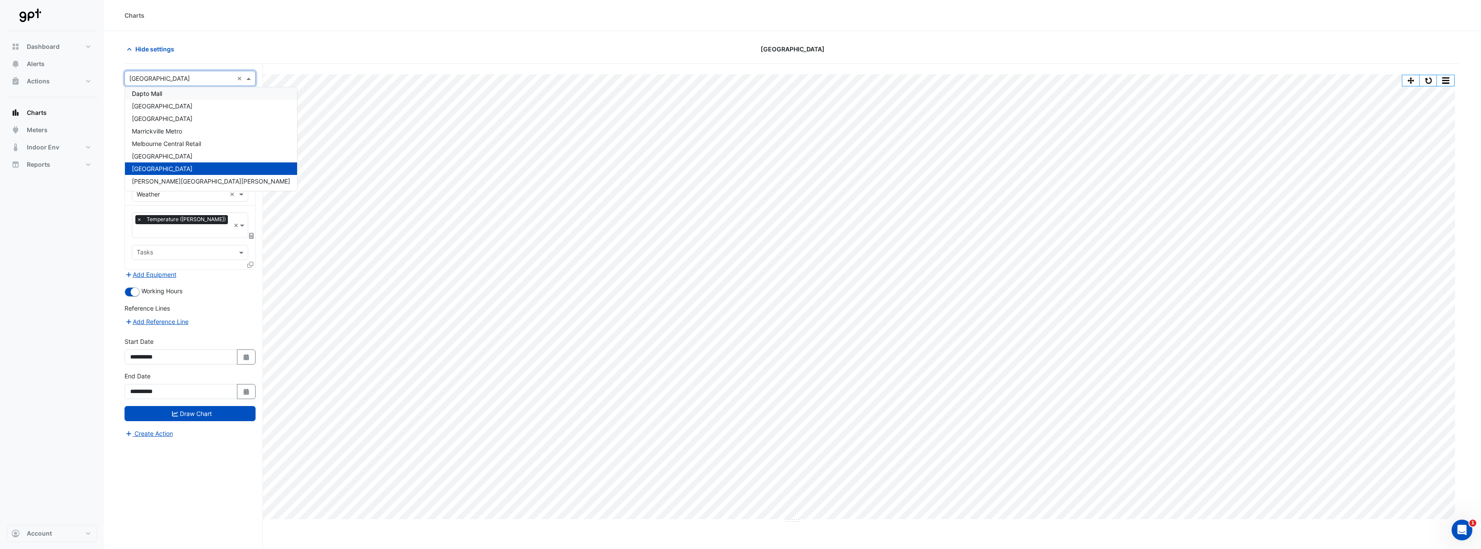
click at [287, 53] on div "Hide settings" at bounding box center [343, 49] width 449 height 15
click at [248, 83] on div "Select a Site × Parkmore Shopping Centre ×" at bounding box center [190, 78] width 131 height 15
click at [295, 66] on div "Split by Equip Split by Unit Split All Print Save as JPEG Save as PNG Pivot Dat…" at bounding box center [792, 323] width 1335 height 518
click at [251, 79] on span at bounding box center [249, 78] width 11 height 9
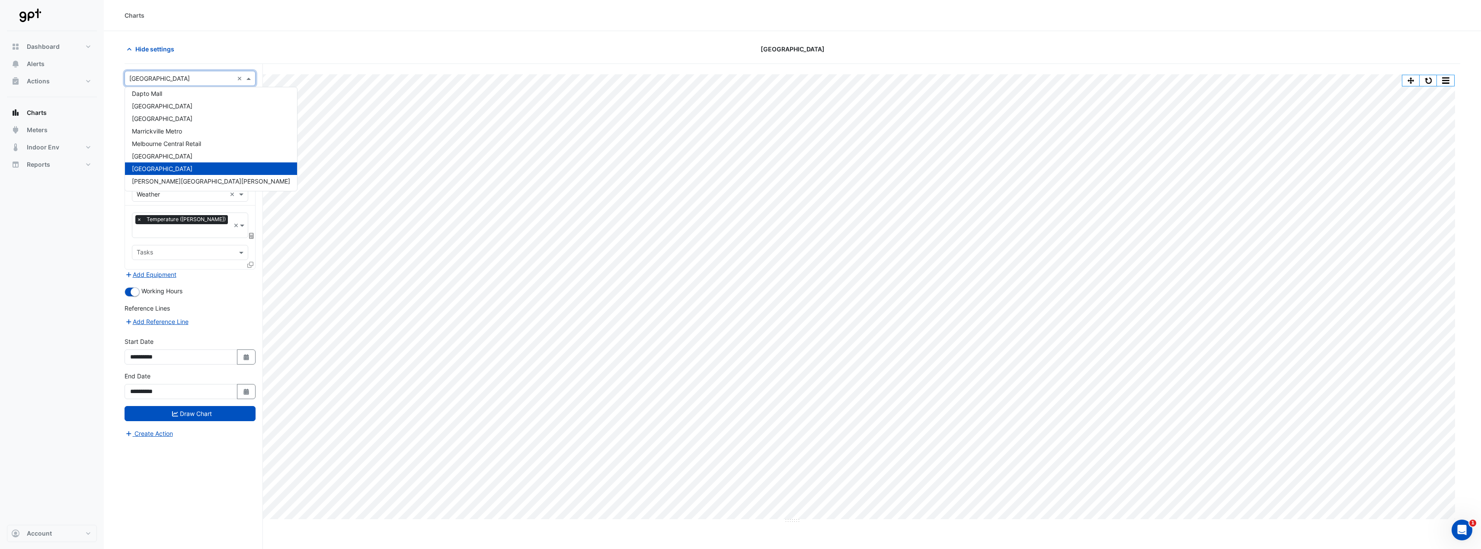
click at [277, 65] on div "Split by Equip Split by Unit Split All Print Save as JPEG Save as PNG Pivot Dat…" at bounding box center [792, 323] width 1335 height 518
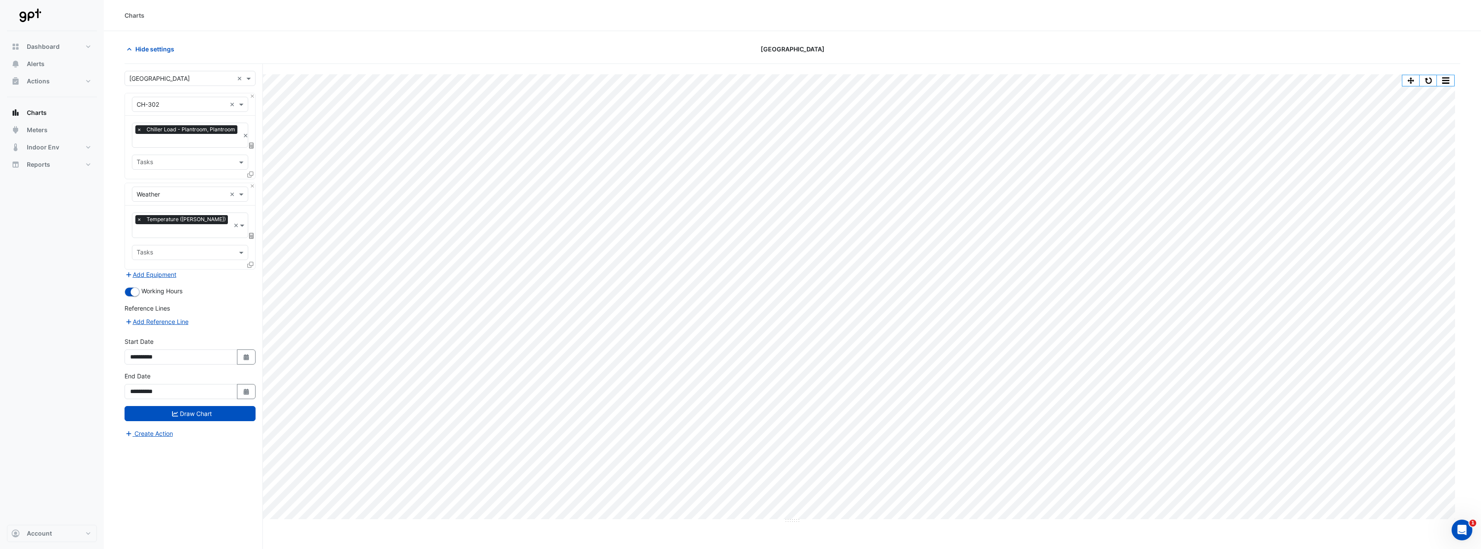
click at [525, 58] on div "Hide settings Parkmore Shopping Centre" at bounding box center [792, 53] width 1335 height 22
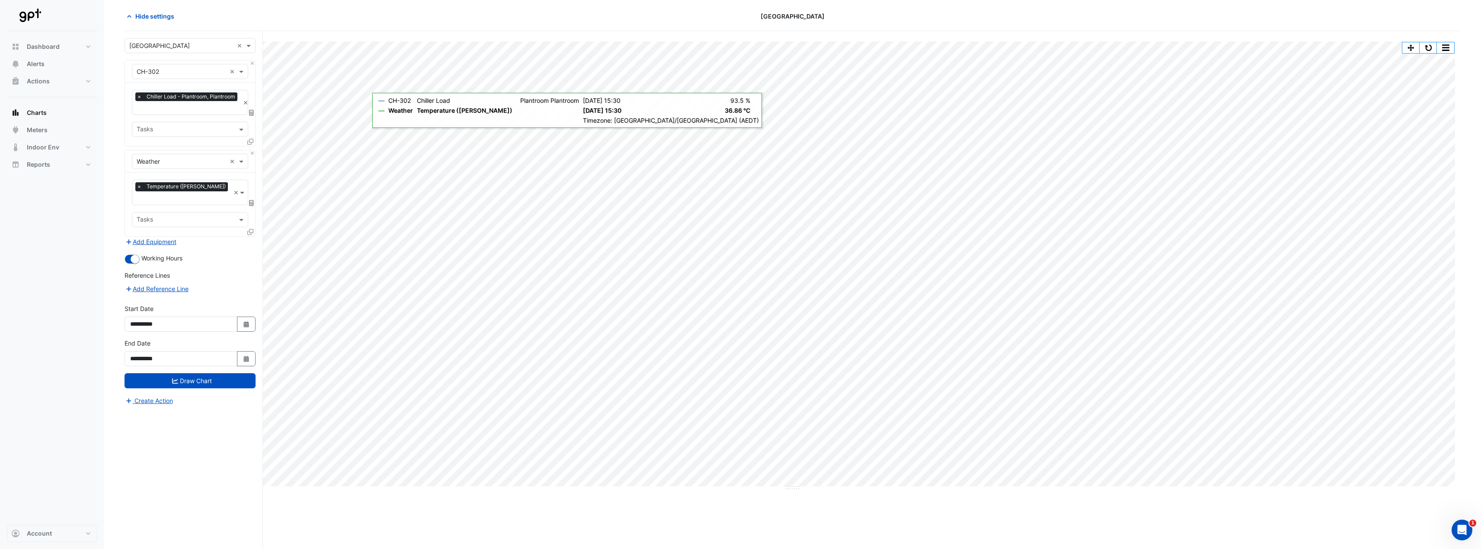
scroll to position [0, 0]
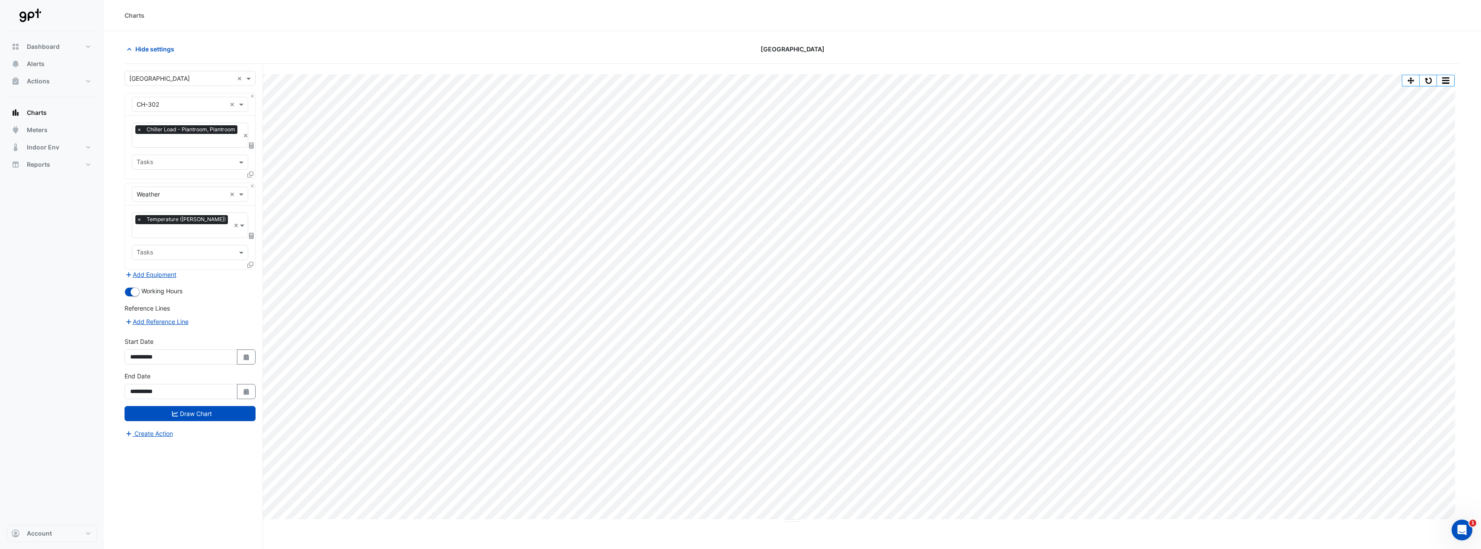
click at [1099, 30] on div "Charts" at bounding box center [792, 15] width 1377 height 31
click at [999, 45] on div "[GEOGRAPHIC_DATA]" at bounding box center [792, 49] width 449 height 15
click at [240, 108] on span at bounding box center [242, 104] width 11 height 9
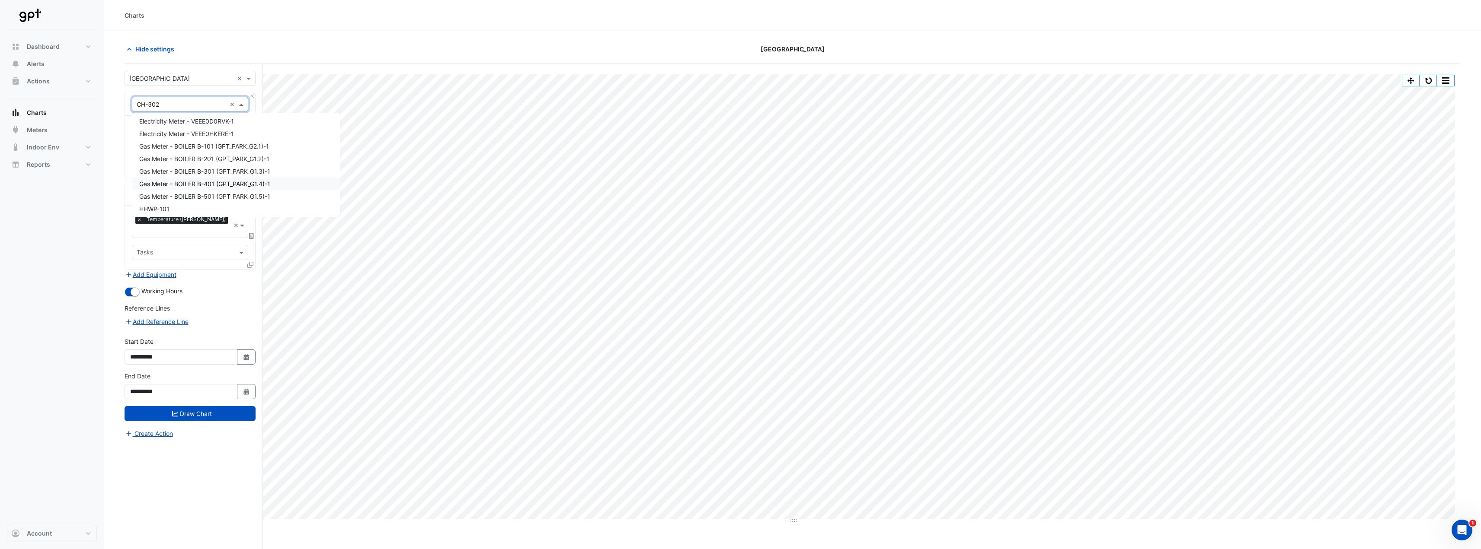
drag, startPoint x: 732, startPoint y: 60, endPoint x: 741, endPoint y: 53, distance: 11.3
click at [732, 61] on div "Hide settings Parkmore Shopping Centre" at bounding box center [792, 53] width 1335 height 22
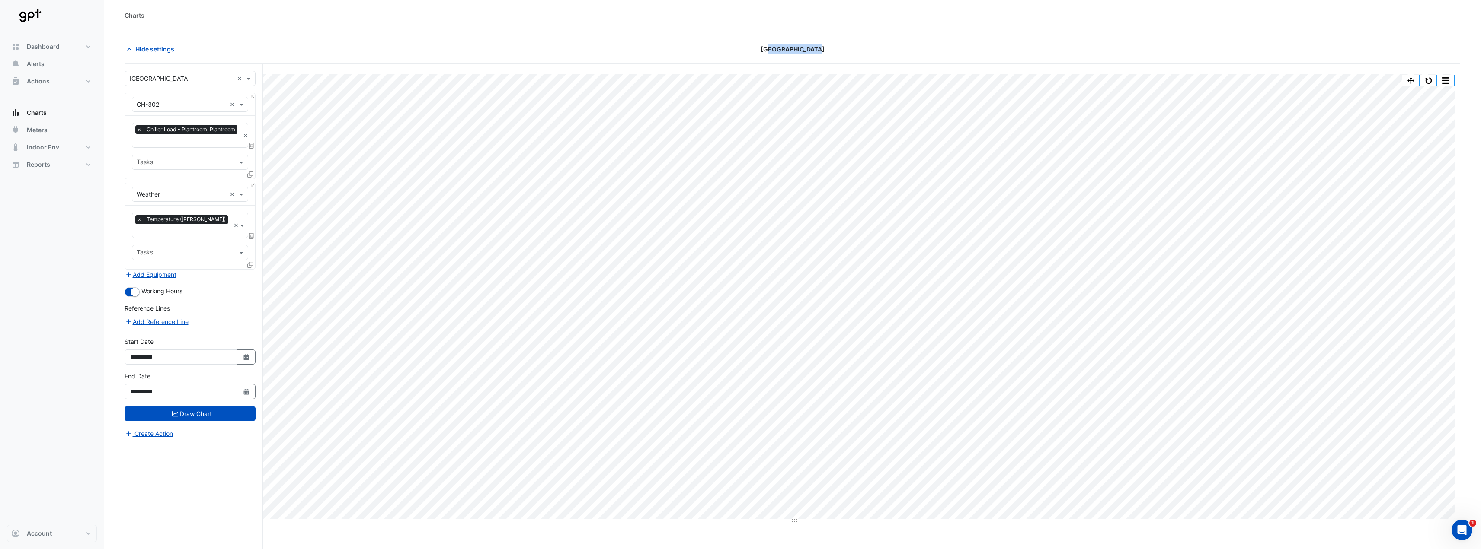
drag, startPoint x: 760, startPoint y: 49, endPoint x: 811, endPoint y: 52, distance: 51.5
click at [810, 53] on span "[GEOGRAPHIC_DATA]" at bounding box center [792, 49] width 64 height 9
click at [814, 58] on div "Hide settings Parkmore Shopping Centre" at bounding box center [792, 53] width 1335 height 22
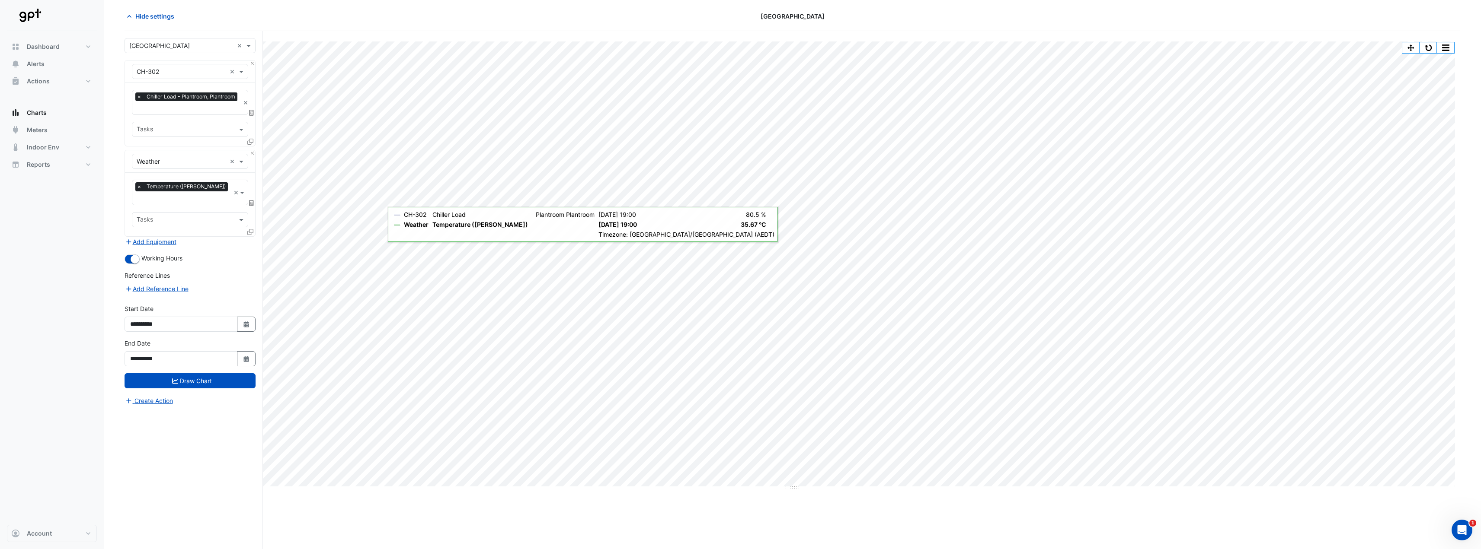
scroll to position [0, 0]
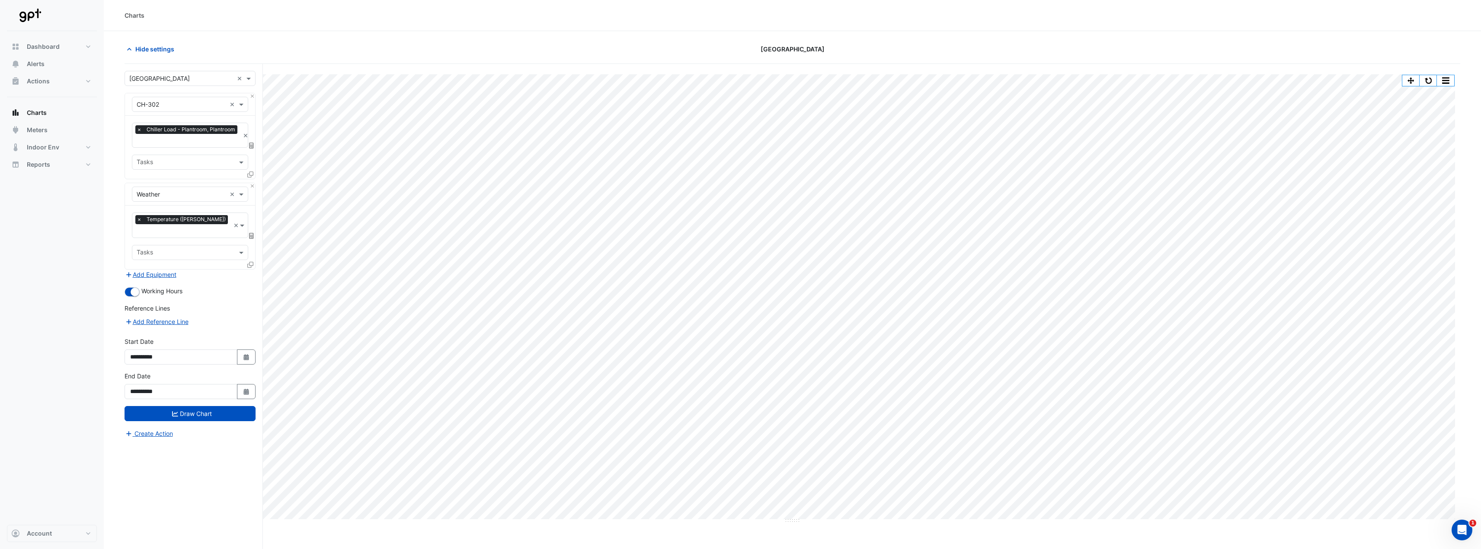
drag, startPoint x: 768, startPoint y: 49, endPoint x: 831, endPoint y: 56, distance: 63.5
click at [835, 56] on div "[GEOGRAPHIC_DATA]" at bounding box center [792, 49] width 449 height 15
click at [802, 50] on span "[GEOGRAPHIC_DATA]" at bounding box center [792, 49] width 64 height 9
drag, startPoint x: 758, startPoint y: 48, endPoint x: 787, endPoint y: 52, distance: 29.4
click at [795, 52] on span "[GEOGRAPHIC_DATA]" at bounding box center [792, 49] width 64 height 9
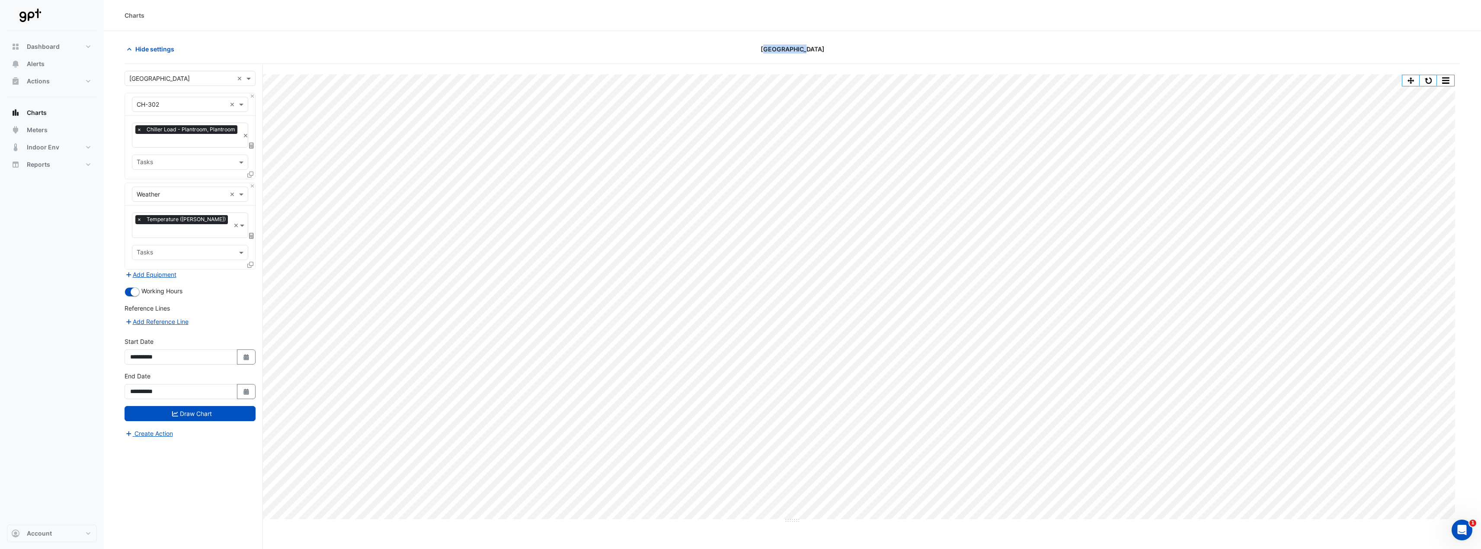
click at [787, 52] on span "[GEOGRAPHIC_DATA]" at bounding box center [792, 49] width 64 height 9
drag, startPoint x: 766, startPoint y: 49, endPoint x: 809, endPoint y: 51, distance: 43.3
click at [809, 51] on span "[GEOGRAPHIC_DATA]" at bounding box center [792, 49] width 64 height 9
click at [809, 52] on span "[GEOGRAPHIC_DATA]" at bounding box center [792, 49] width 64 height 9
click at [760, 49] on span "[GEOGRAPHIC_DATA]" at bounding box center [792, 49] width 64 height 9
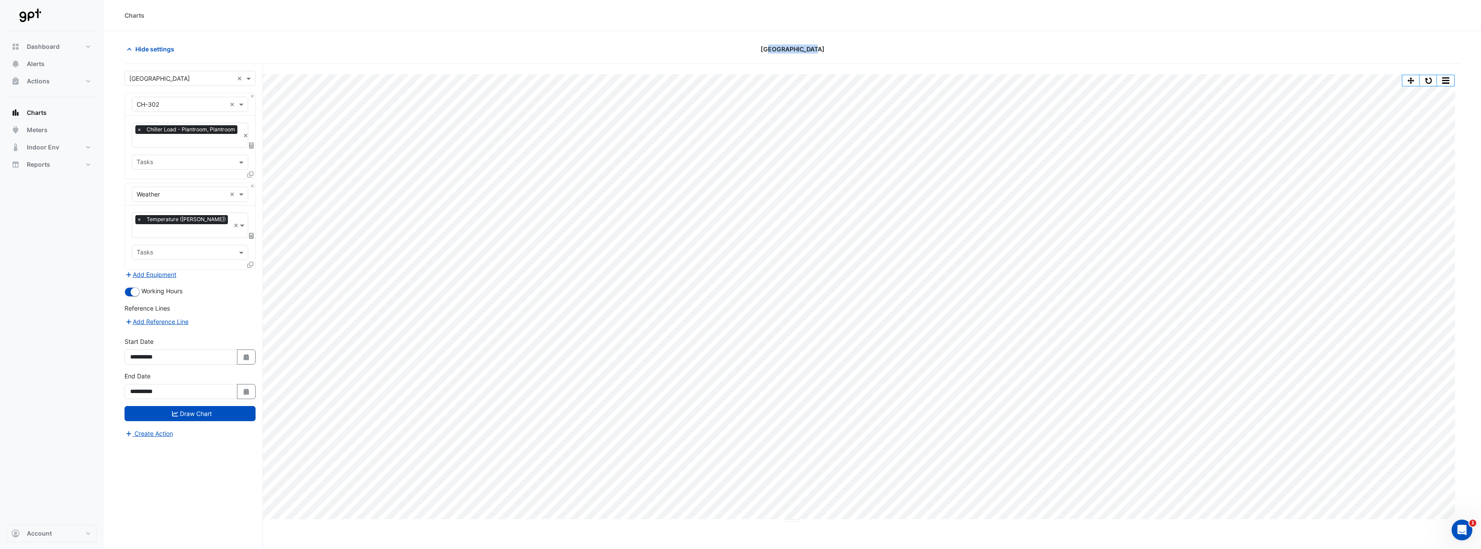
click at [803, 50] on span "[GEOGRAPHIC_DATA]" at bounding box center [792, 49] width 64 height 9
click at [787, 50] on span "[GEOGRAPHIC_DATA]" at bounding box center [792, 49] width 64 height 9
drag, startPoint x: 758, startPoint y: 47, endPoint x: 853, endPoint y: 52, distance: 95.2
click at [856, 52] on div "[GEOGRAPHIC_DATA]" at bounding box center [792, 49] width 449 height 15
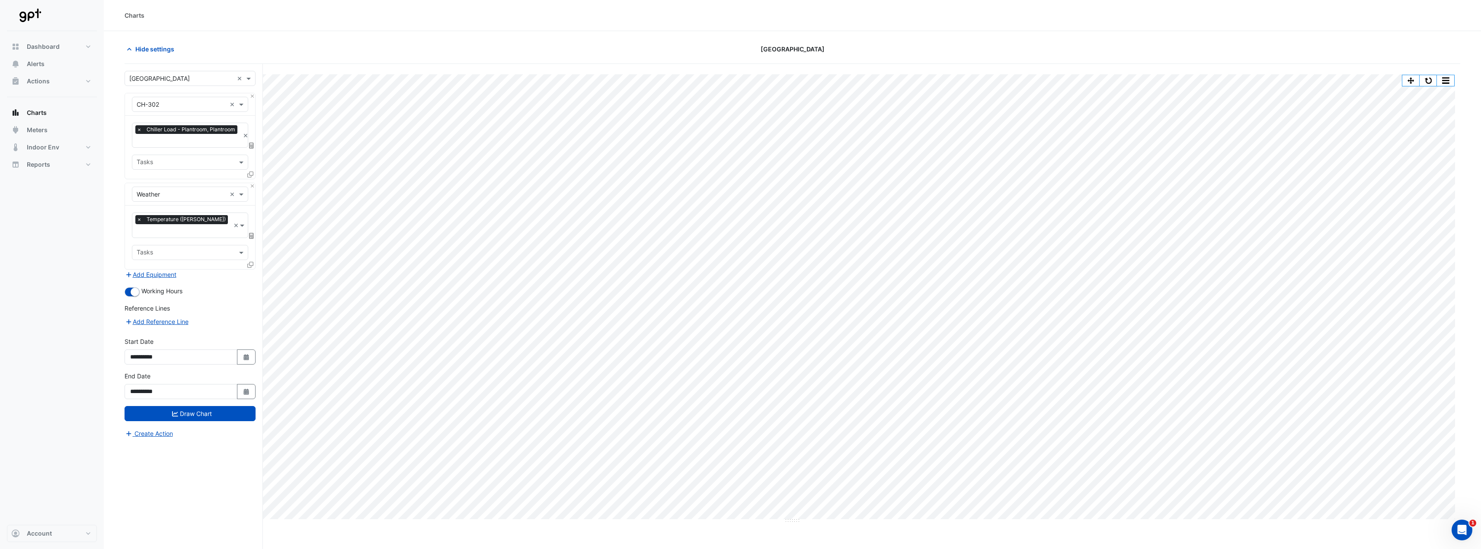
click at [767, 48] on span "[GEOGRAPHIC_DATA]" at bounding box center [792, 49] width 64 height 9
drag, startPoint x: 756, startPoint y: 50, endPoint x: 827, endPoint y: 49, distance: 71.3
click at [824, 49] on span "[GEOGRAPHIC_DATA]" at bounding box center [792, 49] width 64 height 9
click at [801, 60] on div "Hide settings Parkmore Shopping Centre" at bounding box center [792, 53] width 1335 height 22
click at [576, 59] on div "Hide settings Parkmore Shopping Centre" at bounding box center [792, 53] width 1335 height 22
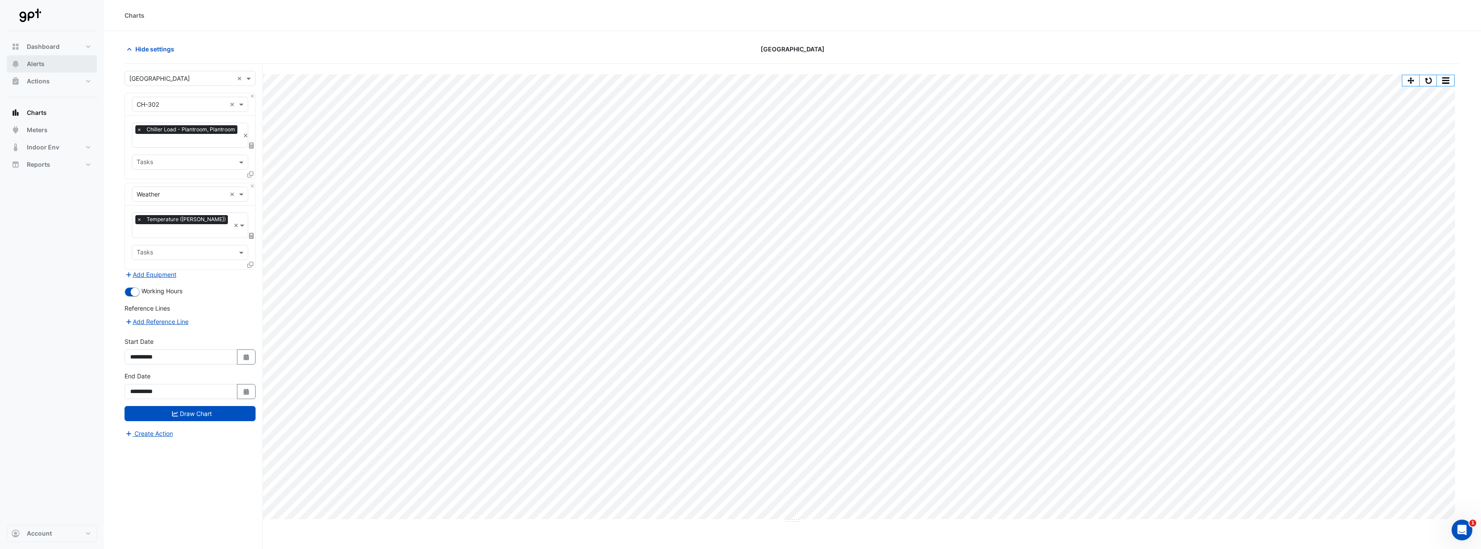
click at [58, 67] on button "Alerts" at bounding box center [52, 63] width 90 height 17
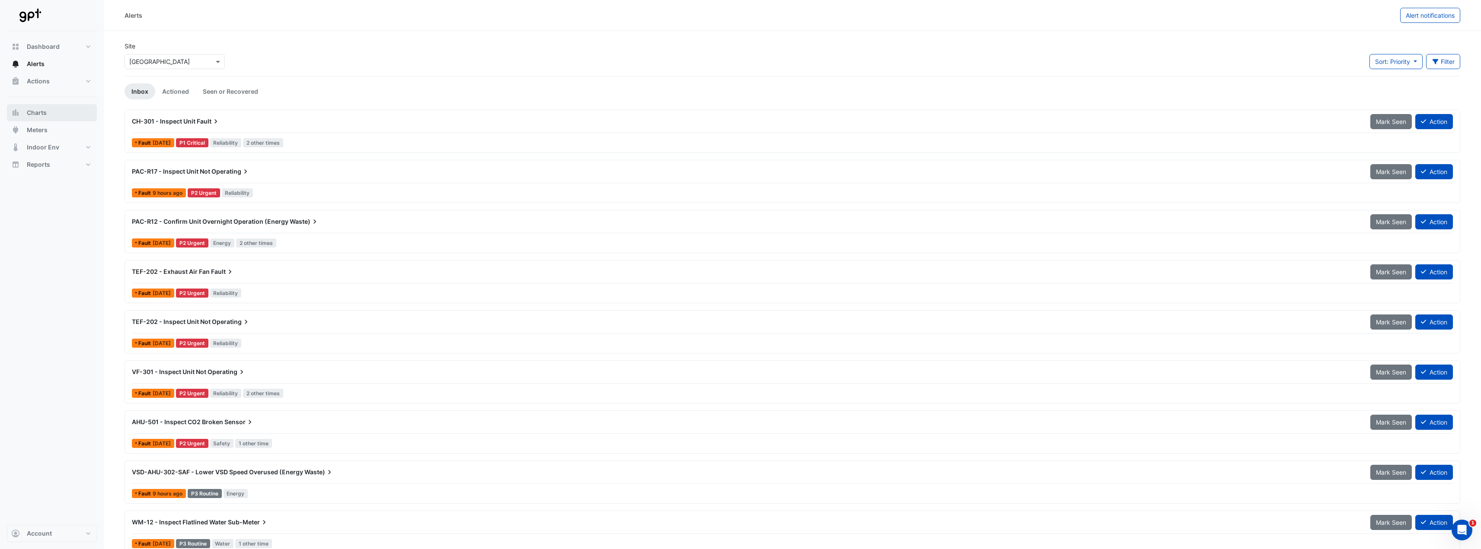
click at [63, 114] on button "Charts" at bounding box center [52, 112] width 90 height 17
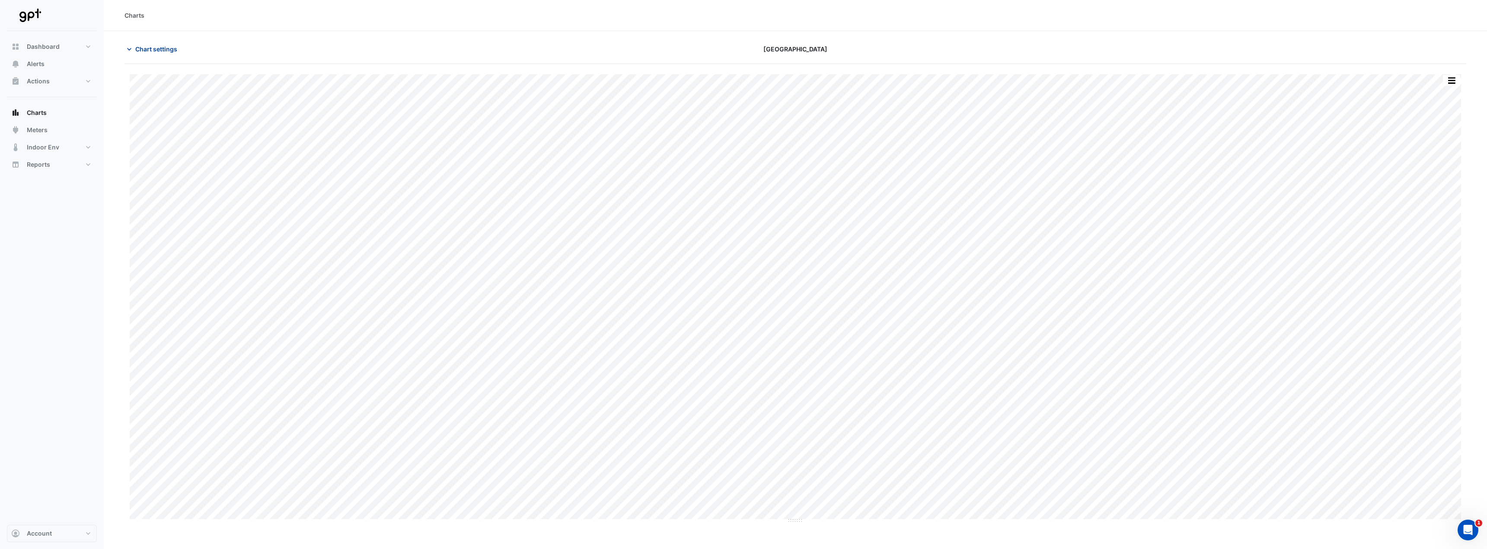
click at [159, 48] on span "Chart settings" at bounding box center [156, 49] width 42 height 9
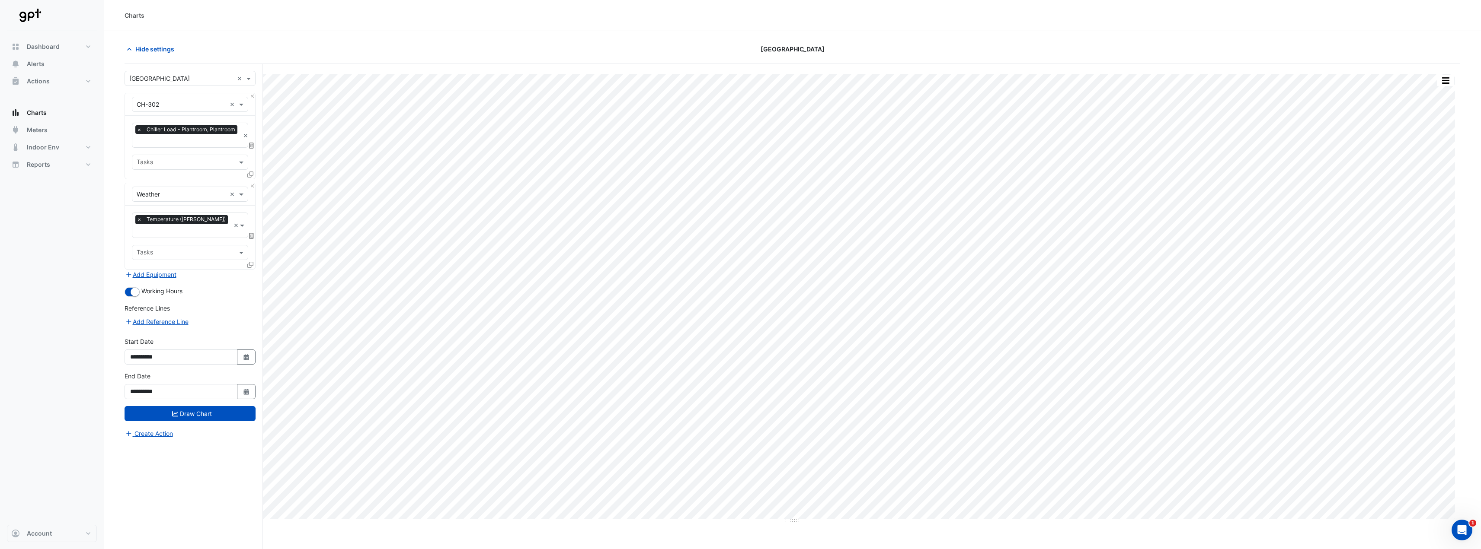
click at [607, 72] on div "Split by Equip Split by Unit Split All Print Save as JPEG Save as PNG Pivot Dat…" at bounding box center [792, 323] width 1335 height 518
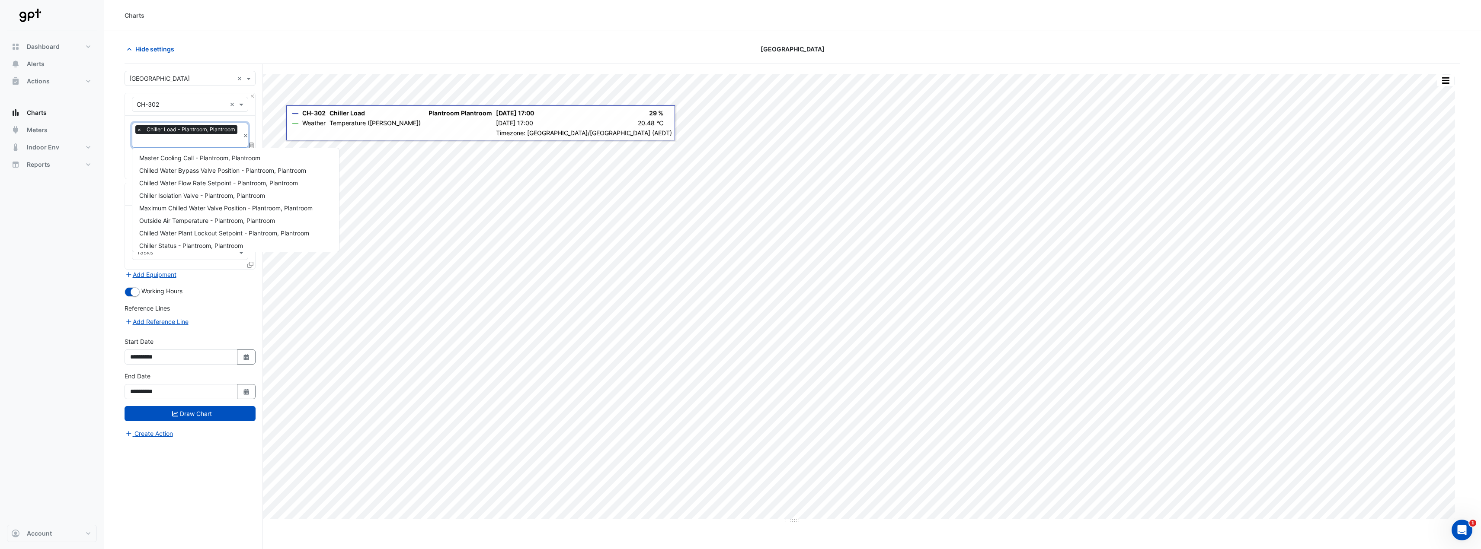
click at [170, 140] on input "text" at bounding box center [188, 141] width 103 height 9
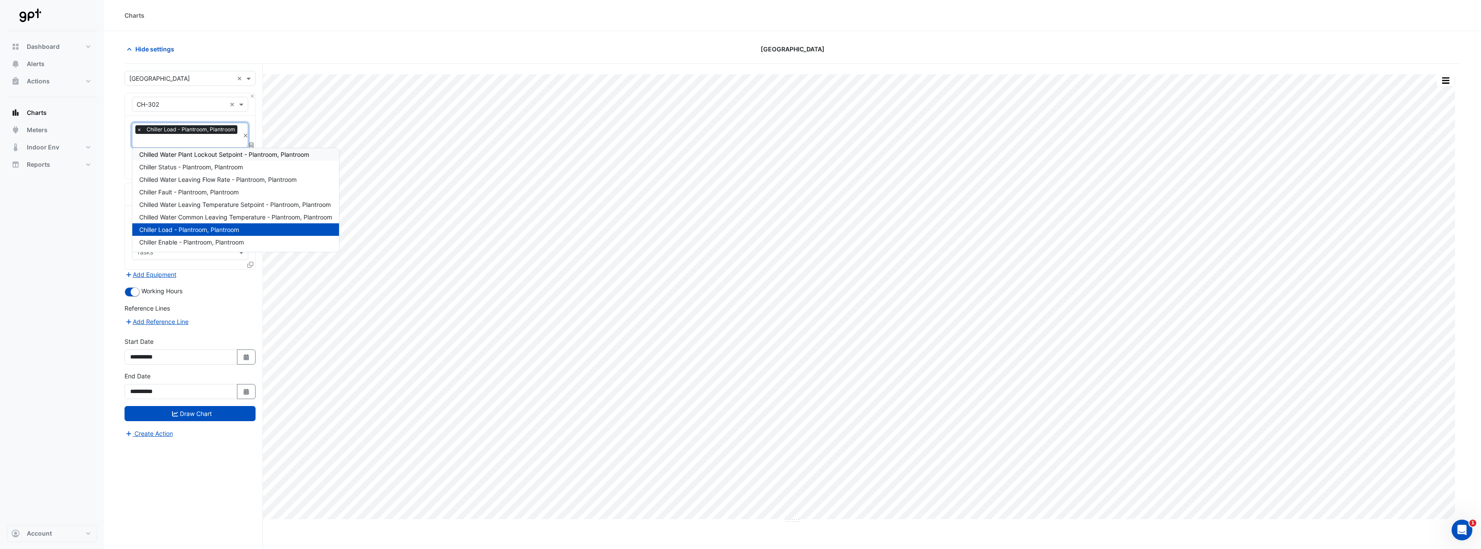
click at [340, 69] on div "Split by Equip Split by Unit Split All Print Save as JPEG Save as PNG Pivot Dat…" at bounding box center [792, 323] width 1335 height 518
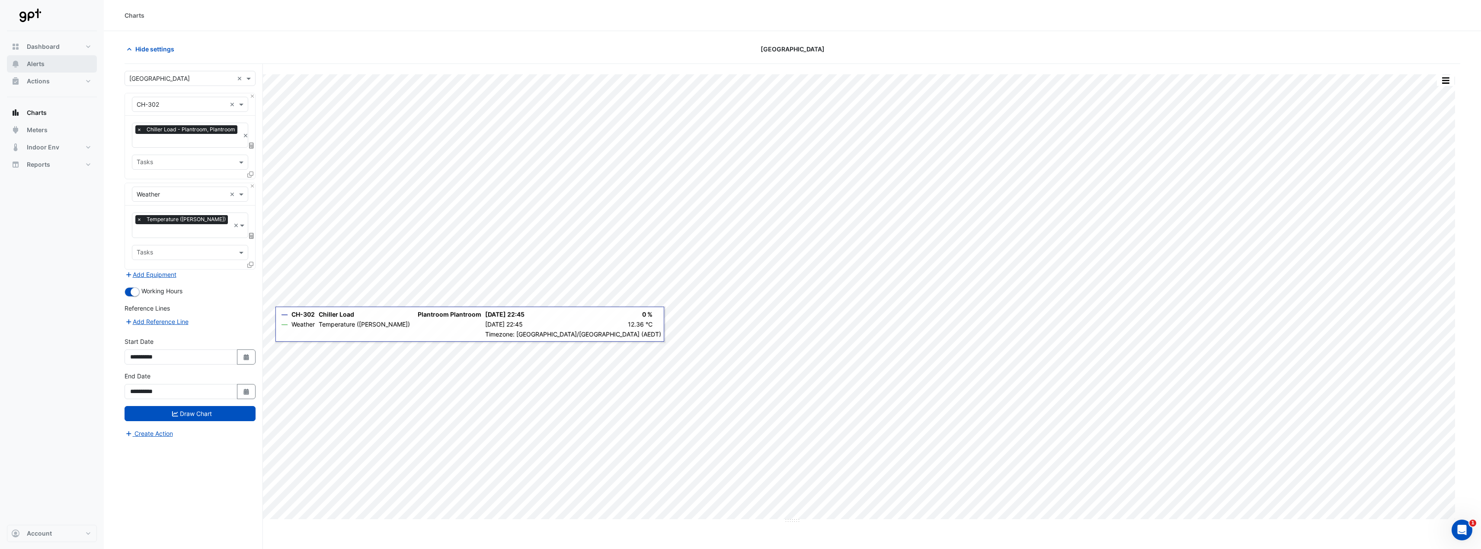
click at [83, 59] on button "Alerts" at bounding box center [52, 63] width 90 height 17
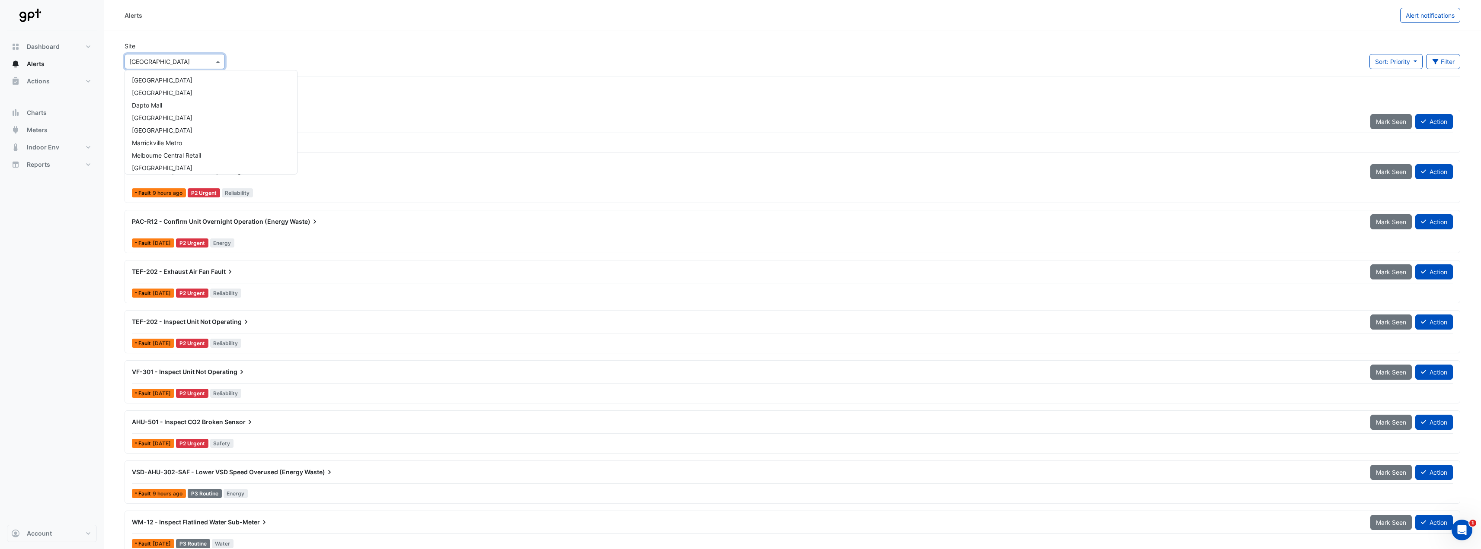
click at [218, 64] on span at bounding box center [219, 61] width 11 height 9
click at [220, 82] on div "[GEOGRAPHIC_DATA]" at bounding box center [211, 80] width 172 height 13
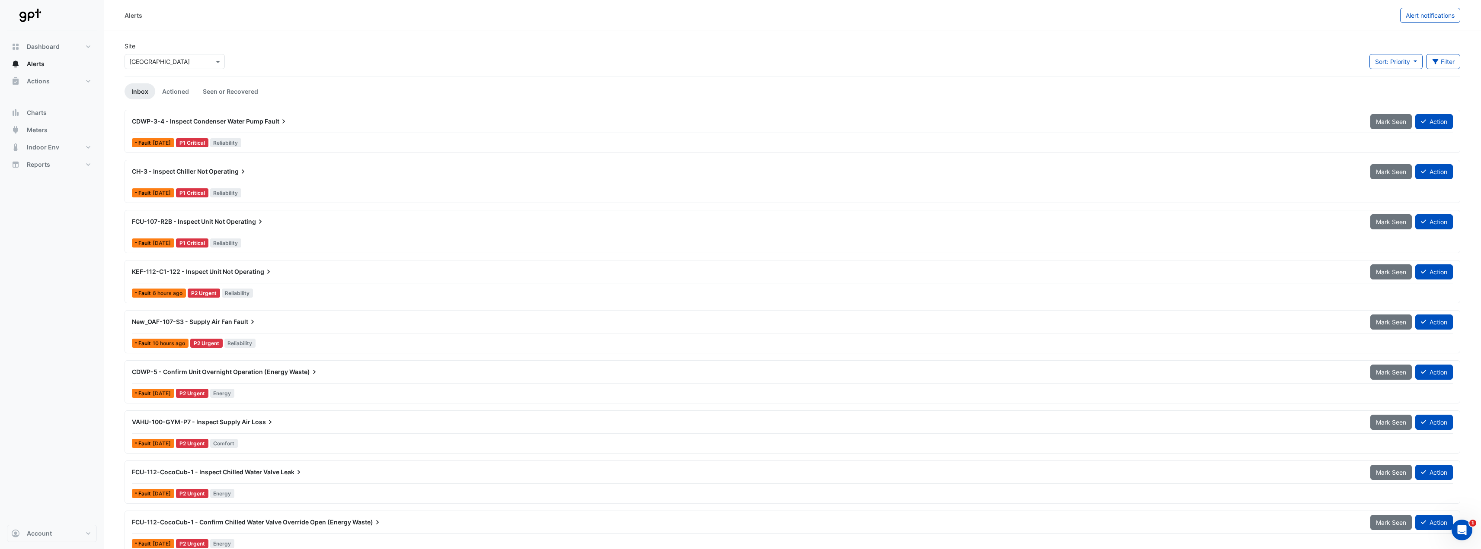
click at [266, 67] on div "Site Select a Site × Charlestown Square Sort: Priority Priority Updated Filter …" at bounding box center [792, 59] width 1346 height 35
click at [69, 51] on button "Dashboard" at bounding box center [52, 46] width 90 height 17
select select "**"
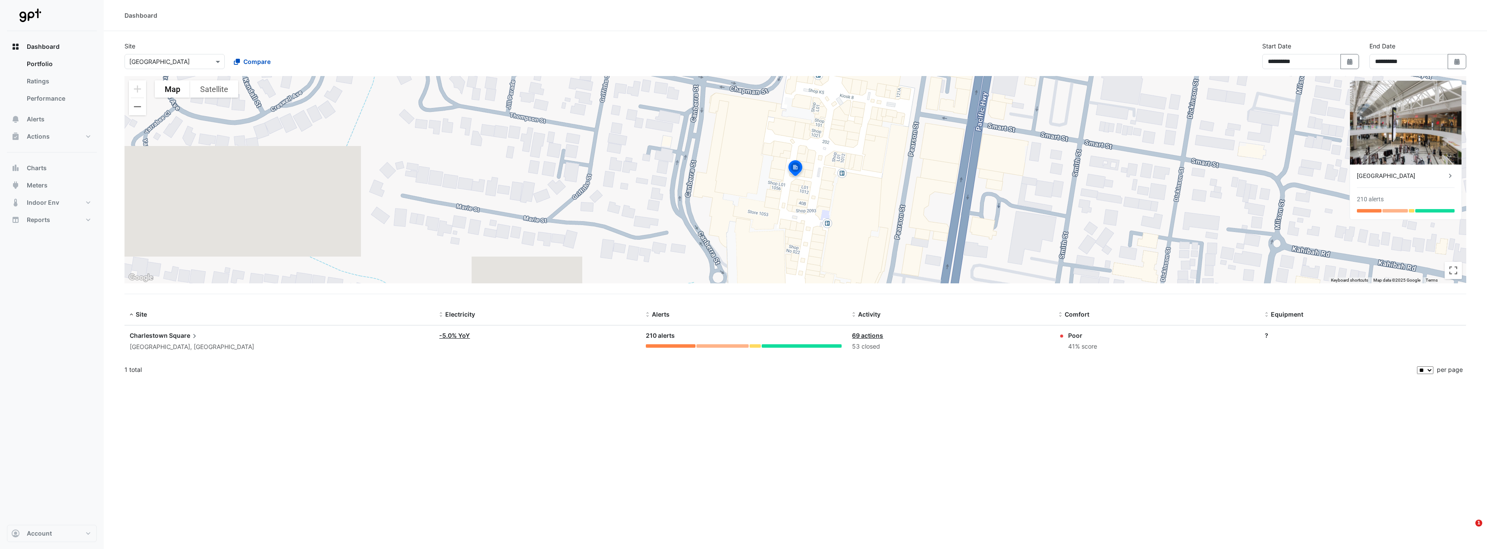
select select "**"
click at [56, 140] on button "Actions" at bounding box center [52, 136] width 90 height 17
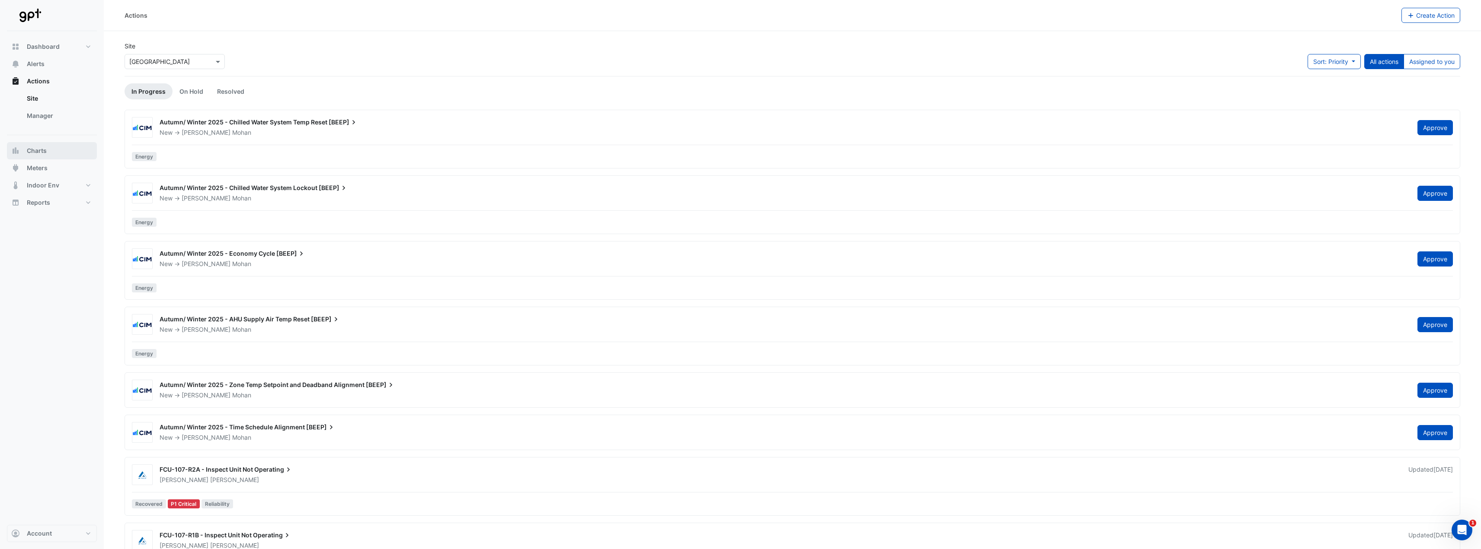
click at [43, 150] on span "Charts" at bounding box center [37, 151] width 20 height 9
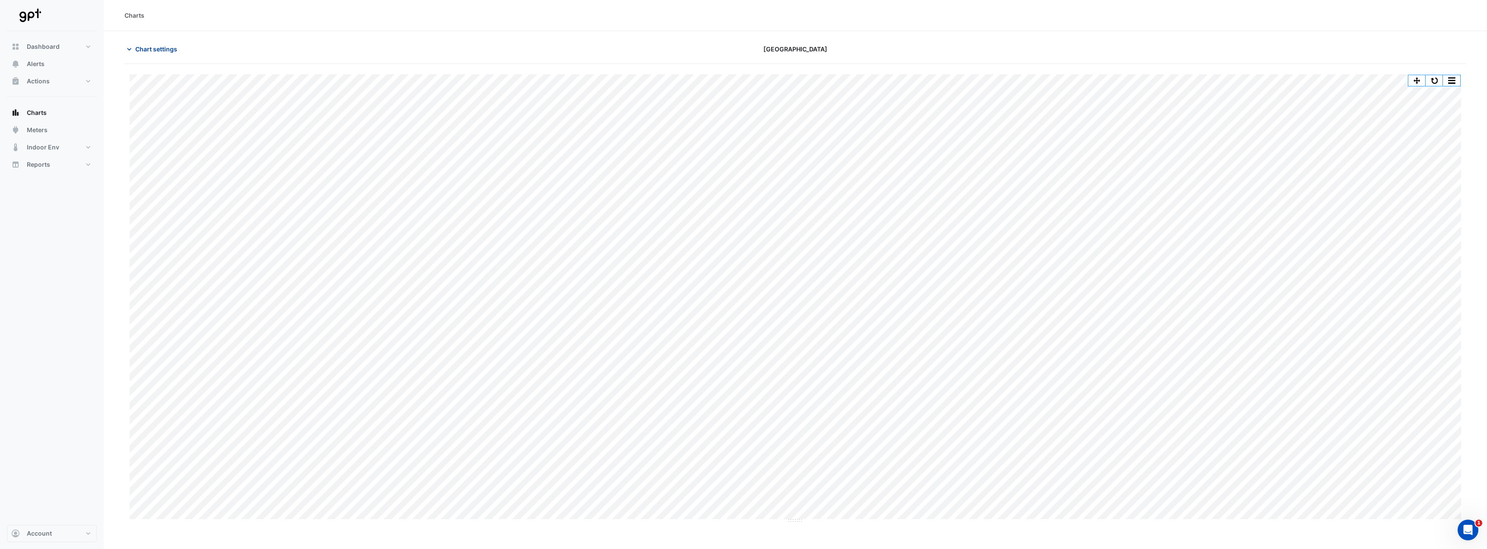
click at [148, 53] on span "Chart settings" at bounding box center [156, 49] width 42 height 9
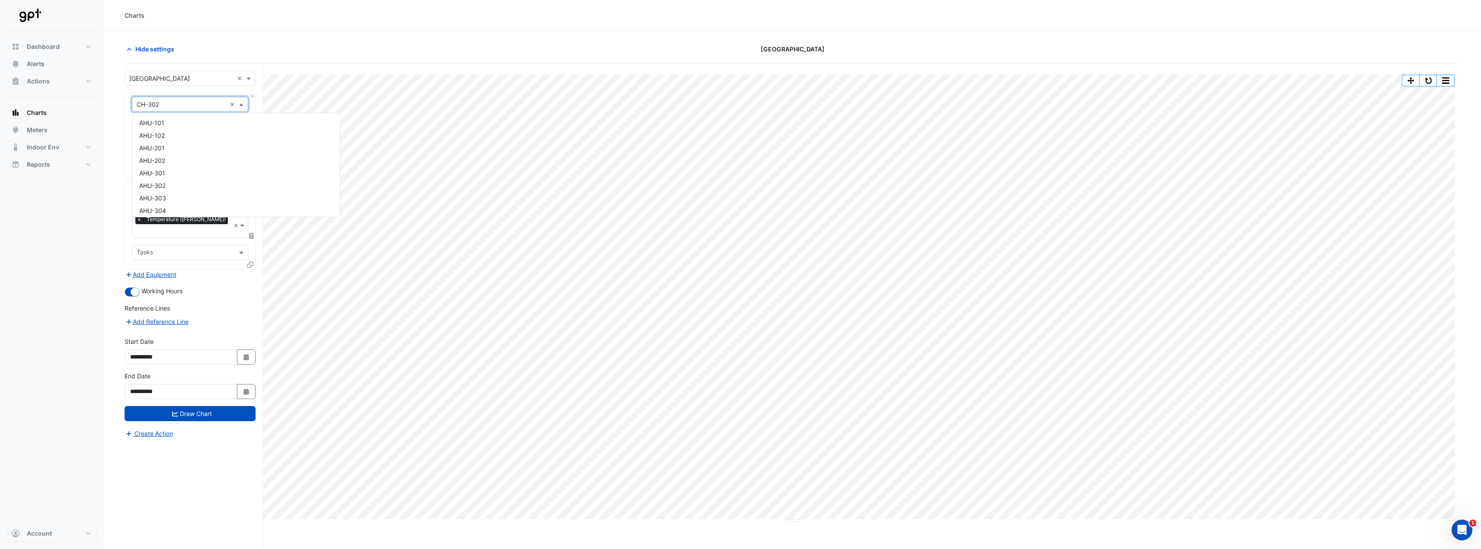
click at [243, 102] on span at bounding box center [242, 104] width 11 height 9
click at [202, 78] on input "text" at bounding box center [181, 78] width 104 height 9
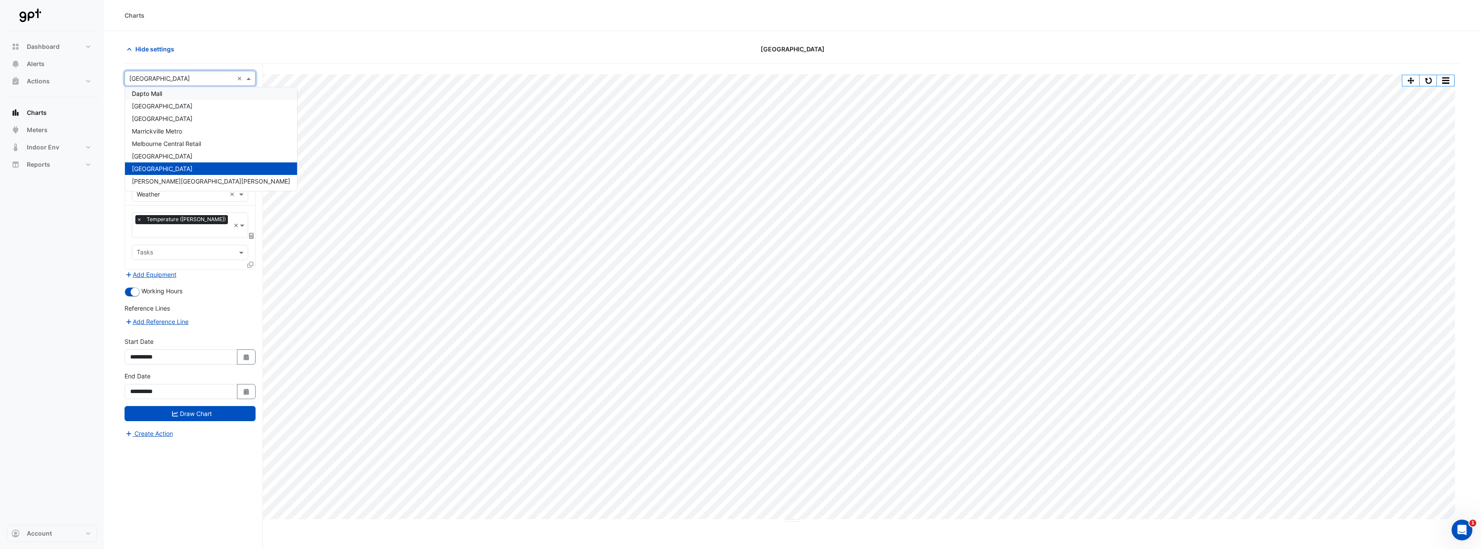
click at [168, 97] on div "Dapto Mall" at bounding box center [211, 93] width 172 height 13
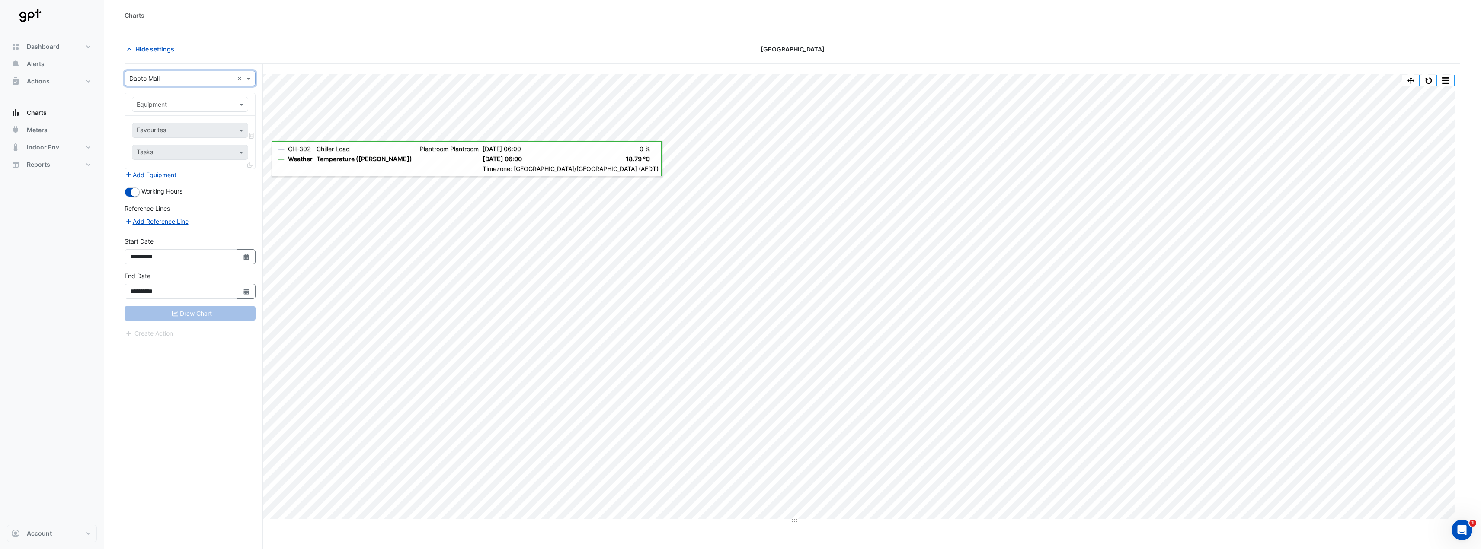
click at [205, 105] on input "text" at bounding box center [181, 104] width 89 height 9
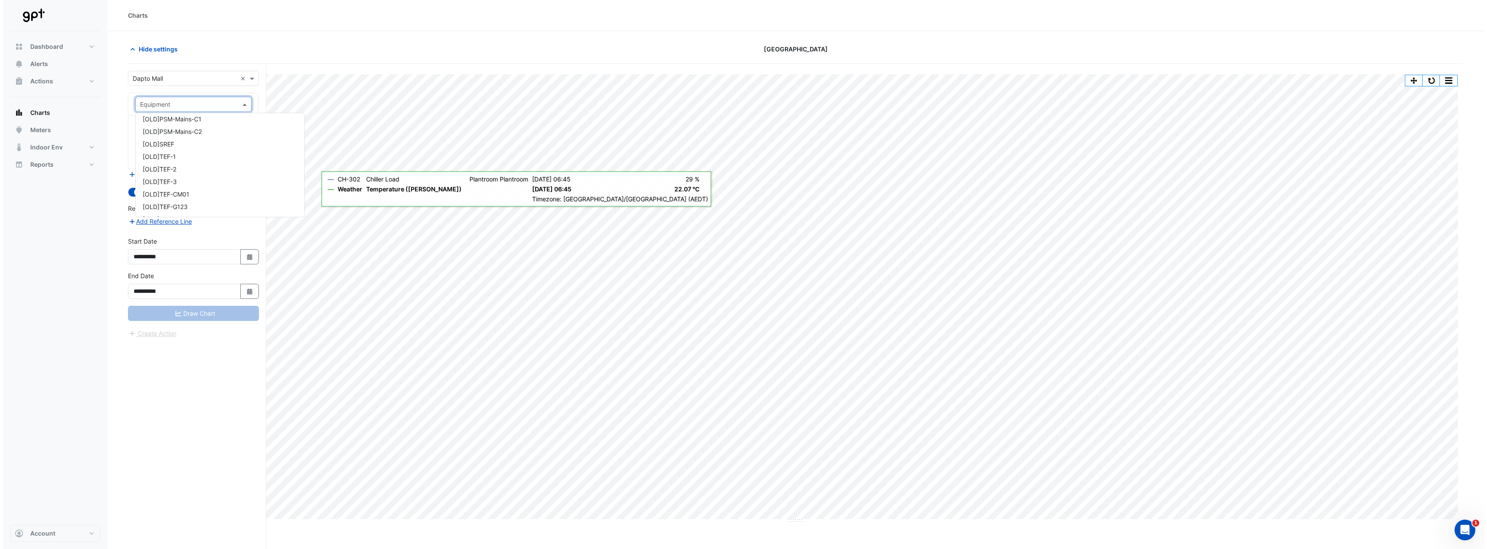
scroll to position [0, 0]
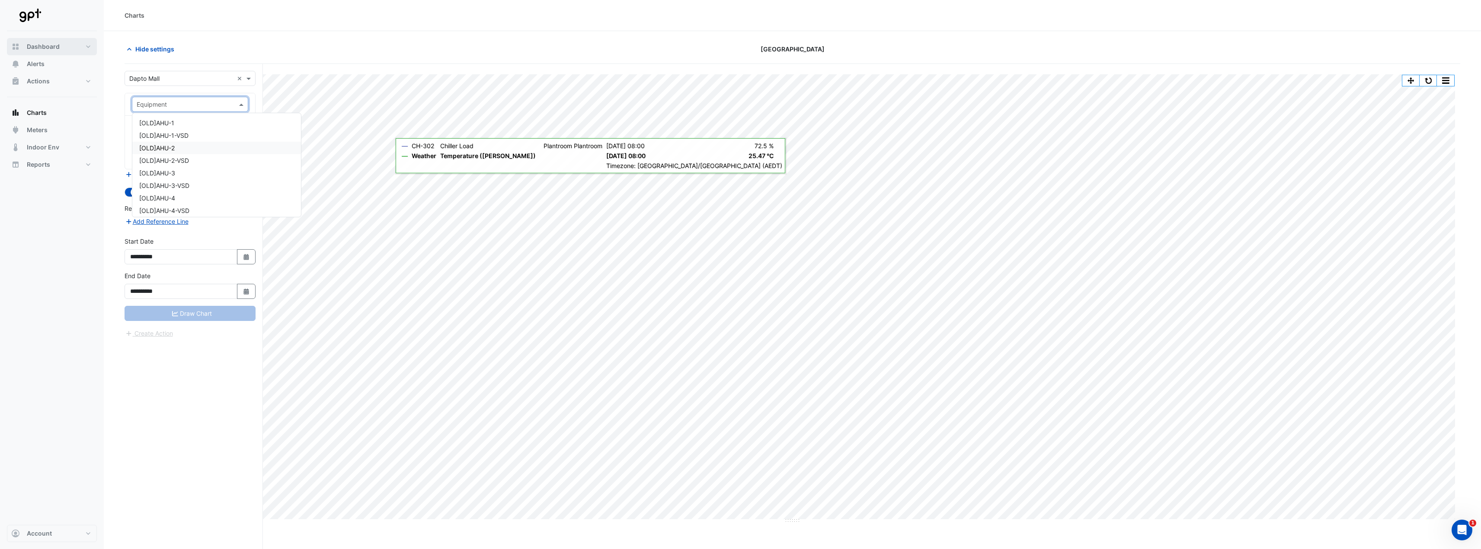
click at [78, 47] on button "Dashboard" at bounding box center [52, 46] width 90 height 17
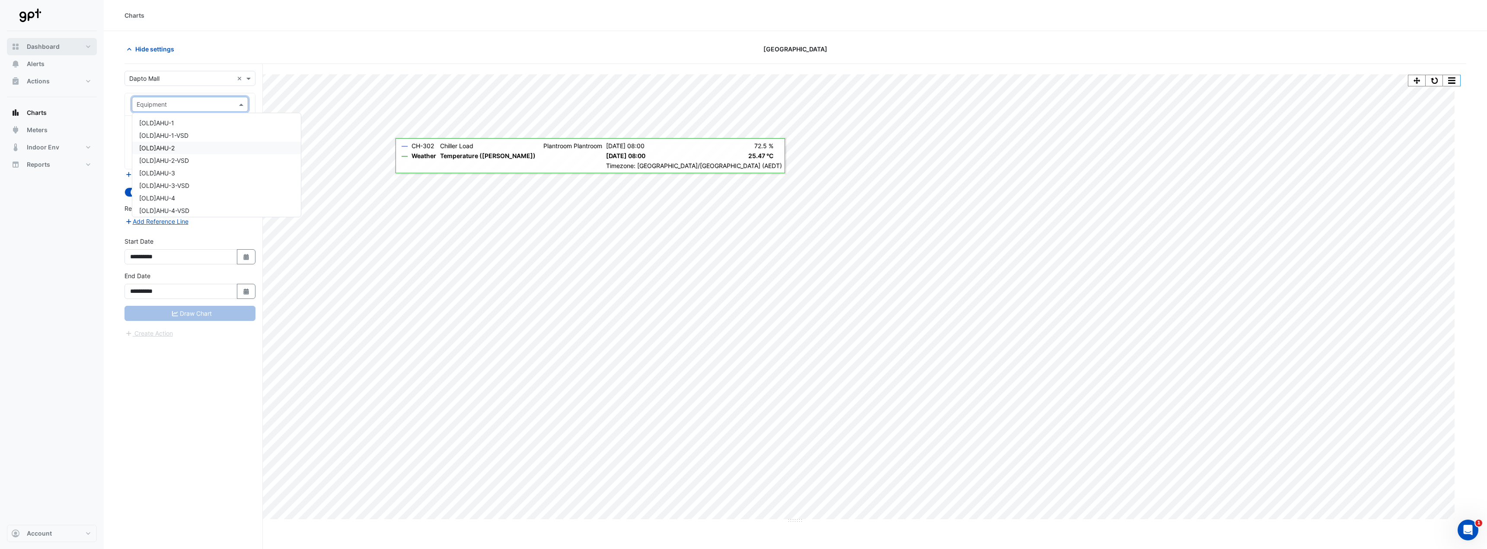
select select "**"
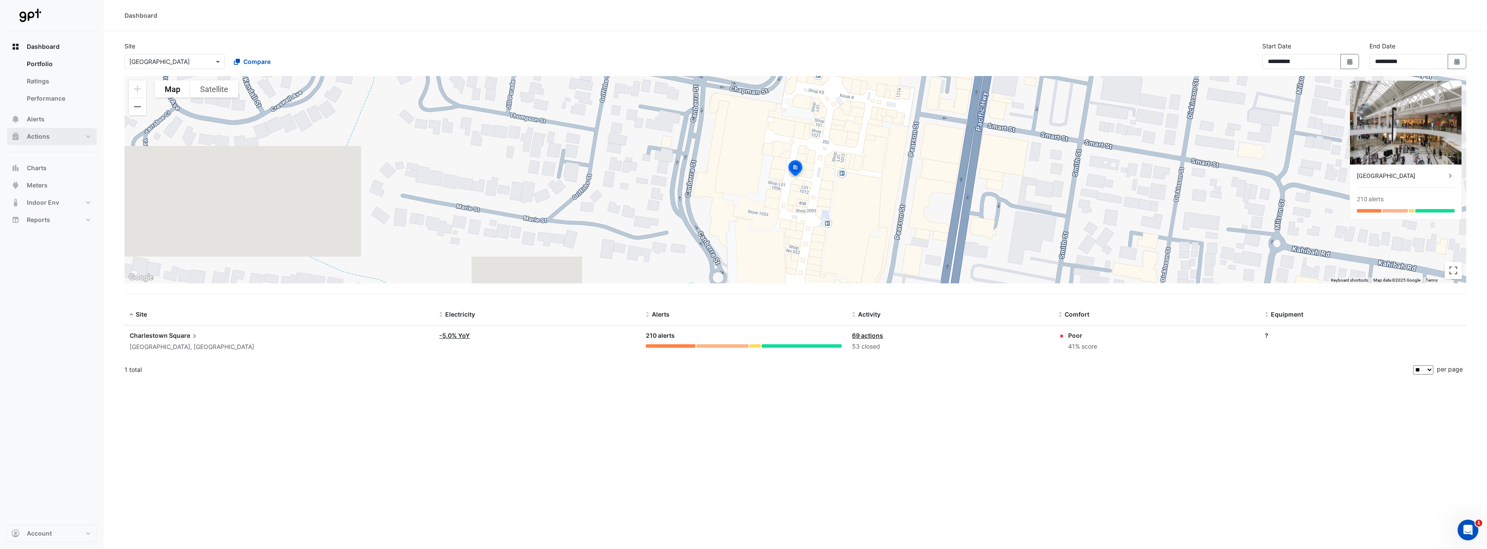
click at [45, 135] on span "Actions" at bounding box center [38, 136] width 23 height 9
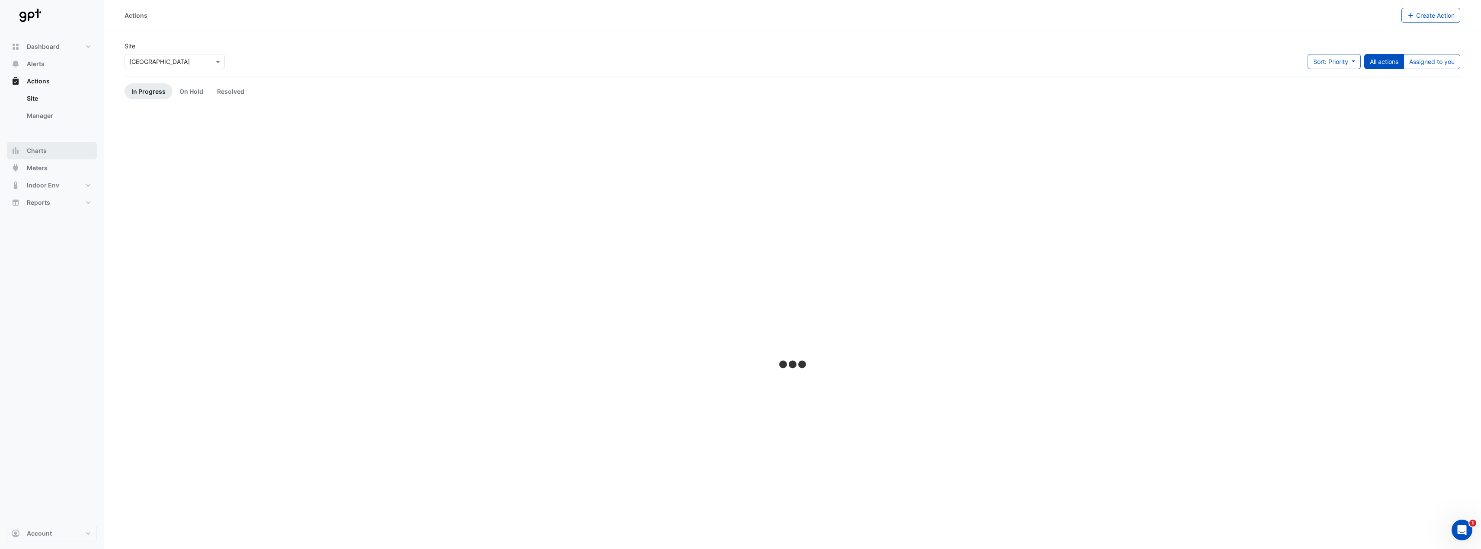
click at [62, 150] on button "Charts" at bounding box center [52, 150] width 90 height 17
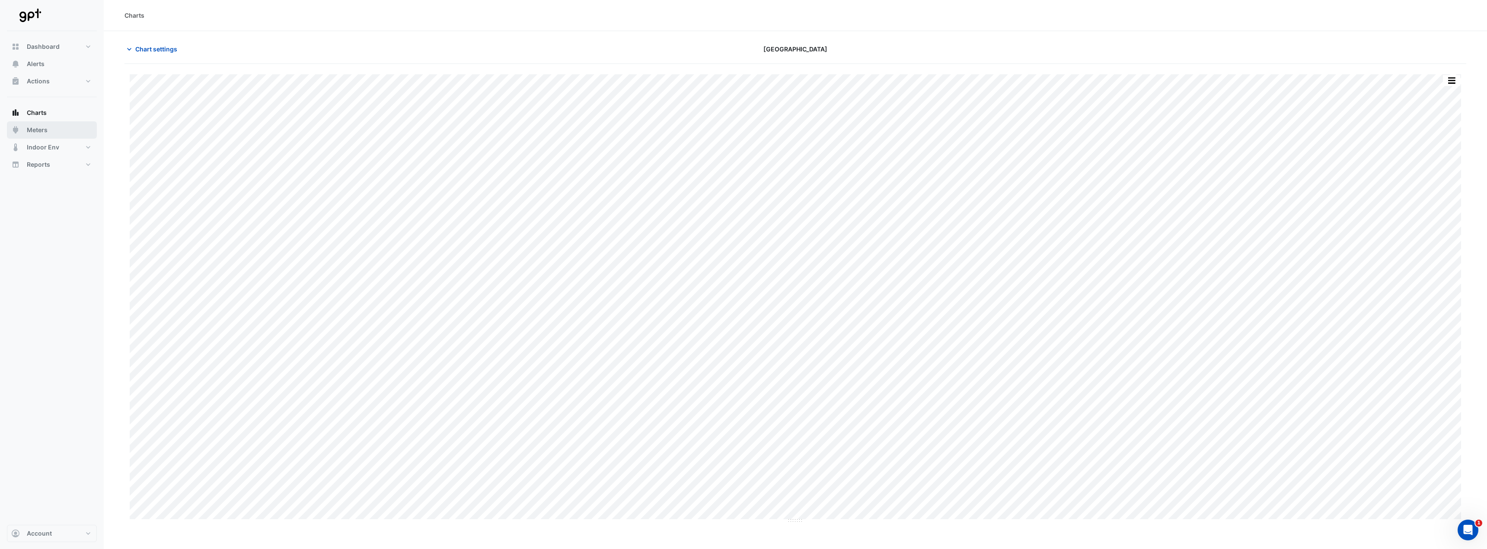
click at [58, 131] on button "Meters" at bounding box center [52, 129] width 90 height 17
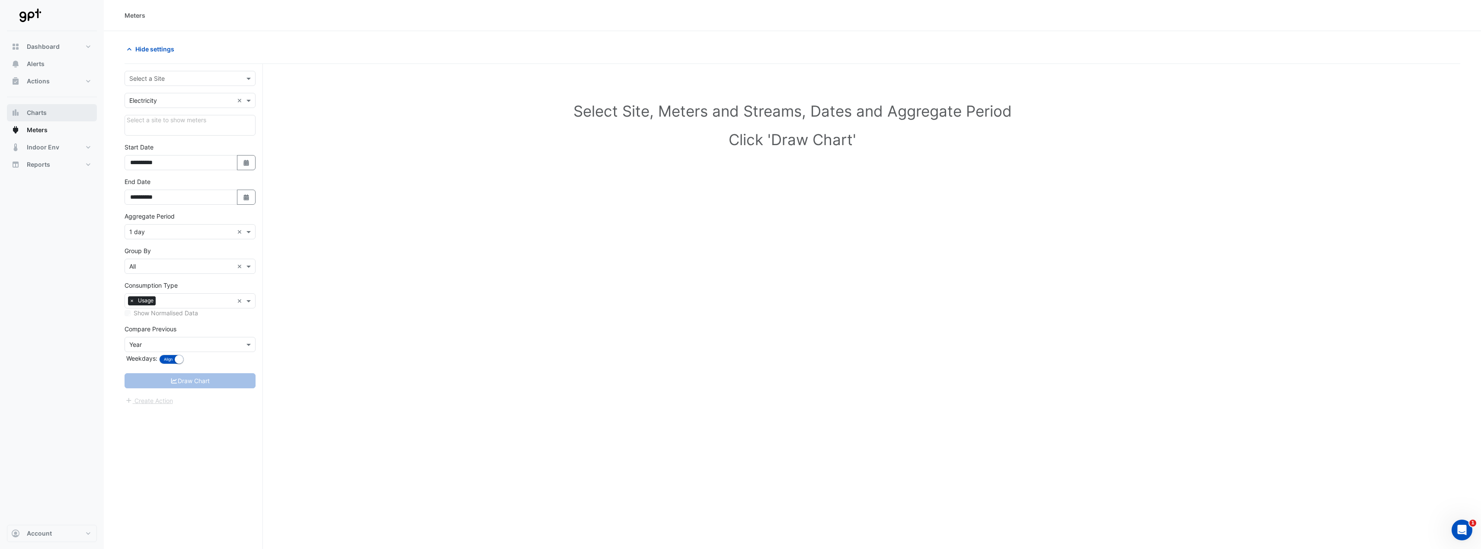
click at [51, 117] on button "Charts" at bounding box center [52, 112] width 90 height 17
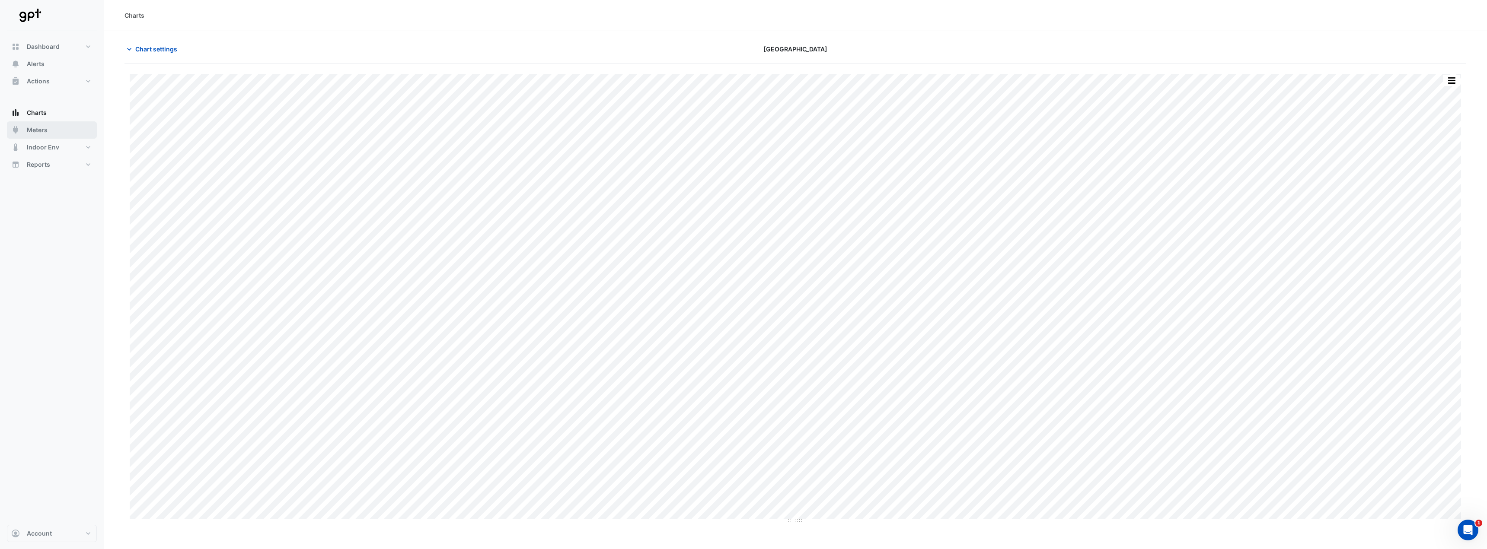
click at [52, 124] on button "Meters" at bounding box center [52, 129] width 90 height 17
